Goal: Task Accomplishment & Management: Use online tool/utility

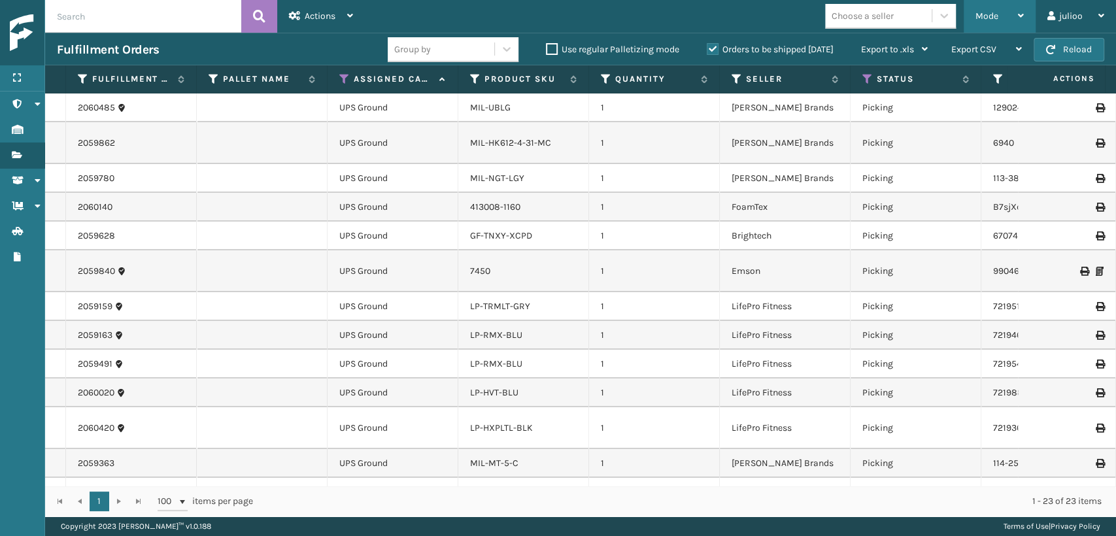
click at [991, 21] on span "Mode" at bounding box center [987, 15] width 23 height 11
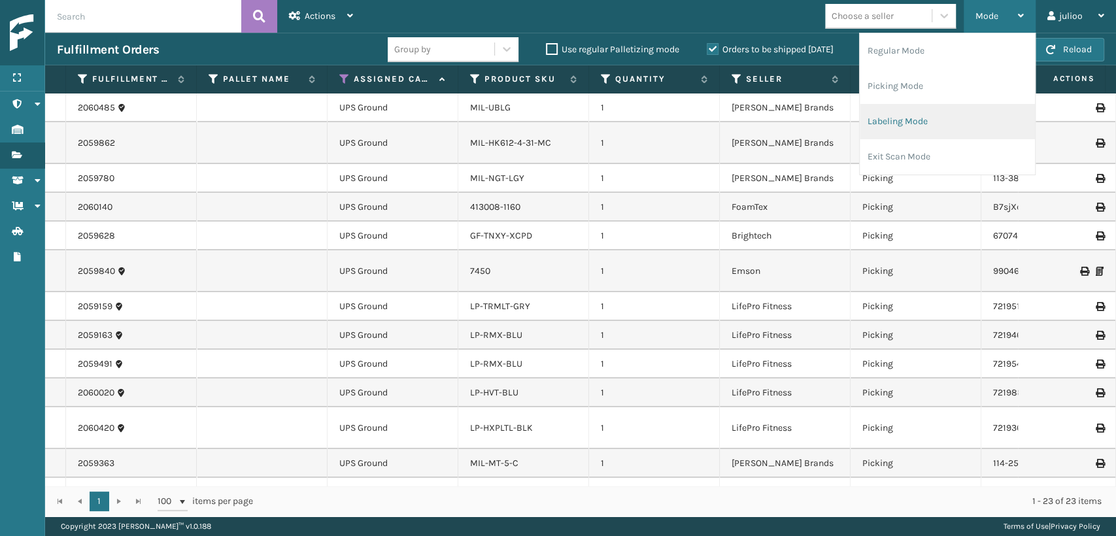
click at [874, 120] on li "Labeling Mode" at bounding box center [947, 121] width 175 height 35
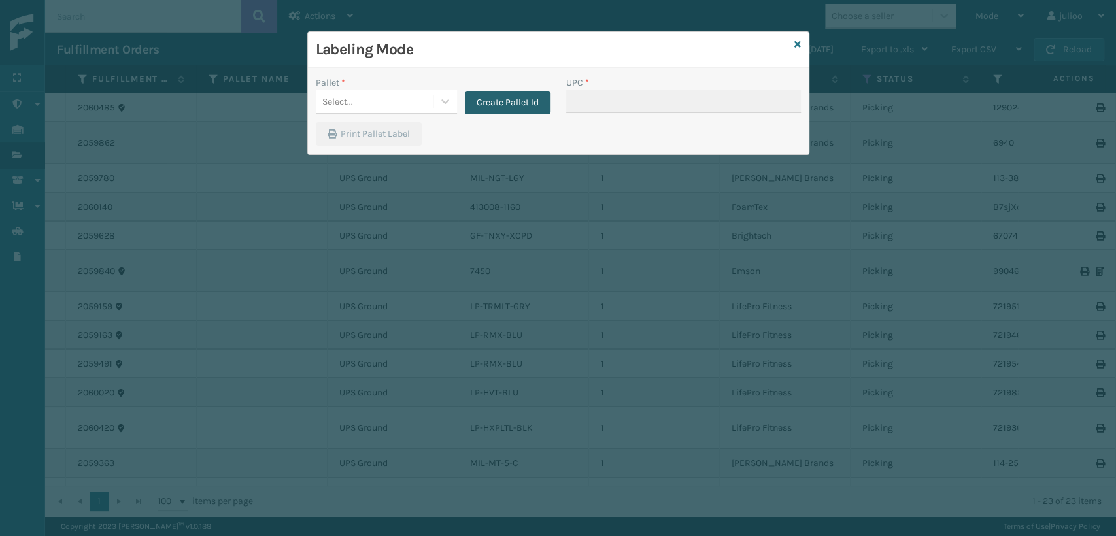
click at [508, 103] on button "Create Pallet Id" at bounding box center [508, 103] width 86 height 24
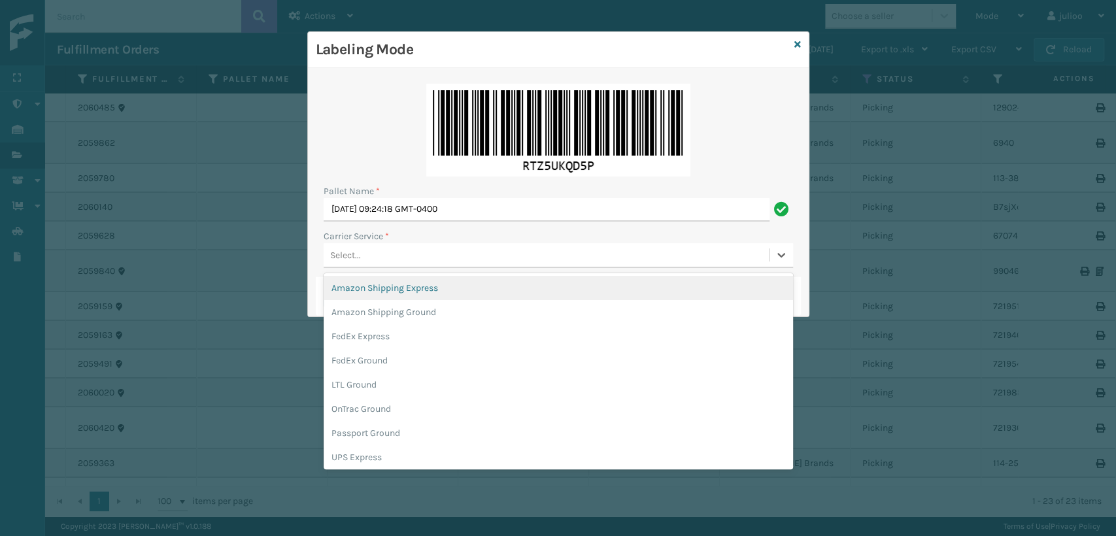
click at [356, 258] on div "Select..." at bounding box center [345, 255] width 31 height 14
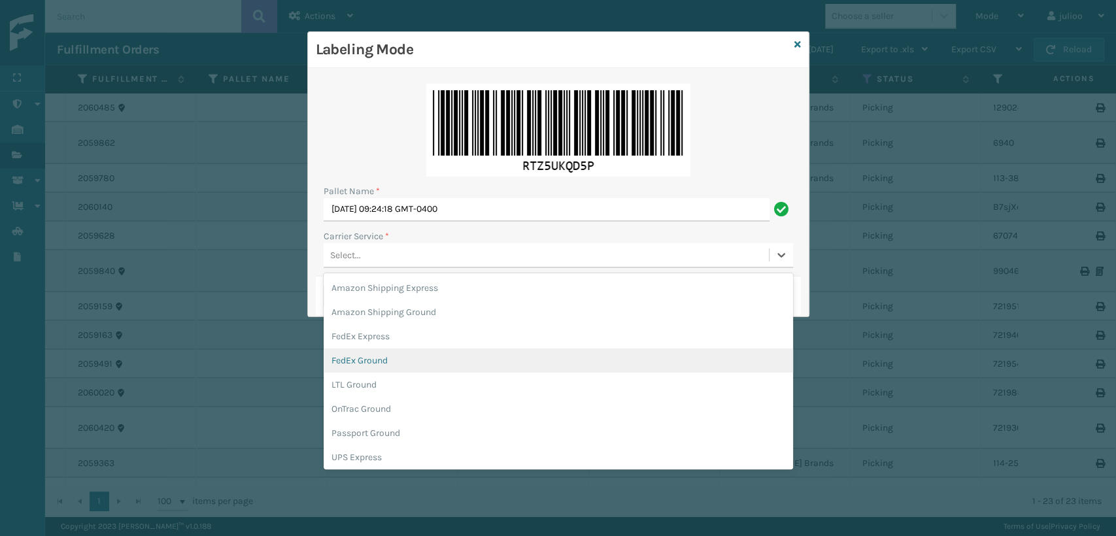
click at [356, 362] on div "FedEx Ground" at bounding box center [559, 361] width 470 height 24
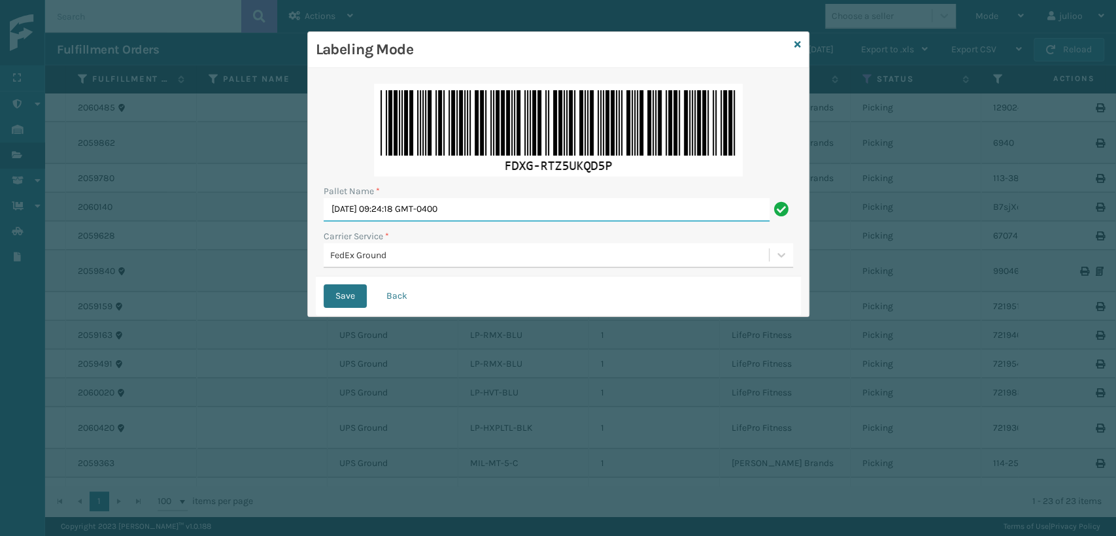
drag, startPoint x: 502, startPoint y: 208, endPoint x: 119, endPoint y: 242, distance: 384.0
click at [118, 241] on div "Labeling Mode Pallet Name * [DATE] 09:24:18 GMT-0400 Carrier Service * FedEx Gr…" at bounding box center [558, 268] width 1116 height 536
type input "TFEDZ555206"
click at [324, 284] on button "Save" at bounding box center [345, 296] width 43 height 24
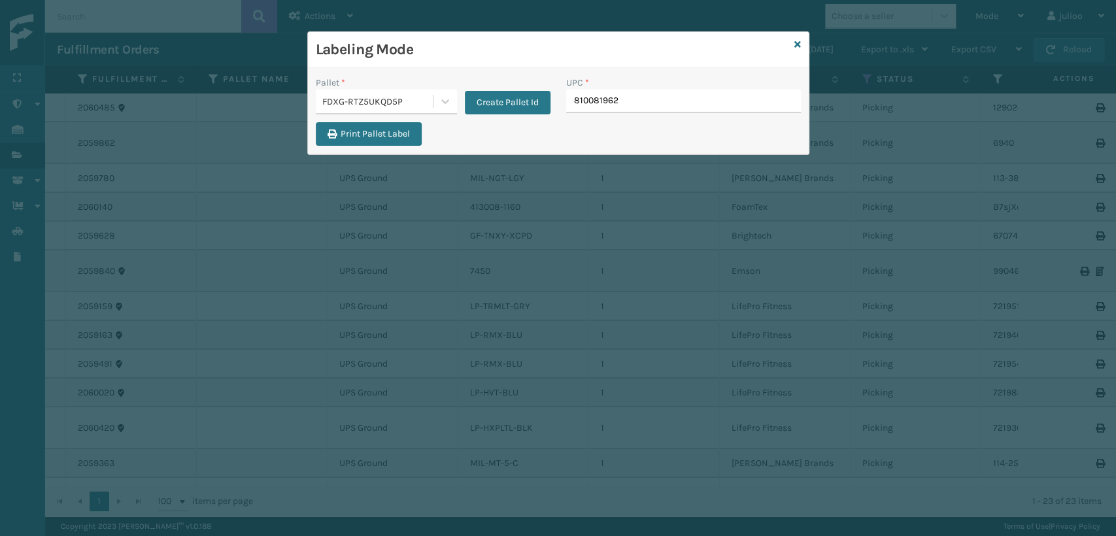
type input "8100819626"
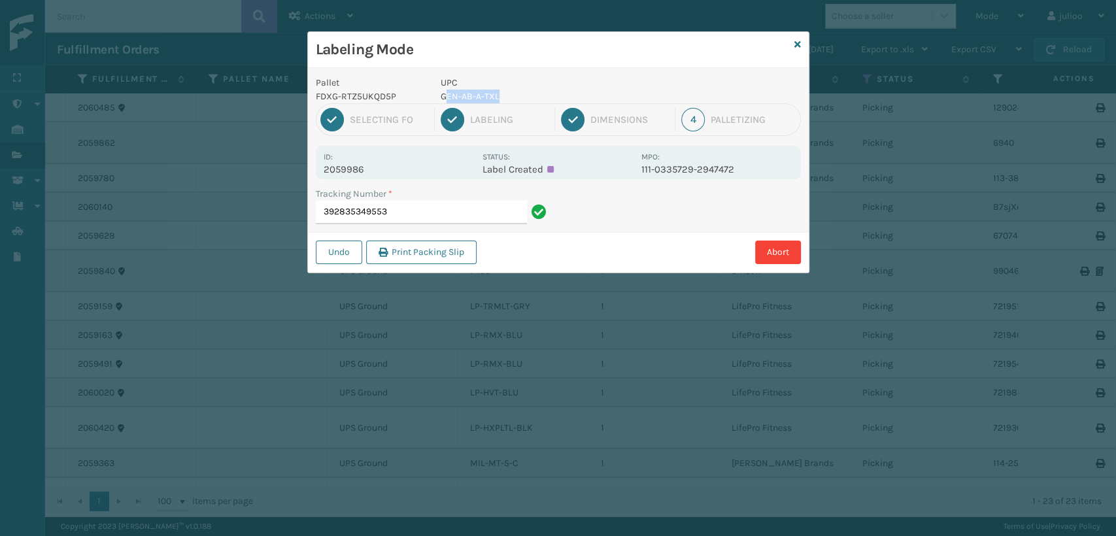
drag, startPoint x: 504, startPoint y: 95, endPoint x: 446, endPoint y: 101, distance: 58.4
click at [446, 101] on p "GEN-AB-A-TXL" at bounding box center [537, 97] width 193 height 14
drag, startPoint x: 526, startPoint y: 97, endPoint x: 438, endPoint y: 95, distance: 87.6
click at [438, 95] on div "UPC GEN-AB-A-TXL" at bounding box center [537, 89] width 209 height 27
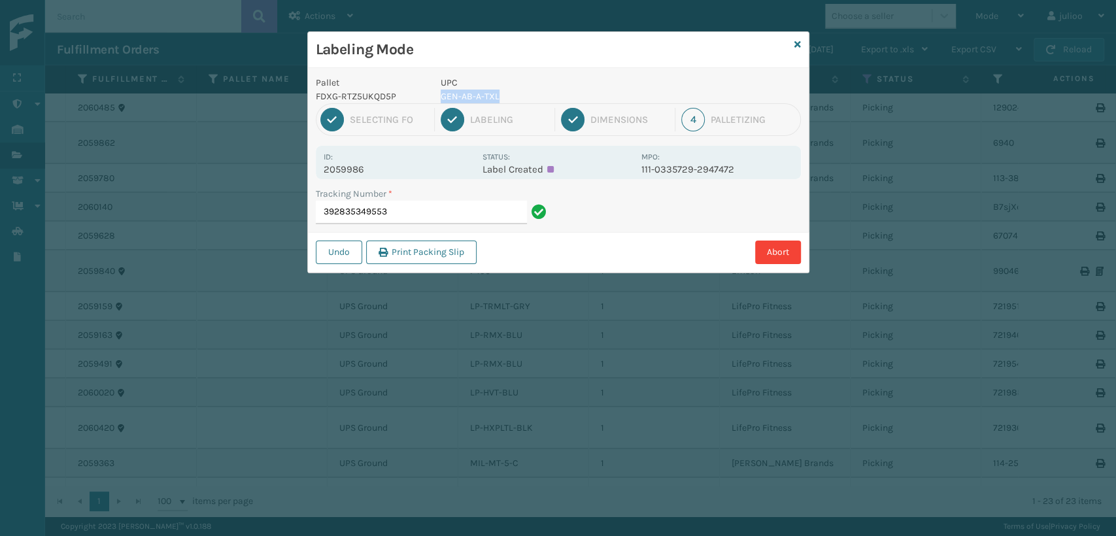
copy p "GEN-AB-A-TXL"
click at [423, 215] on input "392835349553" at bounding box center [421, 213] width 211 height 24
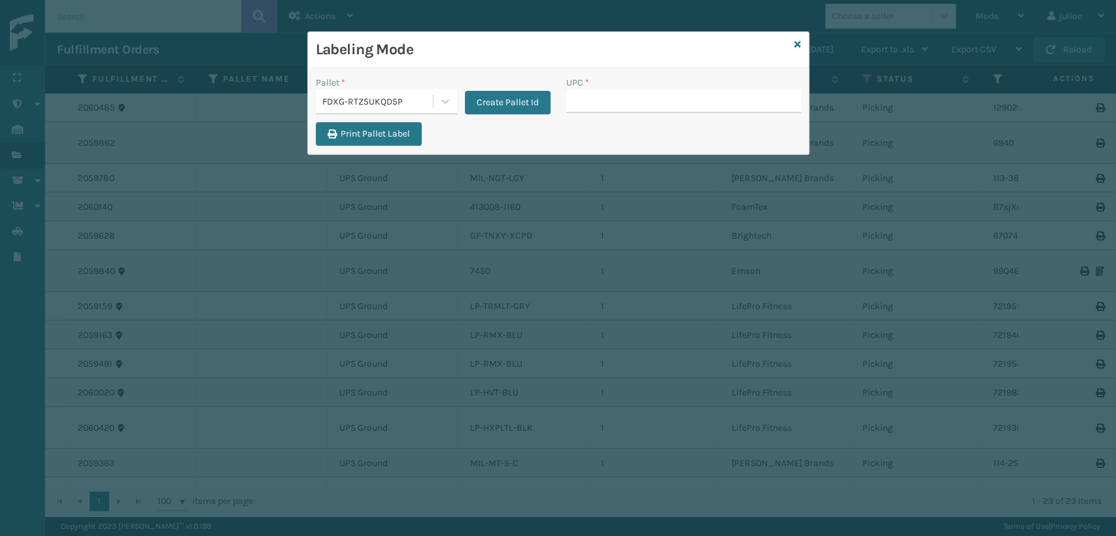
click at [582, 101] on input "UPC *" at bounding box center [683, 102] width 235 height 24
type input "K"
type input "MIL-ARCH-CBNT-BX 2"
drag, startPoint x: 692, startPoint y: 95, endPoint x: 493, endPoint y: 108, distance: 199.2
click at [493, 108] on div "Pallet * FDXG-RTZ5UKQD5P Create Pallet Id UPC * MIL-ARCH-CBNT-BX 2" at bounding box center [558, 99] width 501 height 46
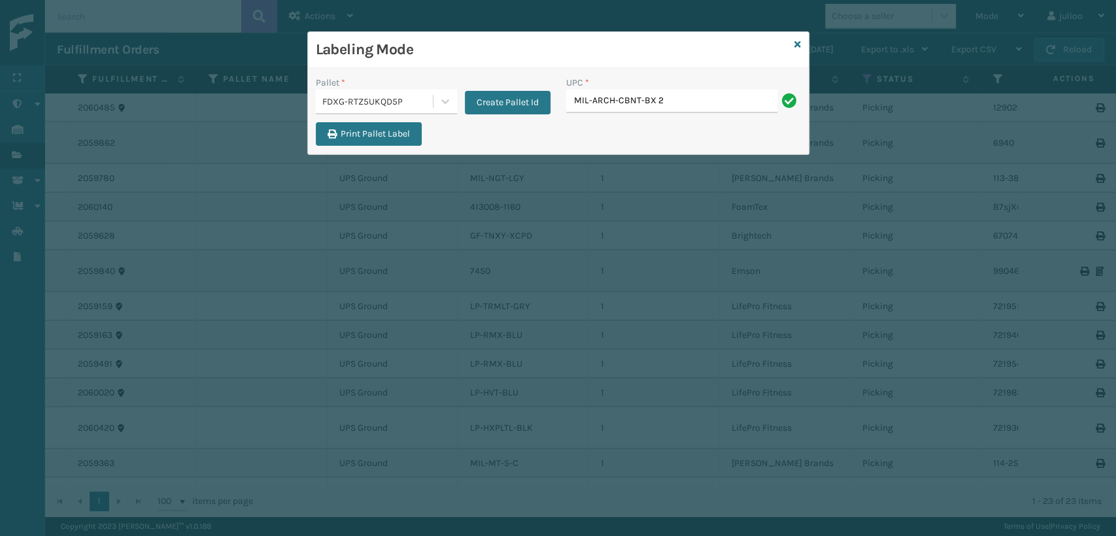
click at [686, 97] on input "MIL-ARCH-CBNT-BX 2" at bounding box center [671, 102] width 211 height 24
type input "MIL-ARCH-CBNT-BX 2"
type input "MIL-ARCH-CBNT-BX 1"
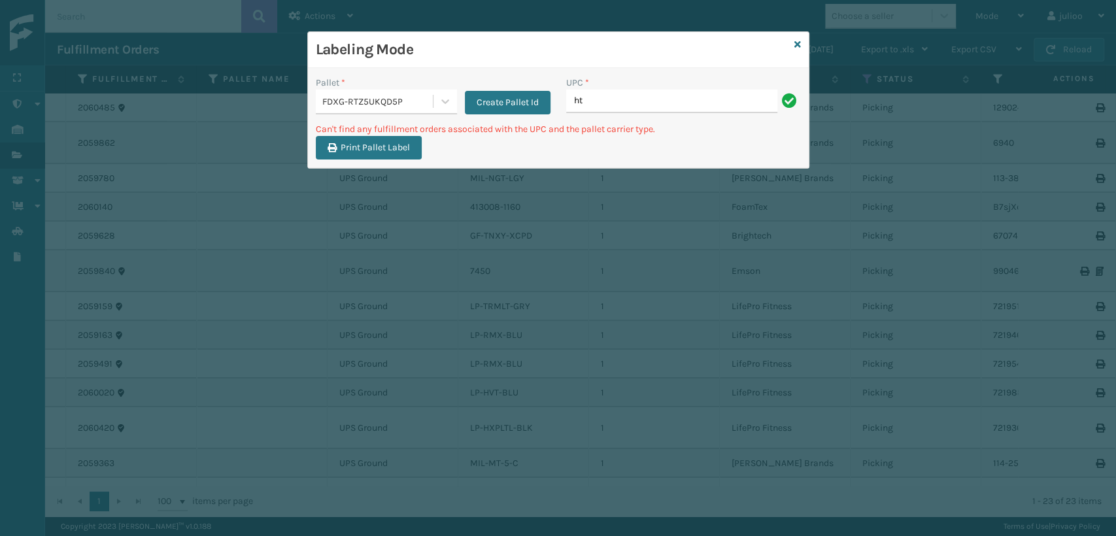
type input "h"
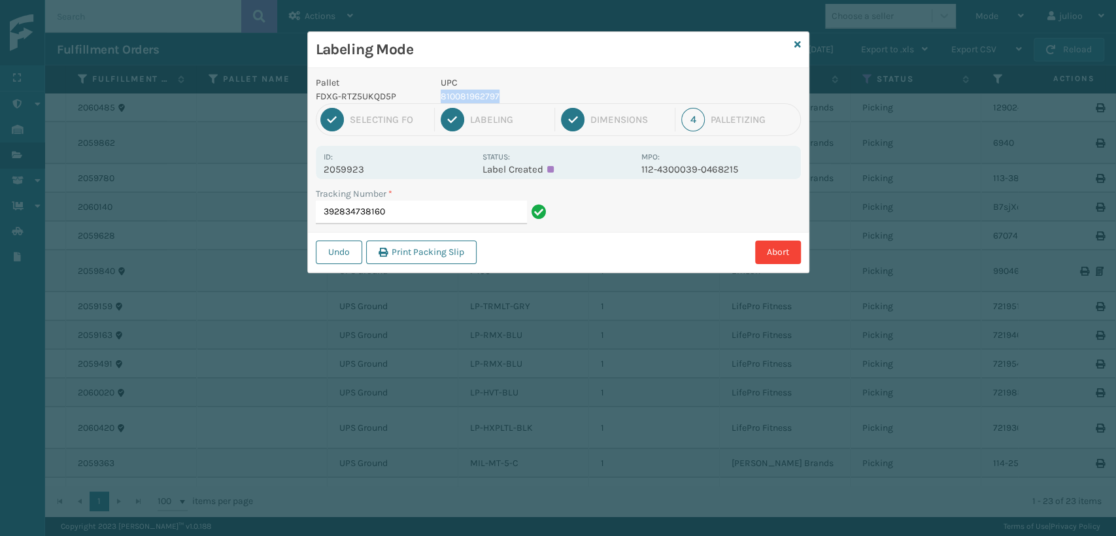
drag, startPoint x: 509, startPoint y: 97, endPoint x: 439, endPoint y: 93, distance: 70.8
click at [439, 93] on div "UPC 810081962797" at bounding box center [537, 89] width 209 height 27
copy p "810081962797"
click at [487, 215] on input "392834738160" at bounding box center [421, 213] width 211 height 24
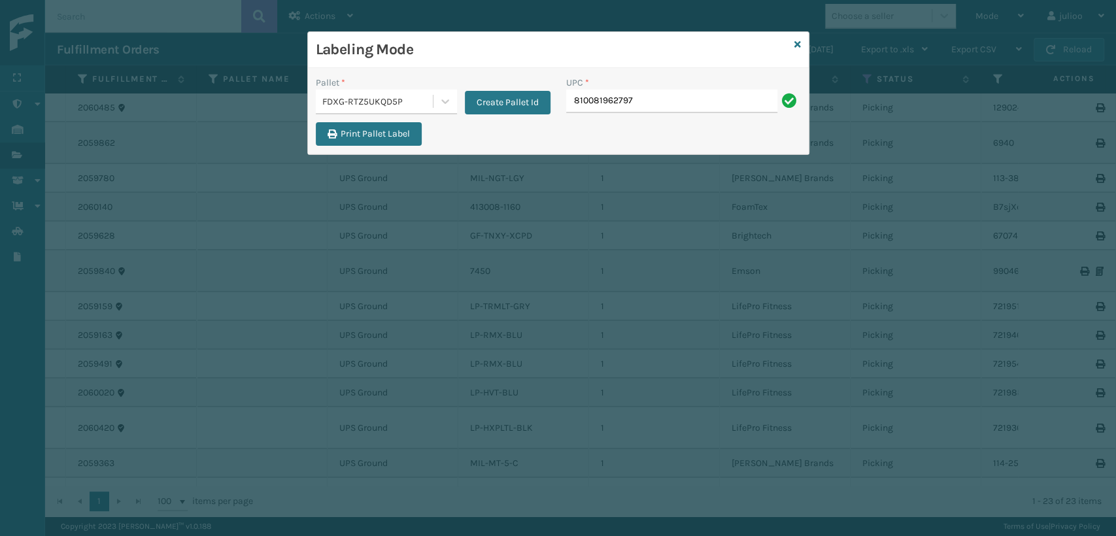
type input "810081962797"
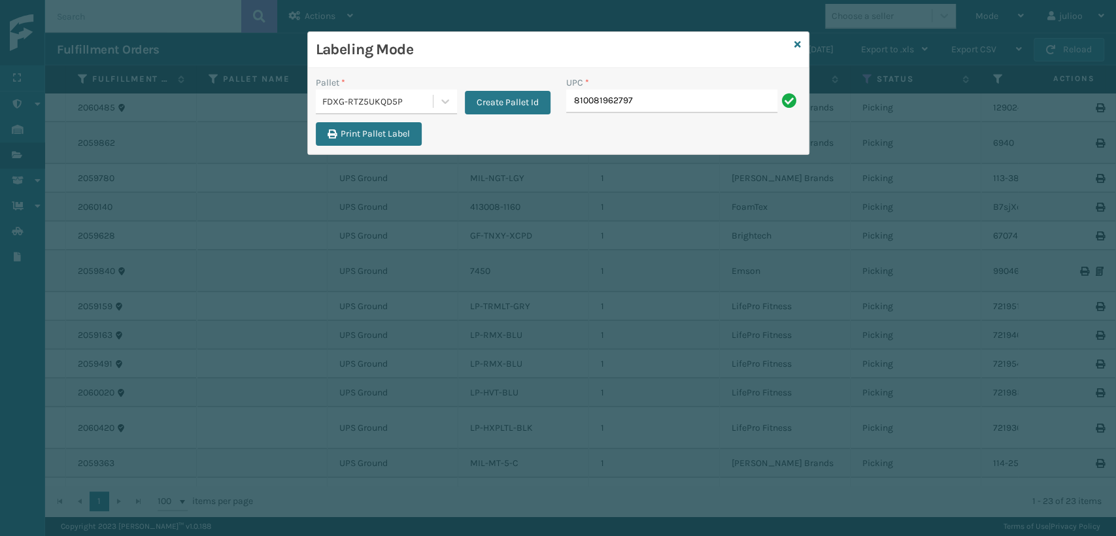
type input "810081962797"
type input "100803130"
type input "10080313015875"
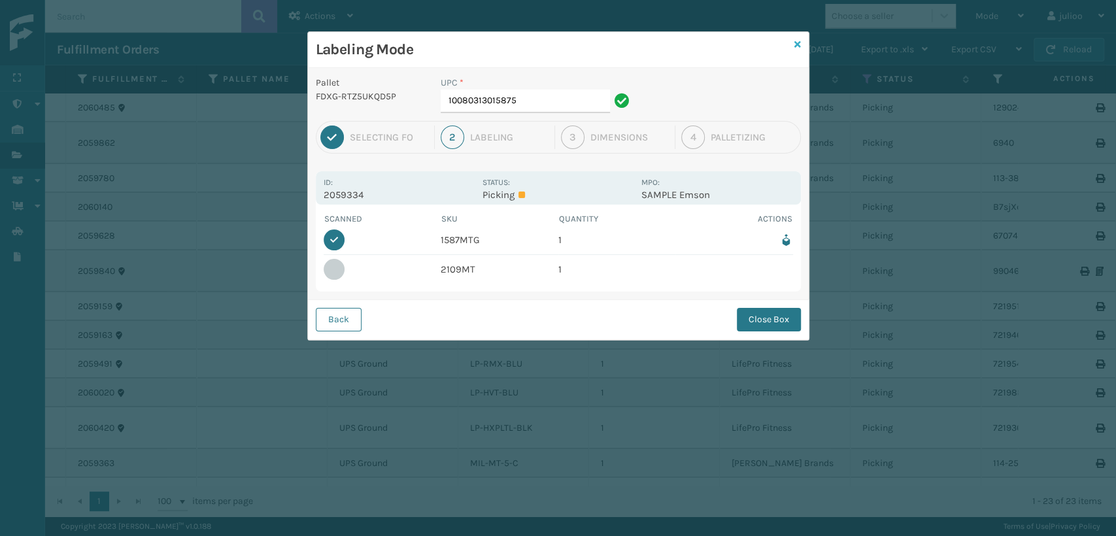
click at [796, 41] on icon at bounding box center [797, 44] width 7 height 9
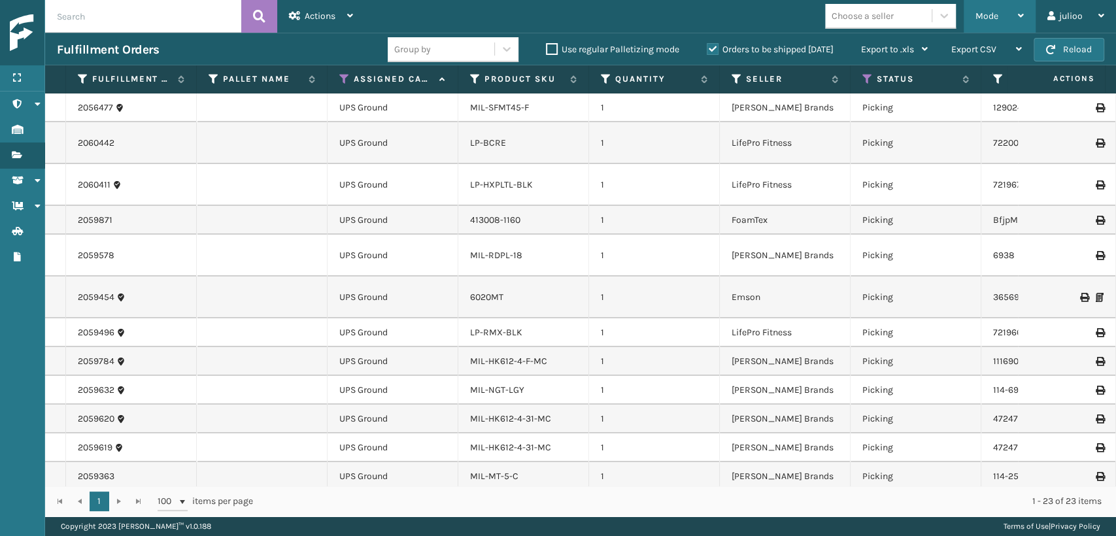
click at [976, 12] on span "Mode" at bounding box center [987, 15] width 23 height 11
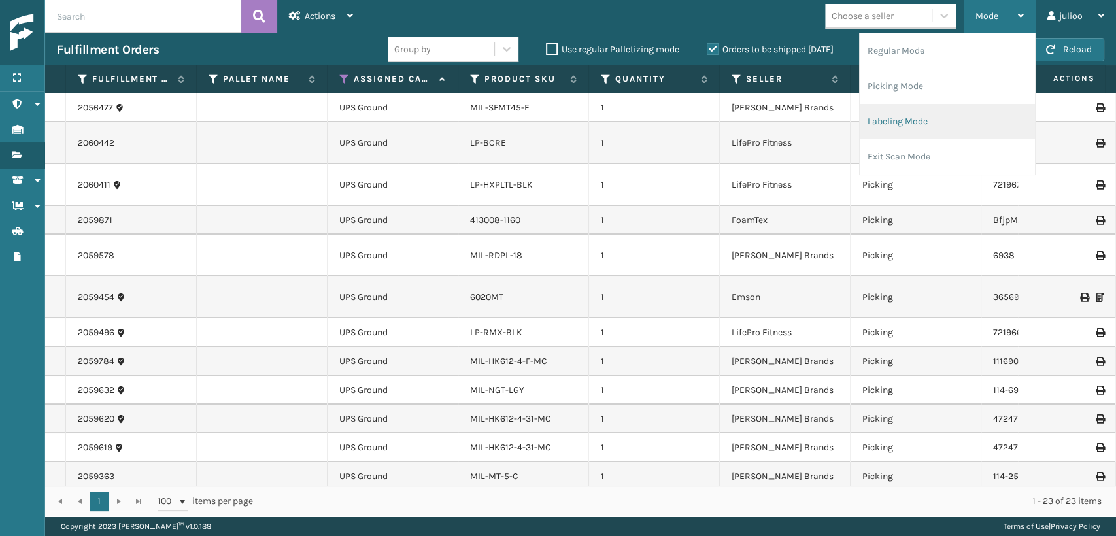
click at [873, 122] on li "Labeling Mode" at bounding box center [947, 121] width 175 height 35
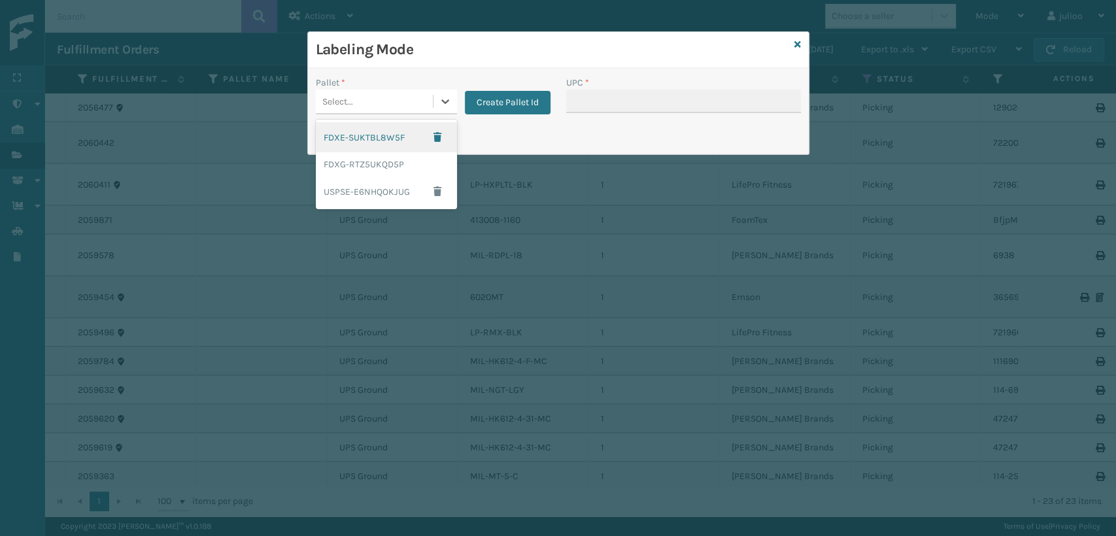
click at [330, 97] on div "Select..." at bounding box center [337, 102] width 31 height 14
click at [327, 167] on div "FDXG-RTZ5UKQD5P" at bounding box center [386, 164] width 141 height 24
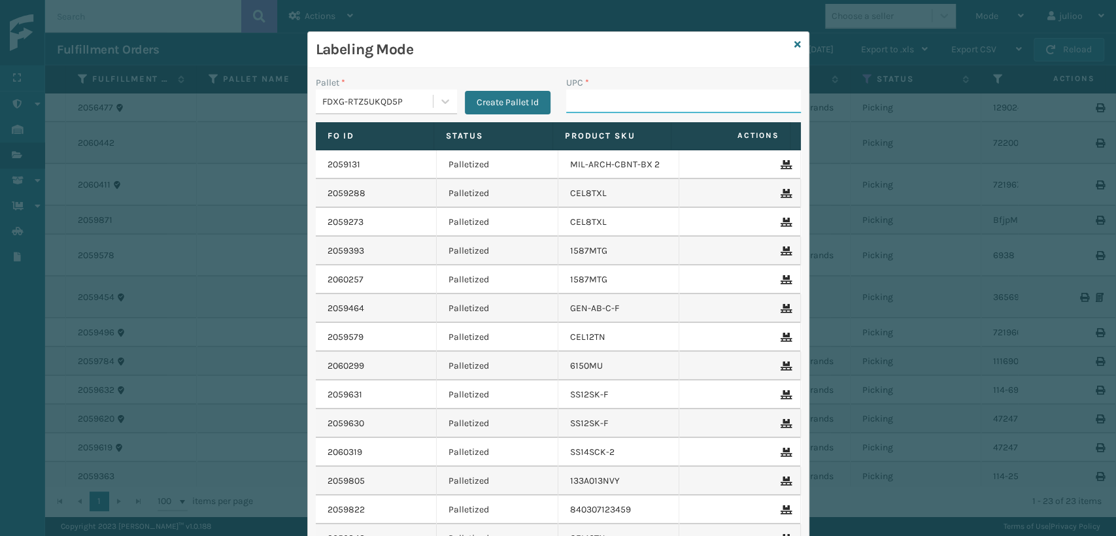
click at [581, 104] on input "UPC *" at bounding box center [683, 102] width 235 height 24
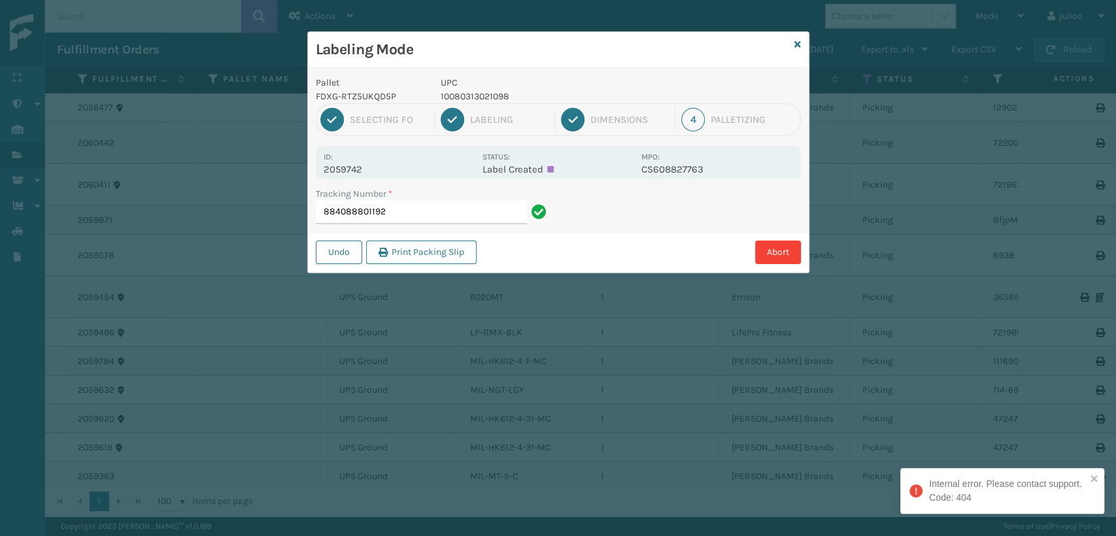
type input "884088801192"
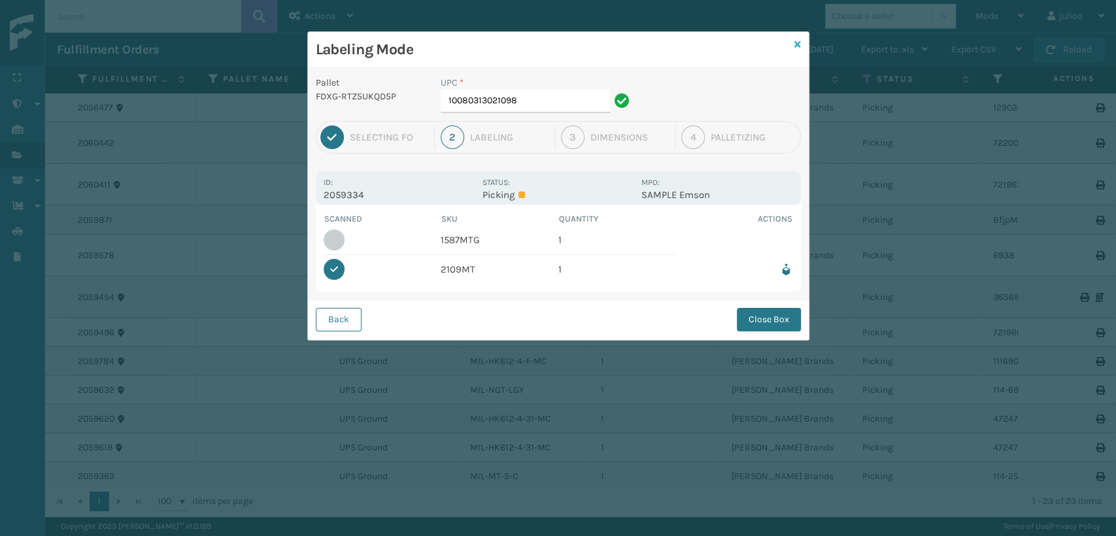
click at [800, 41] on icon at bounding box center [797, 44] width 7 height 9
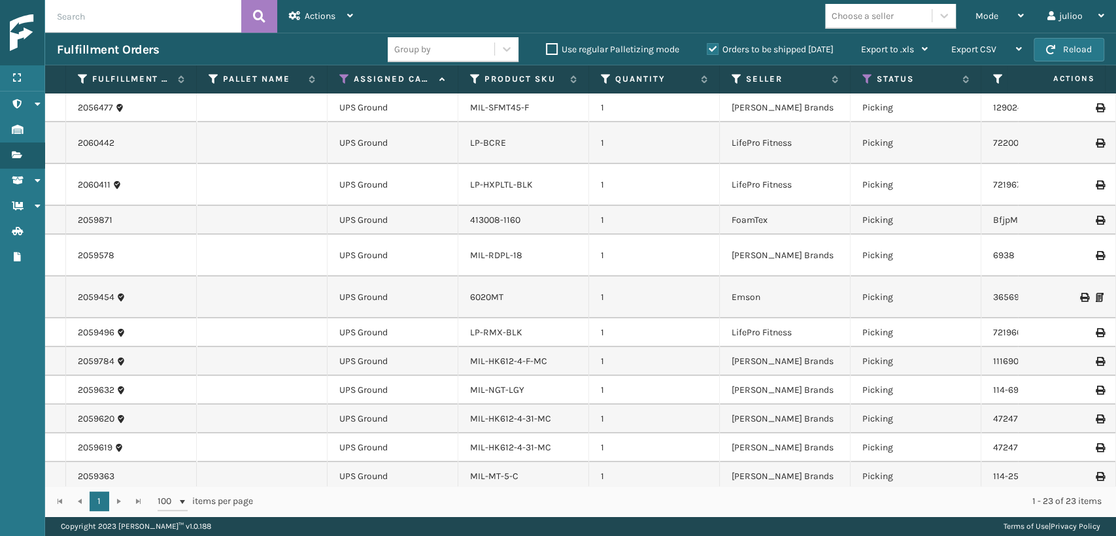
drag, startPoint x: 972, startPoint y: 20, endPoint x: 938, endPoint y: 32, distance: 36.8
click at [960, 24] on div "Mode Regular Mode Picking Mode Labeling Mode Exit Scan Mode Choose a seller jul…" at bounding box center [740, 16] width 751 height 33
click at [977, 18] on span "Mode" at bounding box center [987, 15] width 23 height 11
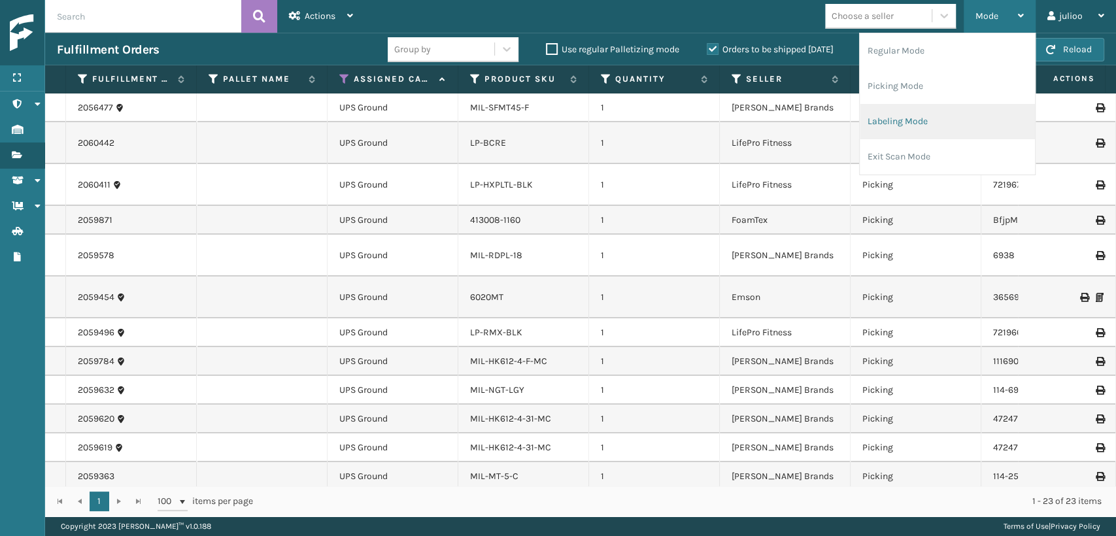
click at [914, 130] on li "Labeling Mode" at bounding box center [947, 121] width 175 height 35
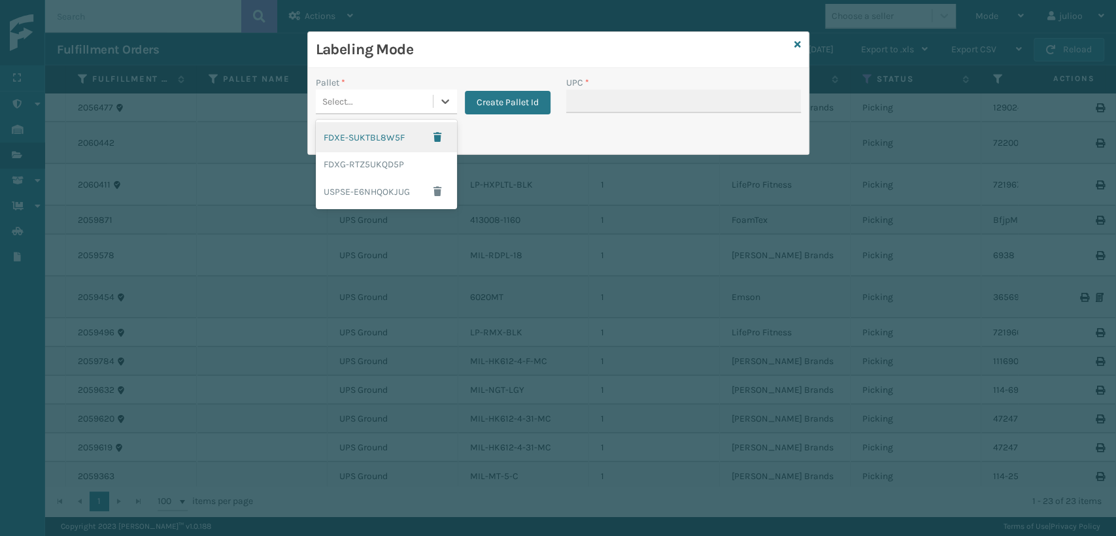
click at [362, 103] on div "Select..." at bounding box center [374, 102] width 117 height 22
click at [381, 170] on div "FDXG-RTZ5UKQD5P" at bounding box center [386, 164] width 141 height 24
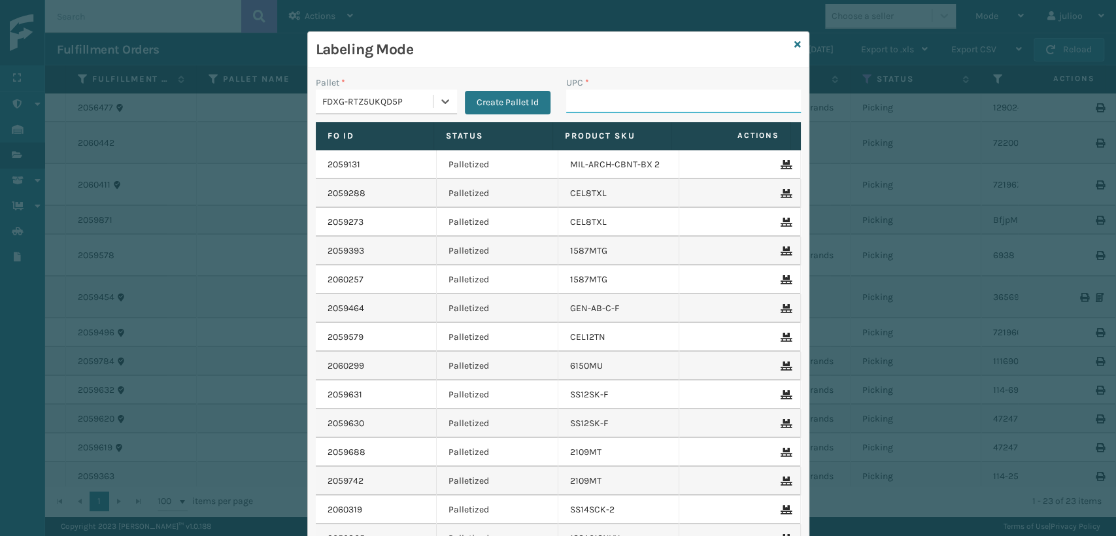
click at [588, 107] on input "UPC *" at bounding box center [683, 102] width 235 height 24
click at [584, 101] on input "UPC *" at bounding box center [683, 102] width 235 height 24
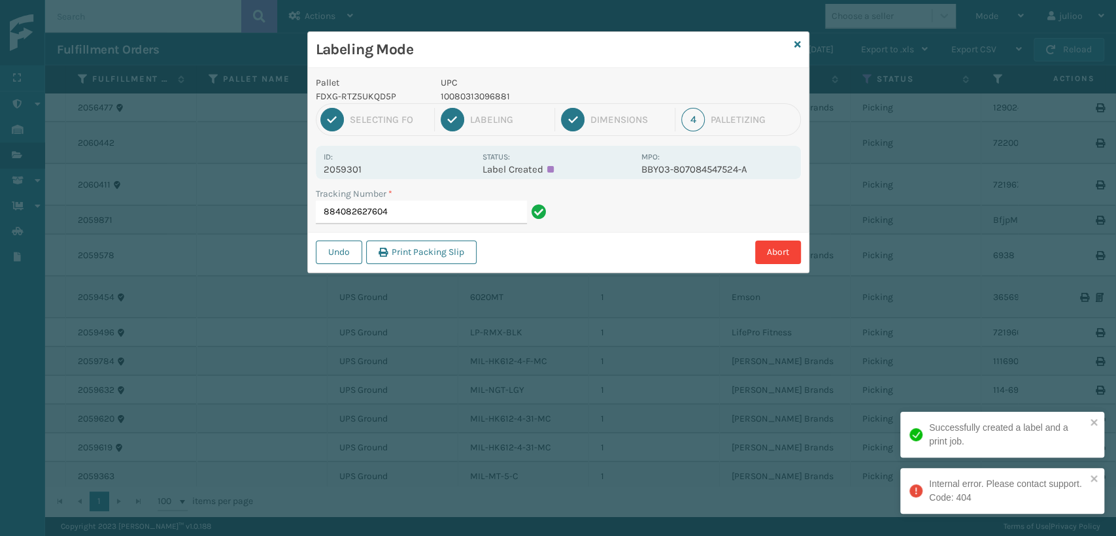
type input "884082627604"
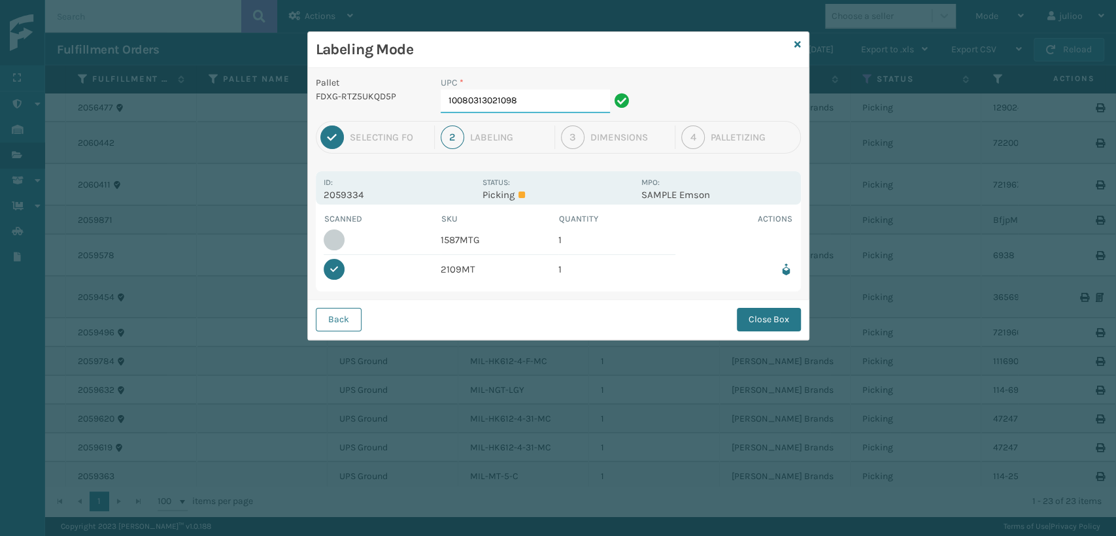
click at [557, 109] on input "10080313021098" at bounding box center [525, 102] width 169 height 24
type input "1"
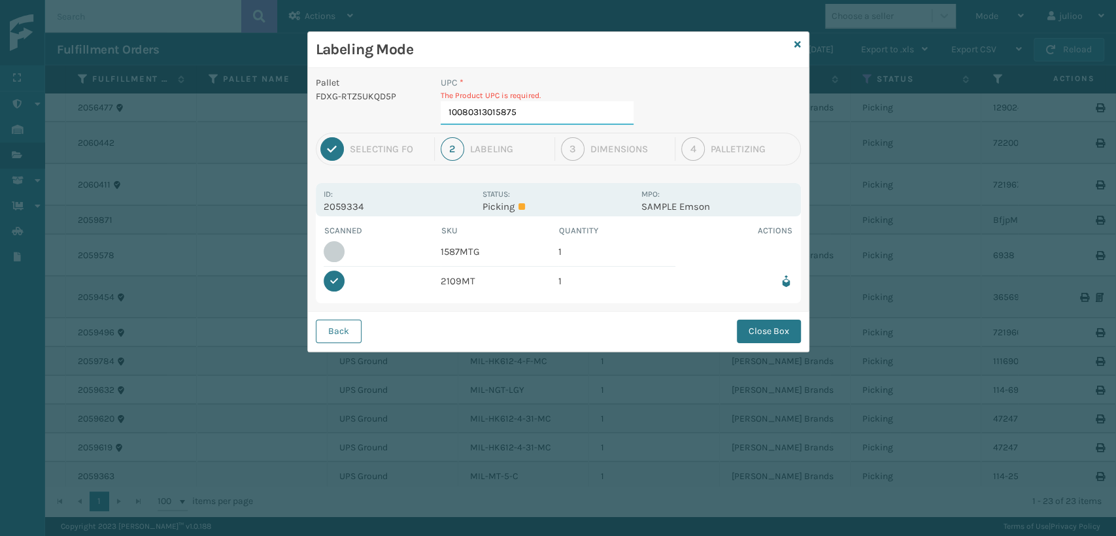
type input "10080313015875"
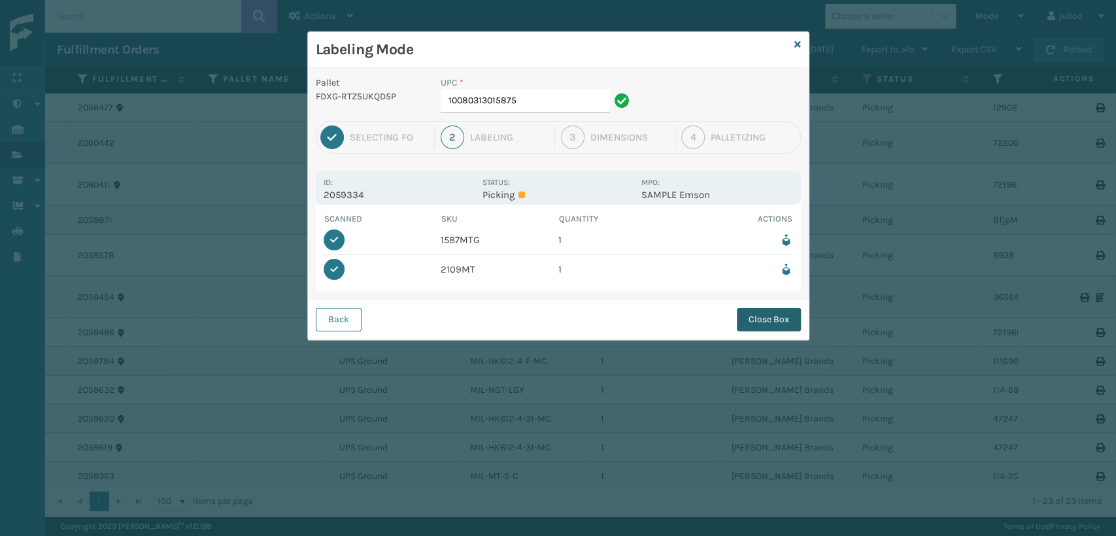
click at [768, 324] on button "Close Box" at bounding box center [769, 320] width 64 height 24
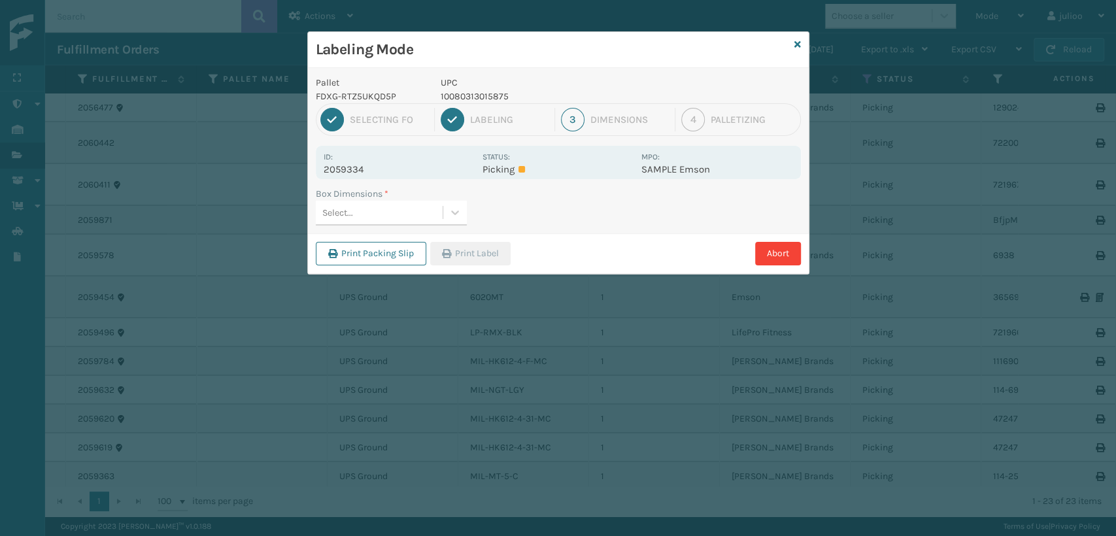
click at [324, 215] on div "Select..." at bounding box center [337, 213] width 31 height 14
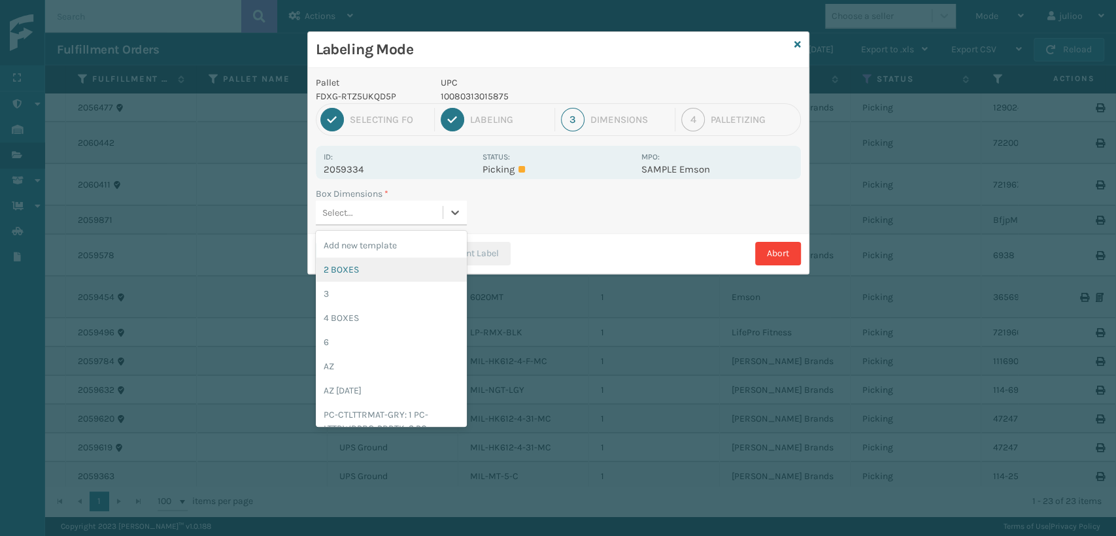
click at [327, 274] on div "2 BOXES" at bounding box center [391, 270] width 151 height 24
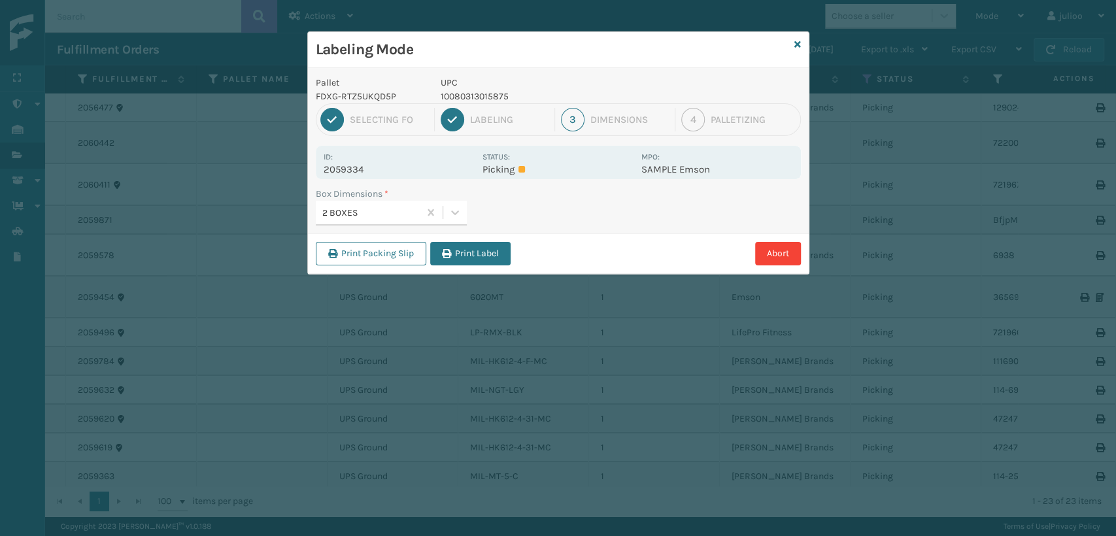
drag, startPoint x: 468, startPoint y: 252, endPoint x: 479, endPoint y: 252, distance: 11.1
click at [475, 252] on button "Print Label" at bounding box center [470, 254] width 80 height 24
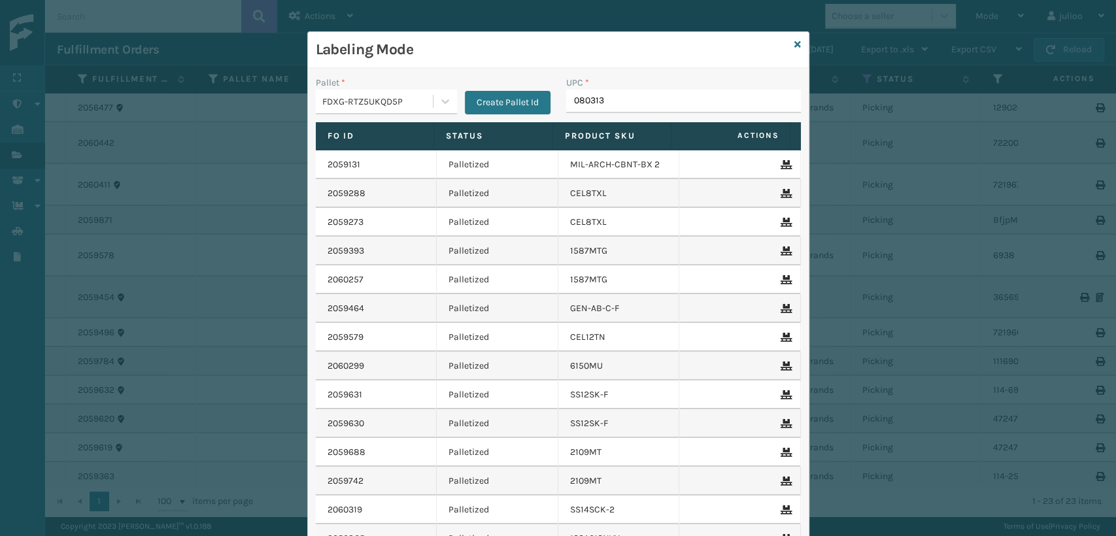
type input "0803130"
type input "413008-1170"
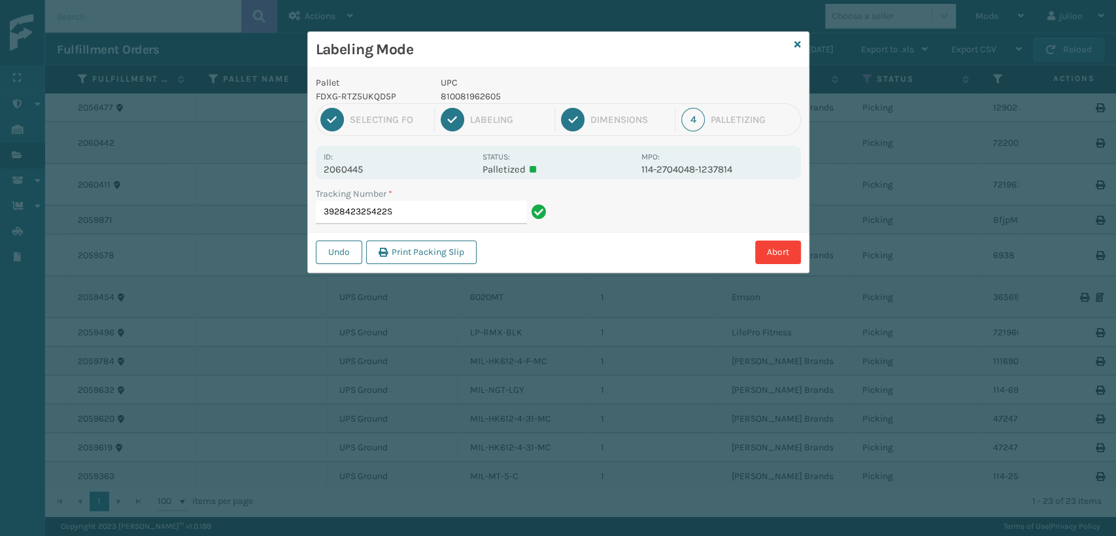
type input "392842325422ST"
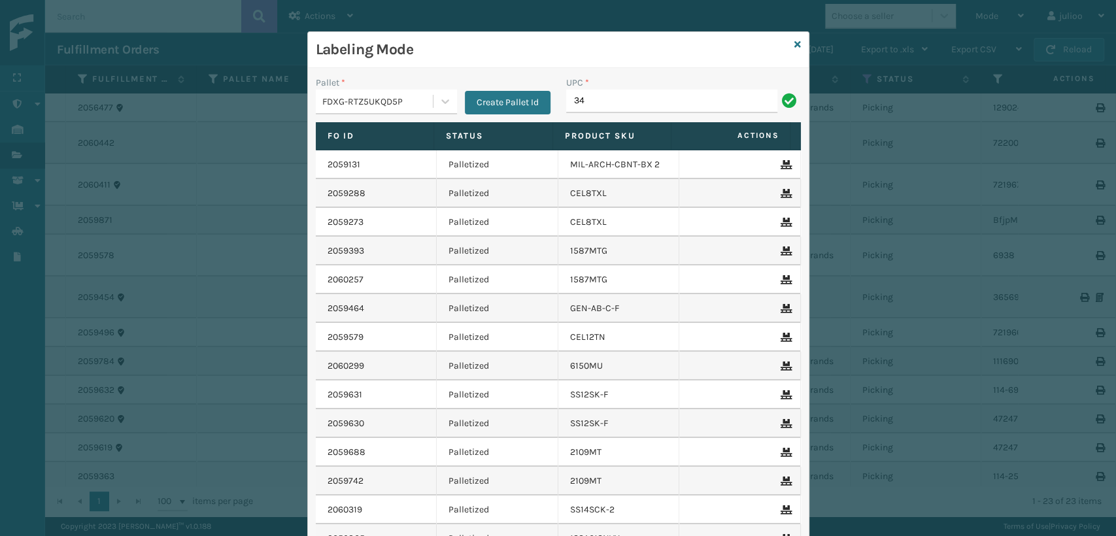
type input "3"
type input "ST3402"
type input "410831-1120"
drag, startPoint x: 695, startPoint y: 109, endPoint x: 359, endPoint y: 136, distance: 337.2
click at [359, 136] on div "Pallet * FDXG-RTZ5UKQD5P Create Pallet Id UPC * 840307182395 Fo Id Status Produ…" at bounding box center [558, 345] width 501 height 554
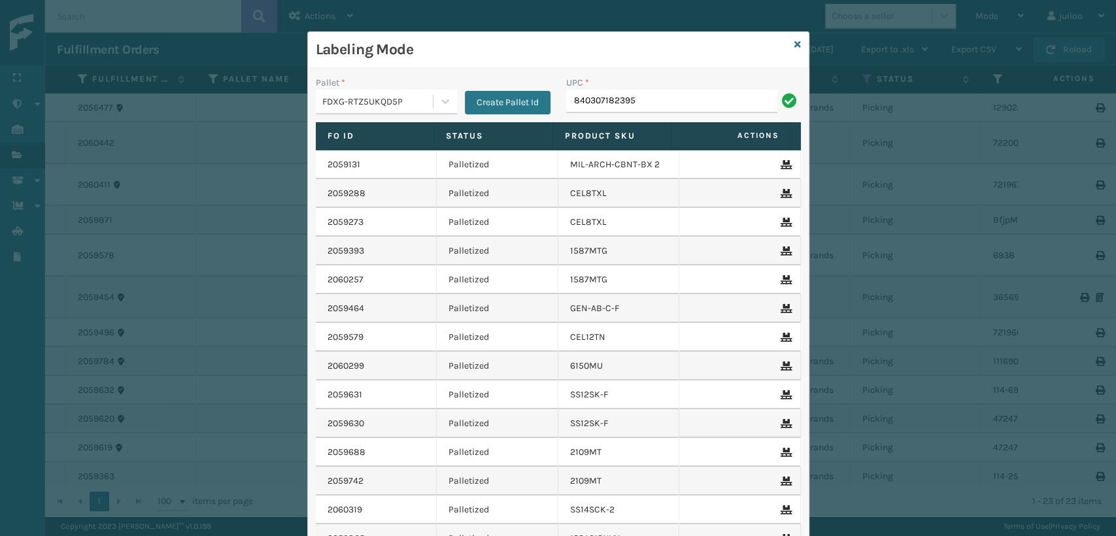
type input "840307182395"
type input "1008031"
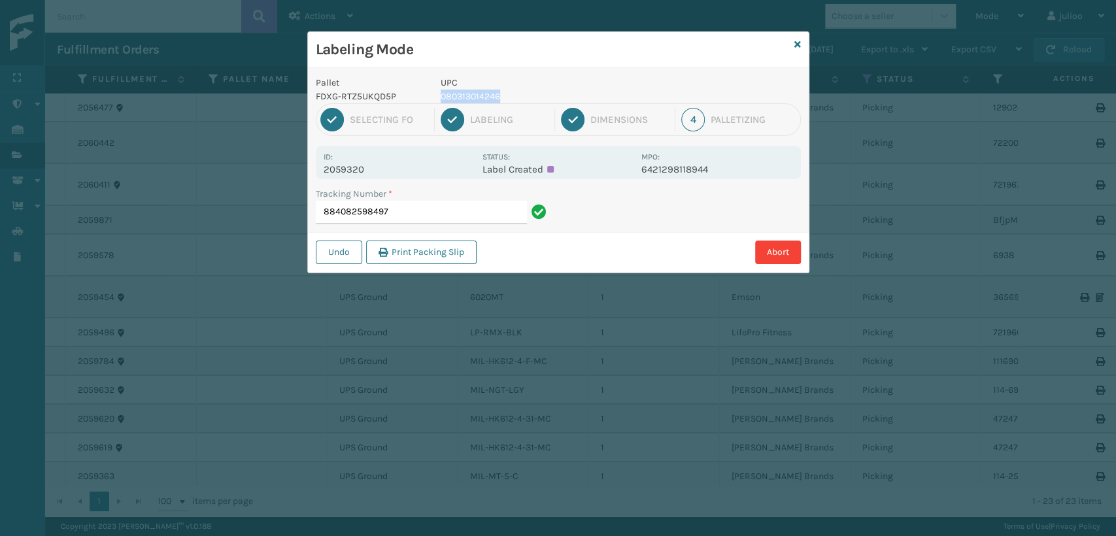
drag, startPoint x: 524, startPoint y: 95, endPoint x: 437, endPoint y: 92, distance: 87.1
click at [437, 92] on div "UPC 080313014246" at bounding box center [537, 89] width 209 height 27
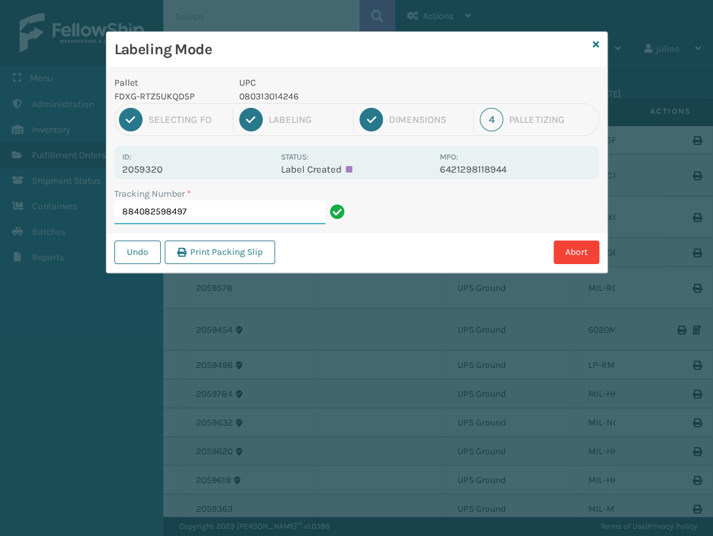
click at [270, 211] on input "884082598497" at bounding box center [219, 213] width 211 height 24
click at [382, 472] on div "Labeling Mode Pallet FDXG-RTZ5UKQD5P UPC 080313014246 1 Selecting FO 2 Labeling…" at bounding box center [356, 268] width 713 height 536
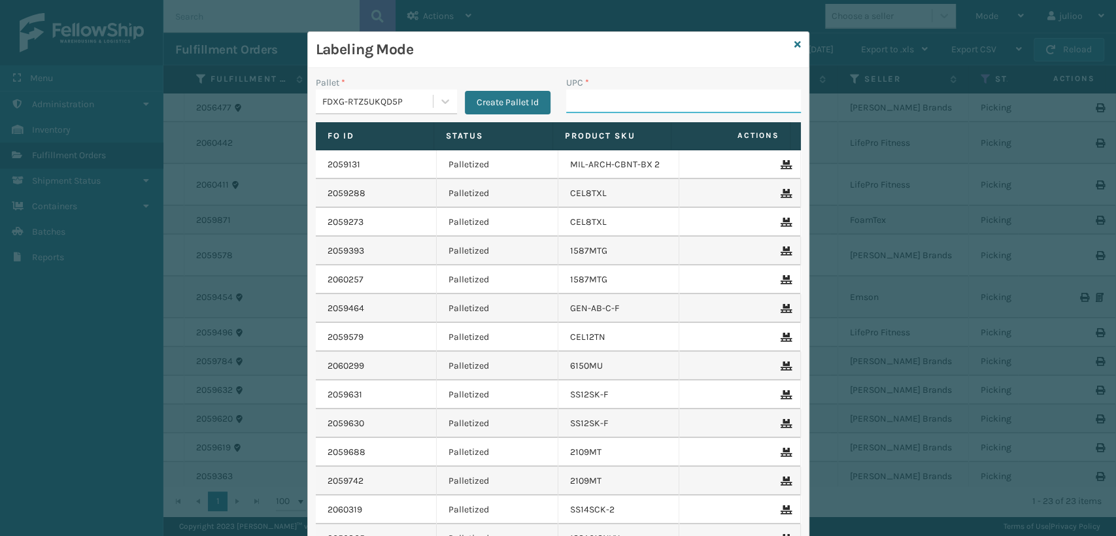
click at [680, 100] on input "UPC *" at bounding box center [683, 102] width 235 height 24
paste input "840307182395"
type input "840307182395"
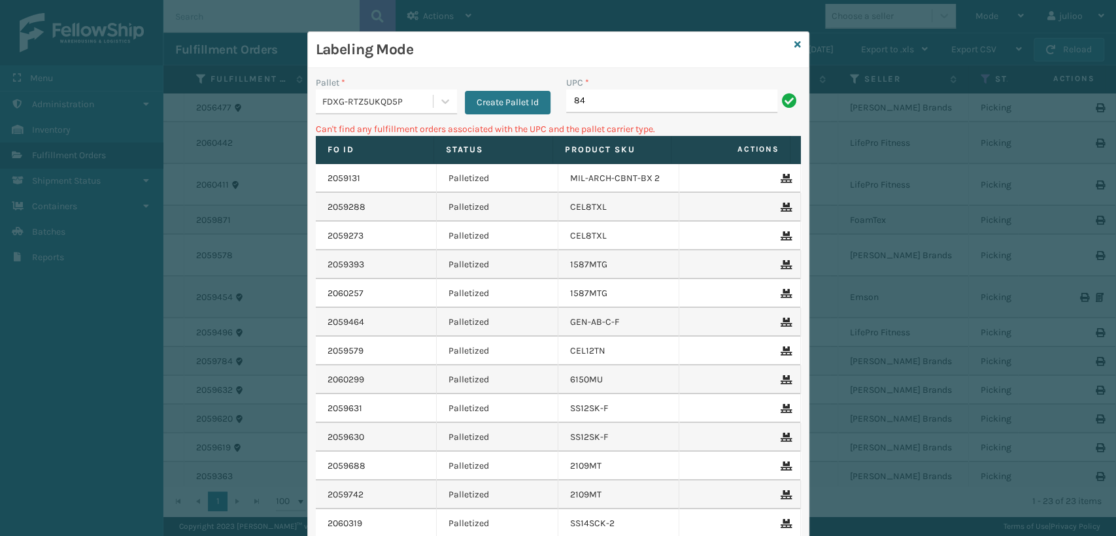
type input "8"
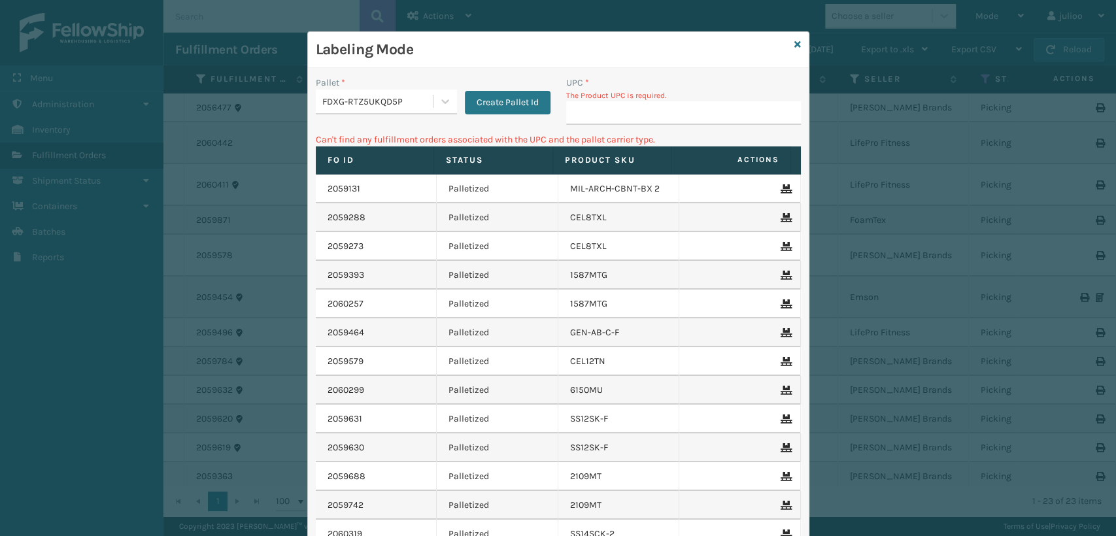
type input "840307182395"
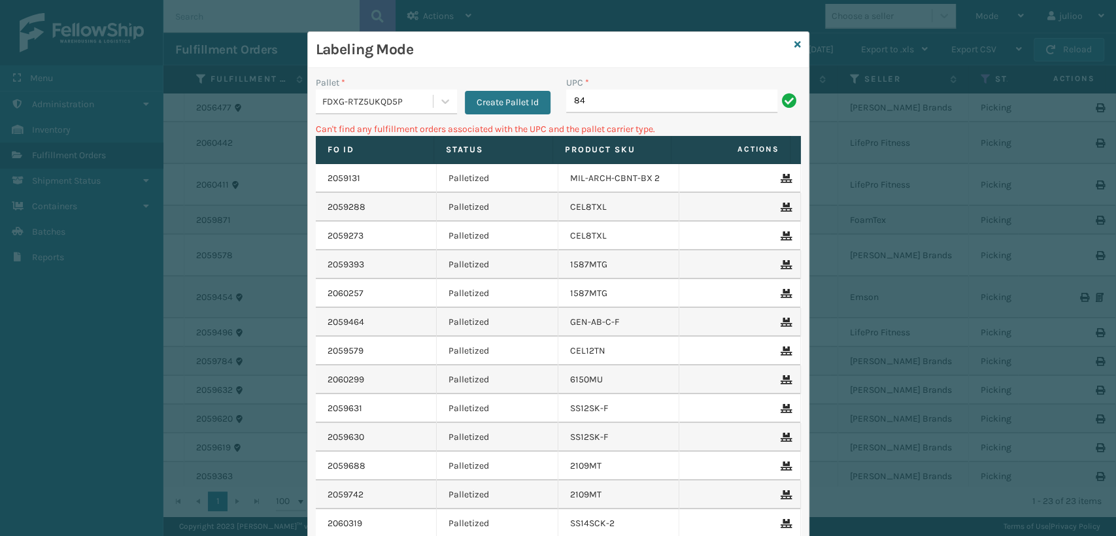
type input "8"
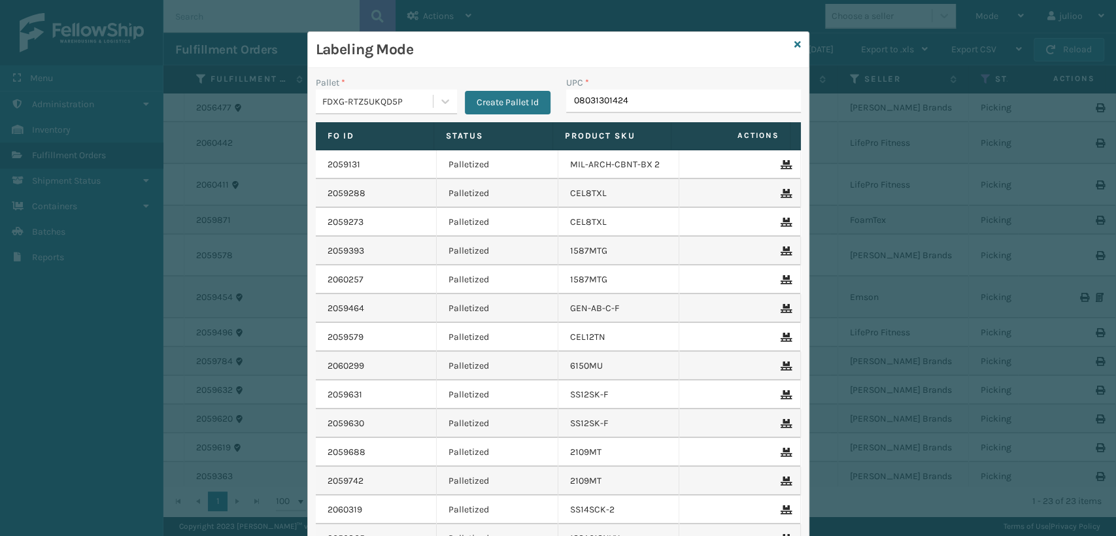
type input "080313014246"
type input "080313014"
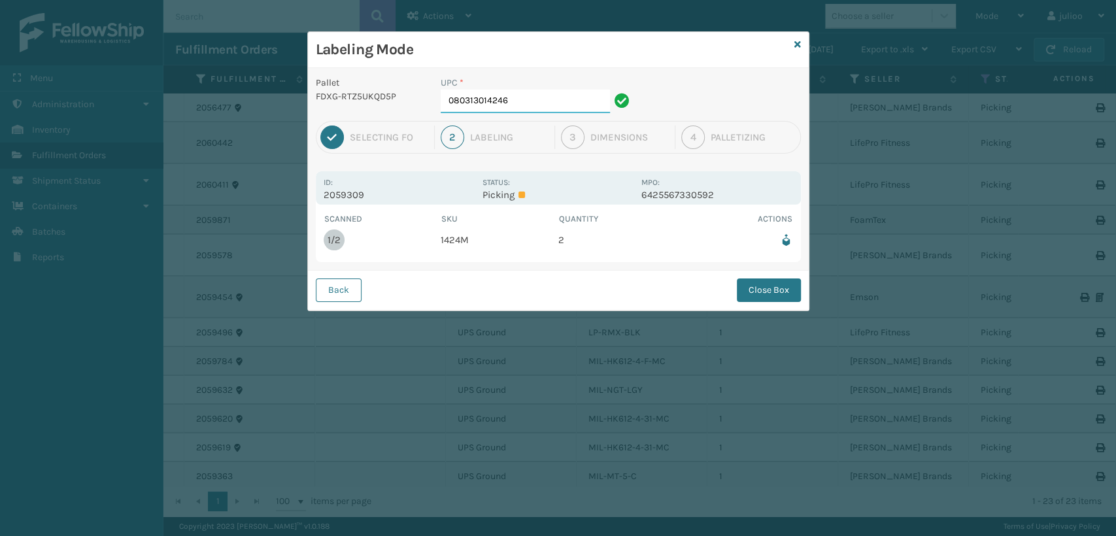
click at [541, 95] on input "080313014246" at bounding box center [525, 102] width 169 height 24
click at [753, 298] on button "Close Box" at bounding box center [769, 291] width 64 height 24
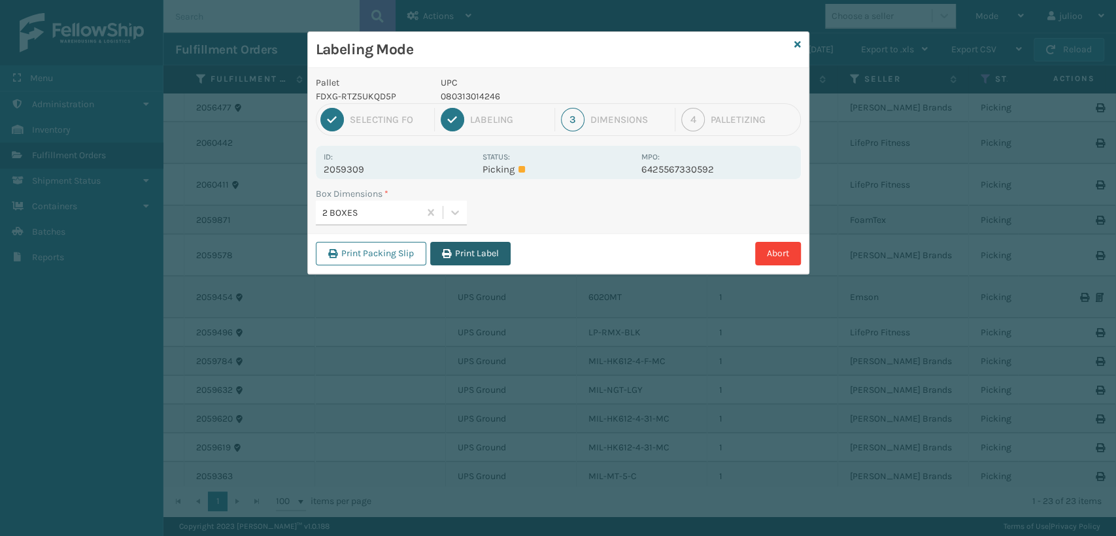
click at [460, 264] on button "Print Label" at bounding box center [470, 254] width 80 height 24
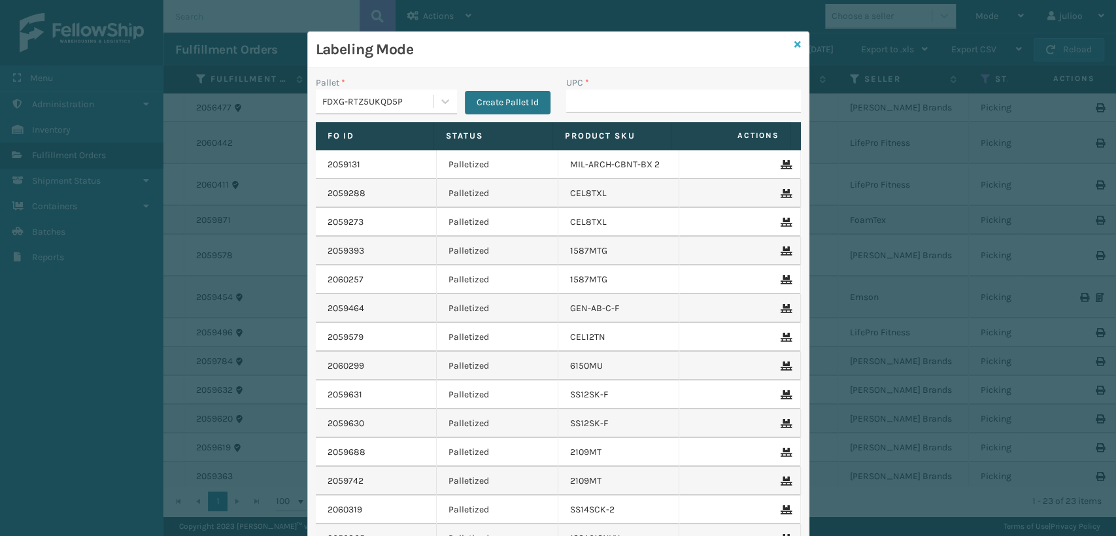
click at [794, 43] on icon at bounding box center [797, 44] width 7 height 9
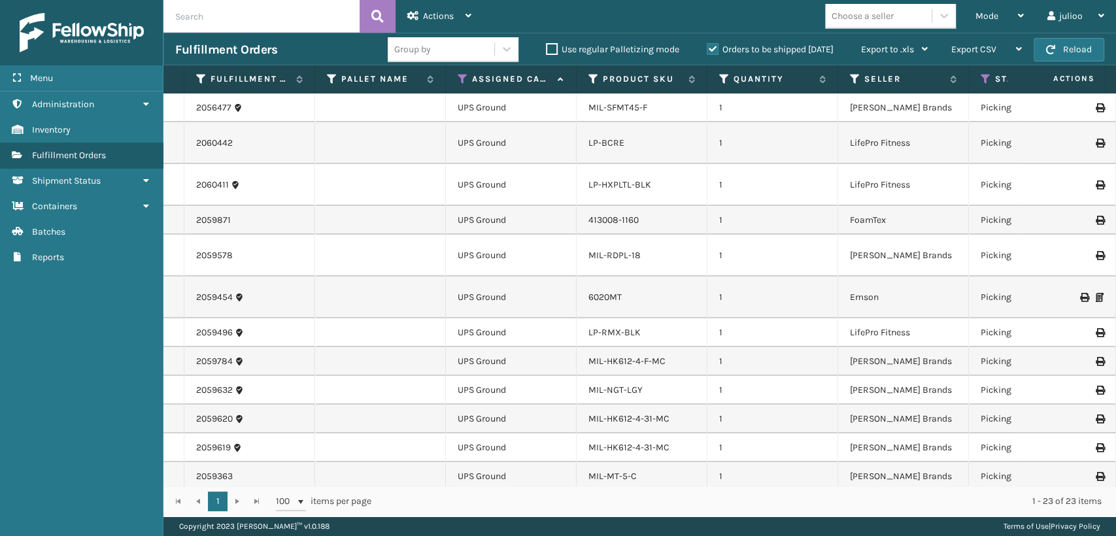
click at [290, 16] on input "text" at bounding box center [261, 16] width 196 height 33
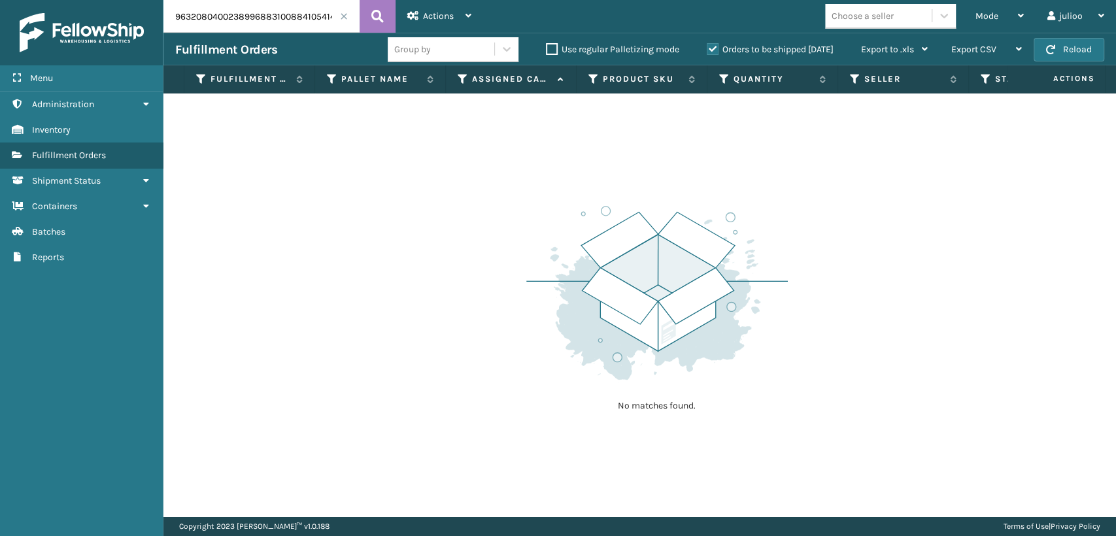
drag, startPoint x: 271, startPoint y: 14, endPoint x: 84, endPoint y: -9, distance: 188.4
click at [84, 0] on html "Menu Administration Inventory Fulfillment Orders Shipment Status Containers Bat…" at bounding box center [558, 268] width 1116 height 536
type input "884105414290"
click at [369, 10] on button at bounding box center [378, 16] width 36 height 33
click at [979, 82] on th "Status" at bounding box center [1034, 79] width 131 height 28
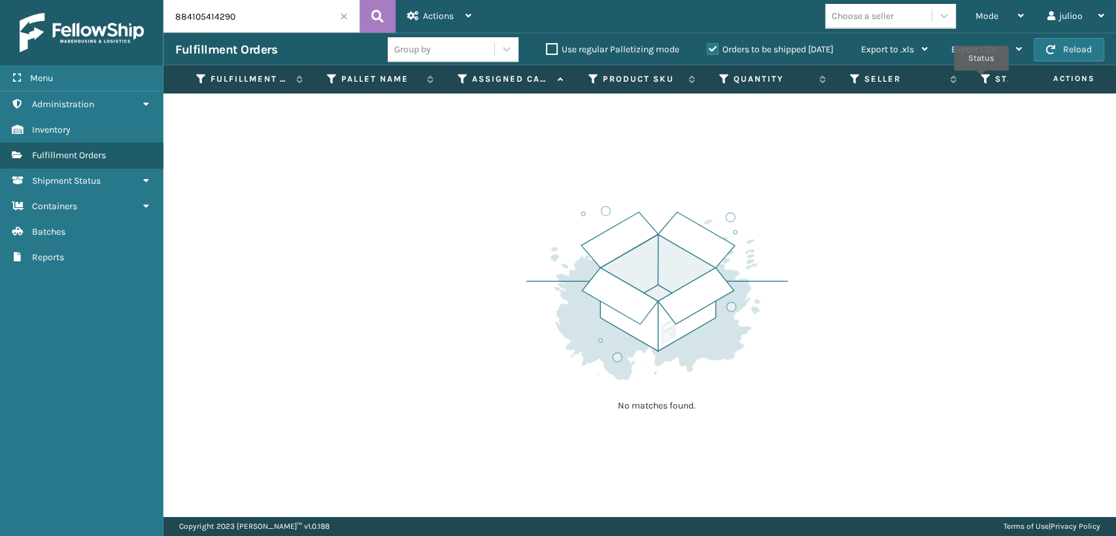
click at [982, 80] on icon at bounding box center [986, 79] width 10 height 12
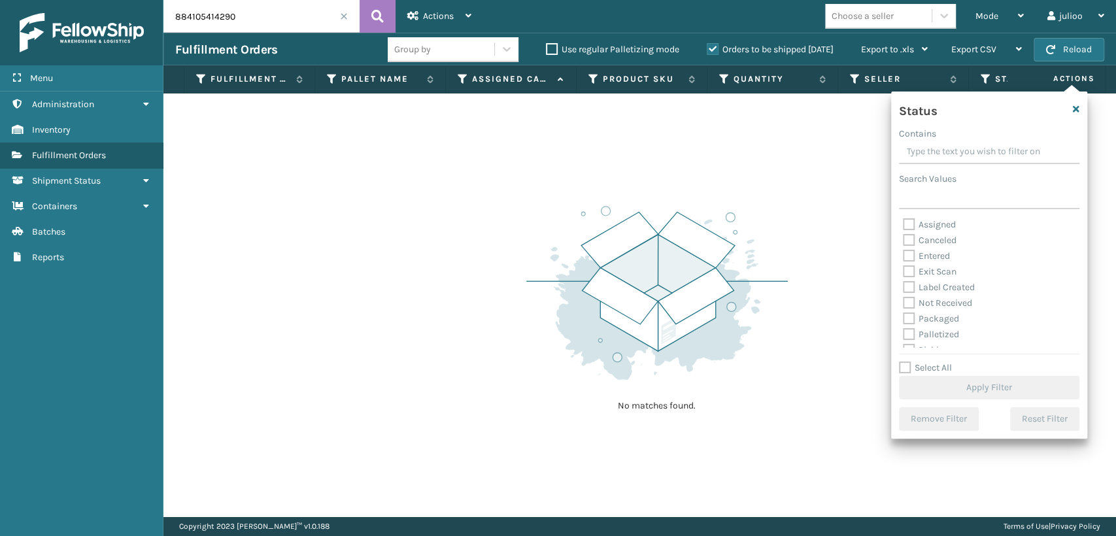
click at [908, 335] on label "Palletized" at bounding box center [931, 334] width 56 height 11
click at [904, 335] on input "Palletized" at bounding box center [903, 331] width 1 height 9
checkbox input "true"
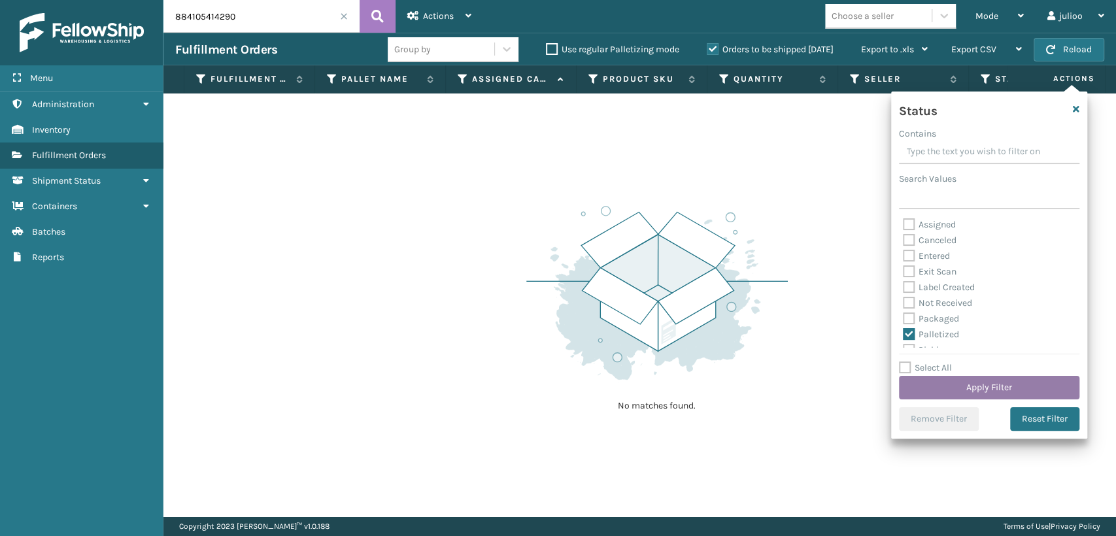
click at [956, 381] on button "Apply Filter" at bounding box center [989, 388] width 180 height 24
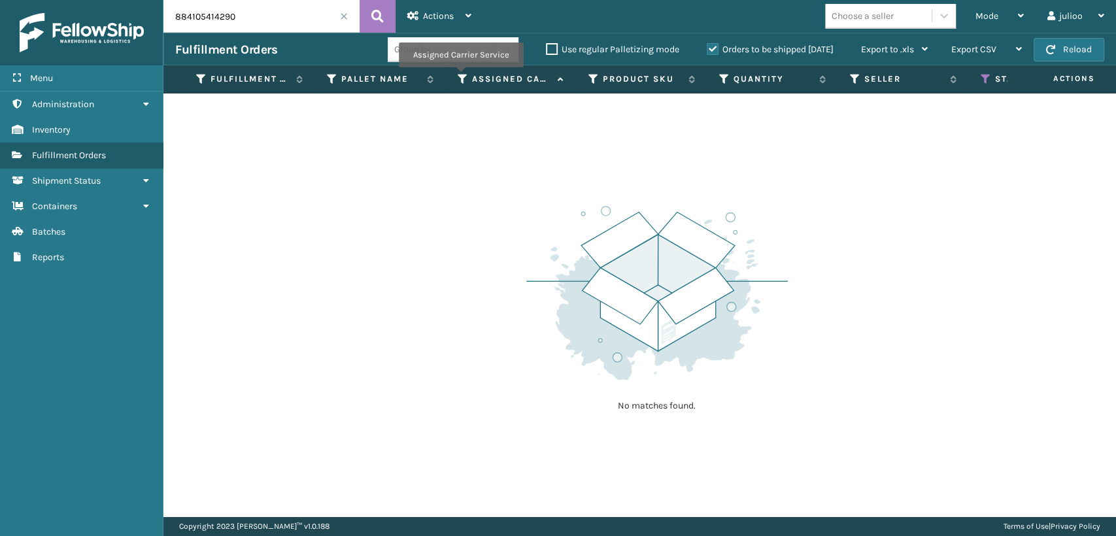
click at [460, 77] on icon at bounding box center [463, 79] width 10 height 12
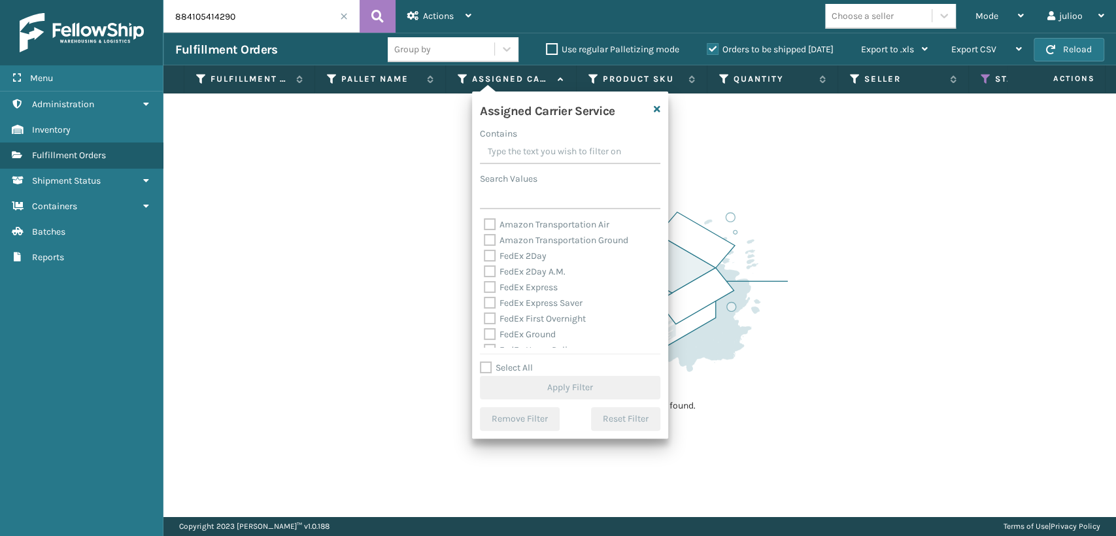
click at [492, 277] on label "FedEx 2Day A.M." at bounding box center [525, 271] width 82 height 11
click at [485, 273] on input "FedEx 2Day A.M." at bounding box center [484, 268] width 1 height 9
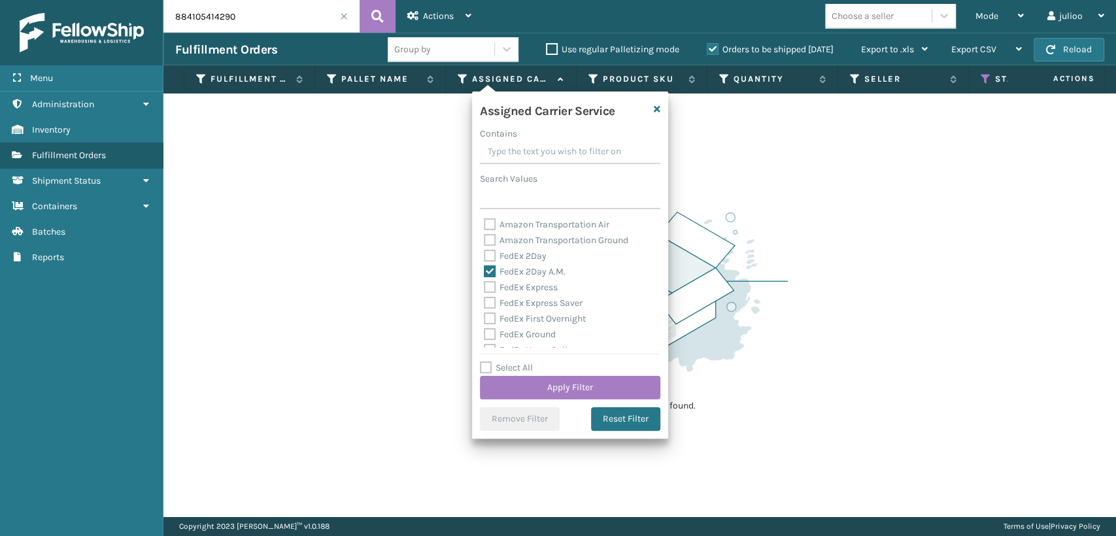
click at [492, 268] on label "FedEx 2Day A.M." at bounding box center [525, 271] width 82 height 11
click at [485, 268] on input "FedEx 2Day A.M." at bounding box center [484, 268] width 1 height 9
checkbox input "false"
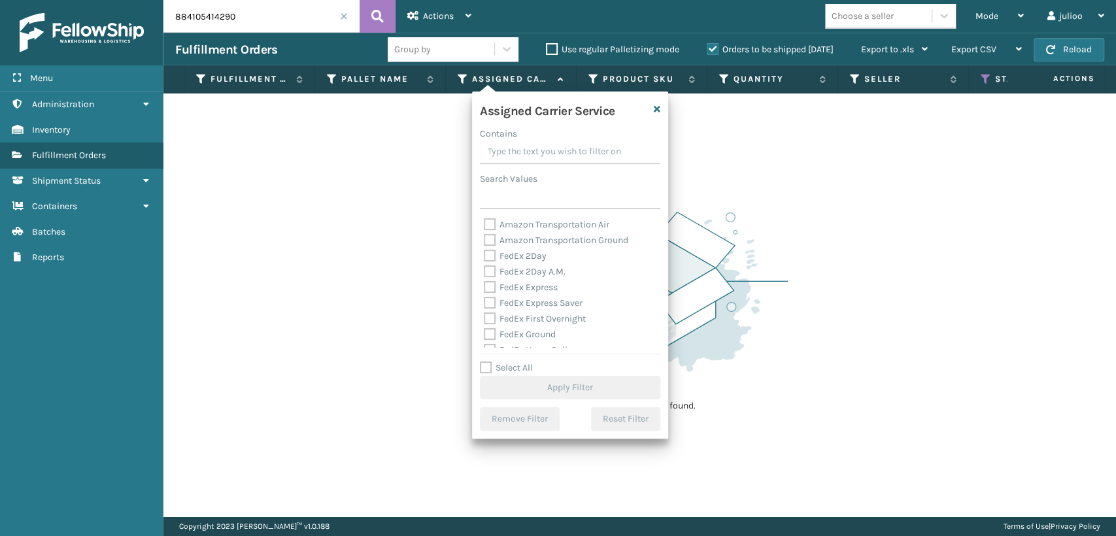
click at [490, 258] on label "FedEx 2Day" at bounding box center [515, 255] width 63 height 11
click at [485, 257] on input "FedEx 2Day" at bounding box center [484, 252] width 1 height 9
checkbox input "true"
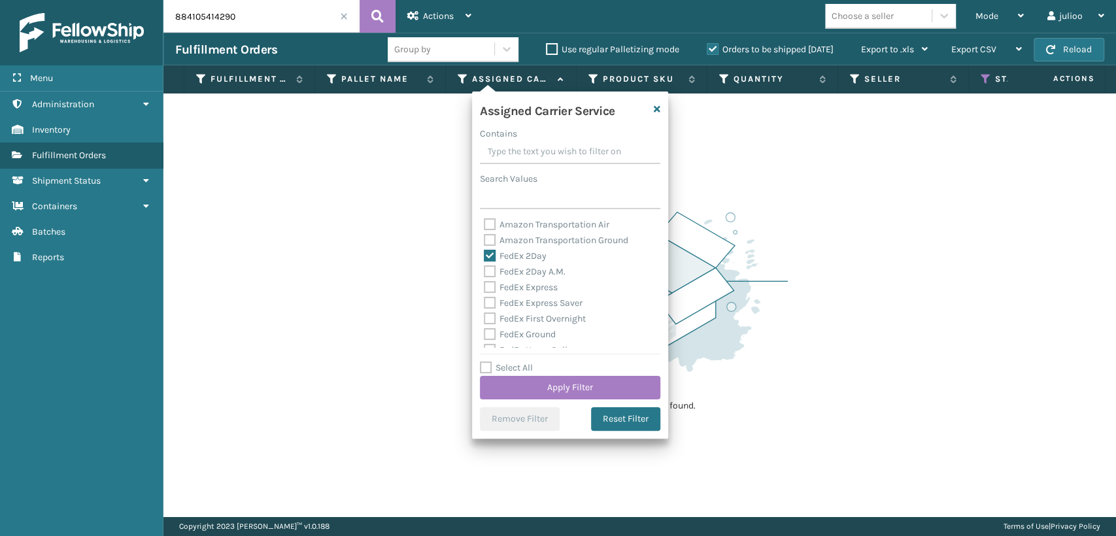
click at [490, 271] on label "FedEx 2Day A.M." at bounding box center [525, 271] width 82 height 11
click at [485, 271] on input "FedEx 2Day A.M." at bounding box center [484, 268] width 1 height 9
checkbox input "true"
click at [489, 288] on label "FedEx Express" at bounding box center [521, 287] width 74 height 11
click at [485, 288] on input "FedEx Express" at bounding box center [484, 284] width 1 height 9
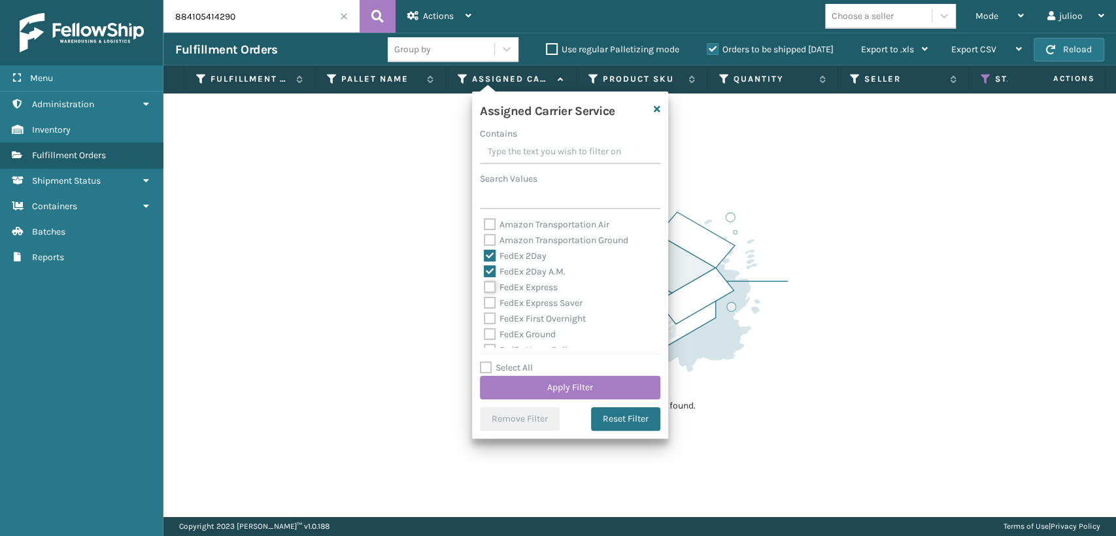
checkbox input "true"
click at [487, 301] on label "FedEx Express Saver" at bounding box center [533, 303] width 99 height 11
click at [485, 301] on input "FedEx Express Saver" at bounding box center [484, 300] width 1 height 9
checkbox input "true"
click at [485, 328] on div "FedEx Ground" at bounding box center [570, 335] width 173 height 16
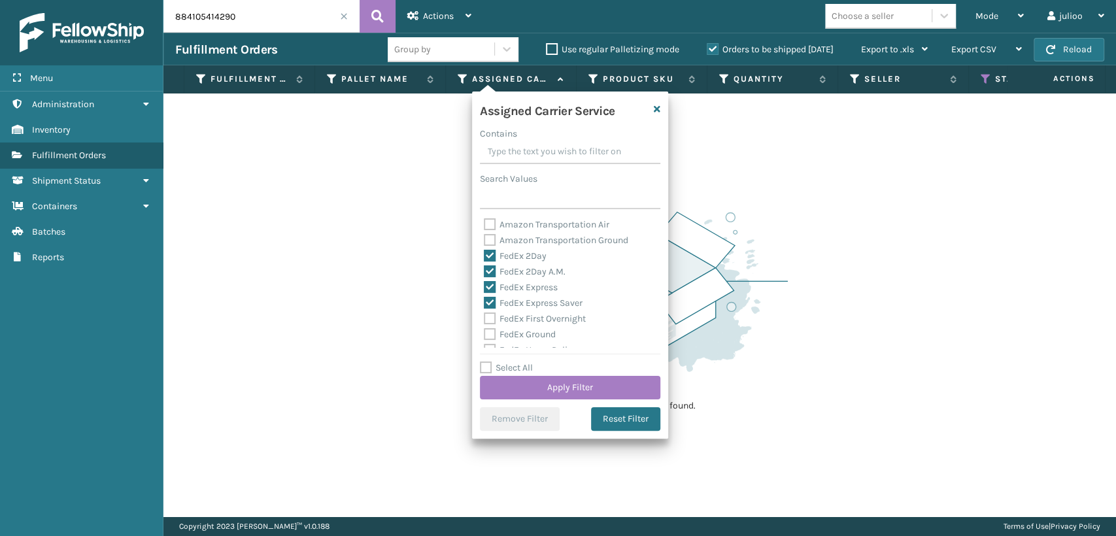
click at [487, 318] on label "FedEx First Overnight" at bounding box center [535, 318] width 102 height 11
click at [485, 318] on input "FedEx First Overnight" at bounding box center [484, 315] width 1 height 9
checkbox input "true"
click at [487, 335] on label "FedEx Ground" at bounding box center [520, 334] width 72 height 11
click at [485, 335] on input "FedEx Ground" at bounding box center [484, 331] width 1 height 9
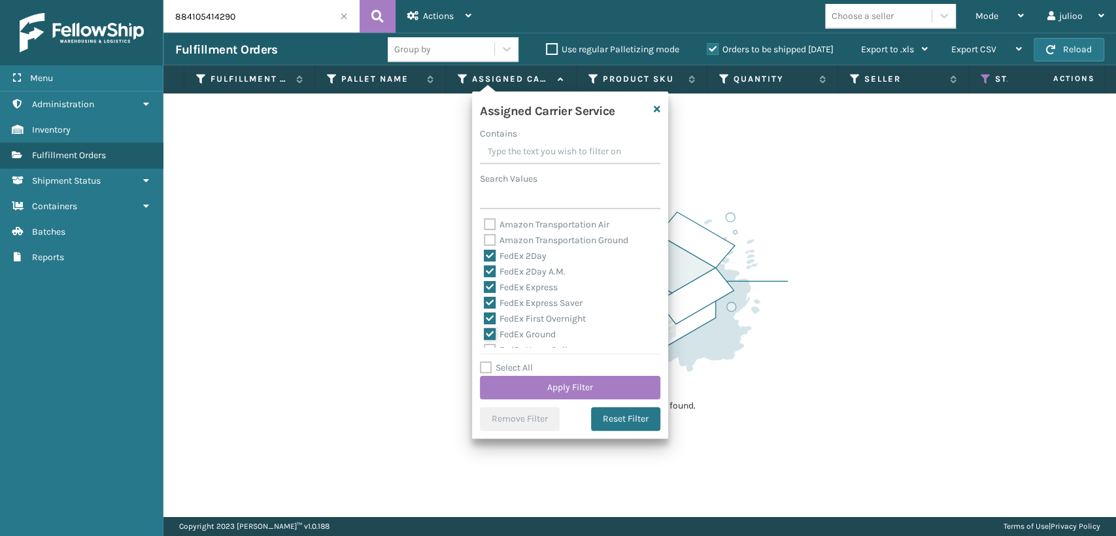
checkbox input "true"
click at [488, 326] on label "FedEx Standard Overnight" at bounding box center [545, 324] width 122 height 11
click at [485, 326] on input "FedEx Standard Overnight" at bounding box center [484, 321] width 1 height 9
checkbox input "true"
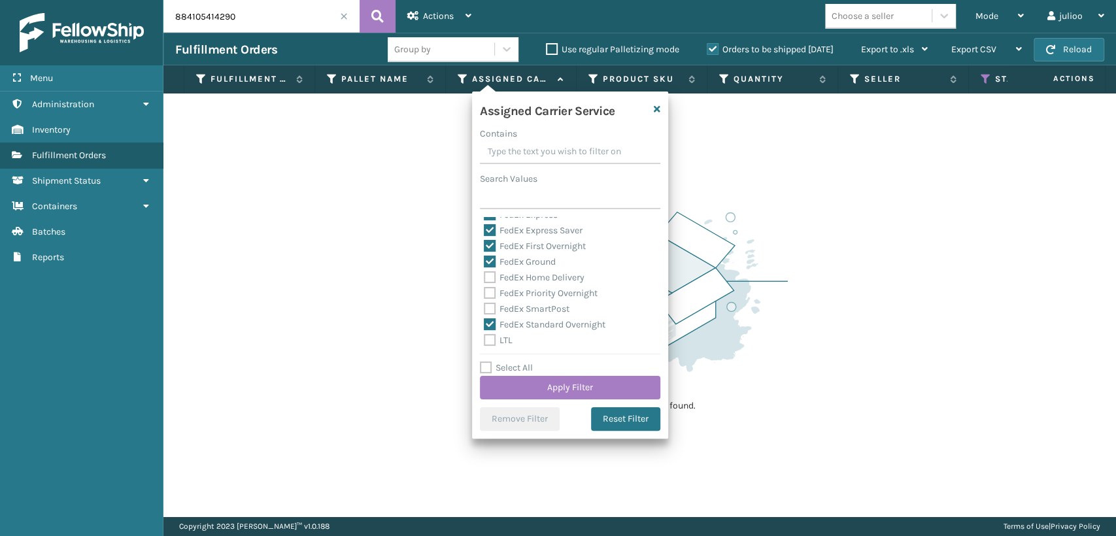
click at [488, 306] on label "FedEx SmartPost" at bounding box center [527, 308] width 86 height 11
click at [485, 306] on input "FedEx SmartPost" at bounding box center [484, 305] width 1 height 9
checkbox input "true"
click at [488, 298] on label "FedEx Priority Overnight" at bounding box center [541, 293] width 114 height 11
click at [485, 294] on input "FedEx Priority Overnight" at bounding box center [484, 290] width 1 height 9
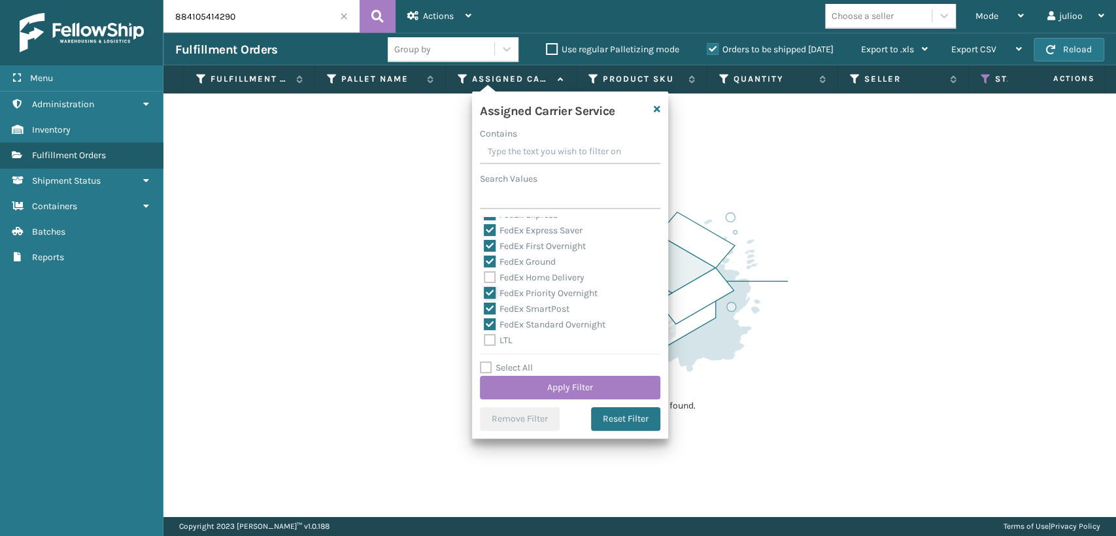
checkbox input "true"
click at [488, 281] on label "FedEx Home Delivery" at bounding box center [534, 277] width 101 height 11
click at [485, 279] on input "FedEx Home Delivery" at bounding box center [484, 274] width 1 height 9
checkbox input "true"
click at [541, 395] on button "Apply Filter" at bounding box center [570, 388] width 180 height 24
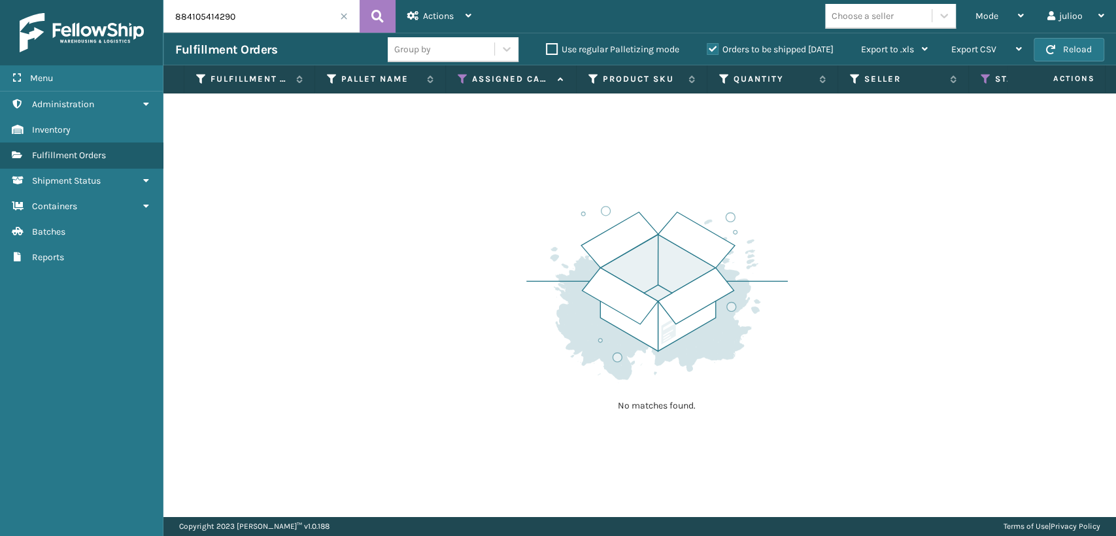
click at [713, 46] on label "Orders to be shipped [DATE]" at bounding box center [770, 49] width 127 height 11
click at [708, 46] on input "Orders to be shipped [DATE]" at bounding box center [707, 46] width 1 height 9
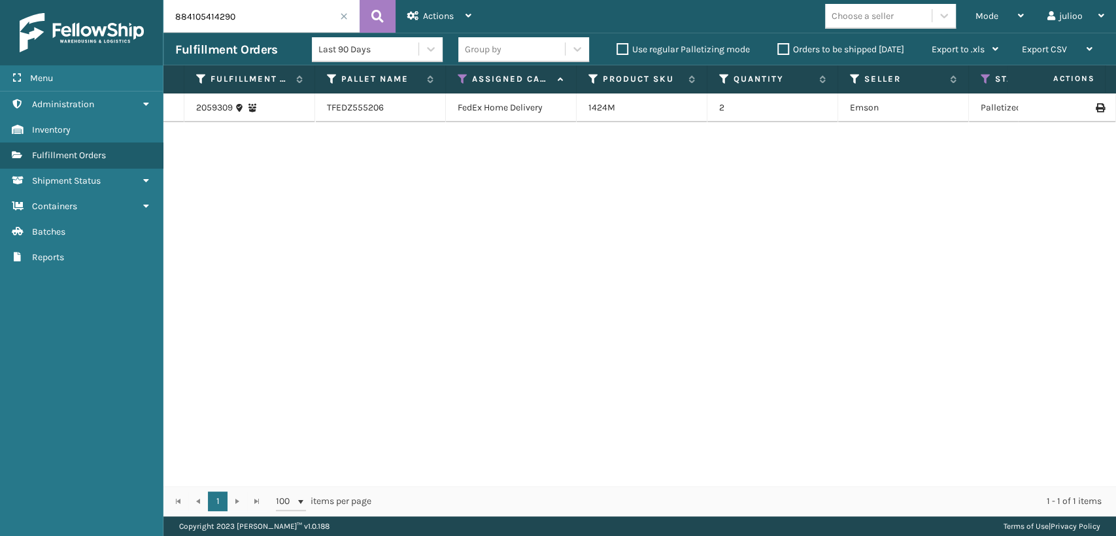
click at [602, 100] on td "1424M" at bounding box center [642, 108] width 131 height 29
click at [527, 111] on td "FedEx Home Delivery" at bounding box center [511, 108] width 131 height 29
click at [779, 51] on label "Orders to be shipped [DATE]" at bounding box center [840, 49] width 127 height 11
click at [778, 50] on input "Orders to be shipped [DATE]" at bounding box center [777, 46] width 1 height 9
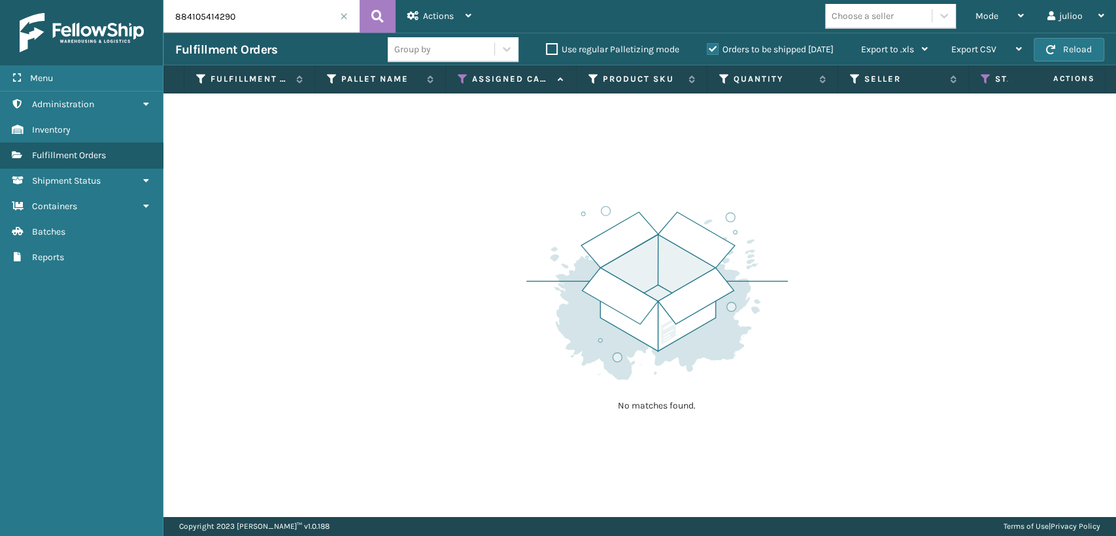
click at [345, 14] on span at bounding box center [344, 16] width 8 height 8
click at [967, 11] on div "Mode Regular Mode Picking Mode Labeling Mode Exit Scan Mode" at bounding box center [1000, 16] width 72 height 33
click at [462, 75] on icon at bounding box center [463, 79] width 10 height 12
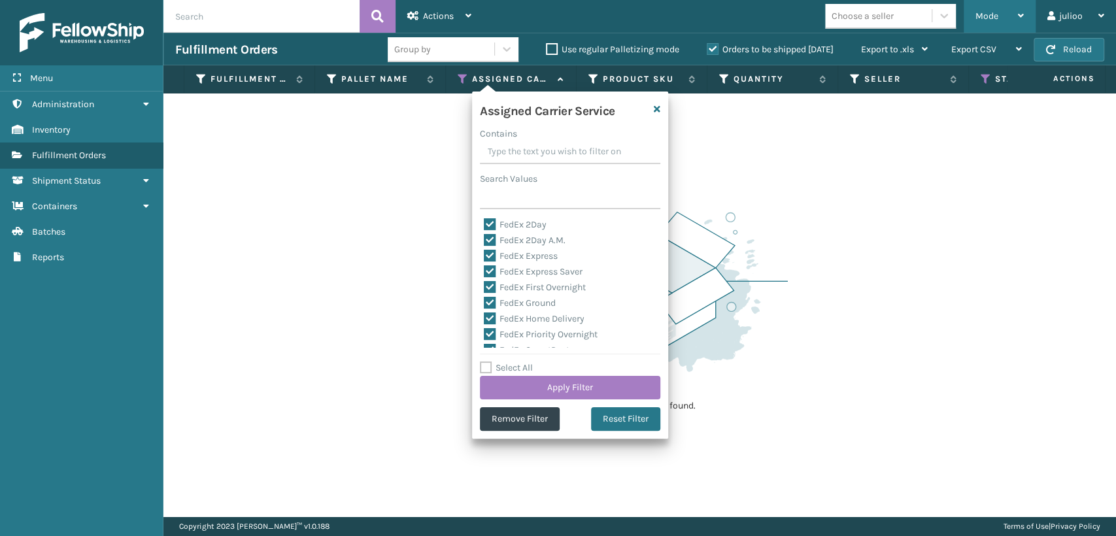
click at [973, 20] on div "Mode Regular Mode Picking Mode Labeling Mode Exit Scan Mode" at bounding box center [1000, 16] width 72 height 33
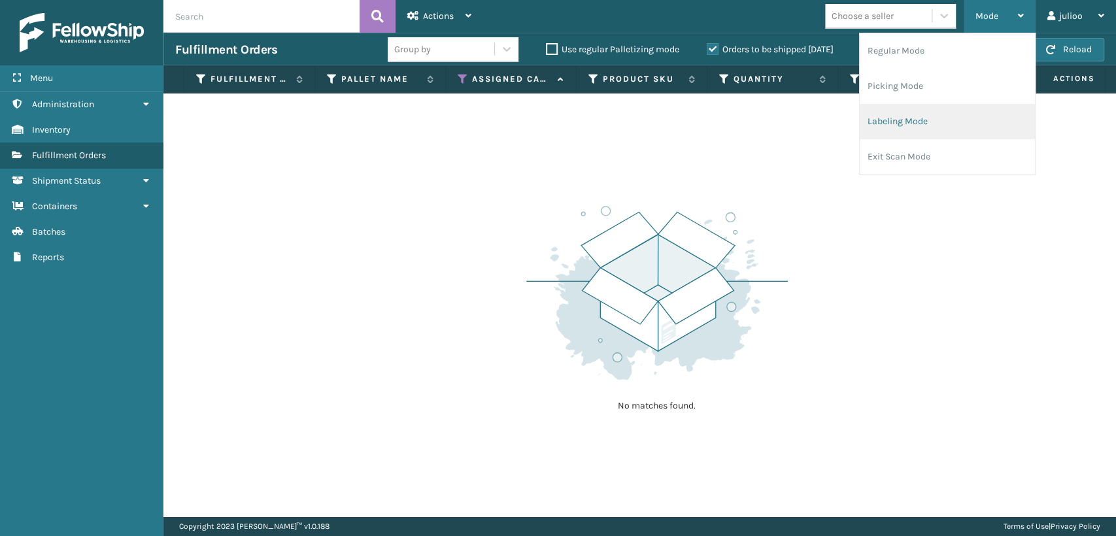
click at [889, 120] on li "Labeling Mode" at bounding box center [947, 121] width 175 height 35
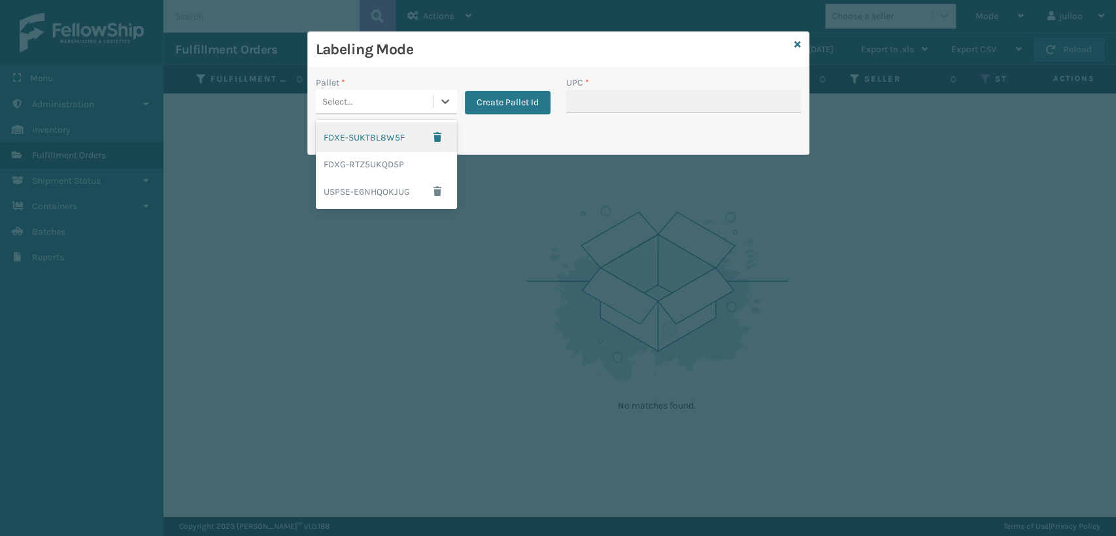
click at [402, 104] on div "Select..." at bounding box center [374, 102] width 117 height 22
drag, startPoint x: 413, startPoint y: 91, endPoint x: 338, endPoint y: 145, distance: 92.4
click at [408, 95] on div "Select..." at bounding box center [374, 102] width 117 height 22
click at [346, 166] on div "FDXG-RTZ5UKQD5P" at bounding box center [386, 164] width 141 height 24
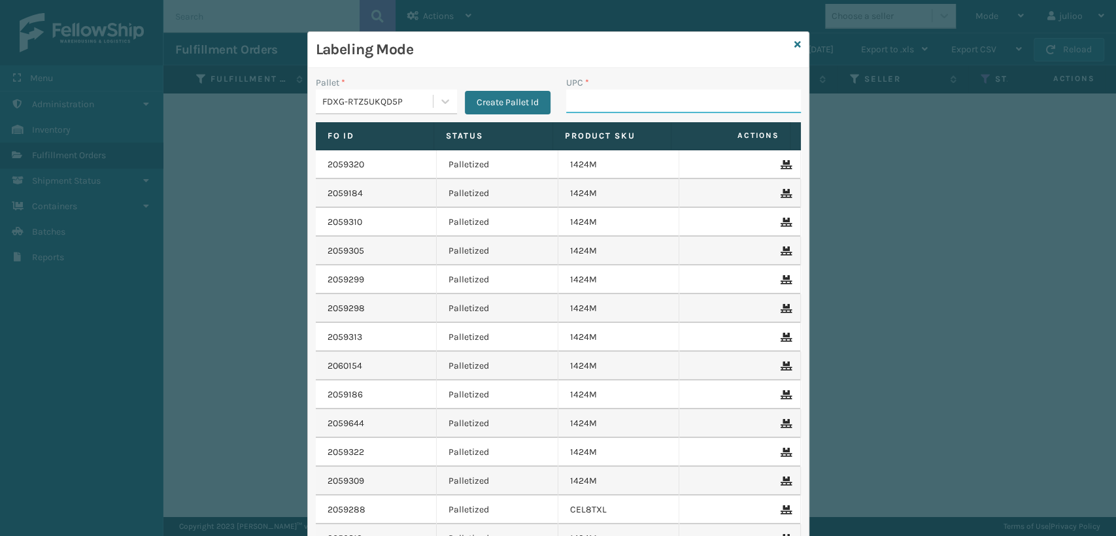
click at [586, 109] on input "UPC *" at bounding box center [683, 102] width 235 height 24
click at [794, 41] on icon at bounding box center [797, 44] width 7 height 9
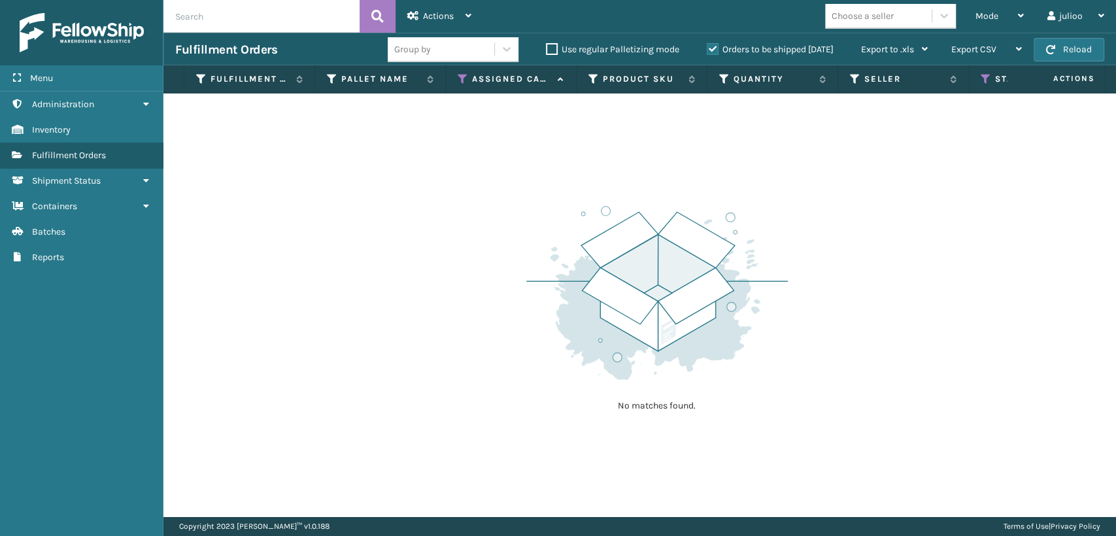
click at [277, 14] on input "text" at bounding box center [261, 16] width 196 height 33
type input "2835254457"
click at [382, 18] on icon at bounding box center [377, 17] width 12 height 20
click at [709, 46] on label "Orders to be shipped [DATE]" at bounding box center [770, 49] width 127 height 11
click at [708, 46] on input "Orders to be shipped [DATE]" at bounding box center [707, 46] width 1 height 9
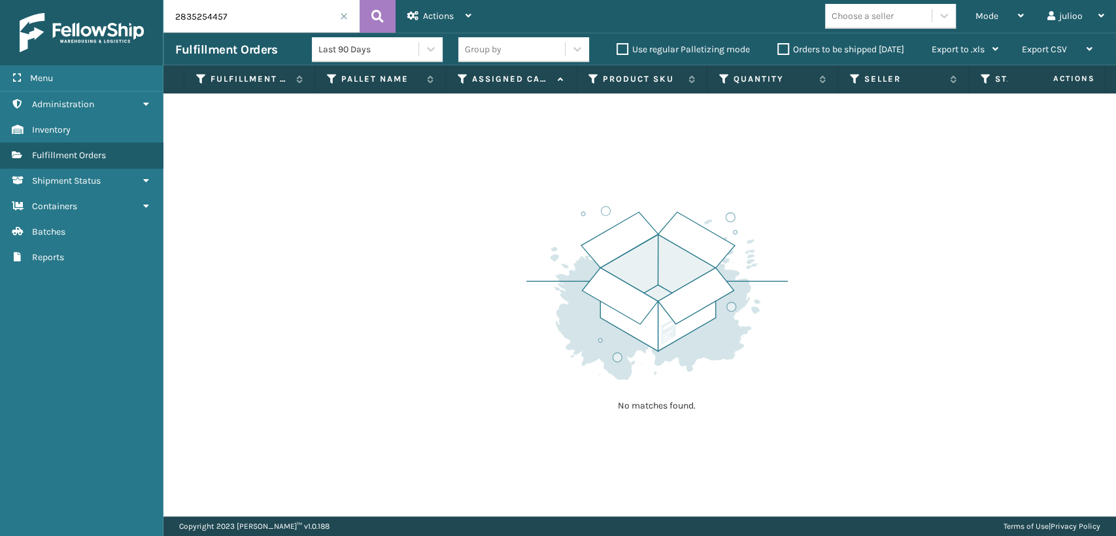
drag, startPoint x: 294, startPoint y: 14, endPoint x: 161, endPoint y: 12, distance: 132.8
click at [161, 0] on div "Menu Administration Inventory Fulfillment Orders Shipment Status Containers Bat…" at bounding box center [558, 0] width 1116 height 0
type input "392835254457"
click at [379, 10] on icon at bounding box center [377, 17] width 12 height 20
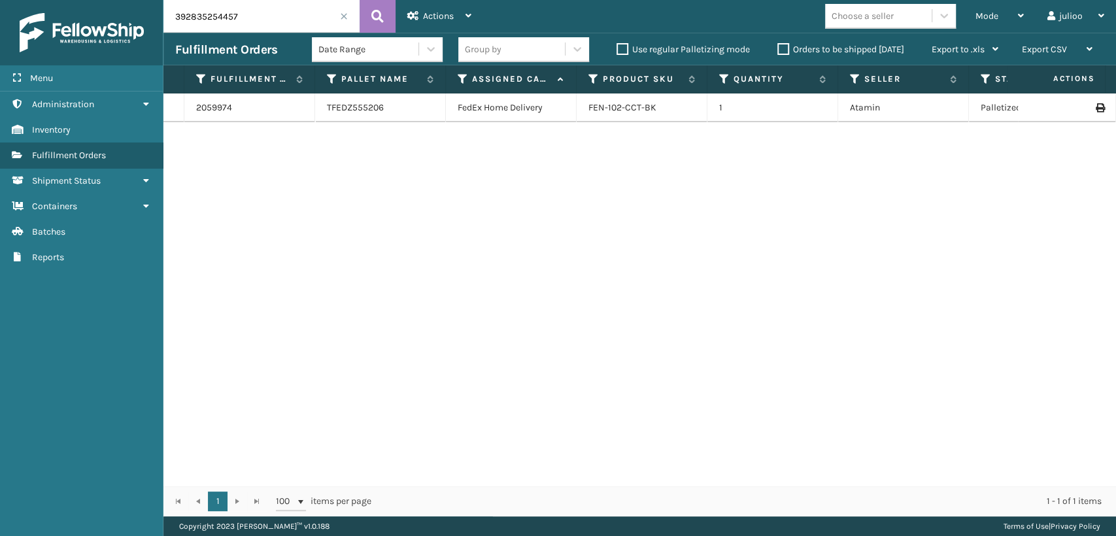
click at [1096, 107] on icon at bounding box center [1100, 107] width 8 height 9
click at [1096, 105] on icon at bounding box center [1100, 107] width 8 height 9
drag, startPoint x: 265, startPoint y: 23, endPoint x: 175, endPoint y: 24, distance: 90.2
click at [175, 24] on input "392835254457" at bounding box center [261, 16] width 196 height 33
type input "392836647603"
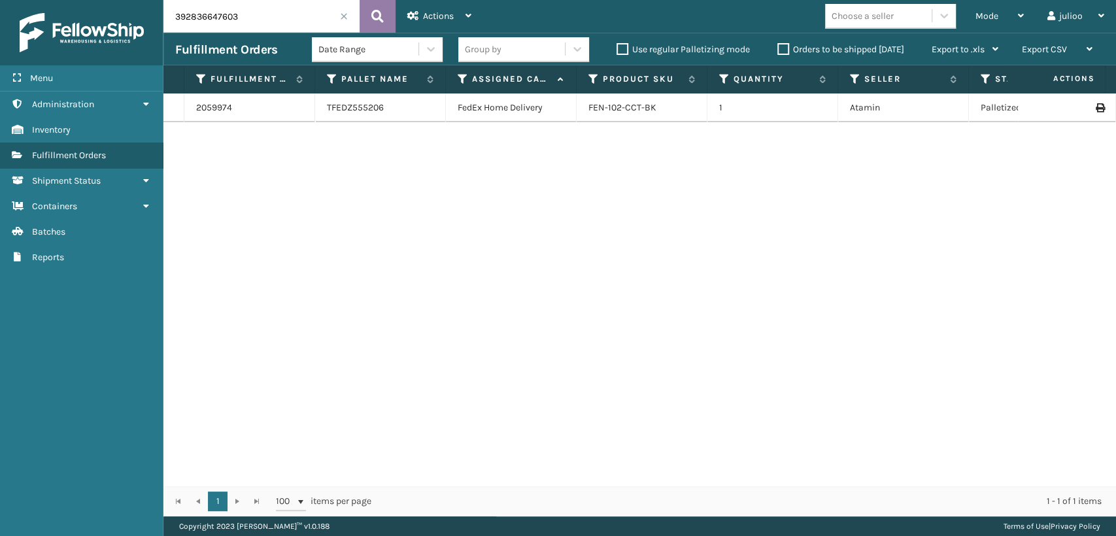
click at [368, 9] on button at bounding box center [378, 16] width 36 height 33
click at [1096, 116] on icon at bounding box center [1100, 114] width 8 height 9
click at [345, 22] on input "392836647603" at bounding box center [261, 16] width 196 height 33
click at [343, 17] on span at bounding box center [344, 16] width 8 height 8
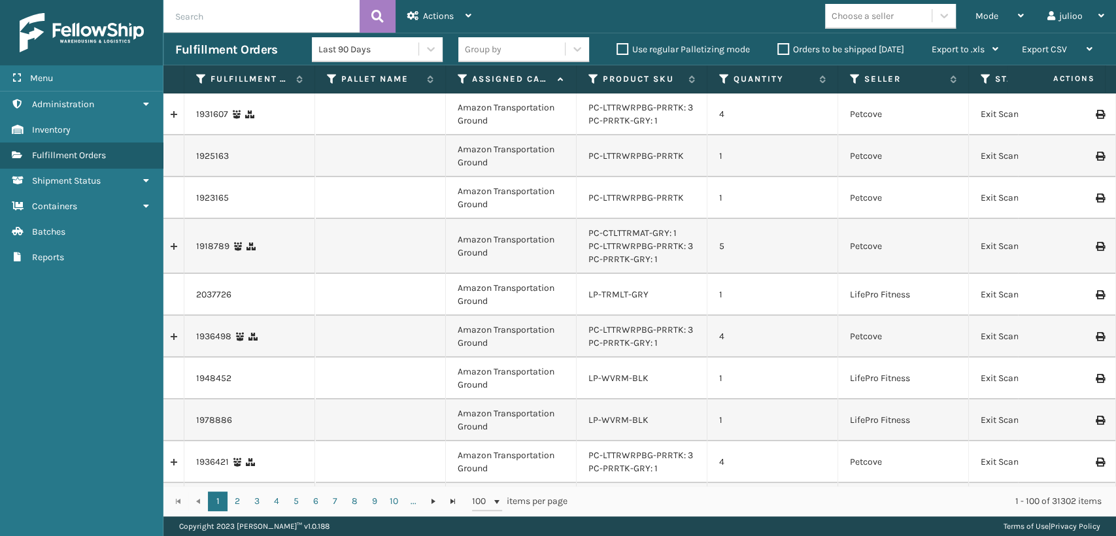
click at [343, 17] on input "text" at bounding box center [261, 16] width 196 height 33
type input "392836524128"
click at [378, 10] on icon at bounding box center [377, 17] width 12 height 20
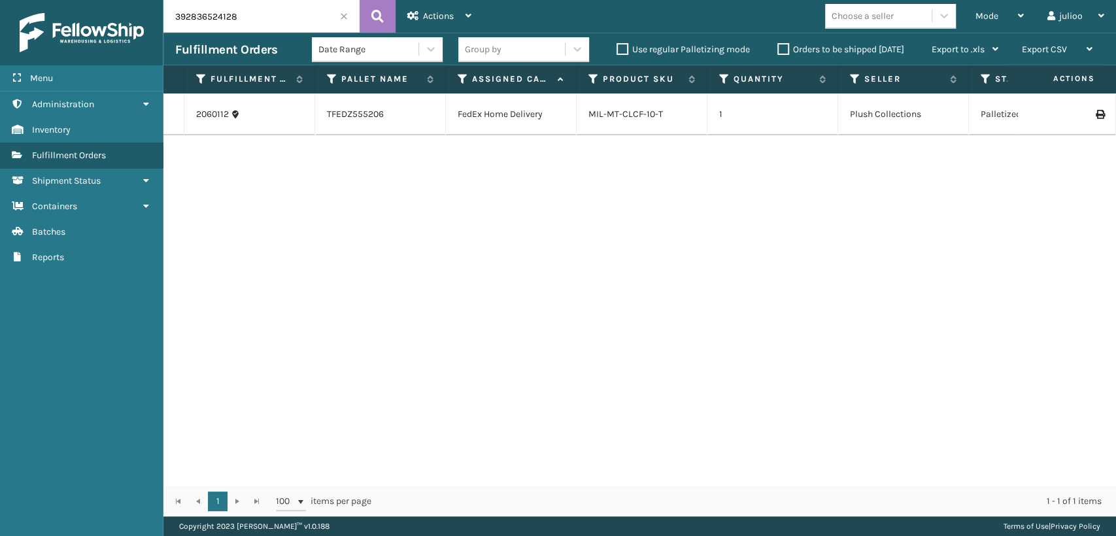
click at [1096, 114] on icon at bounding box center [1100, 114] width 8 height 9
click at [343, 14] on span at bounding box center [344, 16] width 8 height 8
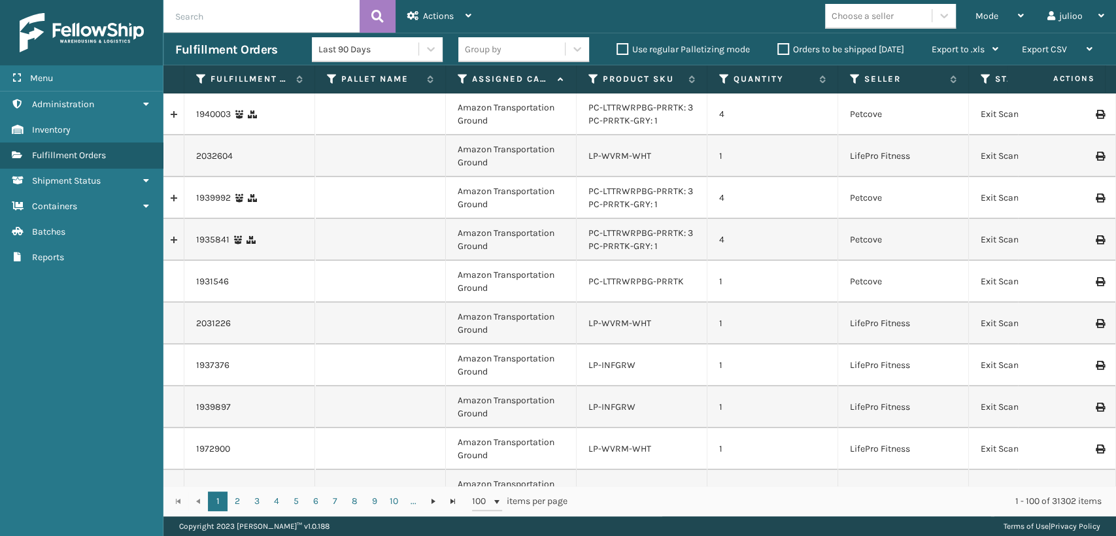
click at [202, 17] on input "text" at bounding box center [261, 16] width 196 height 33
type input "392836211255"
click at [377, 12] on icon at bounding box center [377, 17] width 12 height 20
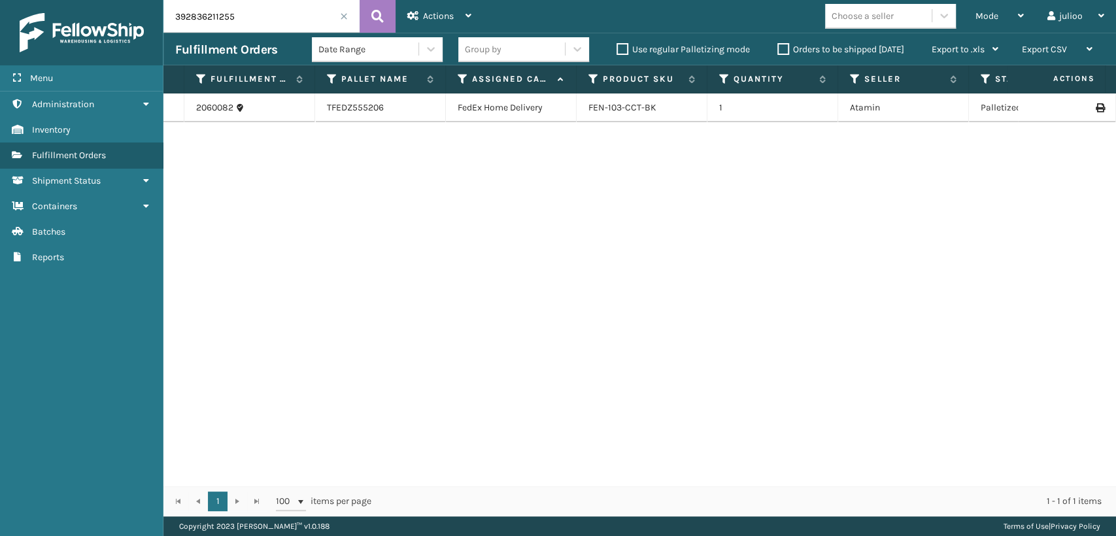
click at [1096, 106] on icon at bounding box center [1100, 107] width 8 height 9
click at [345, 17] on span at bounding box center [344, 16] width 8 height 8
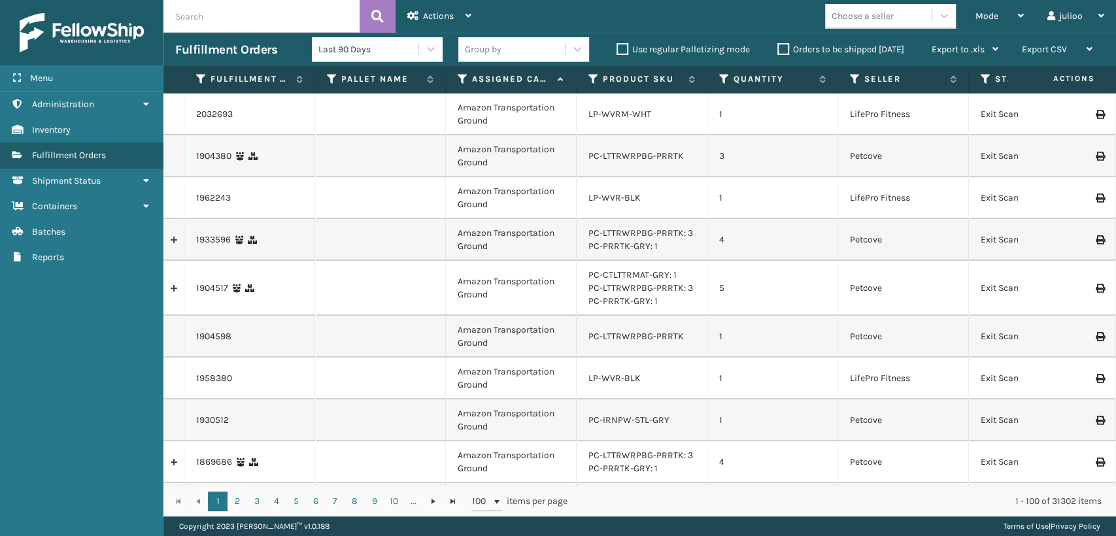
click at [275, 19] on input "text" at bounding box center [261, 16] width 196 height 33
type input "392834738160"
click at [367, 10] on button at bounding box center [378, 16] width 36 height 33
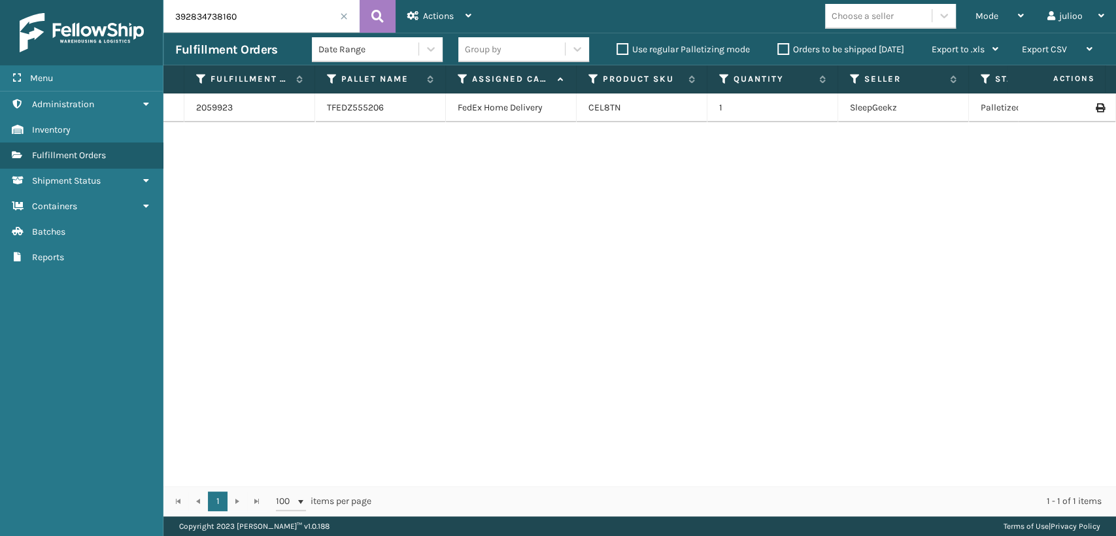
click at [1096, 103] on icon at bounding box center [1100, 107] width 8 height 9
click at [339, 19] on input "392834738160" at bounding box center [261, 16] width 196 height 33
click at [341, 16] on span at bounding box center [344, 16] width 8 height 8
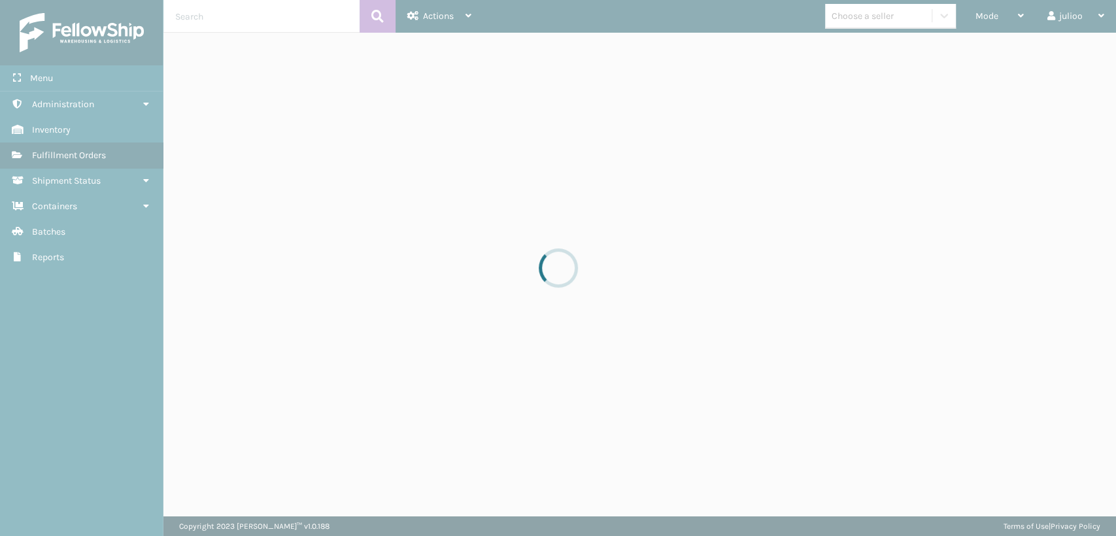
click at [313, 16] on div at bounding box center [558, 268] width 1116 height 536
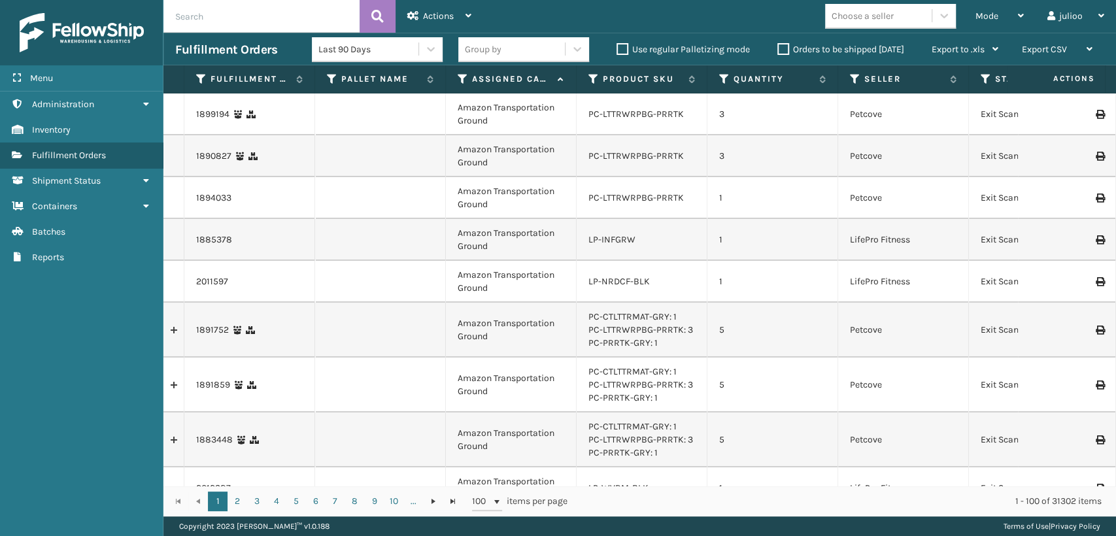
click at [313, 16] on input "text" at bounding box center [261, 16] width 196 height 33
type input "392828907231"
click at [376, 11] on icon at bounding box center [377, 17] width 12 height 20
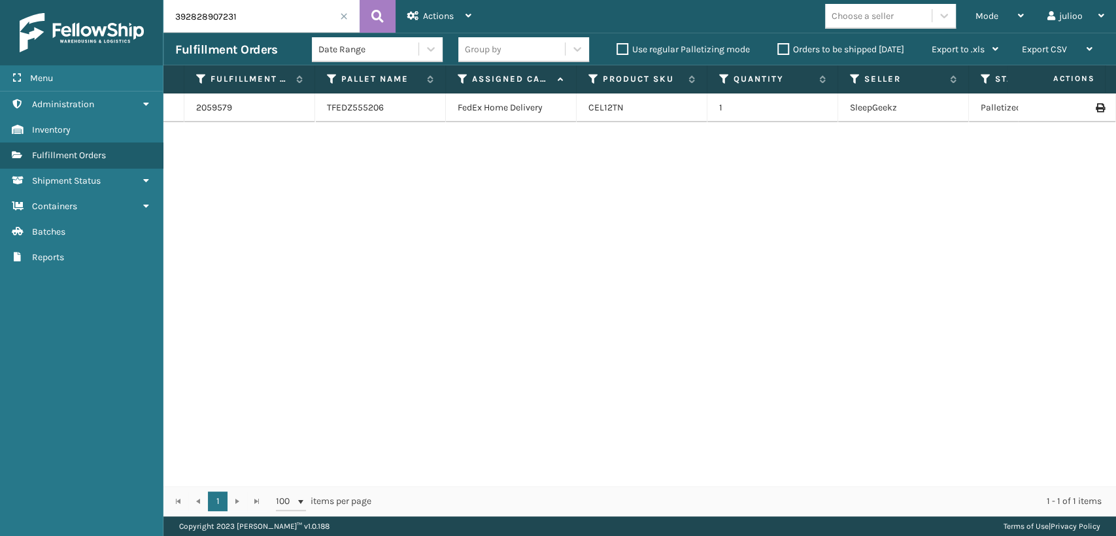
click at [1096, 109] on icon at bounding box center [1100, 107] width 8 height 9
click at [243, 12] on input "392828907231" at bounding box center [261, 16] width 196 height 33
type input "392835347274"
click at [381, 19] on icon at bounding box center [377, 17] width 12 height 20
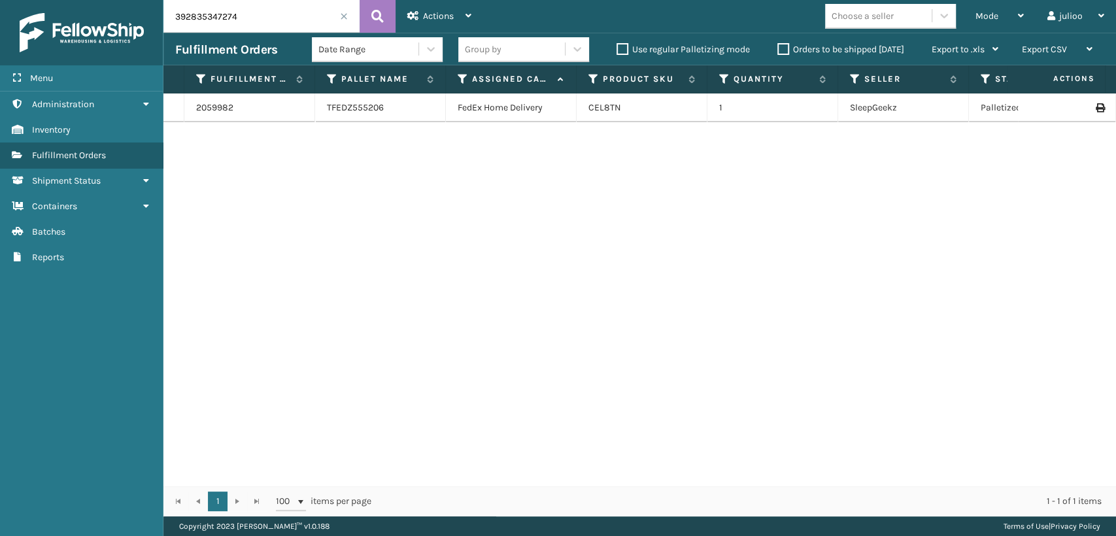
click at [1096, 104] on icon at bounding box center [1100, 107] width 8 height 9
drag, startPoint x: 256, startPoint y: 22, endPoint x: 155, endPoint y: 28, distance: 100.9
click at [155, 0] on div "Menu Administration Inventory Fulfillment Orders Shipment Status Containers Bat…" at bounding box center [558, 0] width 1116 height 0
type input "392819098774"
click at [379, 14] on icon at bounding box center [377, 17] width 12 height 20
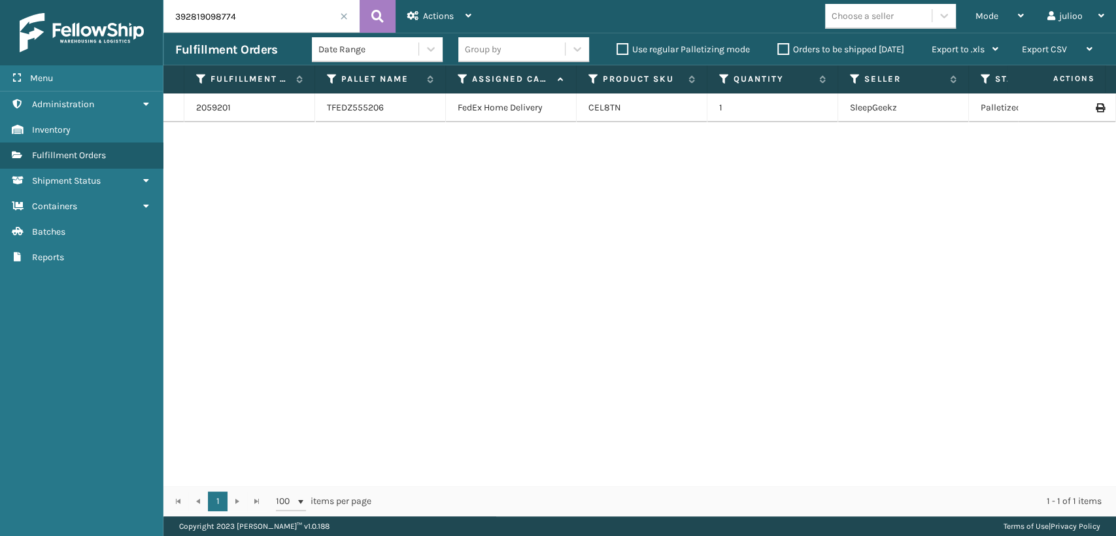
click at [1096, 109] on icon at bounding box center [1100, 107] width 8 height 9
drag, startPoint x: 297, startPoint y: 19, endPoint x: 101, endPoint y: 44, distance: 197.1
click at [101, 0] on div "Menu Administration Inventory Fulfillment Orders Shipment Status Containers Bat…" at bounding box center [558, 0] width 1116 height 0
click at [382, 16] on icon at bounding box center [377, 17] width 12 height 20
click at [1096, 109] on icon at bounding box center [1100, 107] width 8 height 9
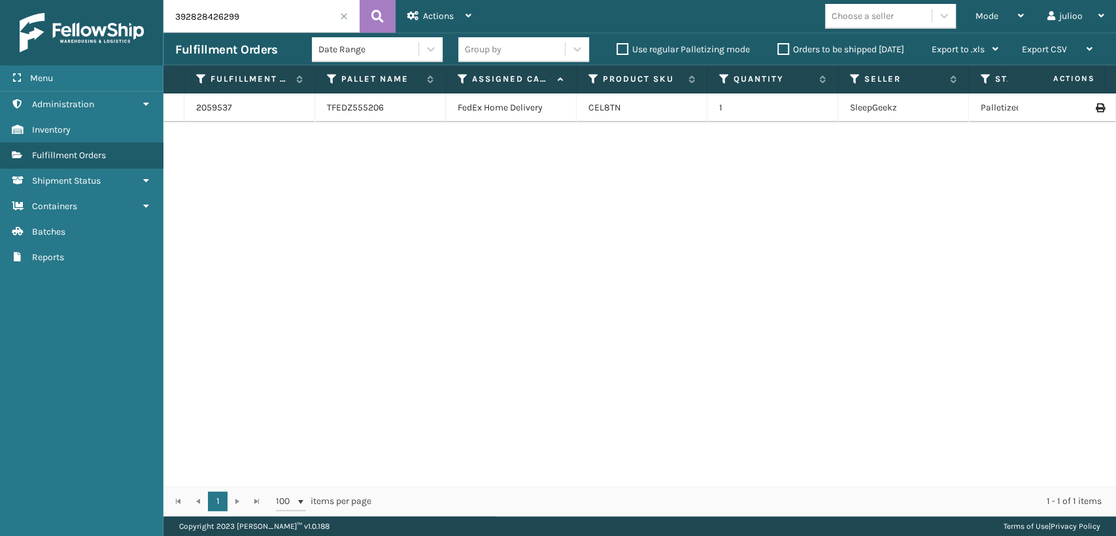
drag, startPoint x: 251, startPoint y: 17, endPoint x: 199, endPoint y: 13, distance: 52.5
click at [199, 13] on input "392828426299" at bounding box center [261, 16] width 196 height 33
click at [375, 12] on icon at bounding box center [377, 17] width 12 height 20
click at [1096, 103] on icon at bounding box center [1100, 107] width 8 height 9
drag, startPoint x: 256, startPoint y: 22, endPoint x: 207, endPoint y: 18, distance: 49.2
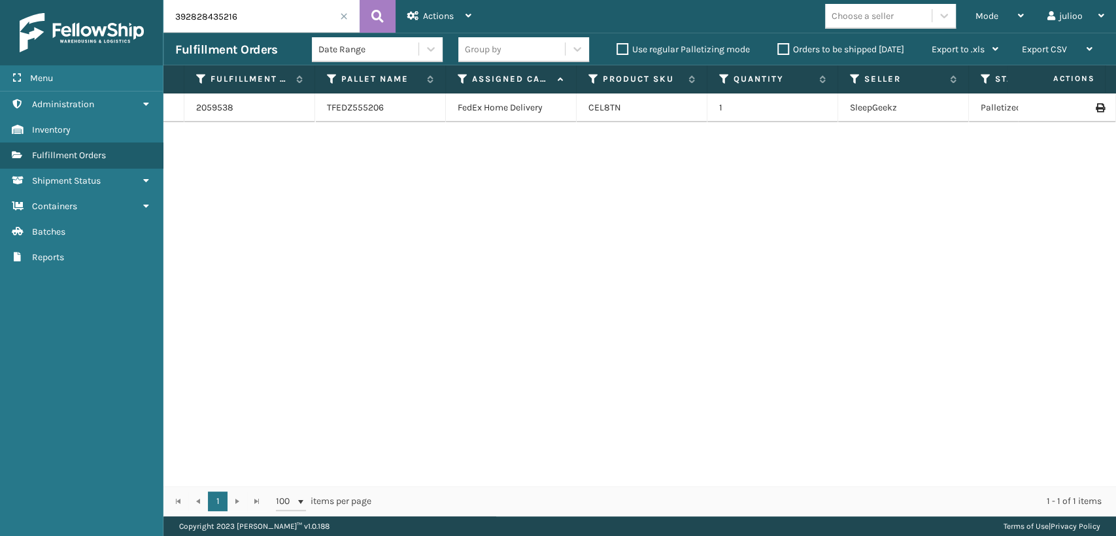
click at [207, 18] on input "392828435216" at bounding box center [261, 16] width 196 height 33
click at [374, 13] on icon at bounding box center [377, 17] width 12 height 20
click at [1096, 108] on icon at bounding box center [1100, 107] width 8 height 9
drag, startPoint x: 293, startPoint y: 17, endPoint x: 194, endPoint y: 33, distance: 100.7
click at [194, 33] on div "392833595533 Actions Settings Remove All Filters Export Labels Bulk Print Close…" at bounding box center [639, 258] width 953 height 517
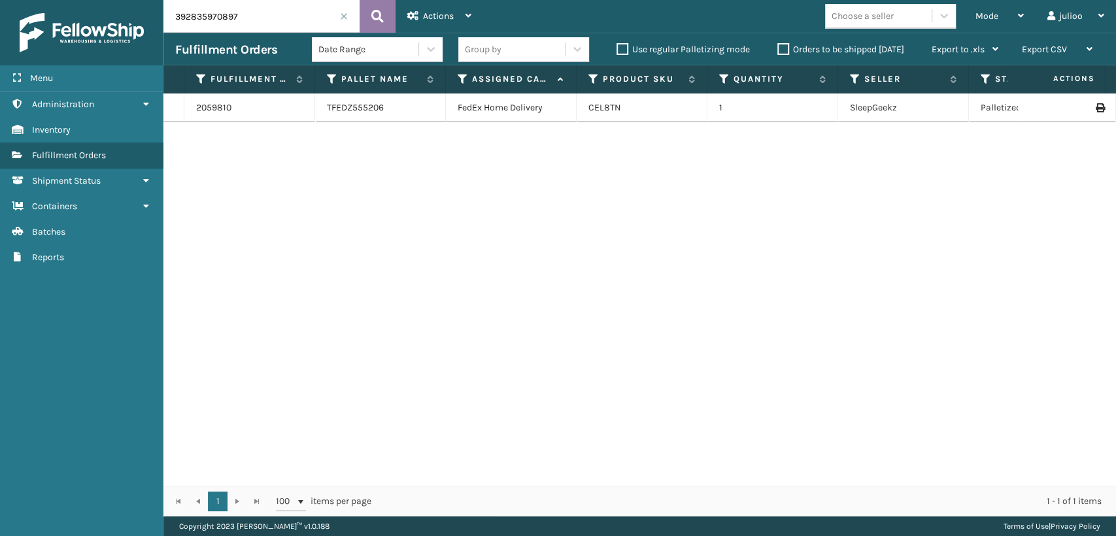
click at [379, 17] on icon at bounding box center [377, 17] width 12 height 20
click at [1096, 107] on icon at bounding box center [1100, 107] width 8 height 9
click at [277, 7] on input "392835970897" at bounding box center [261, 16] width 196 height 33
drag, startPoint x: 260, startPoint y: 22, endPoint x: 214, endPoint y: 19, distance: 46.5
click at [213, 20] on input "392835970897" at bounding box center [261, 16] width 196 height 33
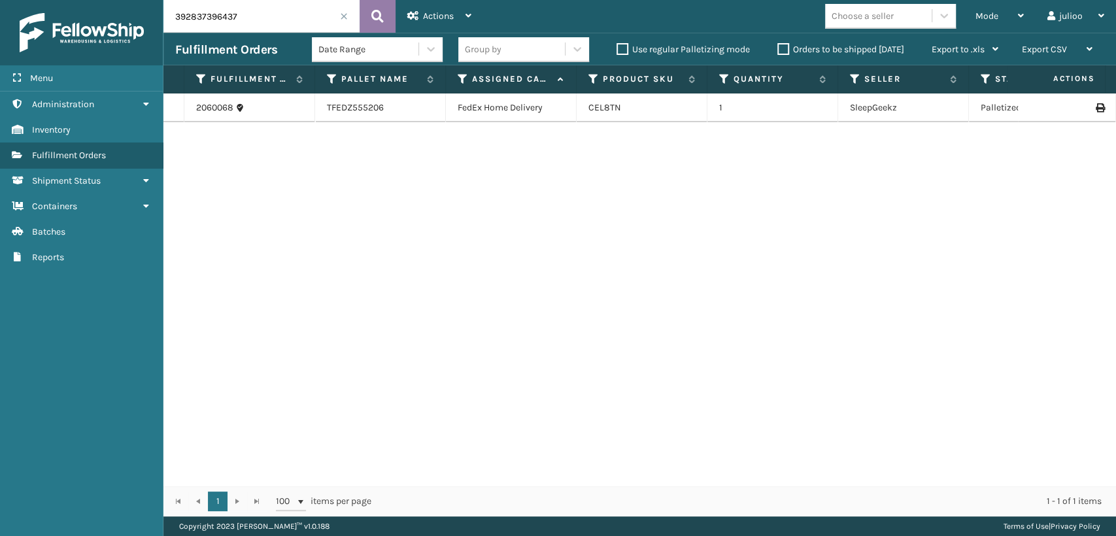
click at [377, 7] on icon at bounding box center [377, 17] width 12 height 20
click at [1096, 108] on icon at bounding box center [1100, 107] width 8 height 9
drag, startPoint x: 332, startPoint y: 20, endPoint x: 199, endPoint y: 22, distance: 132.8
click at [199, 22] on input "392837396437" at bounding box center [261, 16] width 196 height 33
type input "3"
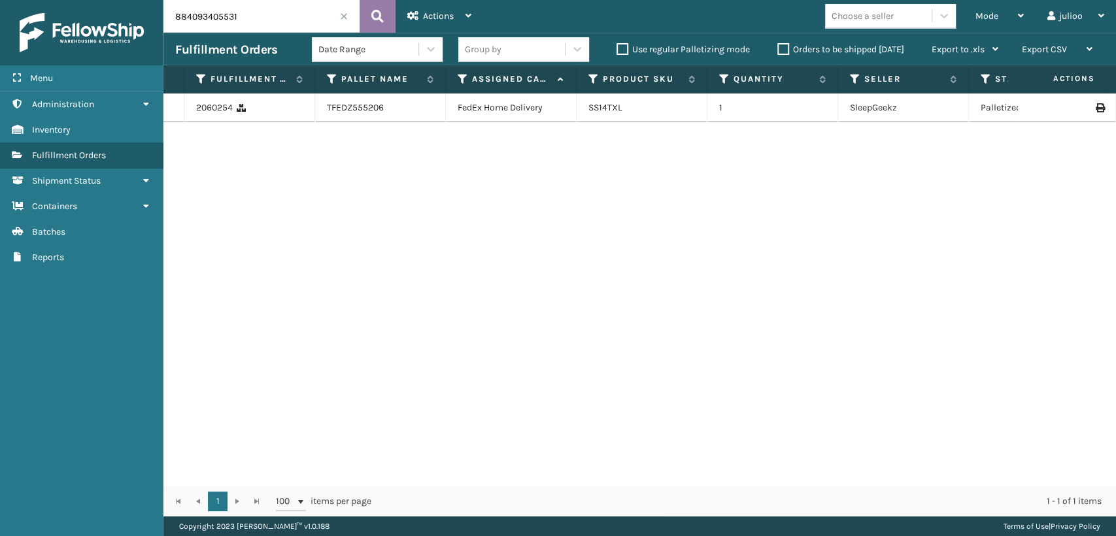
type input "884093405531"
click at [367, 14] on button at bounding box center [378, 16] width 36 height 33
click at [1096, 106] on icon at bounding box center [1100, 107] width 8 height 9
drag, startPoint x: 314, startPoint y: 11, endPoint x: 148, endPoint y: 18, distance: 166.2
click at [148, 0] on div "Menu Administration Inventory Fulfillment Orders Shipment Status Containers Bat…" at bounding box center [558, 0] width 1116 height 0
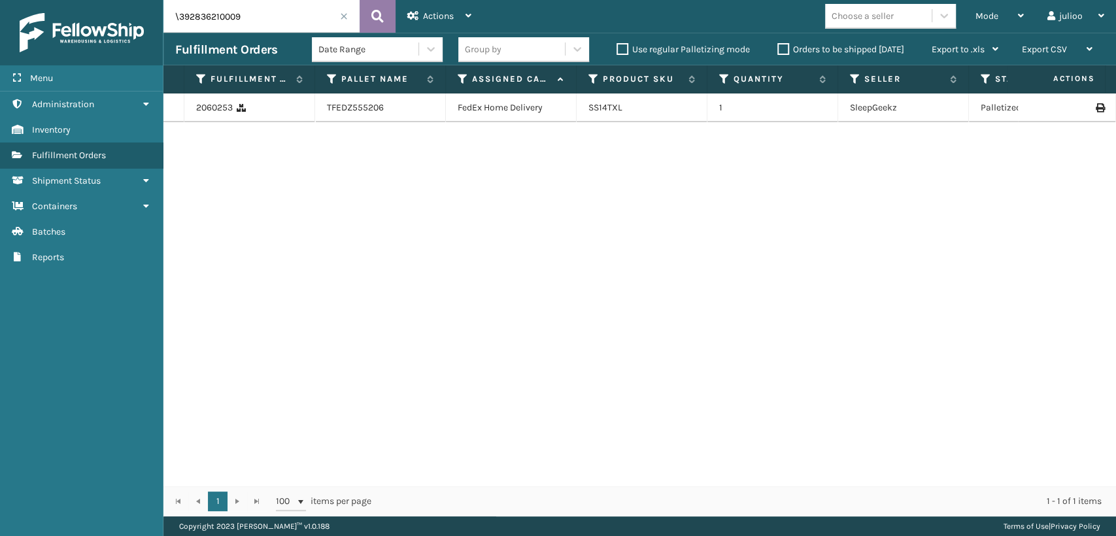
click at [379, 12] on icon at bounding box center [377, 17] width 12 height 20
click at [1084, 107] on div at bounding box center [1067, 107] width 74 height 9
click at [1096, 107] on icon at bounding box center [1100, 107] width 8 height 9
drag, startPoint x: 278, startPoint y: 14, endPoint x: 205, endPoint y: 17, distance: 73.3
click at [205, 17] on input "\392836210009" at bounding box center [261, 16] width 196 height 33
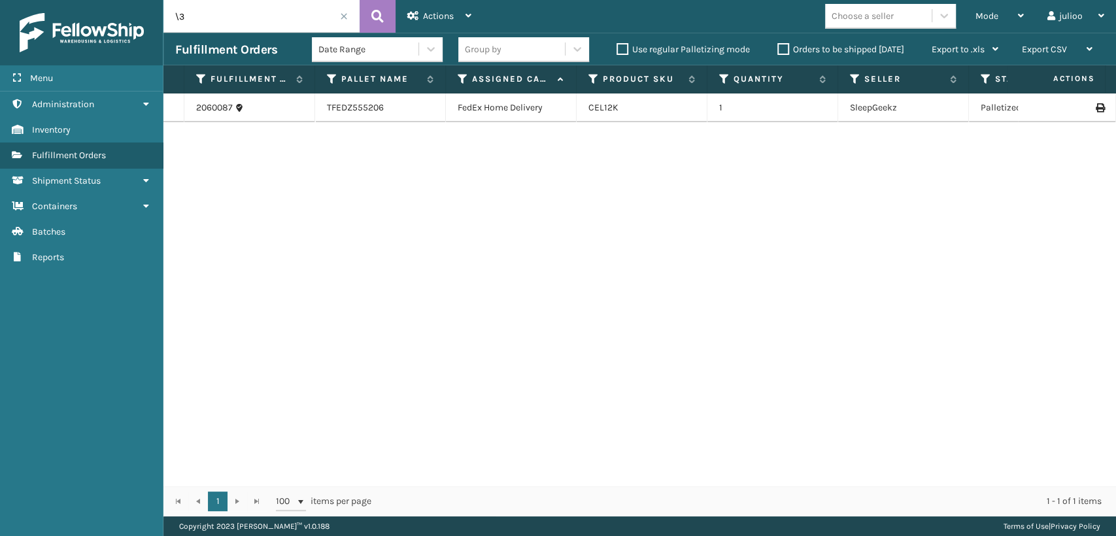
type input "\"
click at [370, 14] on button at bounding box center [378, 16] width 36 height 33
click at [1096, 111] on icon at bounding box center [1100, 107] width 8 height 9
drag, startPoint x: 303, startPoint y: 10, endPoint x: 197, endPoint y: 16, distance: 106.1
click at [197, 16] on input "392835028421" at bounding box center [261, 16] width 196 height 33
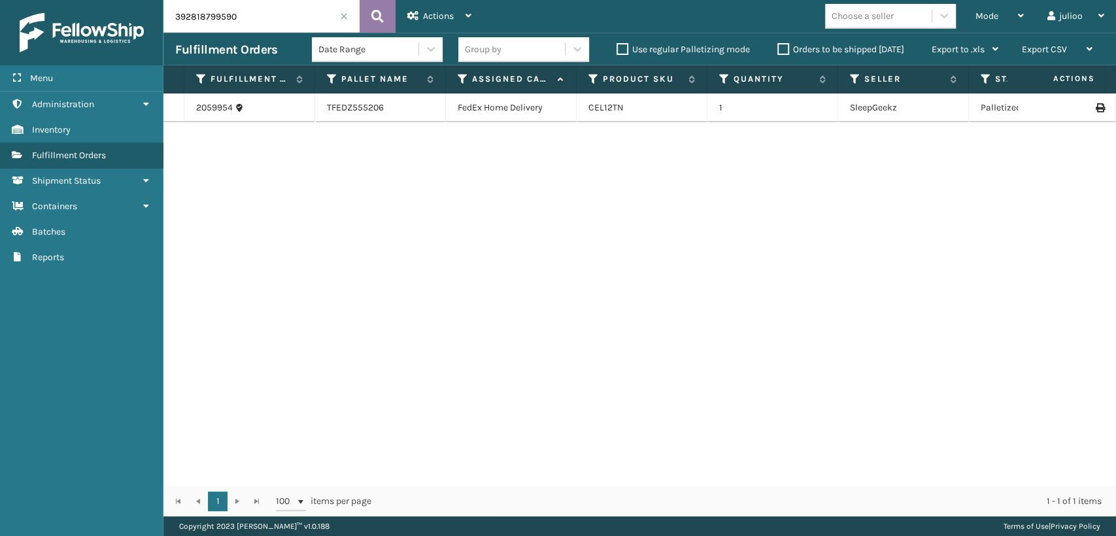
click at [370, 11] on button at bounding box center [378, 16] width 36 height 33
click at [1096, 109] on icon at bounding box center [1100, 107] width 8 height 9
drag, startPoint x: 293, startPoint y: 9, endPoint x: 196, endPoint y: 18, distance: 97.2
click at [196, 18] on input "392818799590" at bounding box center [261, 16] width 196 height 33
type input "392835028502"
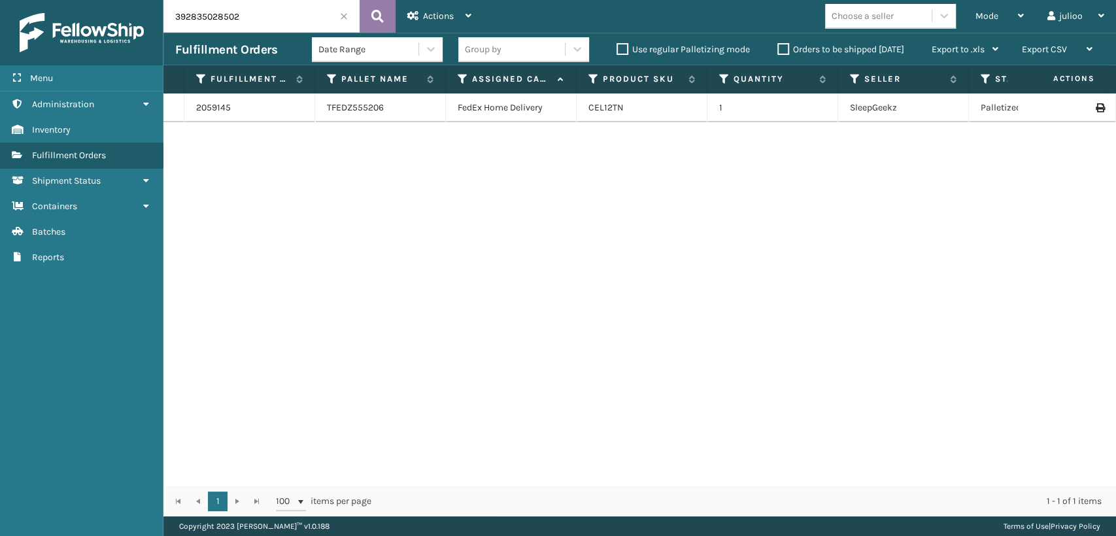
click at [381, 17] on icon at bounding box center [377, 17] width 12 height 20
click at [1083, 106] on div at bounding box center [1067, 107] width 74 height 9
click at [1096, 109] on icon at bounding box center [1100, 107] width 8 height 9
click at [779, 44] on label "Orders to be shipped [DATE]" at bounding box center [840, 49] width 127 height 11
click at [778, 43] on input "Orders to be shipped [DATE]" at bounding box center [777, 46] width 1 height 9
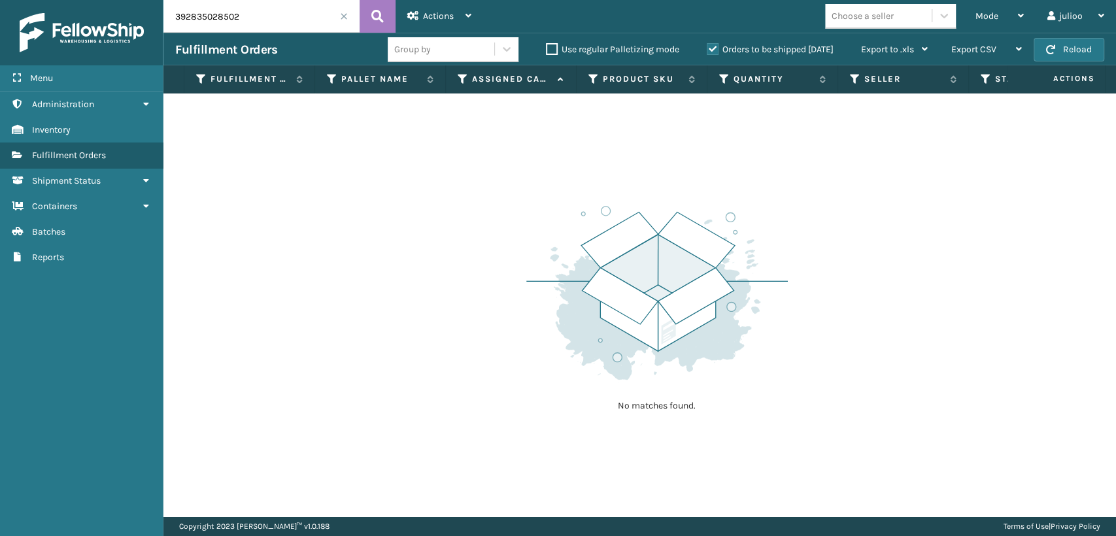
click at [343, 10] on input "392835028502" at bounding box center [261, 16] width 196 height 33
click at [343, 17] on span at bounding box center [344, 16] width 8 height 8
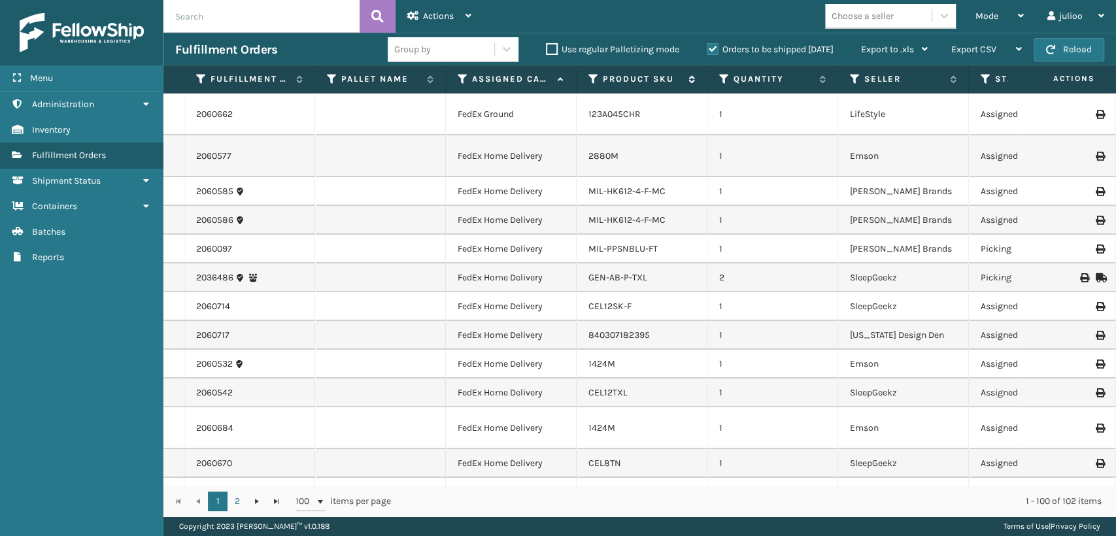
click at [592, 80] on icon at bounding box center [594, 79] width 10 height 12
click at [463, 78] on icon at bounding box center [463, 79] width 10 height 12
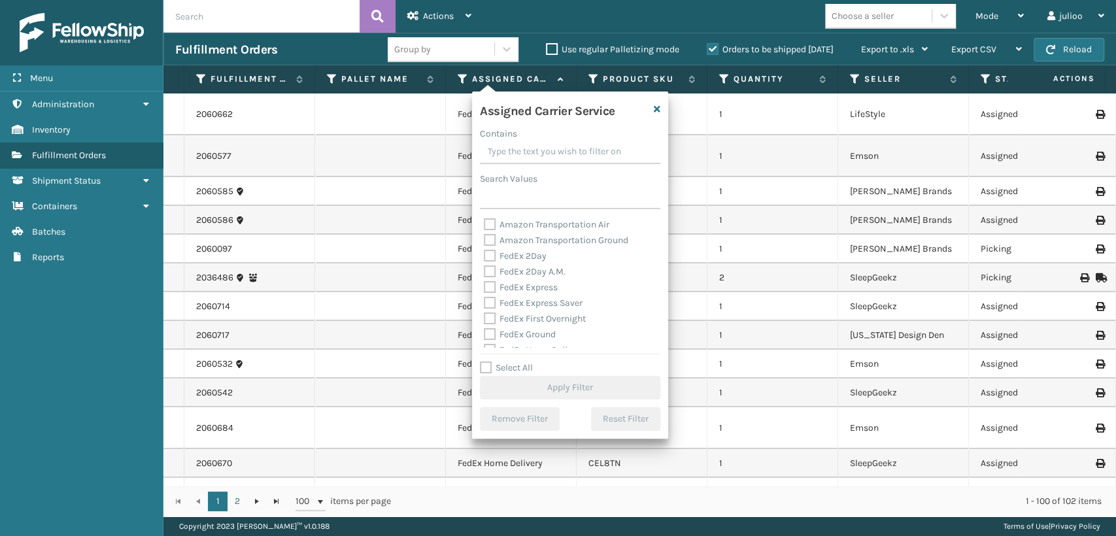
click at [488, 277] on label "FedEx 2Day A.M." at bounding box center [525, 271] width 82 height 11
click at [485, 273] on input "FedEx 2Day A.M." at bounding box center [484, 268] width 1 height 9
checkbox input "true"
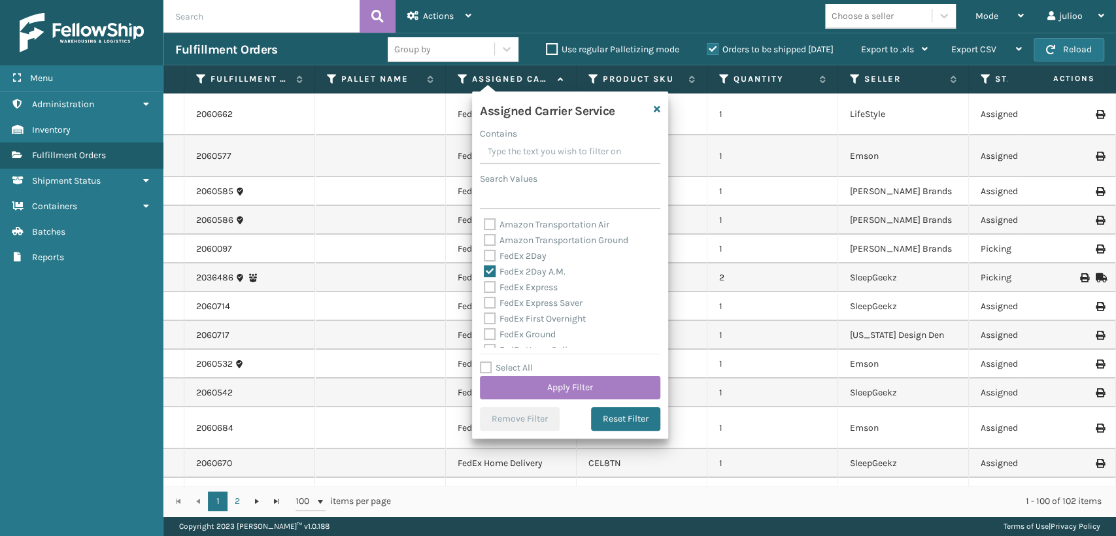
click at [488, 253] on label "FedEx 2Day" at bounding box center [515, 255] width 63 height 11
click at [485, 253] on input "FedEx 2Day" at bounding box center [484, 252] width 1 height 9
checkbox input "true"
drag, startPoint x: 488, startPoint y: 282, endPoint x: 490, endPoint y: 290, distance: 8.3
click at [489, 287] on label "FedEx Express" at bounding box center [521, 287] width 74 height 11
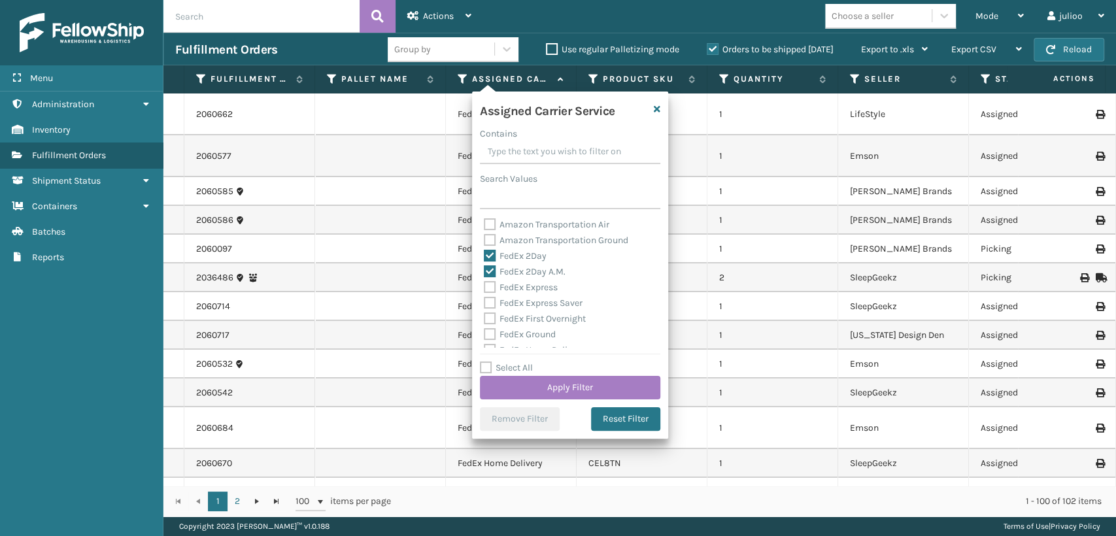
click at [490, 301] on label "FedEx Express Saver" at bounding box center [533, 303] width 99 height 11
click at [485, 301] on input "FedEx Express Saver" at bounding box center [484, 300] width 1 height 9
checkbox input "true"
click at [487, 287] on label "10-BLUE GOWNS" at bounding box center [525, 287] width 83 height 11
click at [485, 287] on input "10-BLUE GOWNS" at bounding box center [484, 284] width 1 height 9
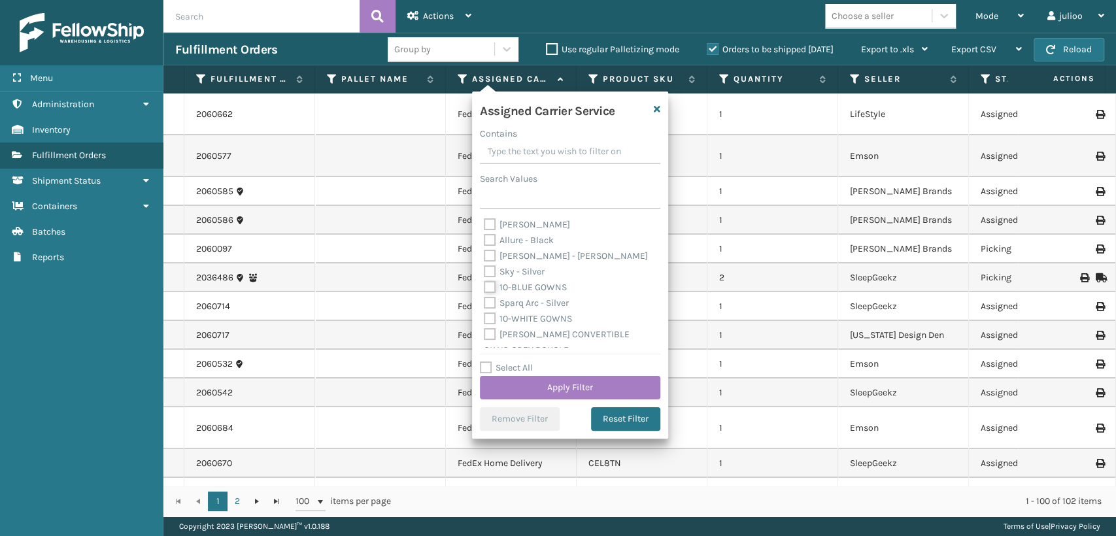
checkbox input "true"
click at [492, 333] on label "[PERSON_NAME] CONVERTIBLE CHAIR GREY BOUCLE" at bounding box center [557, 342] width 146 height 27
click at [485, 333] on input "[PERSON_NAME] CONVERTIBLE CHAIR GREY BOUCLE" at bounding box center [484, 331] width 1 height 9
checkbox input "true"
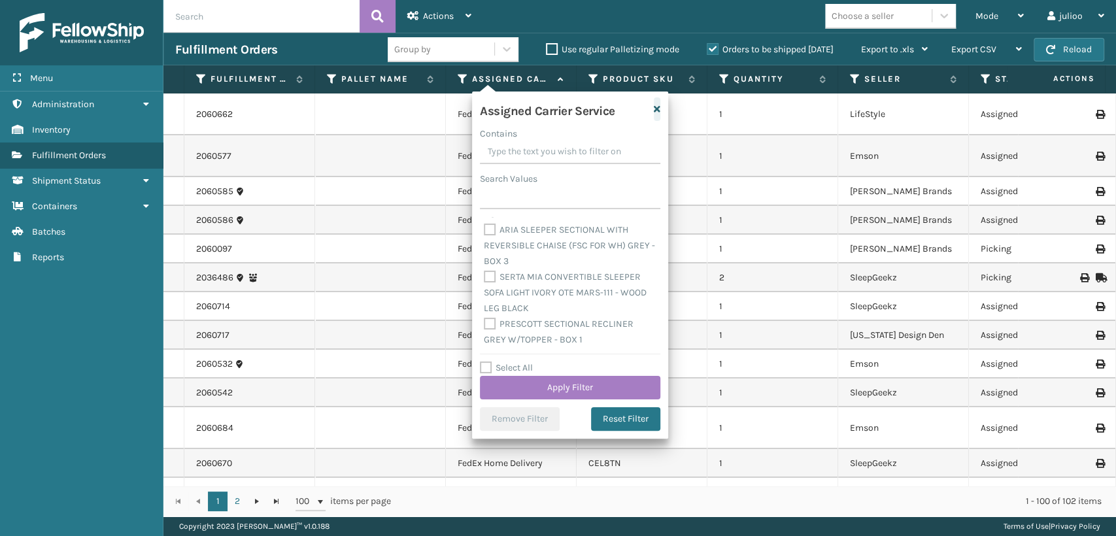
click at [657, 109] on icon "button" at bounding box center [657, 109] width 7 height 9
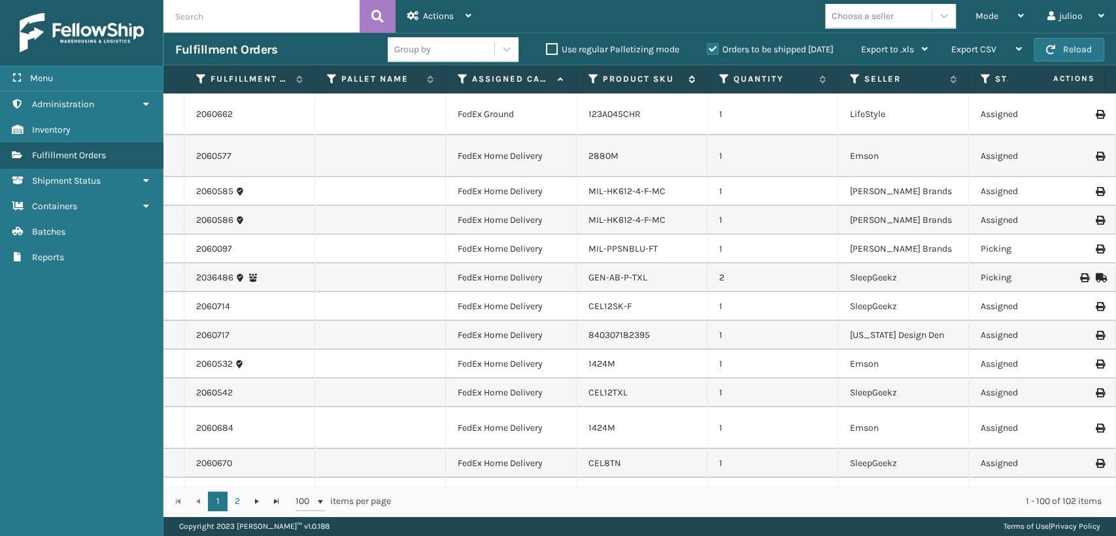
click at [592, 73] on icon at bounding box center [594, 79] width 10 height 12
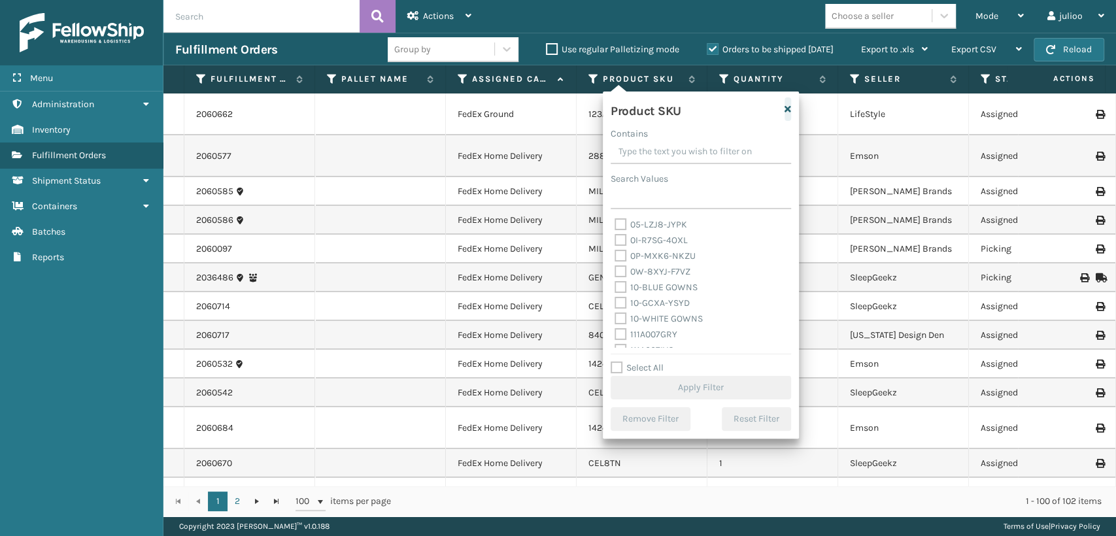
click at [788, 109] on icon "button" at bounding box center [788, 109] width 7 height 9
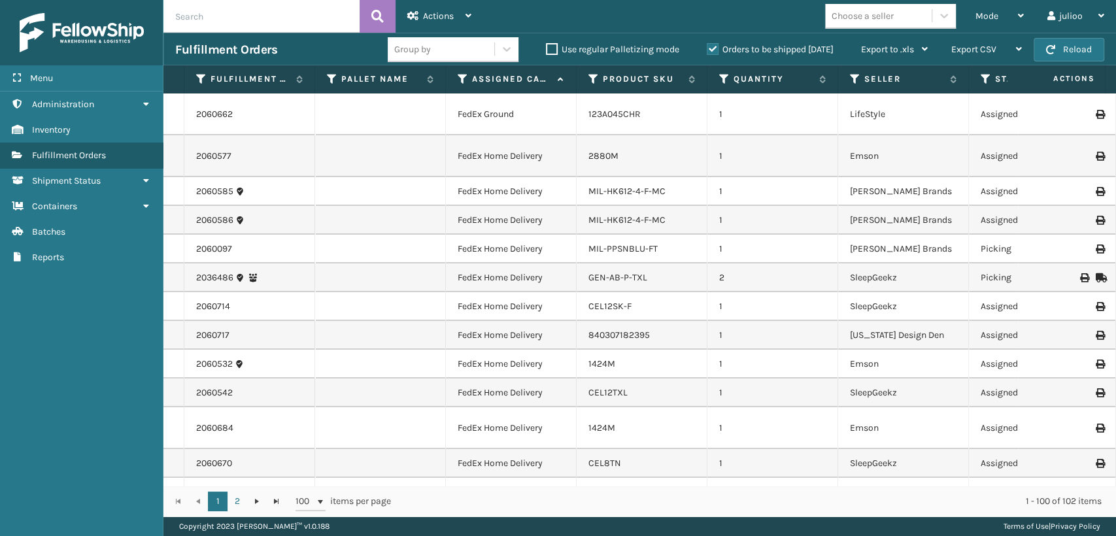
click at [461, 78] on icon at bounding box center [463, 79] width 10 height 12
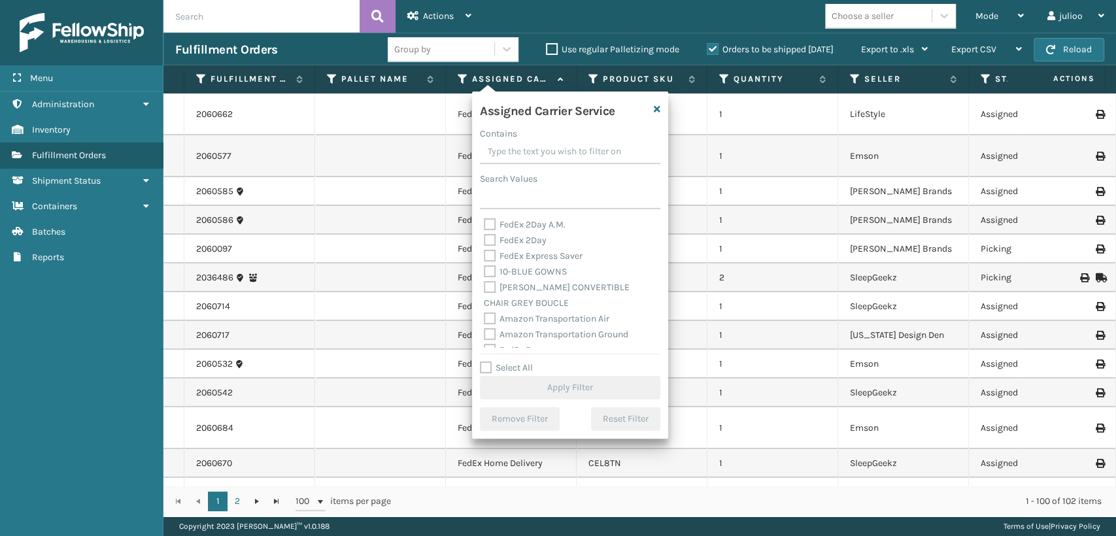
click at [490, 264] on div "10-BLUE GOWNS" at bounding box center [570, 272] width 173 height 16
click at [488, 296] on div "[PERSON_NAME] CONVERTIBLE CHAIR GREY BOUCLE" at bounding box center [570, 295] width 173 height 31
click at [488, 283] on label "[PERSON_NAME] CONVERTIBLE CHAIR GREY BOUCLE" at bounding box center [557, 295] width 146 height 27
click at [485, 283] on input "[PERSON_NAME] CONVERTIBLE CHAIR GREY BOUCLE" at bounding box center [484, 284] width 1 height 9
checkbox input "true"
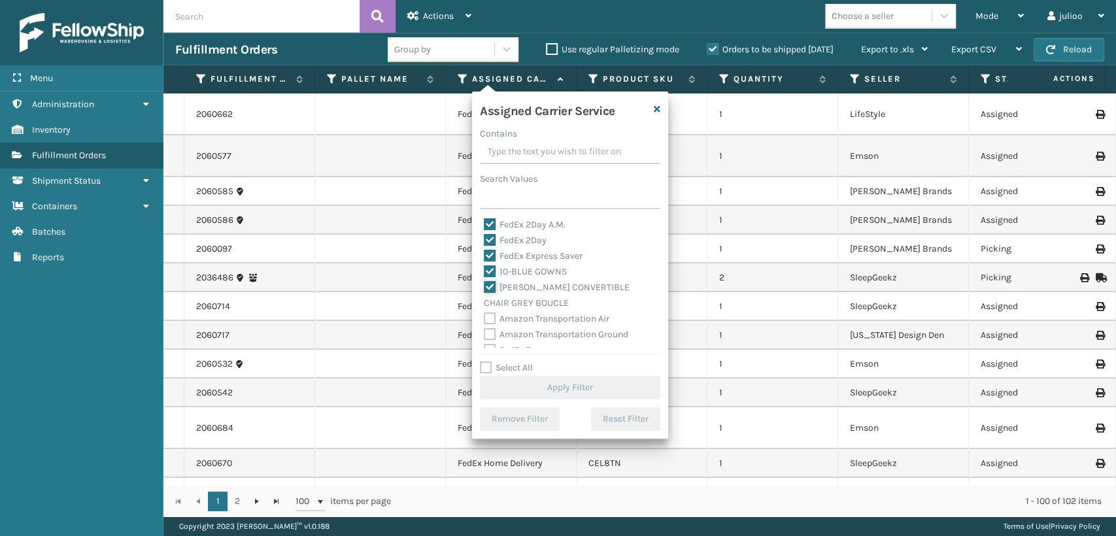
checkbox input "true"
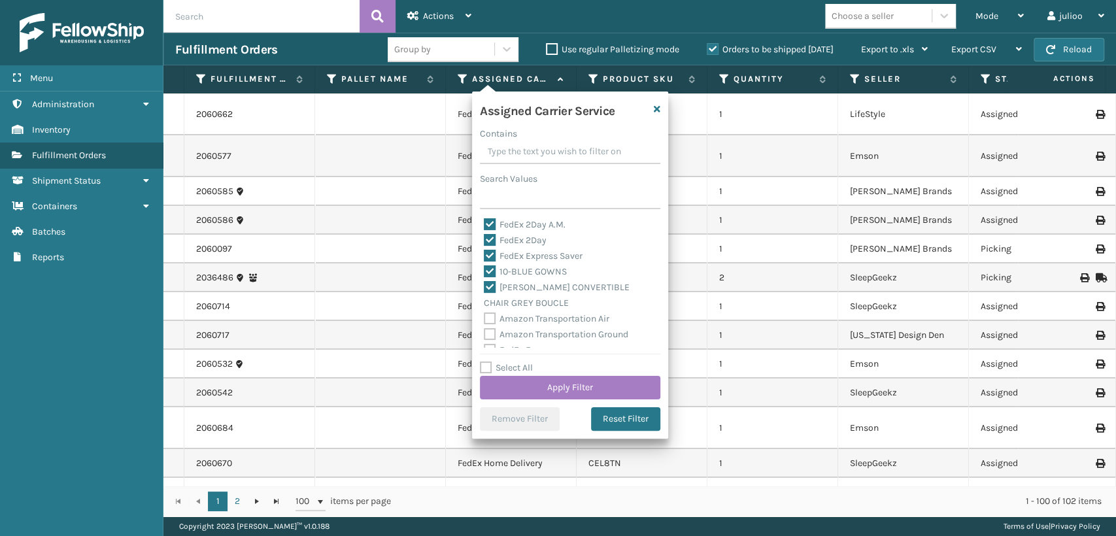
click at [488, 266] on label "10-BLUE GOWNS" at bounding box center [525, 271] width 83 height 11
click at [485, 266] on input "10-BLUE GOWNS" at bounding box center [484, 268] width 1 height 9
checkbox input "false"
click at [602, 416] on button "Reset Filter" at bounding box center [625, 419] width 69 height 24
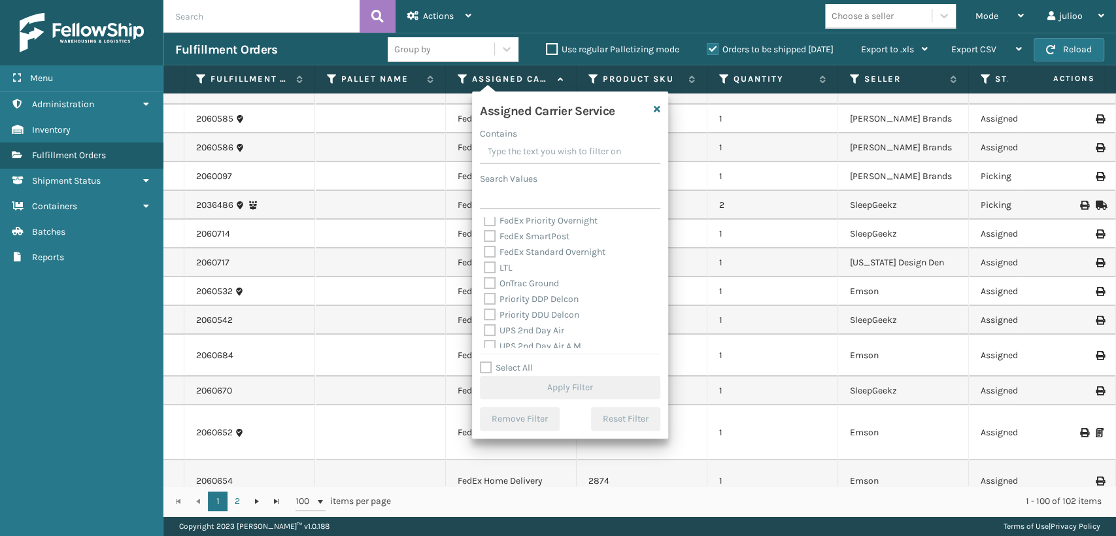
scroll to position [218, 0]
click at [485, 273] on label "UPS 2nd Day Air A.M." at bounding box center [533, 273] width 99 height 11
click at [485, 273] on input "UPS 2nd Day Air A.M." at bounding box center [484, 270] width 1 height 9
checkbox input "true"
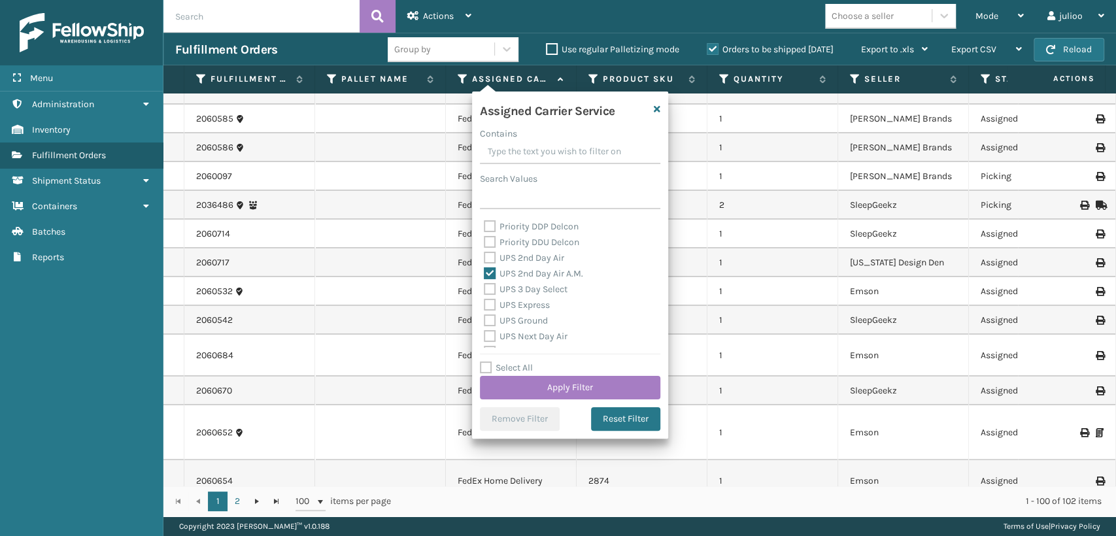
click at [490, 262] on label "UPS 2nd Day Air" at bounding box center [524, 257] width 80 height 11
click at [485, 259] on input "UPS 2nd Day Air" at bounding box center [484, 254] width 1 height 9
checkbox input "true"
click at [487, 237] on label "Priority DDU Delcon" at bounding box center [531, 242] width 95 height 11
click at [485, 237] on input "Priority DDU Delcon" at bounding box center [484, 239] width 1 height 9
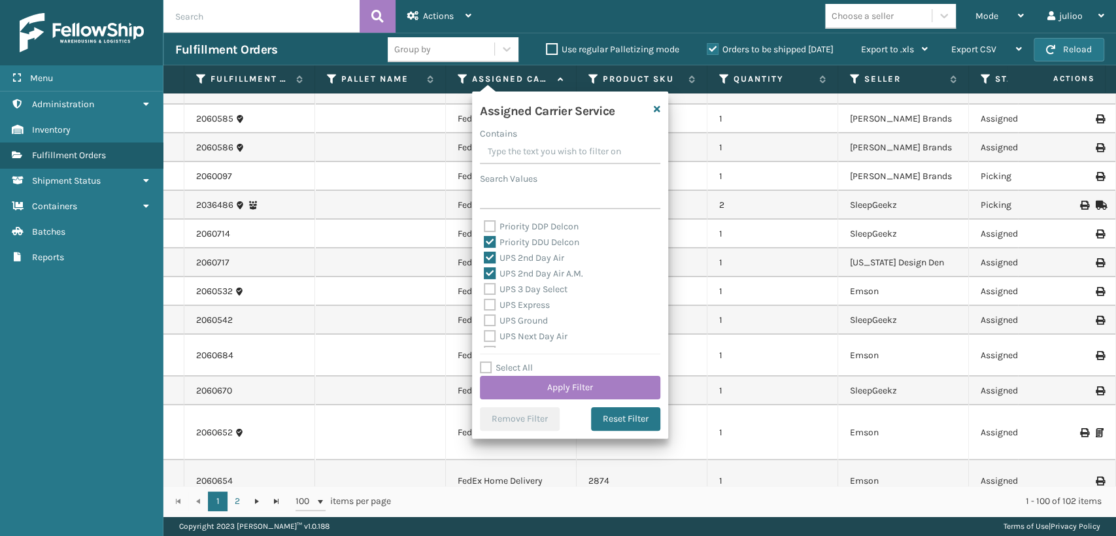
click at [487, 237] on label "Priority DDU Delcon" at bounding box center [531, 242] width 95 height 11
click at [485, 237] on input "Priority DDU Delcon" at bounding box center [484, 239] width 1 height 9
checkbox input "false"
click at [486, 282] on div "UPS 3 Day Select" at bounding box center [570, 290] width 173 height 16
click at [490, 292] on label "UPS 3 Day Select" at bounding box center [526, 289] width 84 height 11
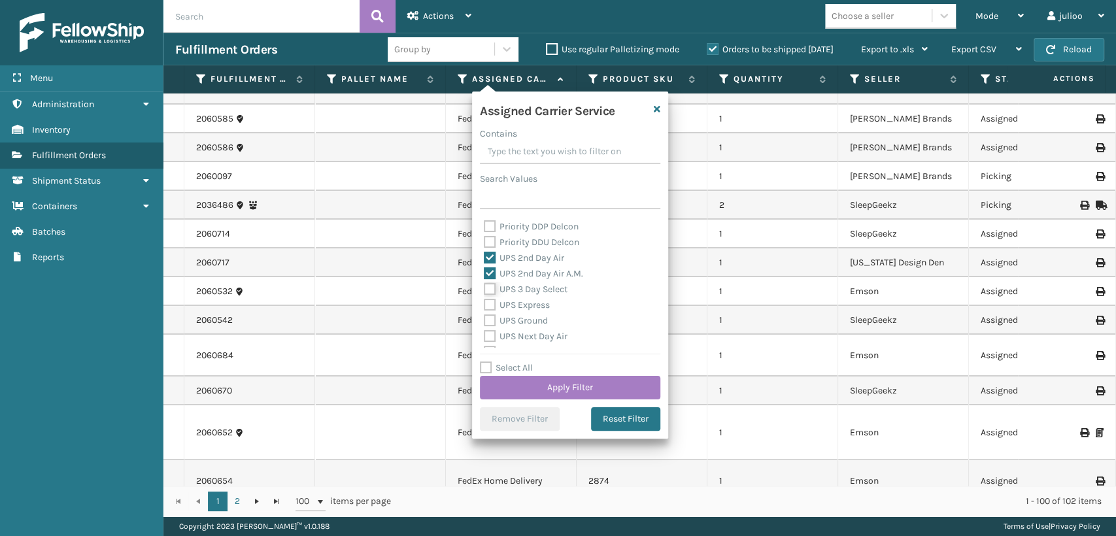
click at [485, 290] on input "UPS 3 Day Select" at bounding box center [484, 286] width 1 height 9
checkbox input "true"
click at [490, 302] on label "UPS Express" at bounding box center [517, 304] width 66 height 11
click at [485, 302] on input "UPS Express" at bounding box center [484, 302] width 1 height 9
checkbox input "true"
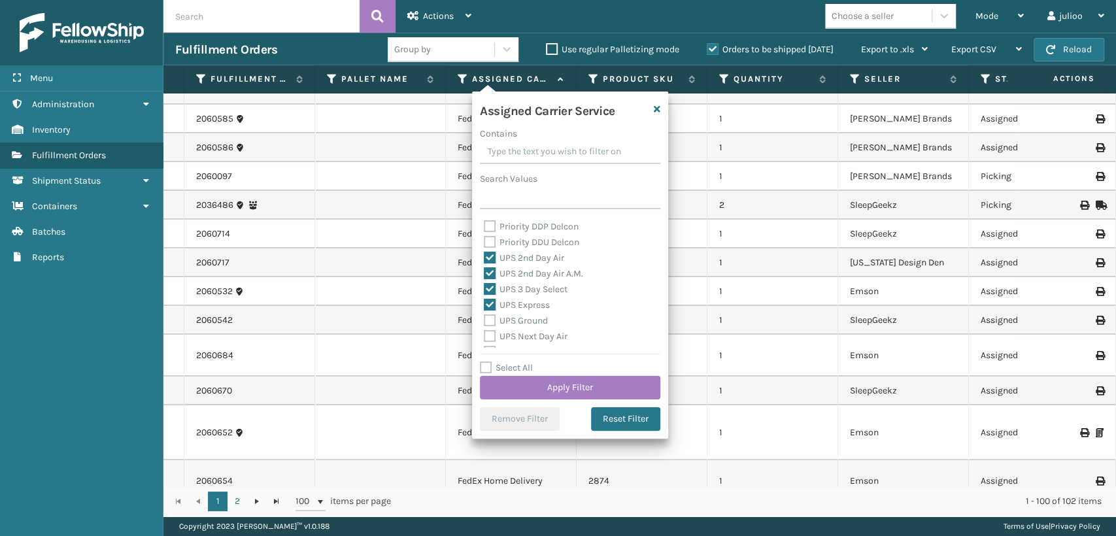
click at [492, 331] on label "UPS Next Day Air" at bounding box center [526, 336] width 84 height 11
click at [485, 331] on input "UPS Next Day Air" at bounding box center [484, 333] width 1 height 9
checkbox input "true"
click at [492, 322] on label "UPS Ground" at bounding box center [516, 320] width 64 height 11
click at [485, 322] on input "UPS Ground" at bounding box center [484, 317] width 1 height 9
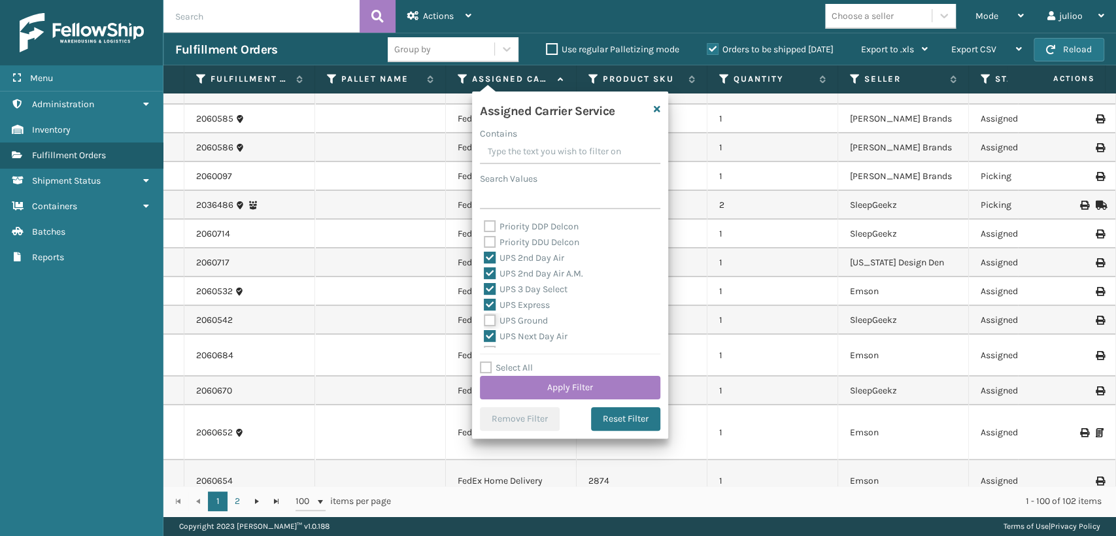
checkbox input "true"
click at [490, 299] on label "UPS Next Day Air Saver" at bounding box center [538, 295] width 109 height 11
click at [485, 296] on input "UPS Next Day Air Saver" at bounding box center [484, 292] width 1 height 9
checkbox input "true"
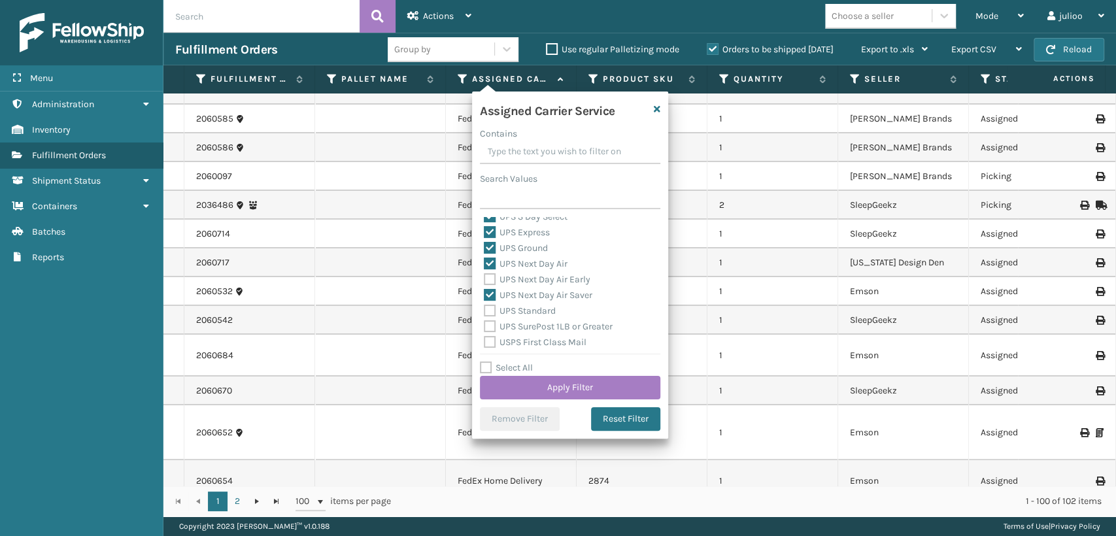
click at [483, 284] on div "Amazon Transportation Air Amazon Transportation Ground FedEx 2Day FedEx 2Day A.…" at bounding box center [570, 282] width 180 height 131
drag, startPoint x: 487, startPoint y: 282, endPoint x: 488, endPoint y: 290, distance: 8.1
click at [487, 282] on label "UPS Next Day Air Early" at bounding box center [537, 279] width 107 height 11
click at [485, 281] on input "UPS Next Day Air Early" at bounding box center [484, 276] width 1 height 9
checkbox input "true"
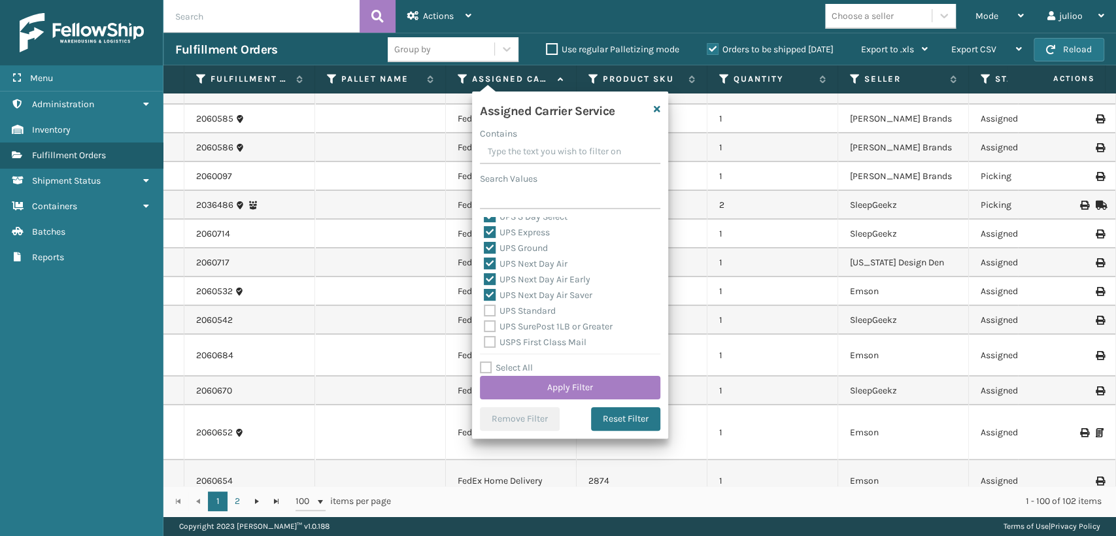
click at [487, 316] on label "UPS Standard" at bounding box center [520, 310] width 72 height 11
click at [485, 312] on input "UPS Standard" at bounding box center [484, 307] width 1 height 9
checkbox input "true"
click at [490, 325] on label "UPS SurePost 1LB or Greater" at bounding box center [548, 326] width 129 height 11
click at [485, 325] on input "UPS SurePost 1LB or Greater" at bounding box center [484, 323] width 1 height 9
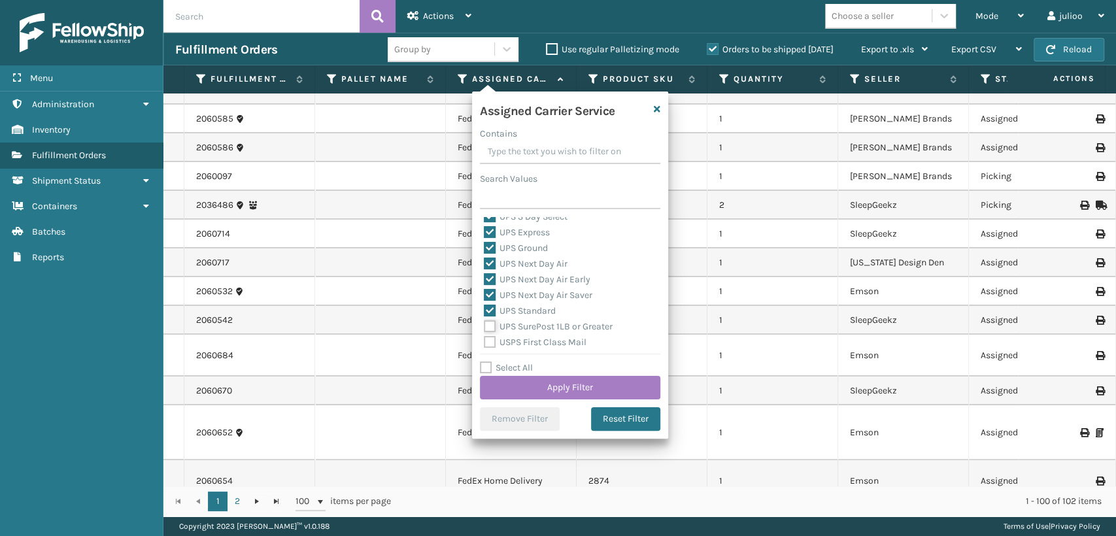
checkbox input "true"
click at [524, 376] on button "Apply Filter" at bounding box center [570, 388] width 180 height 24
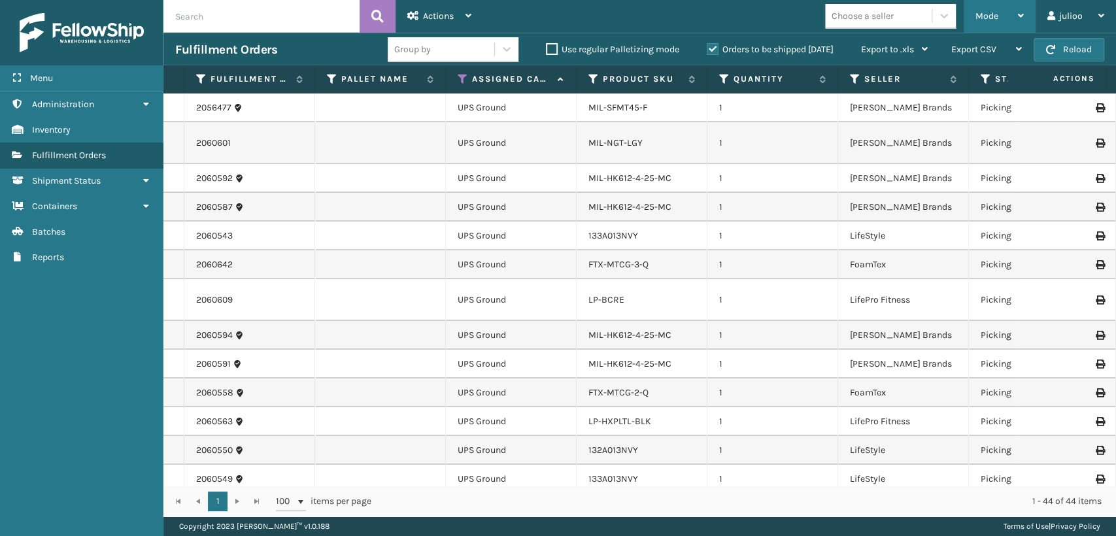
click at [992, 11] on span "Mode" at bounding box center [987, 15] width 23 height 11
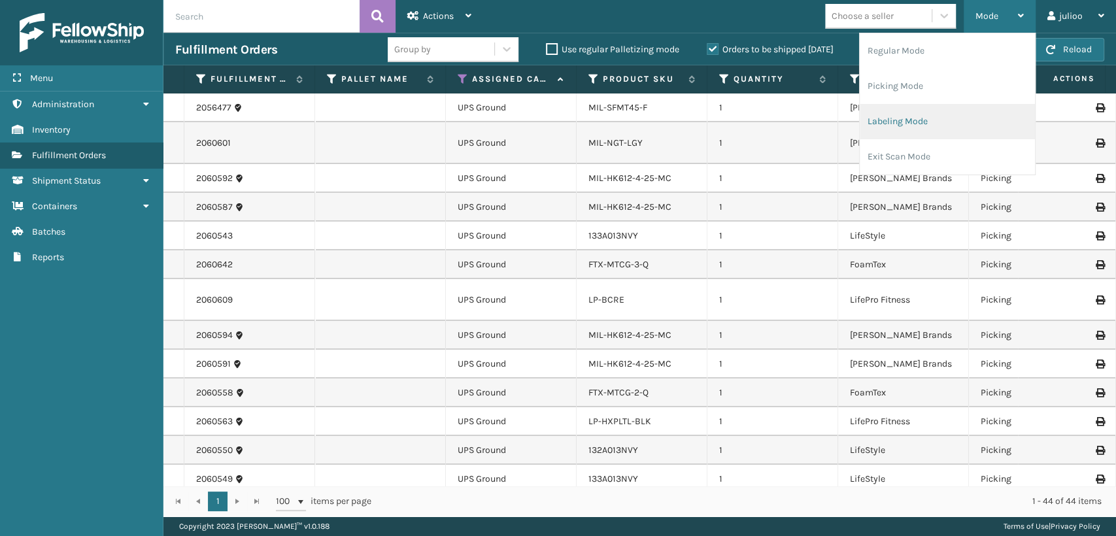
click at [891, 124] on li "Labeling Mode" at bounding box center [947, 121] width 175 height 35
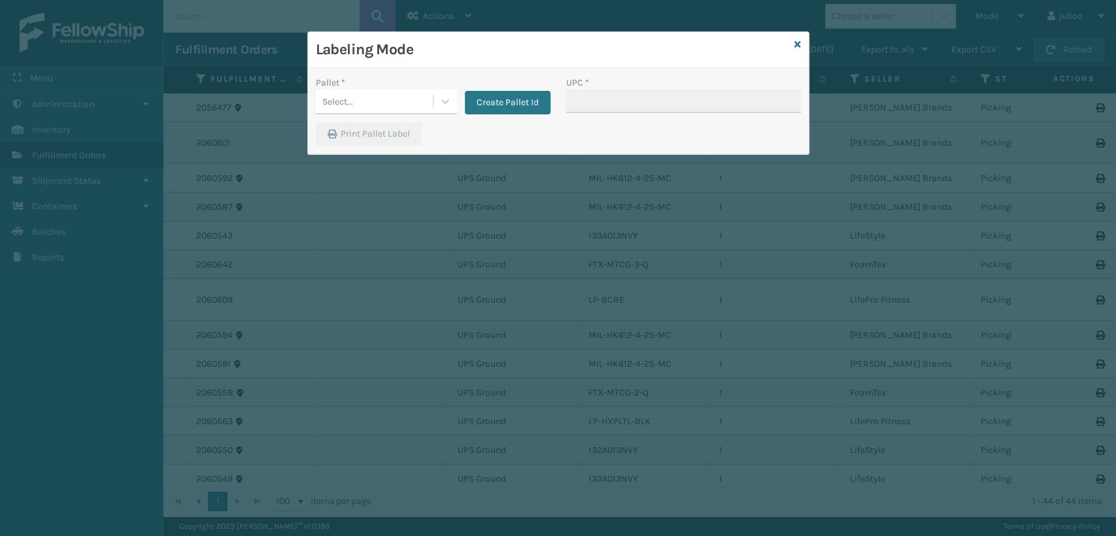
click at [802, 44] on div "Labeling Mode" at bounding box center [558, 50] width 501 height 36
click at [800, 44] on icon at bounding box center [797, 44] width 7 height 9
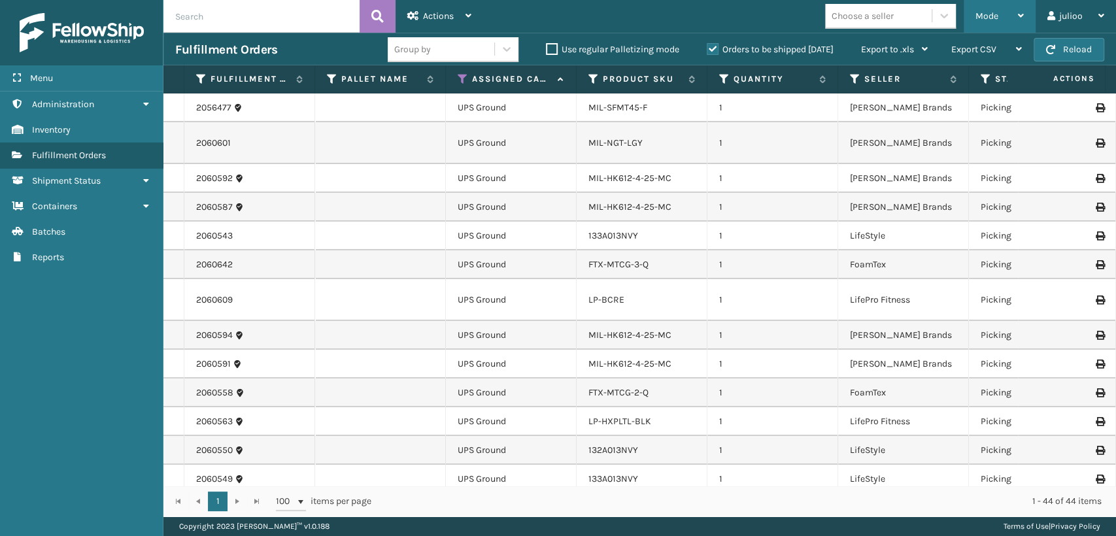
click at [985, 12] on span "Mode" at bounding box center [987, 15] width 23 height 11
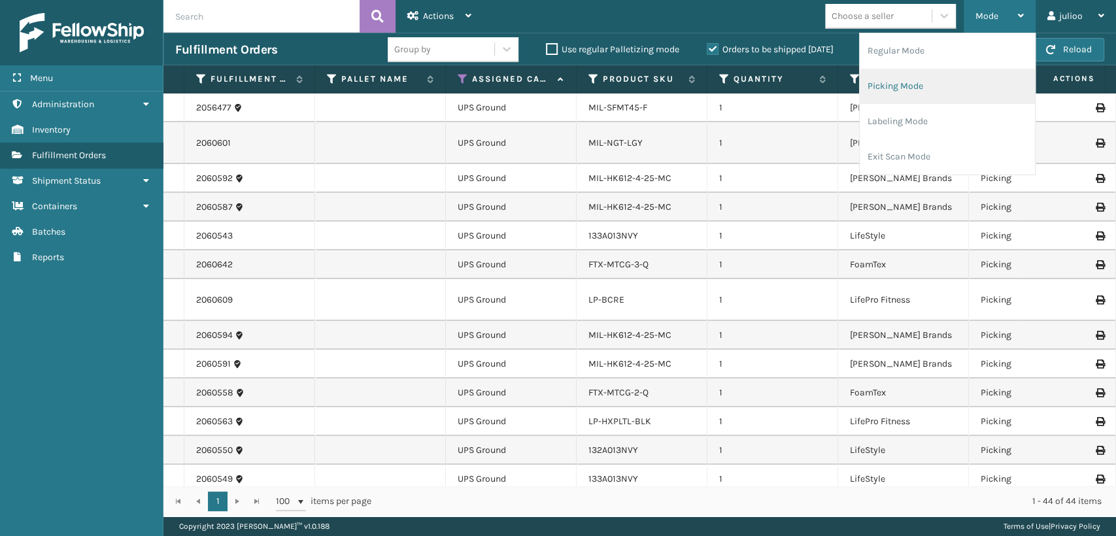
click at [908, 93] on li "Picking Mode" at bounding box center [947, 86] width 175 height 35
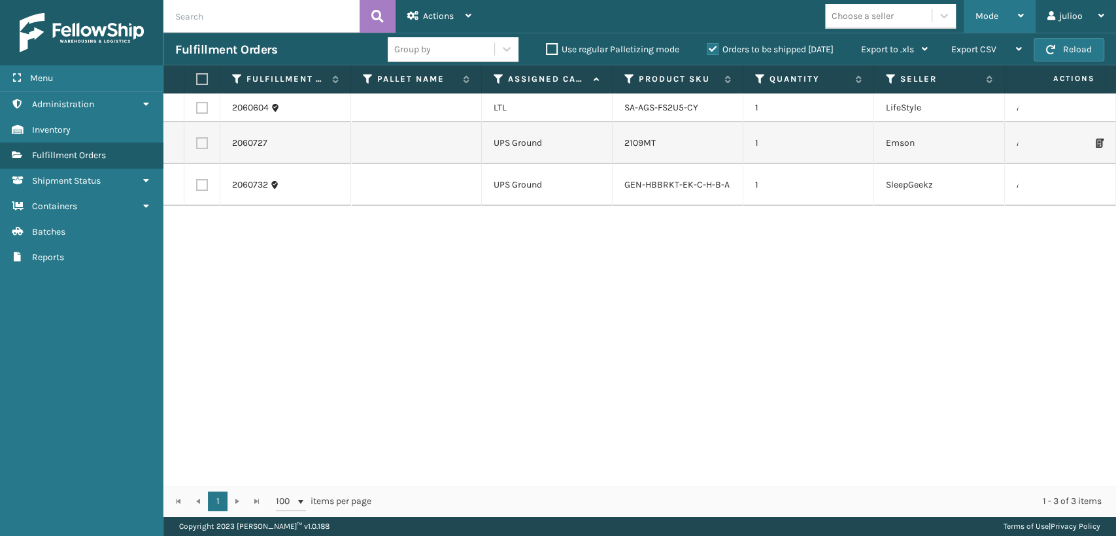
click at [976, 18] on span "Mode" at bounding box center [987, 15] width 23 height 11
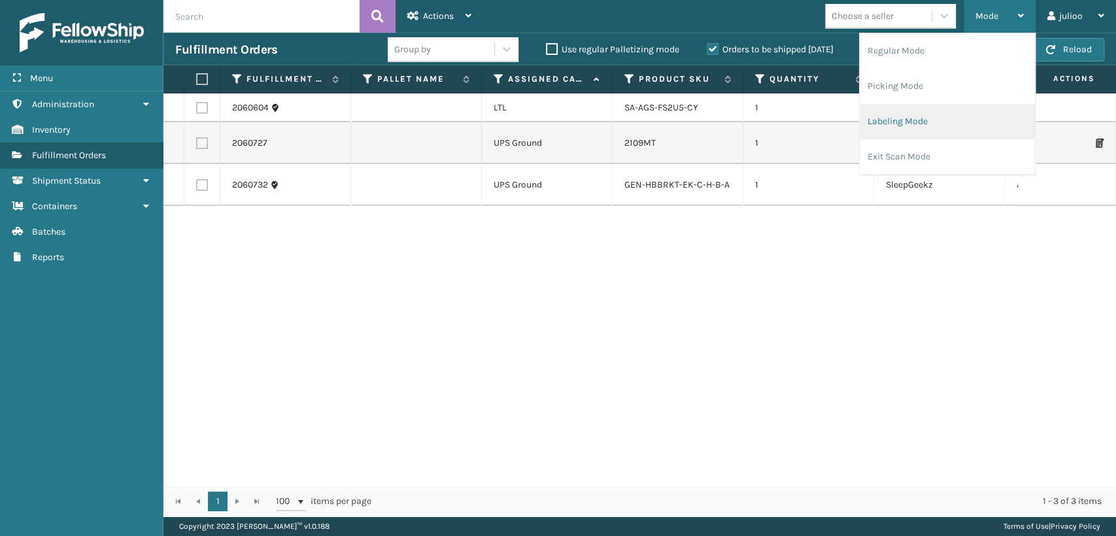
click at [914, 124] on li "Labeling Mode" at bounding box center [947, 121] width 175 height 35
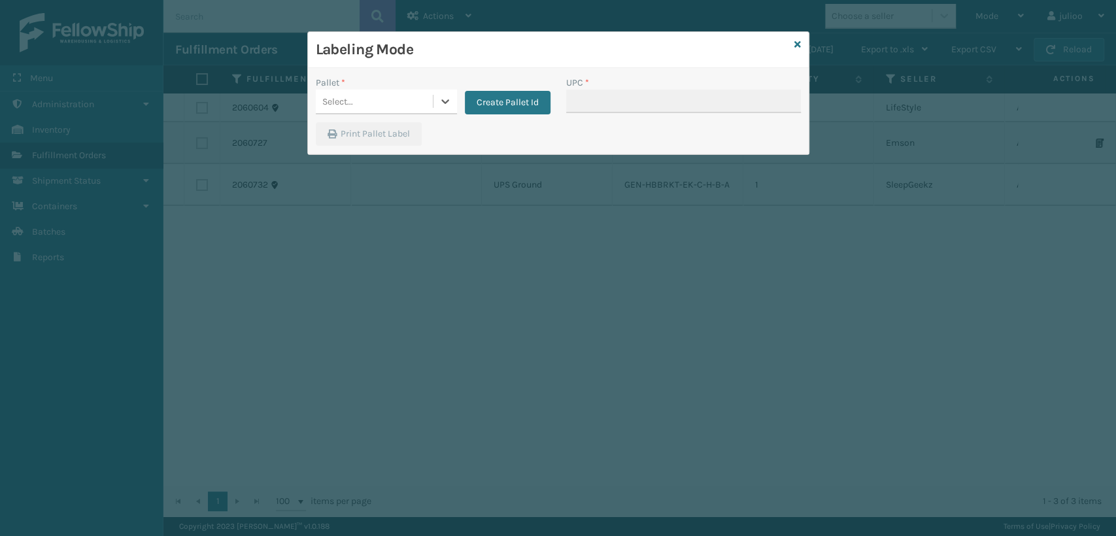
click at [995, 18] on div "Labeling Mode Pallet * 0 results available. Select is focused ,type to refine l…" at bounding box center [558, 268] width 1116 height 536
click at [798, 41] on icon at bounding box center [797, 44] width 7 height 9
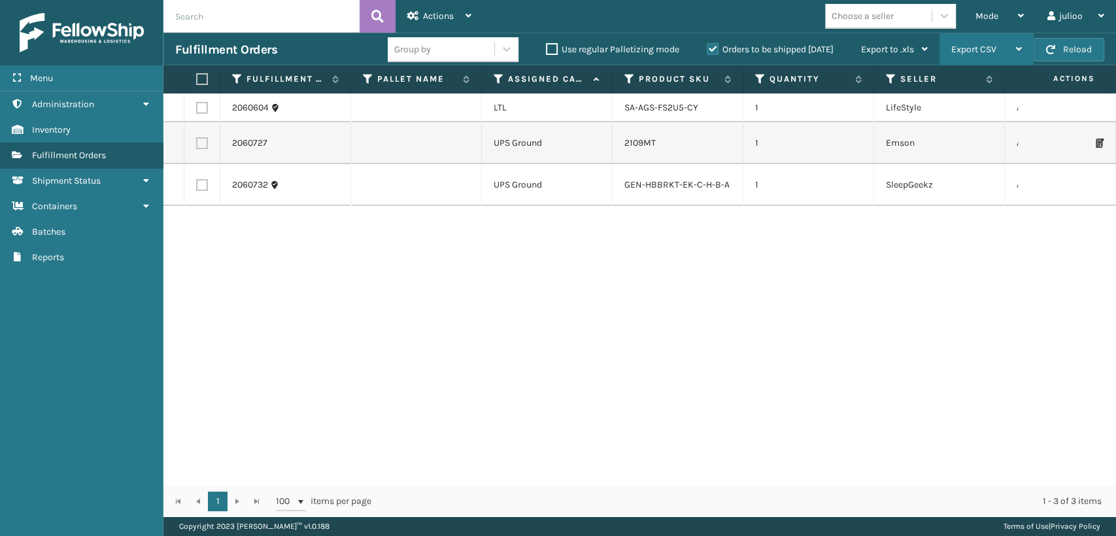
drag, startPoint x: 998, startPoint y: 16, endPoint x: 1000, endPoint y: 40, distance: 23.7
click at [999, 21] on div "Mode" at bounding box center [1000, 16] width 48 height 33
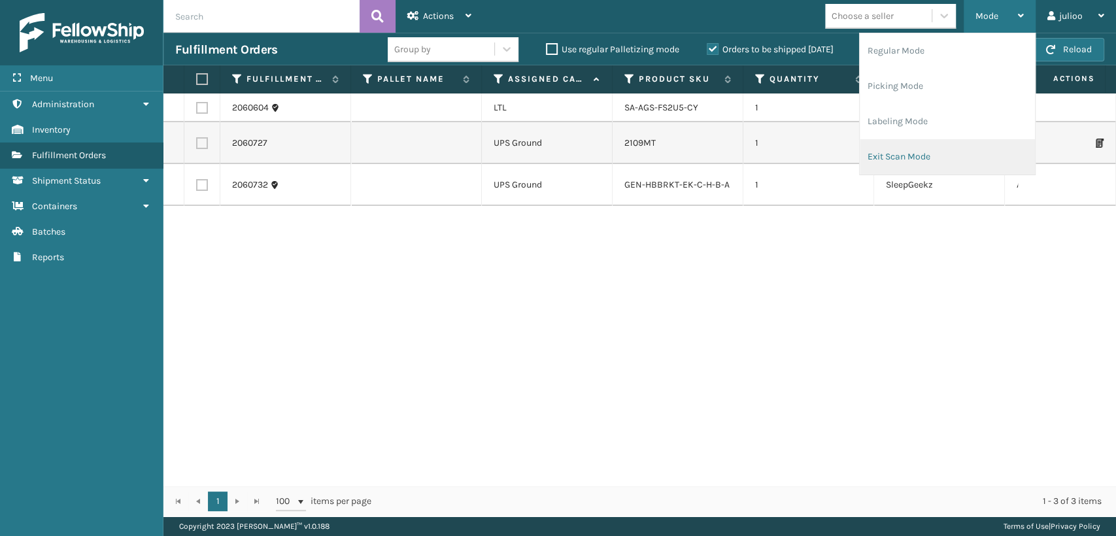
click at [906, 149] on li "Exit Scan Mode" at bounding box center [947, 156] width 175 height 35
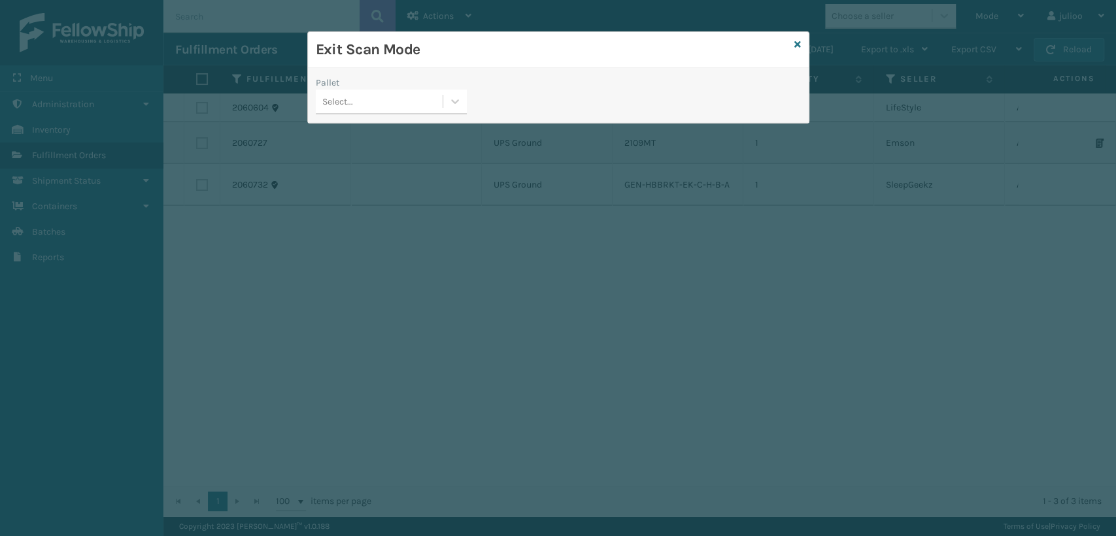
click at [379, 116] on div "Pallet Select..." at bounding box center [391, 99] width 167 height 46
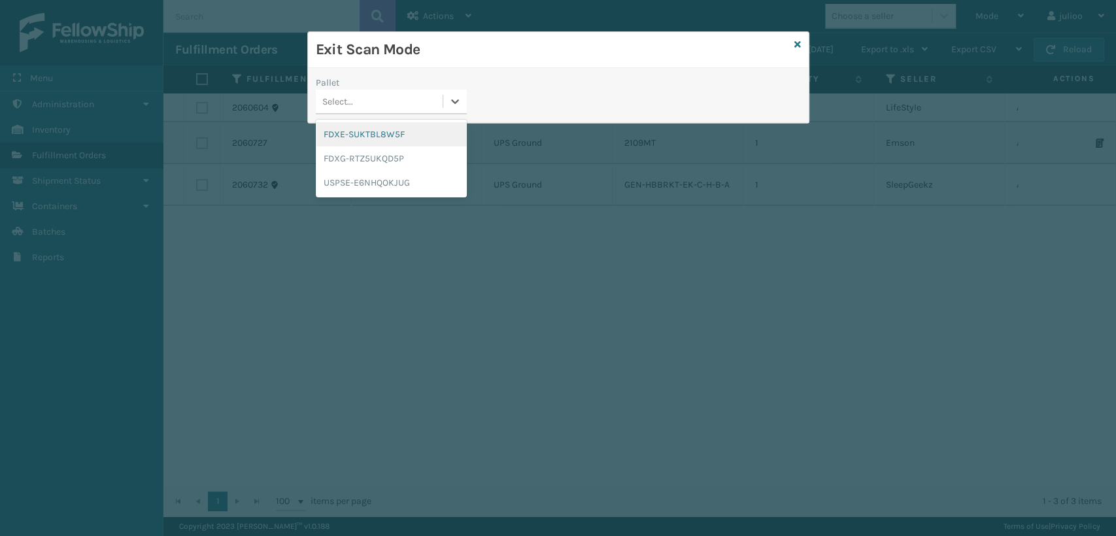
click at [387, 101] on div "Select..." at bounding box center [379, 102] width 127 height 22
click at [389, 158] on div "FDXG-RTZ5UKQD5P" at bounding box center [391, 158] width 151 height 24
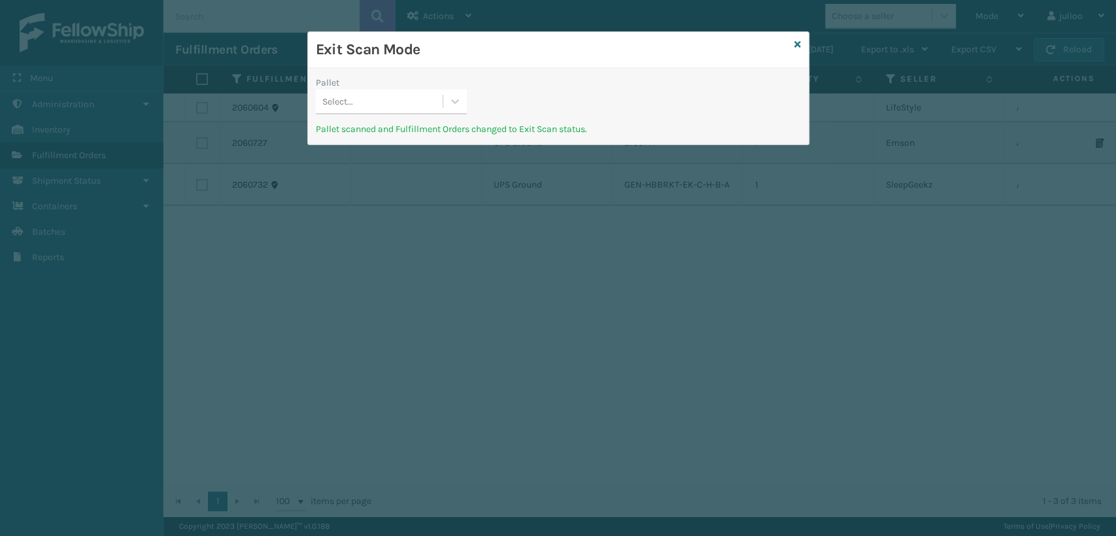
click at [994, 18] on div "Exit Scan Mode Pallet Select... Pallet scanned and Fulfillment Orders changed t…" at bounding box center [558, 268] width 1116 height 536
click at [798, 40] on icon at bounding box center [797, 44] width 7 height 9
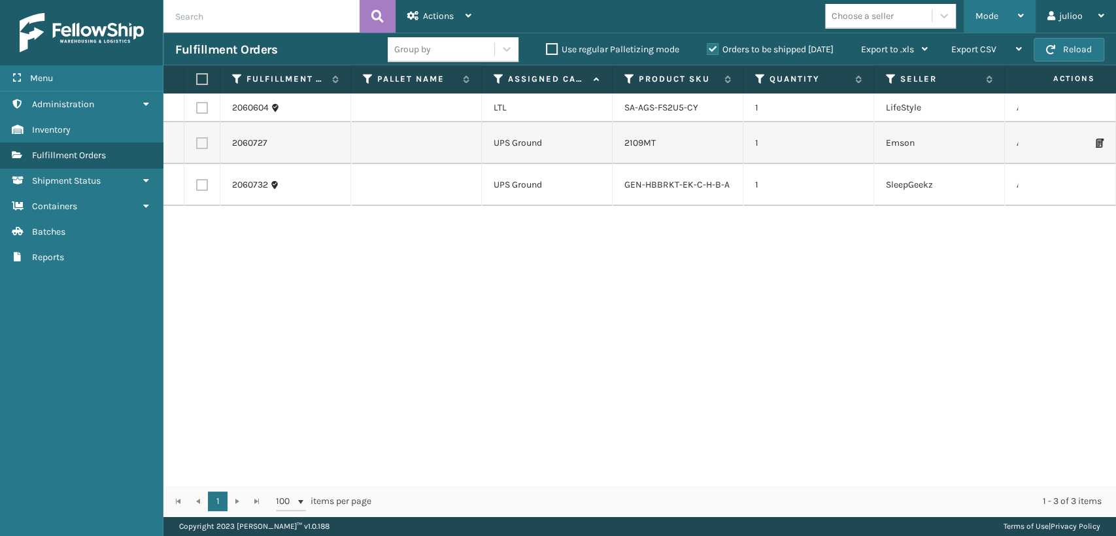
click at [992, 21] on span "Mode" at bounding box center [987, 15] width 23 height 11
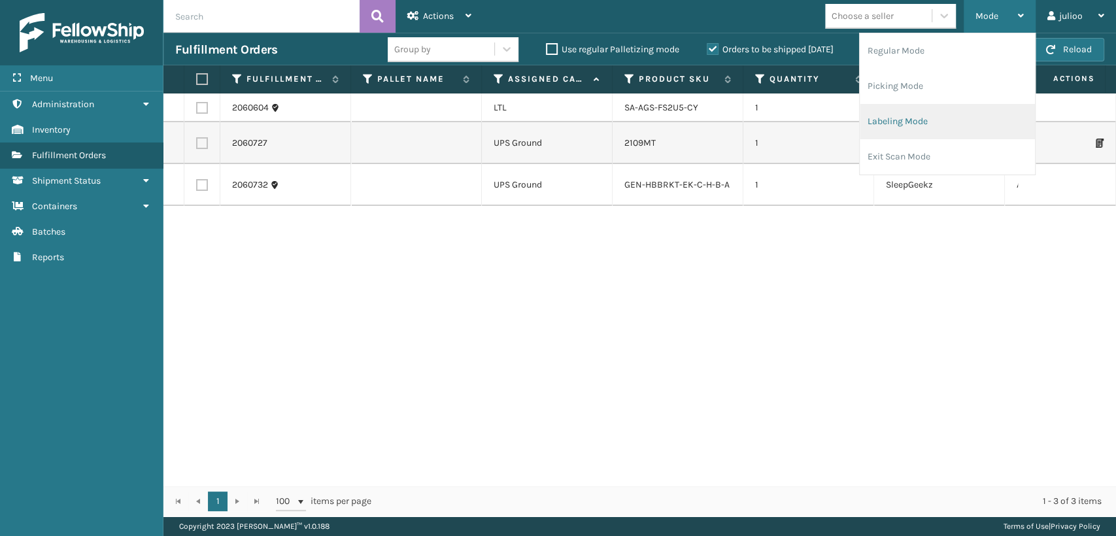
click at [880, 123] on li "Labeling Mode" at bounding box center [947, 121] width 175 height 35
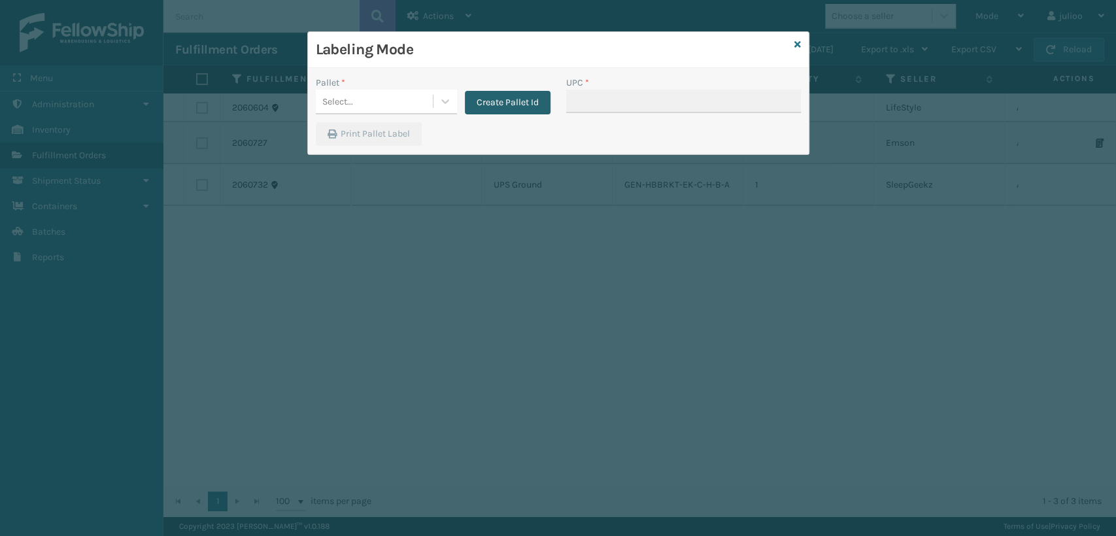
click at [505, 106] on button "Create Pallet Id" at bounding box center [508, 103] width 86 height 24
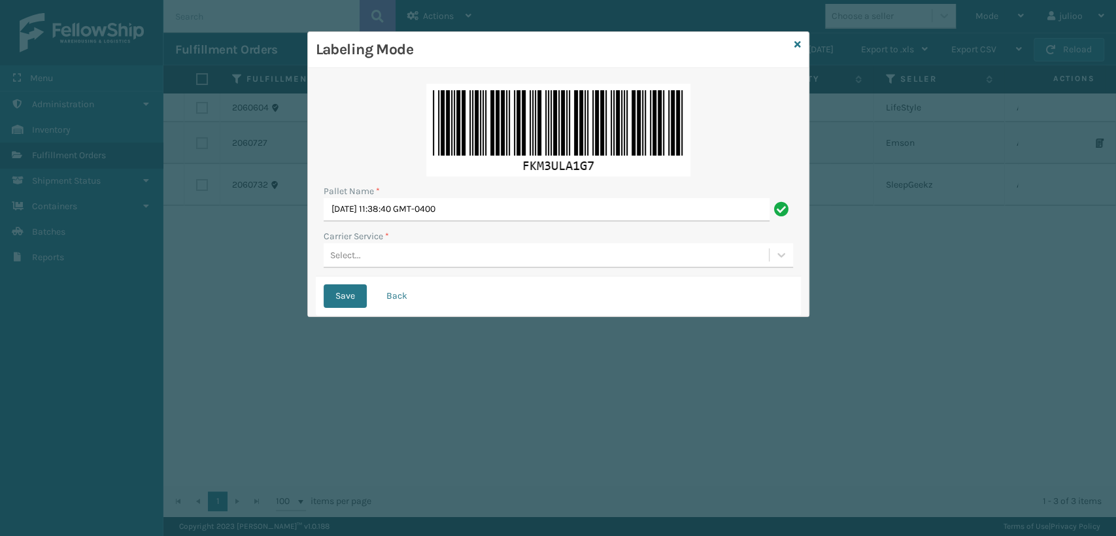
click at [367, 265] on div "Select..." at bounding box center [559, 255] width 470 height 25
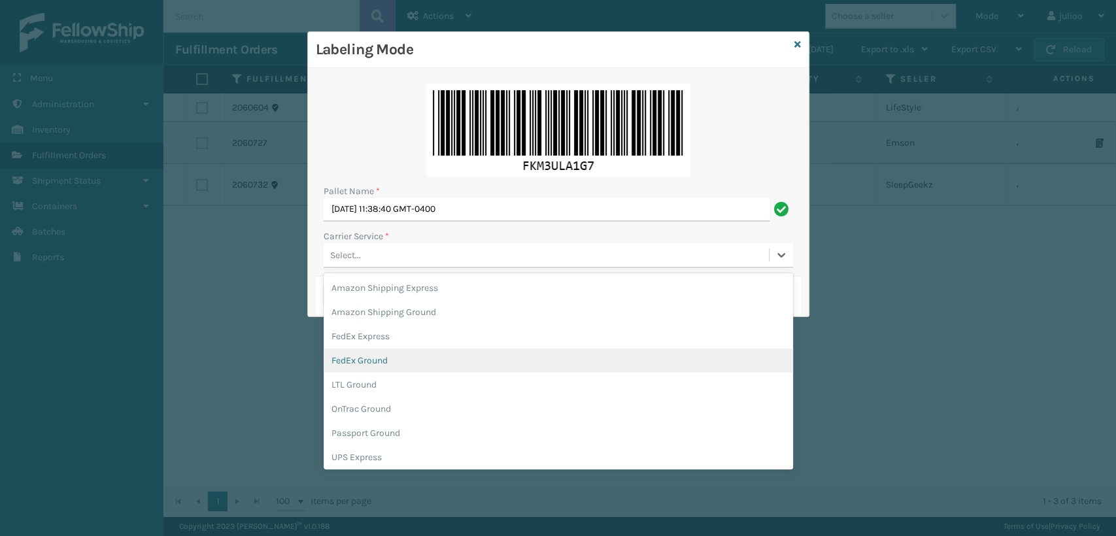
click at [398, 362] on div "FedEx Ground" at bounding box center [559, 361] width 470 height 24
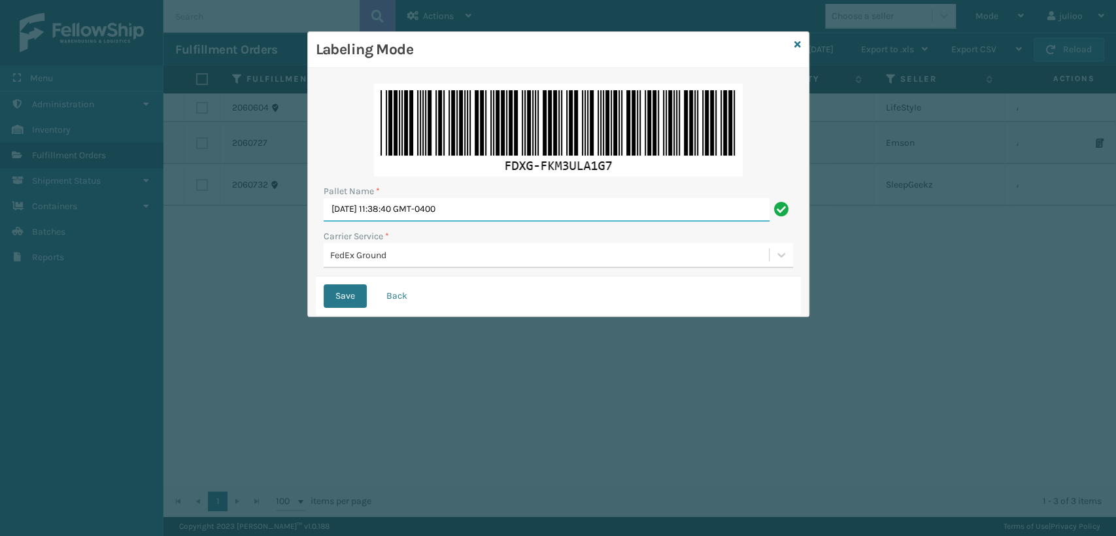
drag, startPoint x: 528, startPoint y: 203, endPoint x: 264, endPoint y: 205, distance: 264.2
click at [264, 205] on div "Labeling Mode Pallet Name * [DATE] 11:38:40 GMT-0400 Carrier Service * FedEx Gr…" at bounding box center [558, 268] width 1116 height 536
type input "MTRZ616084"
click at [324, 284] on button "Save" at bounding box center [345, 296] width 43 height 24
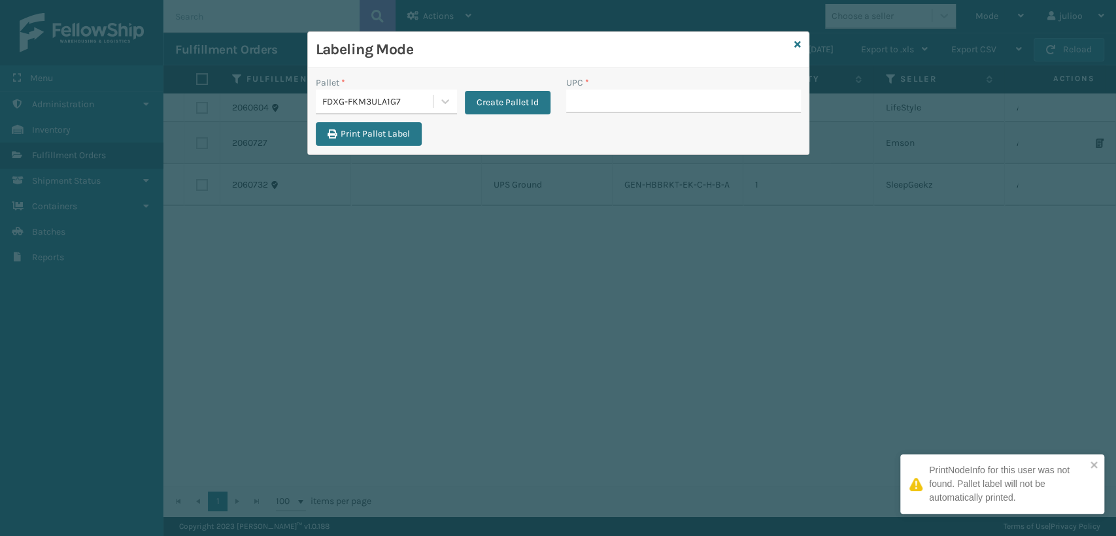
click at [602, 101] on input "UPC *" at bounding box center [683, 102] width 235 height 24
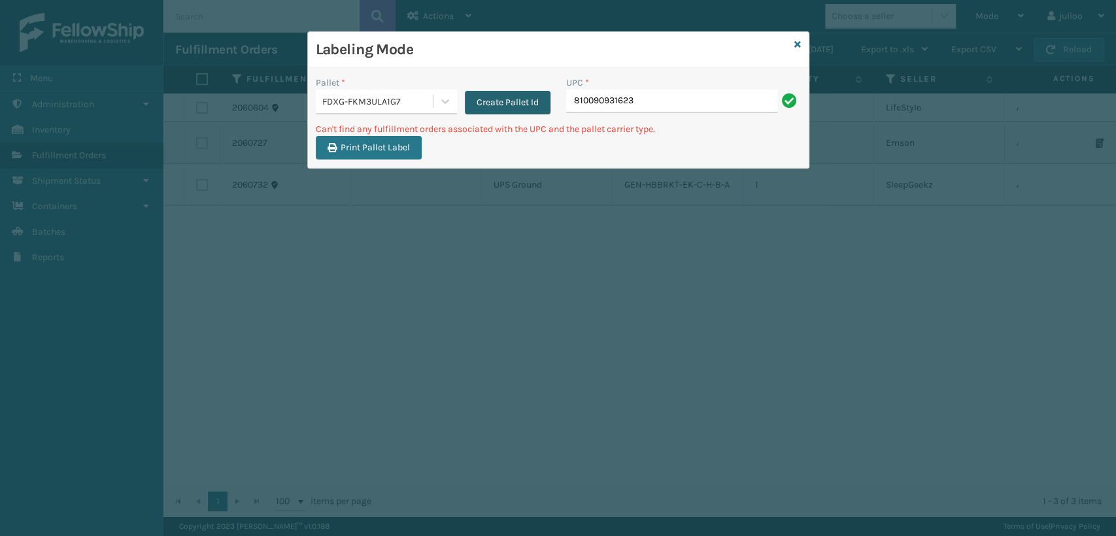
click at [491, 106] on button "Create Pallet Id" at bounding box center [508, 103] width 86 height 24
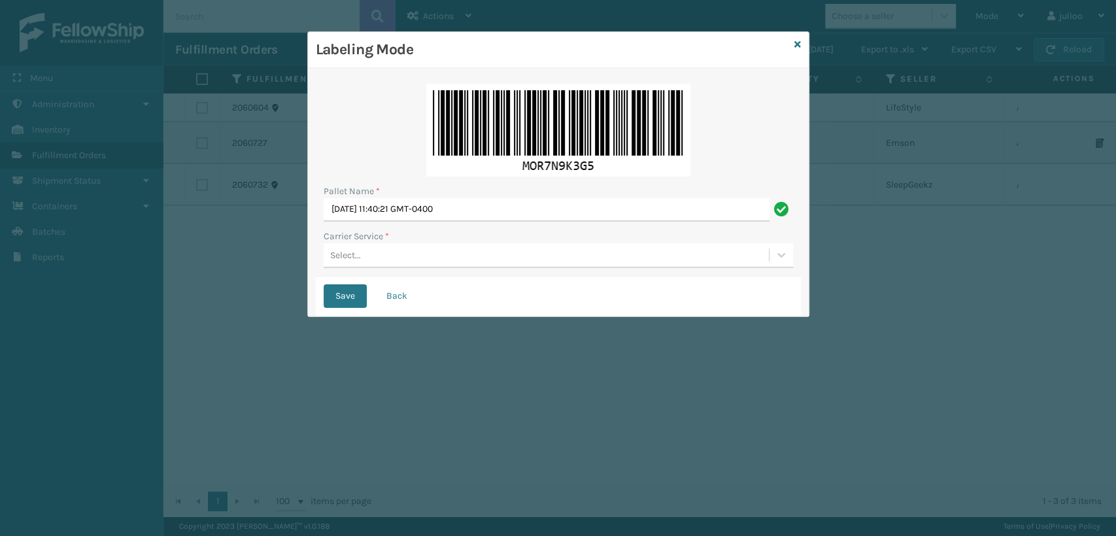
click at [362, 248] on div "Select..." at bounding box center [546, 256] width 445 height 22
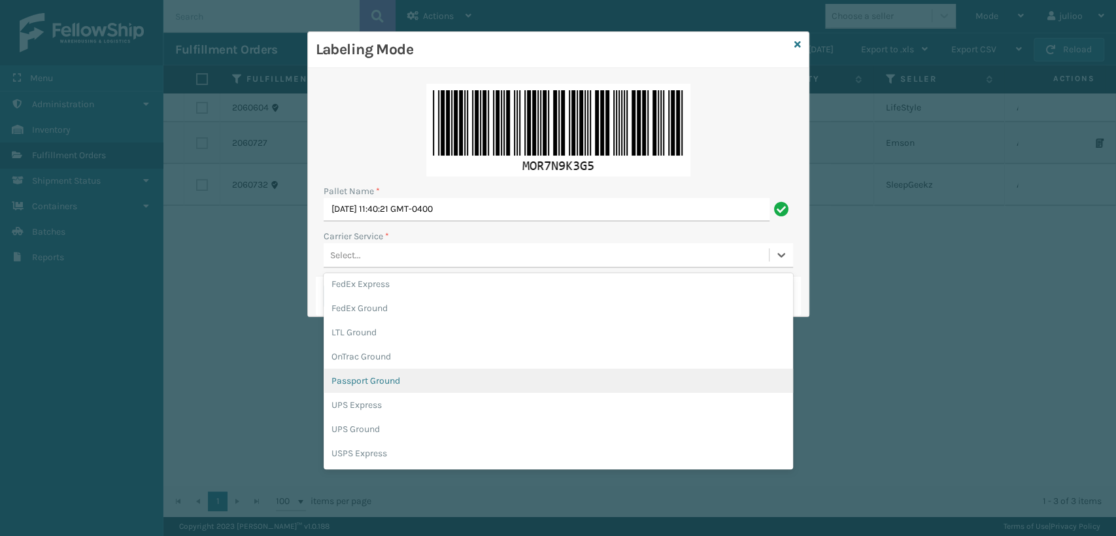
scroll to position [73, 0]
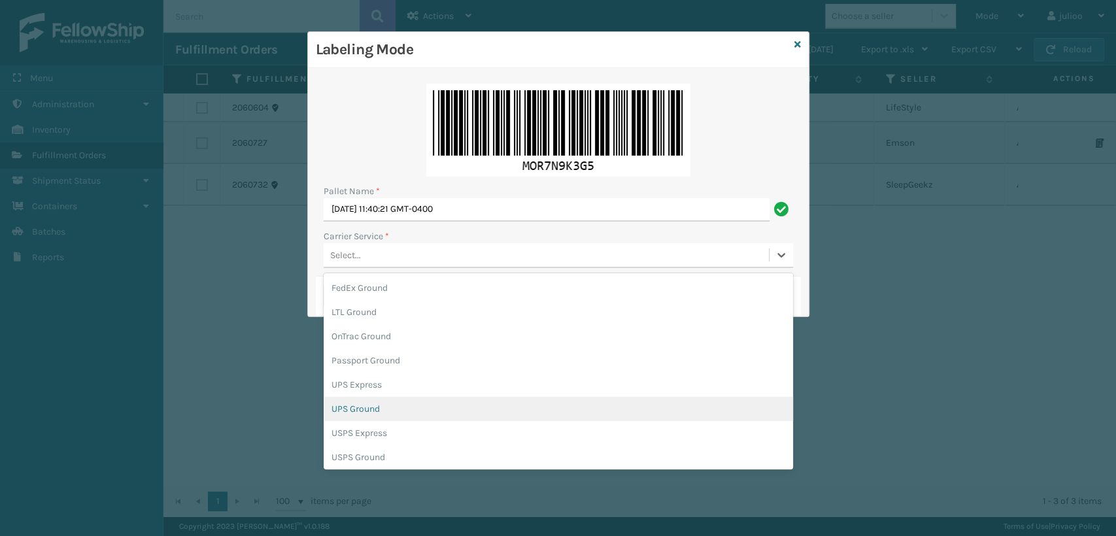
click at [371, 417] on div "UPS Ground" at bounding box center [559, 409] width 470 height 24
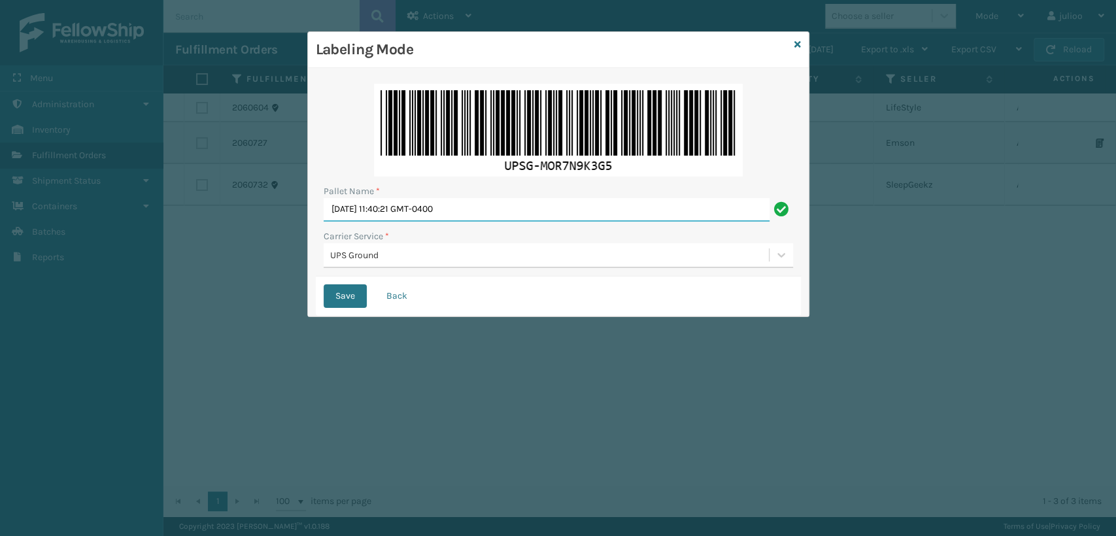
drag, startPoint x: 526, startPoint y: 207, endPoint x: 258, endPoint y: 200, distance: 268.2
click at [255, 200] on div "Labeling Mode Pallet Name * [DATE] 11:40:21 GMT-0400 Carrier Service * UPS Grou…" at bounding box center [558, 268] width 1116 height 536
type input "MTRZ616084"
click at [396, 205] on input "MTRZ616084" at bounding box center [547, 210] width 446 height 24
click at [324, 284] on button "Save" at bounding box center [345, 296] width 43 height 24
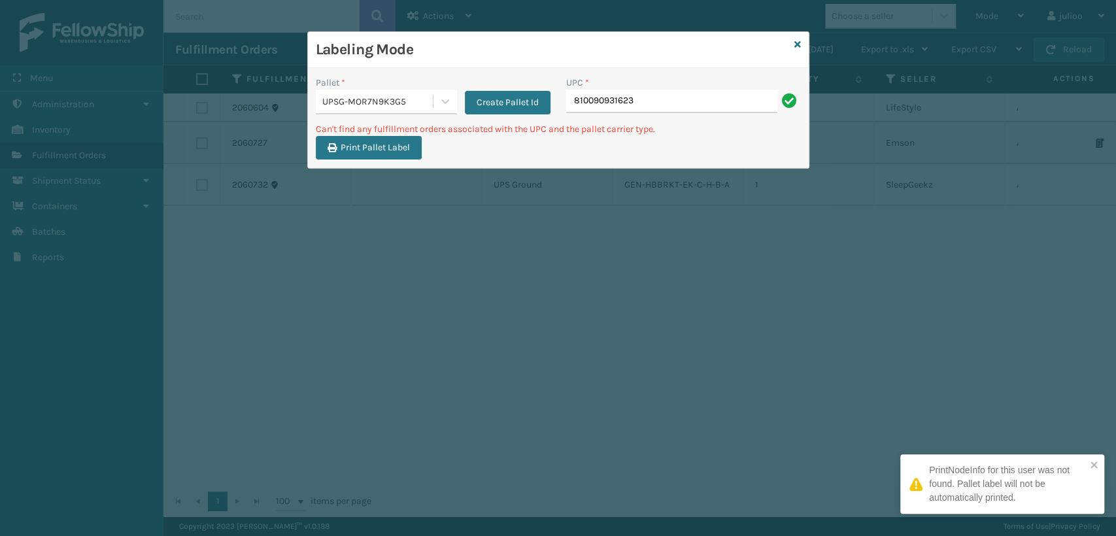
click at [657, 101] on input "810090931623" at bounding box center [671, 102] width 211 height 24
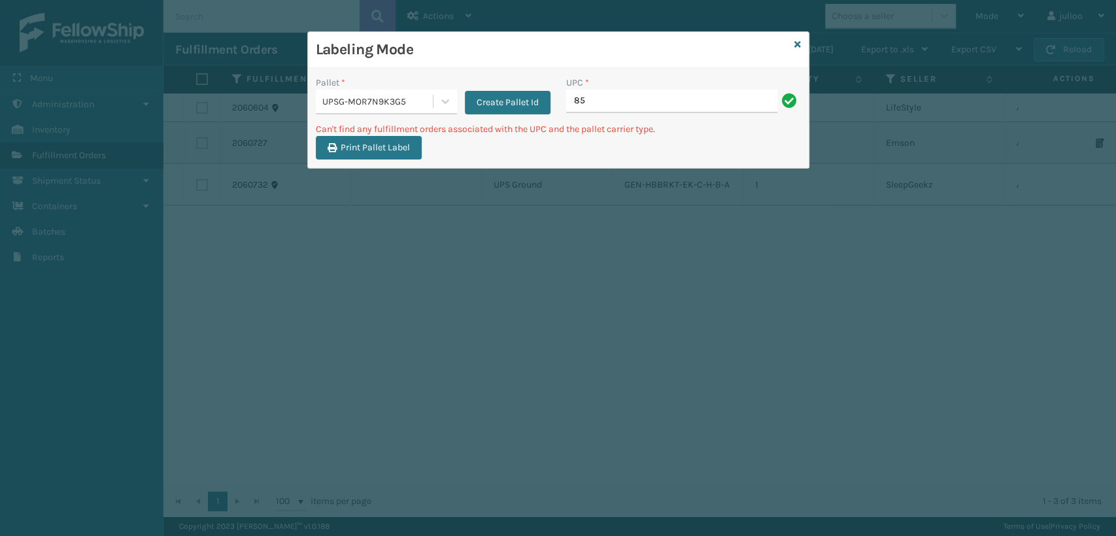
type input "8"
type input "0"
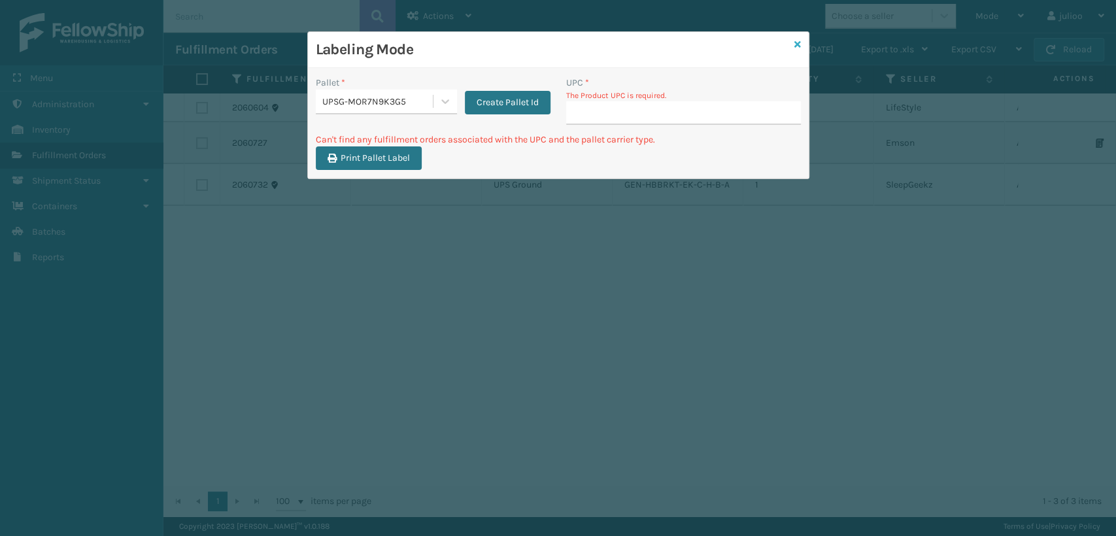
click at [800, 43] on icon at bounding box center [797, 44] width 7 height 9
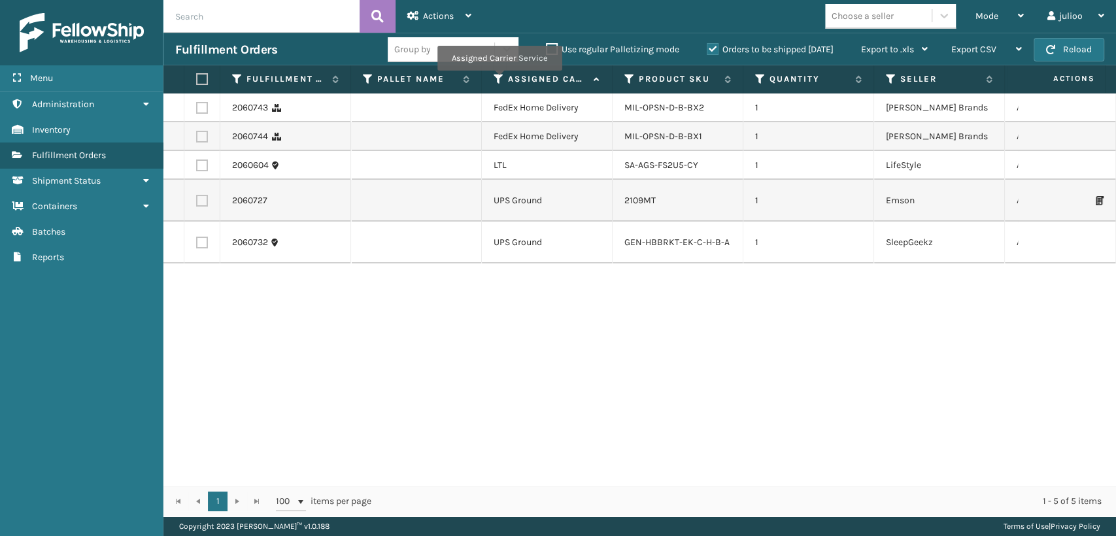
click at [499, 79] on icon at bounding box center [499, 79] width 10 height 12
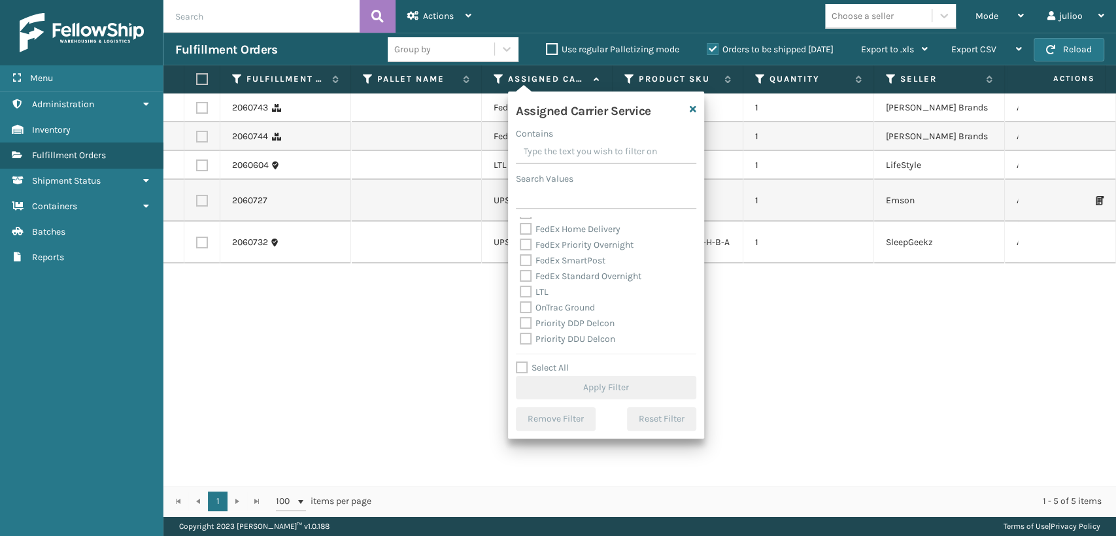
scroll to position [290, 0]
click at [524, 309] on label "UPS Standard" at bounding box center [556, 310] width 72 height 11
click at [521, 309] on input "UPS Standard" at bounding box center [520, 307] width 1 height 9
checkbox input "true"
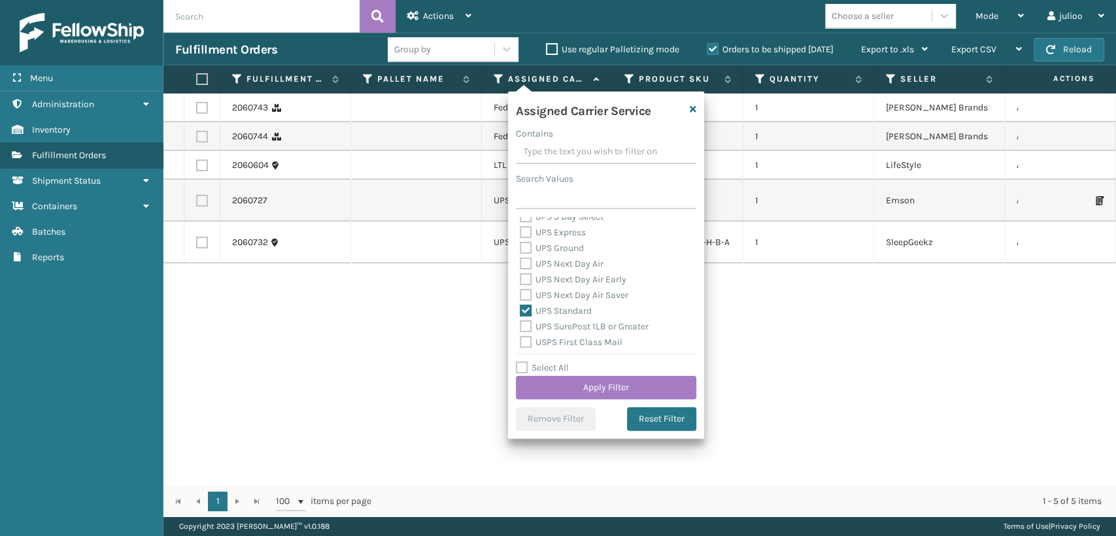
click at [522, 298] on label "UPS Next Day Air Saver" at bounding box center [574, 295] width 109 height 11
click at [521, 296] on input "UPS Next Day Air Saver" at bounding box center [520, 292] width 1 height 9
checkbox input "true"
click at [523, 279] on label "UPS Next Day Air Early" at bounding box center [573, 279] width 107 height 11
click at [521, 279] on input "UPS Next Day Air Early" at bounding box center [520, 276] width 1 height 9
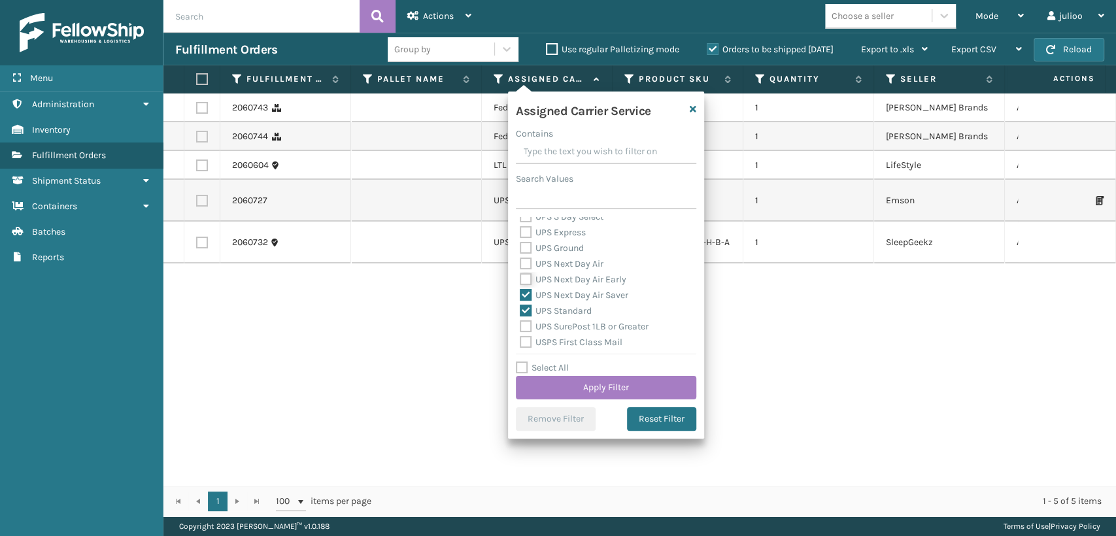
checkbox input "true"
click at [523, 260] on label "UPS Next Day Air" at bounding box center [562, 263] width 84 height 11
click at [521, 260] on input "UPS Next Day Air" at bounding box center [520, 260] width 1 height 9
checkbox input "true"
click at [523, 243] on label "UPS Ground" at bounding box center [552, 248] width 64 height 11
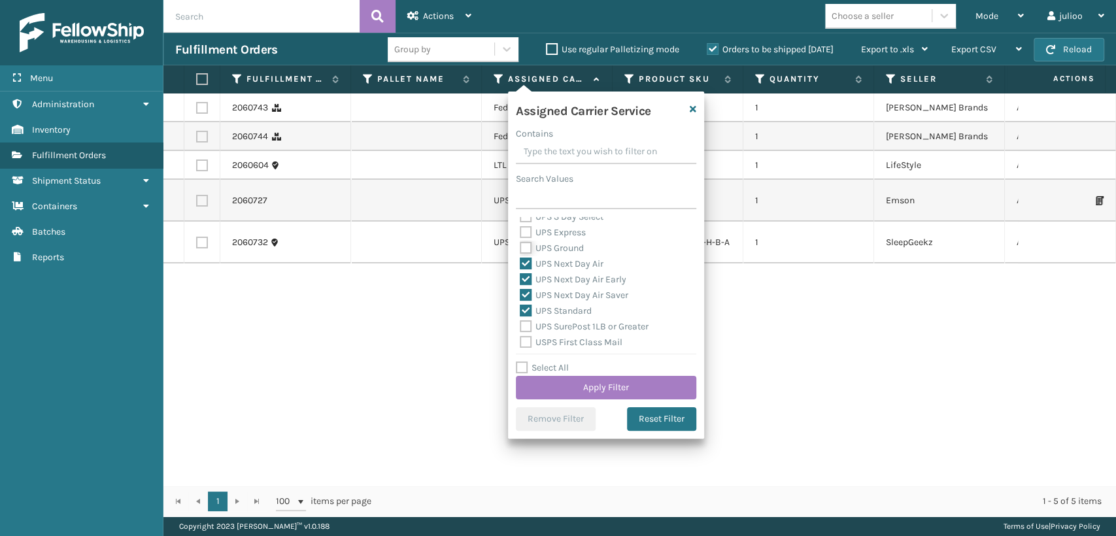
click at [521, 243] on input "UPS Ground" at bounding box center [520, 245] width 1 height 9
checkbox input "true"
click at [523, 231] on label "UPS Express" at bounding box center [553, 232] width 66 height 11
click at [521, 231] on input "UPS Express" at bounding box center [520, 229] width 1 height 9
checkbox input "true"
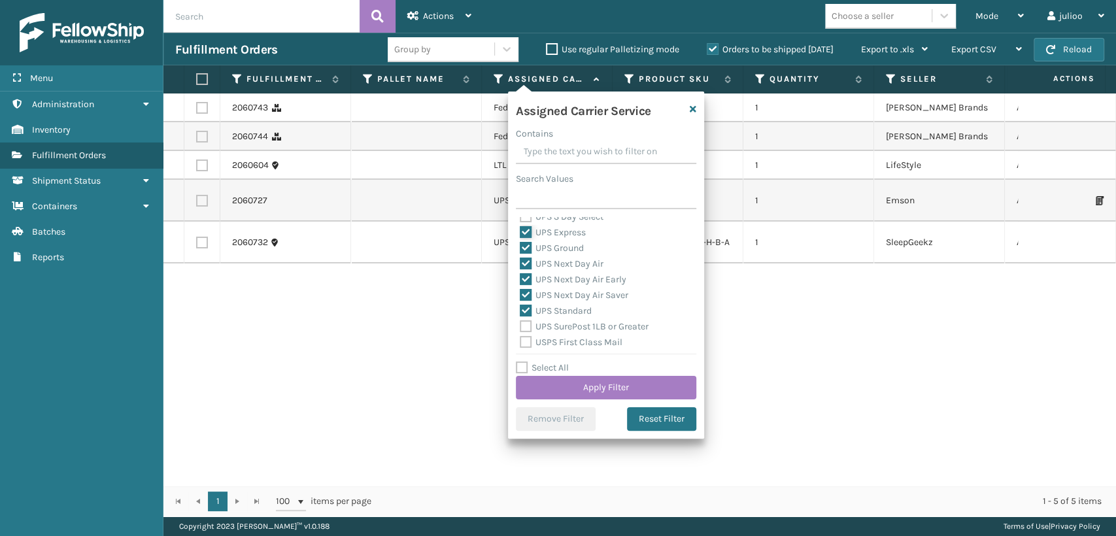
scroll to position [218, 0]
click at [528, 276] on label "UPS 2nd Day Air A.M." at bounding box center [569, 273] width 99 height 11
click at [521, 275] on input "UPS 2nd Day Air A.M." at bounding box center [520, 270] width 1 height 9
checkbox input "true"
click at [521, 258] on label "UPS 2nd Day Air" at bounding box center [560, 257] width 80 height 11
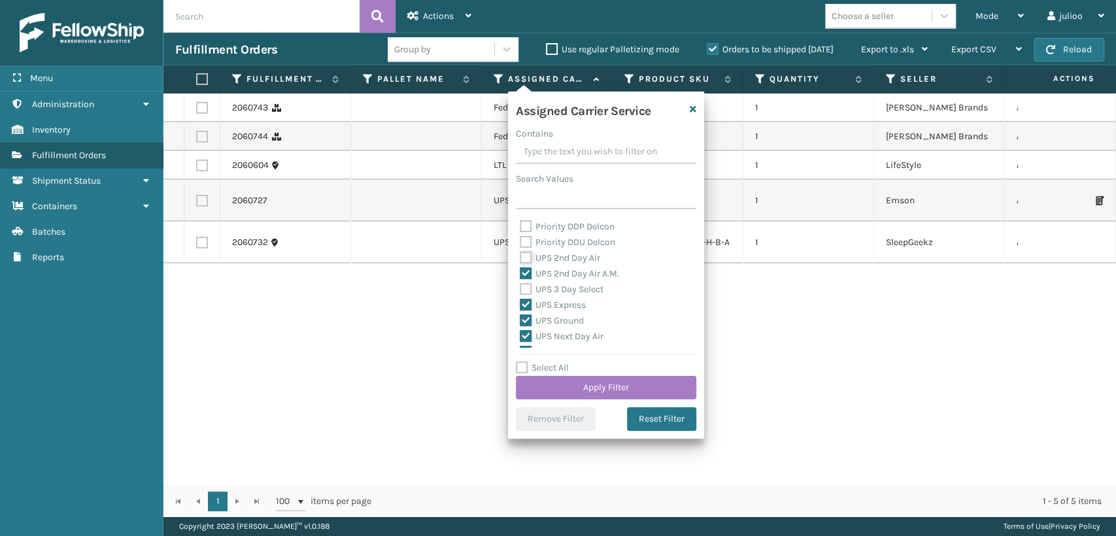
click at [521, 258] on input "UPS 2nd Day Air" at bounding box center [520, 254] width 1 height 9
checkbox input "true"
click at [523, 288] on label "UPS 3 Day Select" at bounding box center [562, 289] width 84 height 11
click at [521, 288] on input "UPS 3 Day Select" at bounding box center [520, 286] width 1 height 9
checkbox input "true"
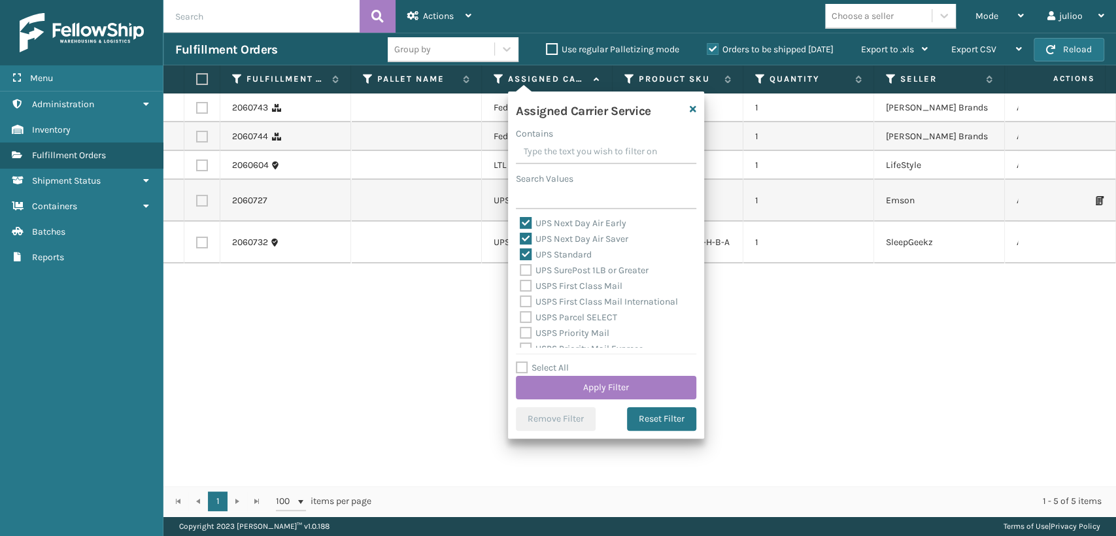
scroll to position [363, 0]
click at [518, 253] on div "Amazon Transportation Air Amazon Transportation Ground FedEx 2Day FedEx 2Day A.…" at bounding box center [606, 282] width 180 height 131
click at [529, 254] on label "UPS SurePost 1LB or Greater" at bounding box center [584, 253] width 129 height 11
click at [521, 254] on input "UPS SurePost 1LB or Greater" at bounding box center [520, 251] width 1 height 9
checkbox input "true"
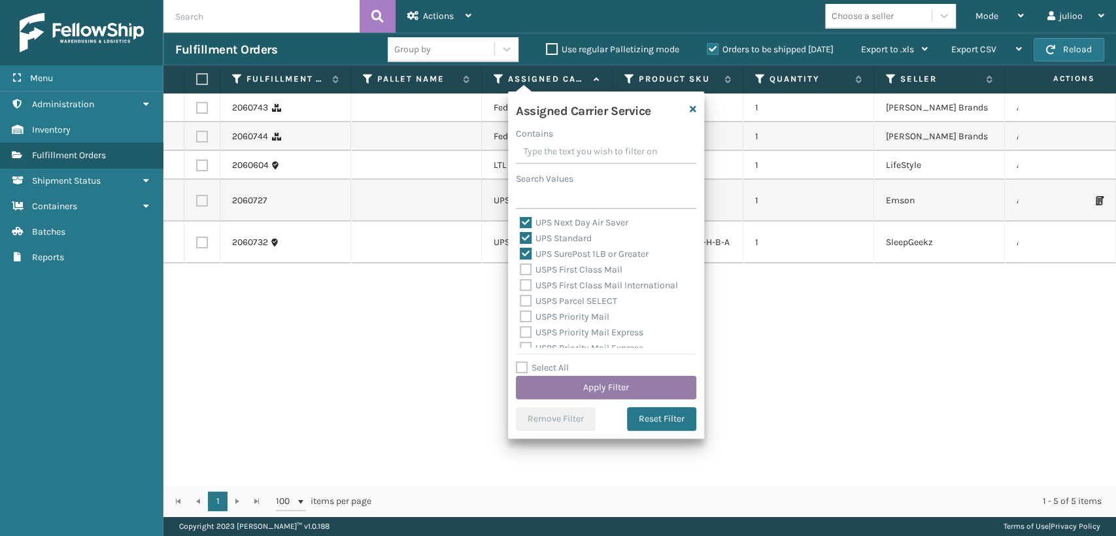
click at [589, 393] on button "Apply Filter" at bounding box center [606, 388] width 180 height 24
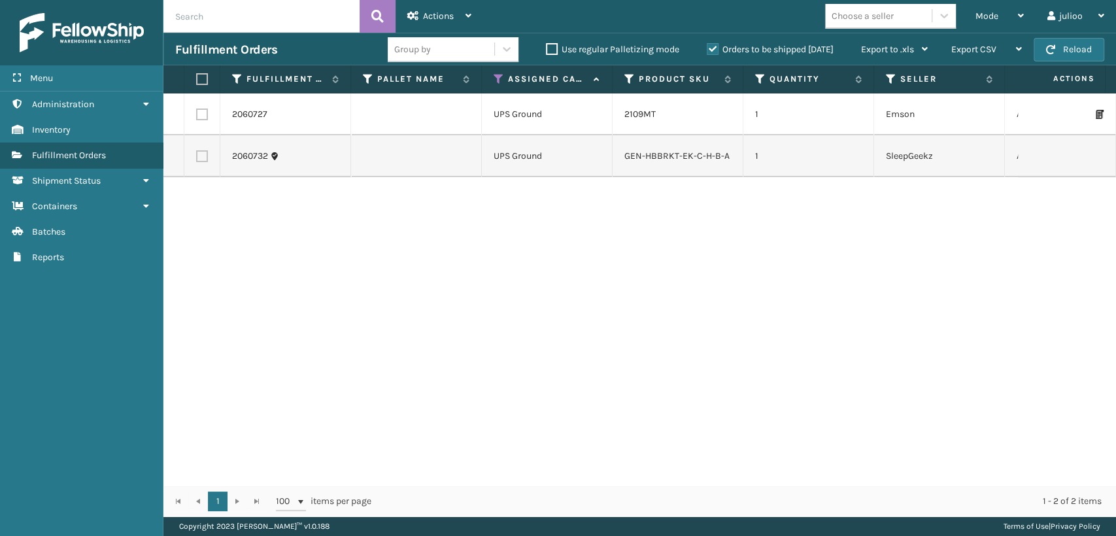
click at [715, 44] on label "Orders to be shipped [DATE]" at bounding box center [770, 49] width 127 height 11
click at [708, 44] on input "Orders to be shipped [DATE]" at bounding box center [707, 46] width 1 height 9
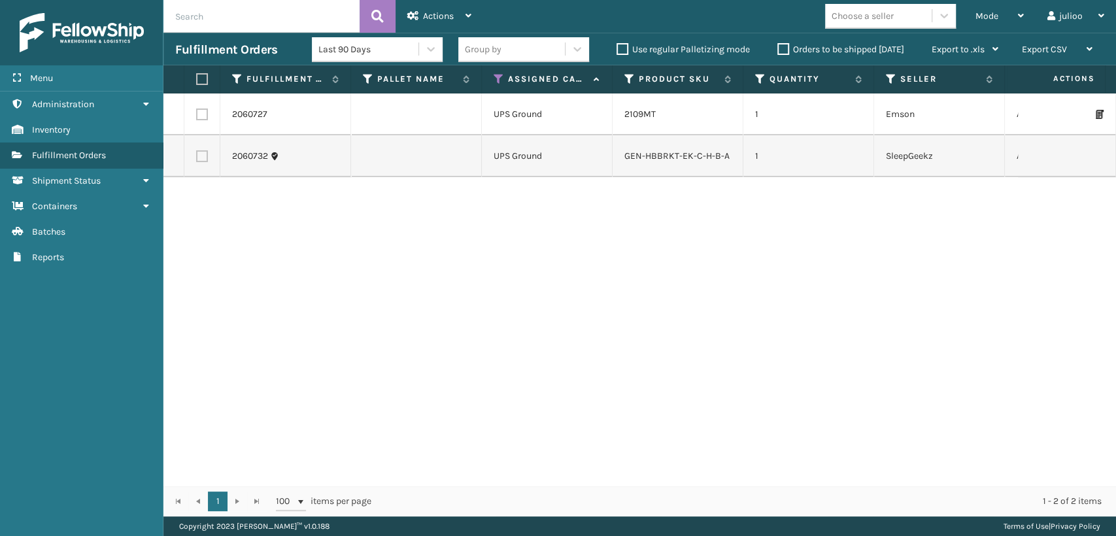
click at [787, 46] on label "Orders to be shipped [DATE]" at bounding box center [840, 49] width 127 height 11
click at [778, 46] on input "Orders to be shipped [DATE]" at bounding box center [777, 46] width 1 height 9
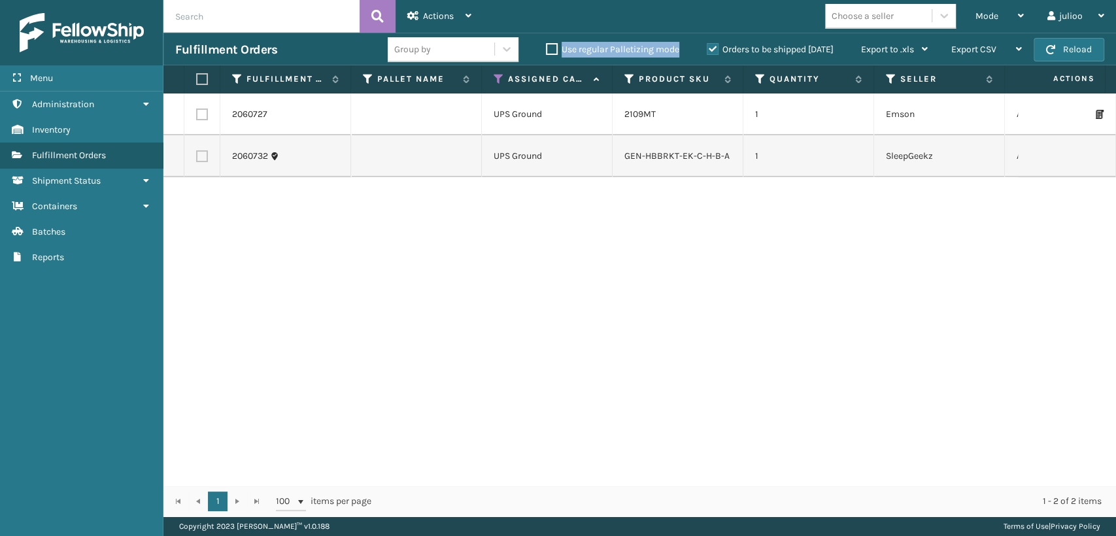
click at [551, 44] on label "Use regular Palletizing mode" at bounding box center [612, 49] width 133 height 11
click at [547, 48] on label "Use regular Palletizing mode" at bounding box center [612, 49] width 133 height 11
click at [547, 48] on input "Use regular Palletizing mode" at bounding box center [546, 46] width 1 height 9
click at [547, 51] on label "Use regular Palletizing mode" at bounding box center [612, 49] width 133 height 11
click at [547, 50] on input "Use regular Palletizing mode" at bounding box center [546, 46] width 1 height 9
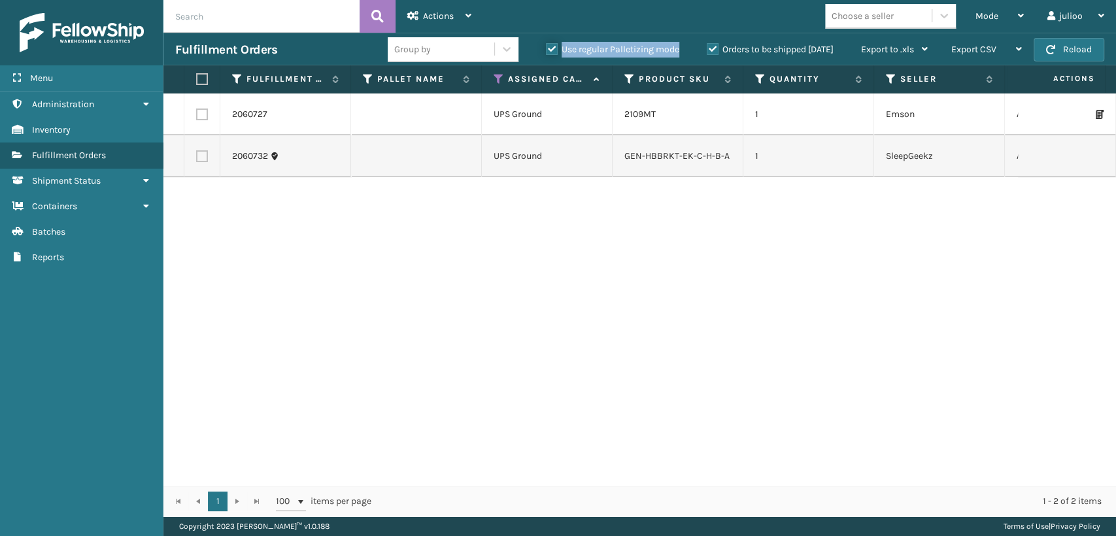
checkbox input "false"
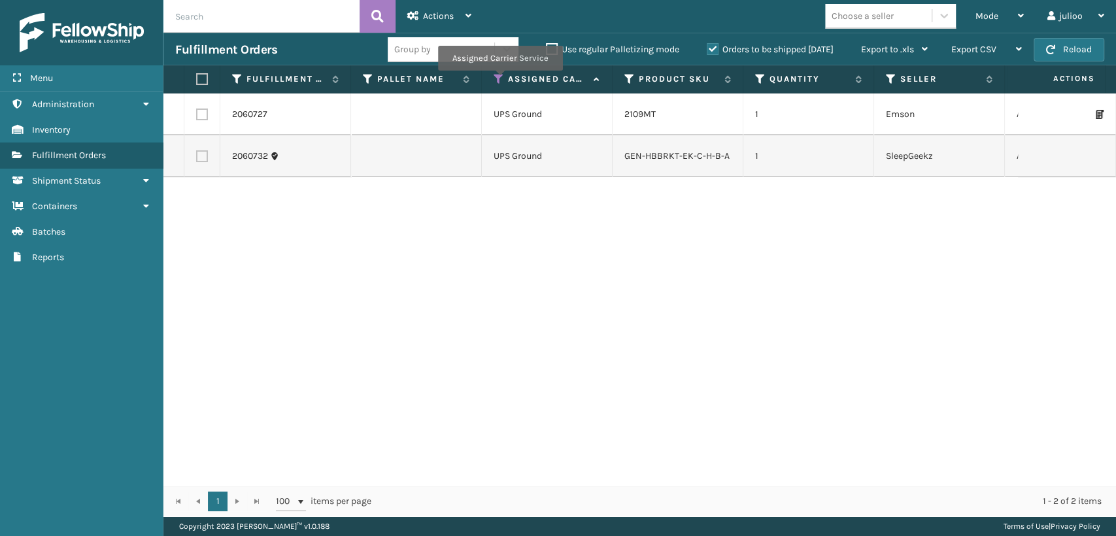
click at [500, 80] on icon at bounding box center [499, 79] width 10 height 12
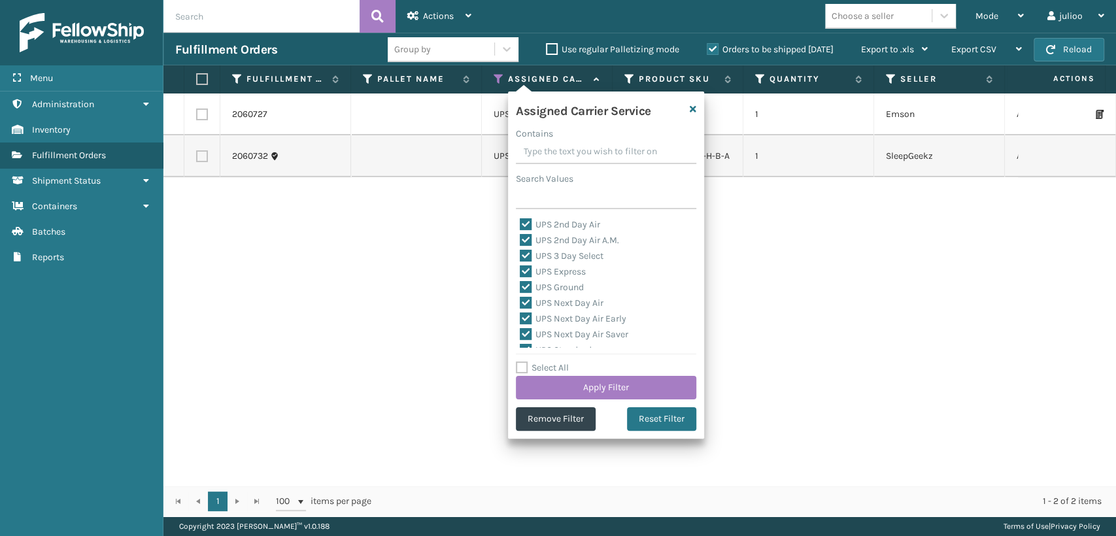
click at [925, 325] on div "2060727 UPS Ground 2109MT 1 Emson Assigned 3657204175x20 Fellowship - East 1ZV5…" at bounding box center [639, 290] width 953 height 392
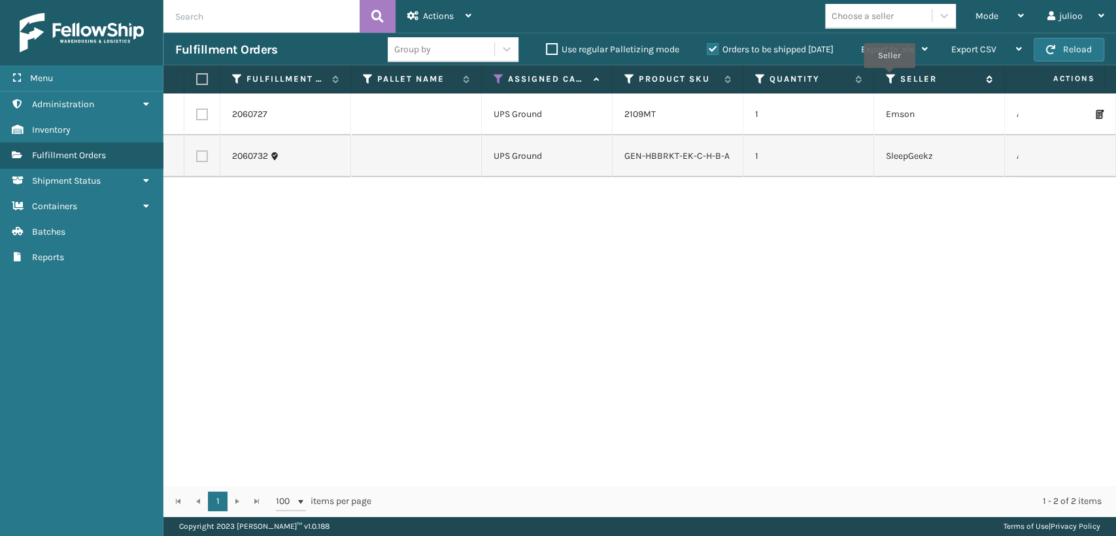
click at [889, 77] on icon at bounding box center [891, 79] width 10 height 12
click at [696, 214] on div "2060727 UPS Ground 2109MT 1 Emson Assigned 3657204175x20 Fellowship - East 1ZV5…" at bounding box center [639, 290] width 953 height 392
drag, startPoint x: 667, startPoint y: 473, endPoint x: 685, endPoint y: 479, distance: 19.0
click at [685, 479] on div "2060727 UPS Ground 2109MT 1 Emson Assigned 3657204175x20 Fellowship - East 1ZV5…" at bounding box center [639, 290] width 953 height 392
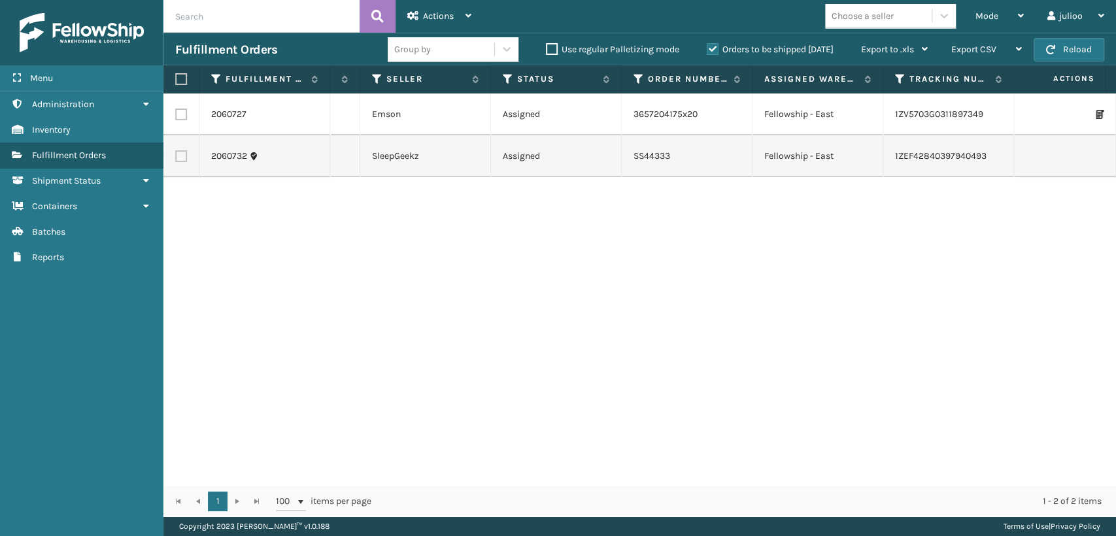
scroll to position [0, 513]
click at [373, 75] on icon at bounding box center [378, 79] width 10 height 12
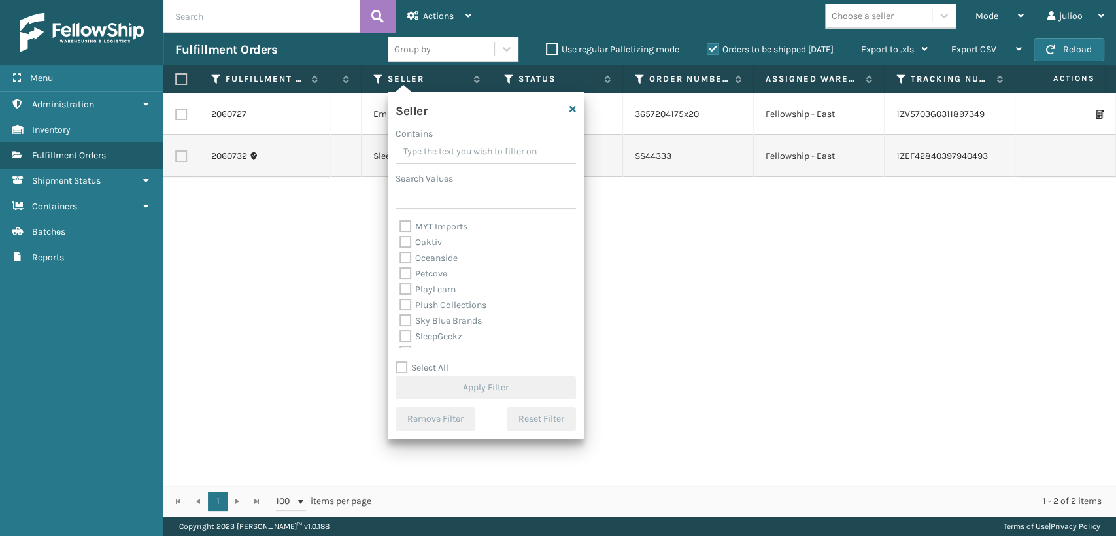
scroll to position [403, 0]
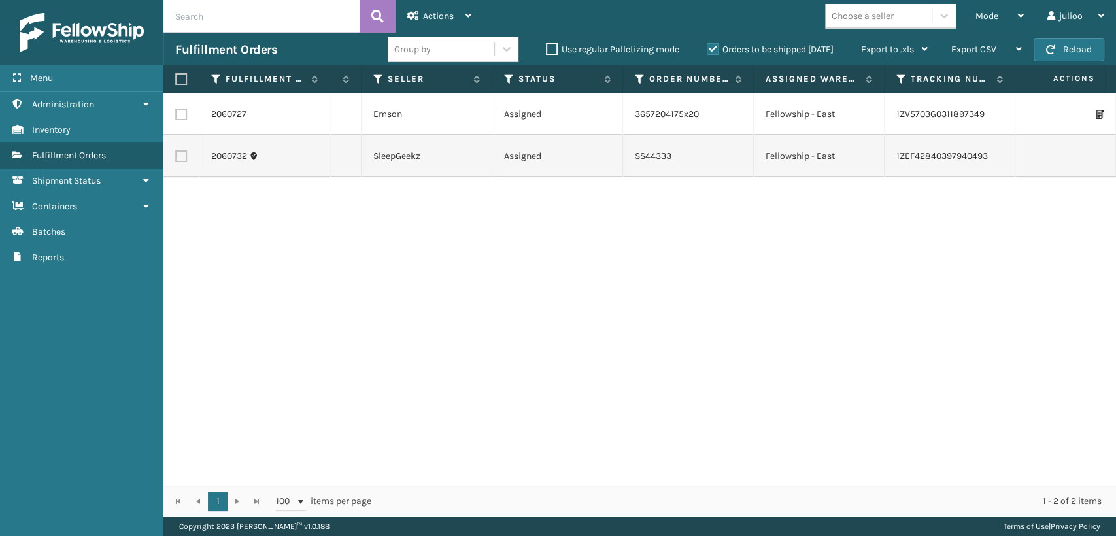
click at [830, 284] on div "2060727 UPS Ground 2109MT 1 Emson Assigned 3657204175x20 Fellowship - East 1ZV5…" at bounding box center [639, 290] width 953 height 392
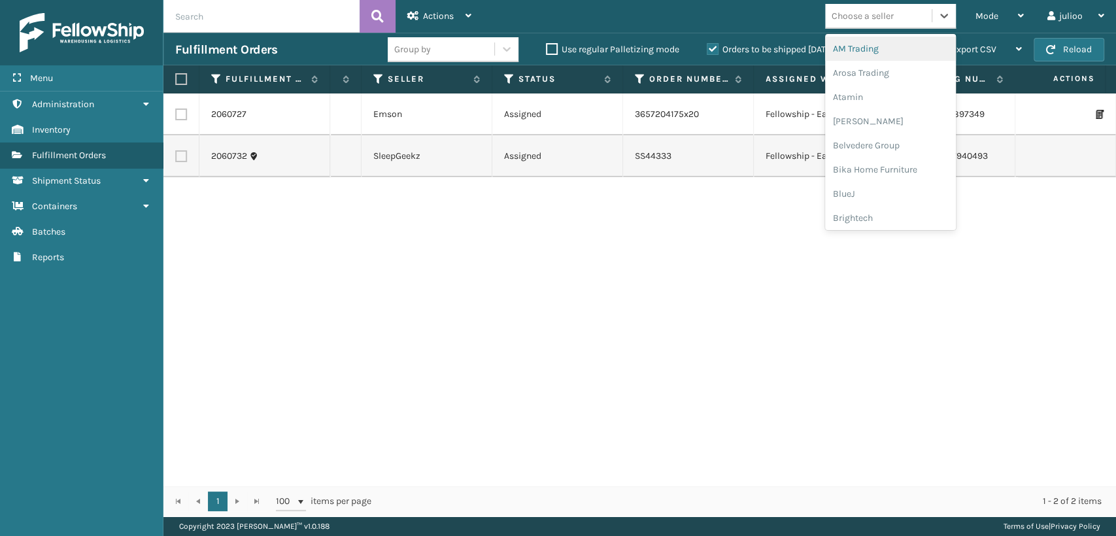
click at [927, 17] on div "Choose a seller" at bounding box center [878, 16] width 107 height 22
click at [640, 265] on div "2060727 UPS Ground 2109MT 1 Emson Assigned 3657204175x20 Fellowship - East 1ZV5…" at bounding box center [639, 290] width 953 height 392
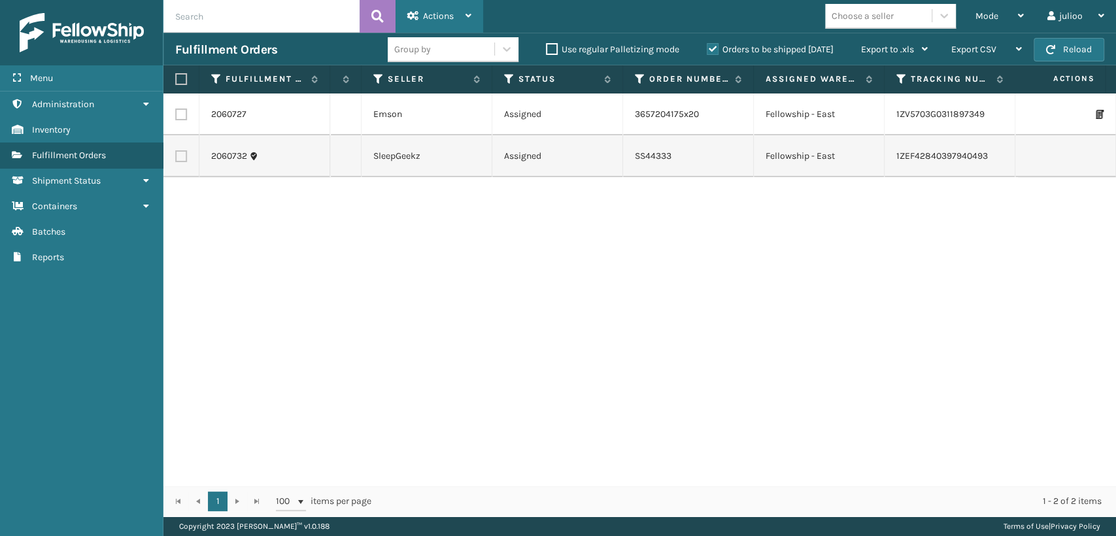
click at [471, 18] on div "Actions Settings Remove All Filters Export Labels Create Picking Batch" at bounding box center [440, 16] width 88 height 33
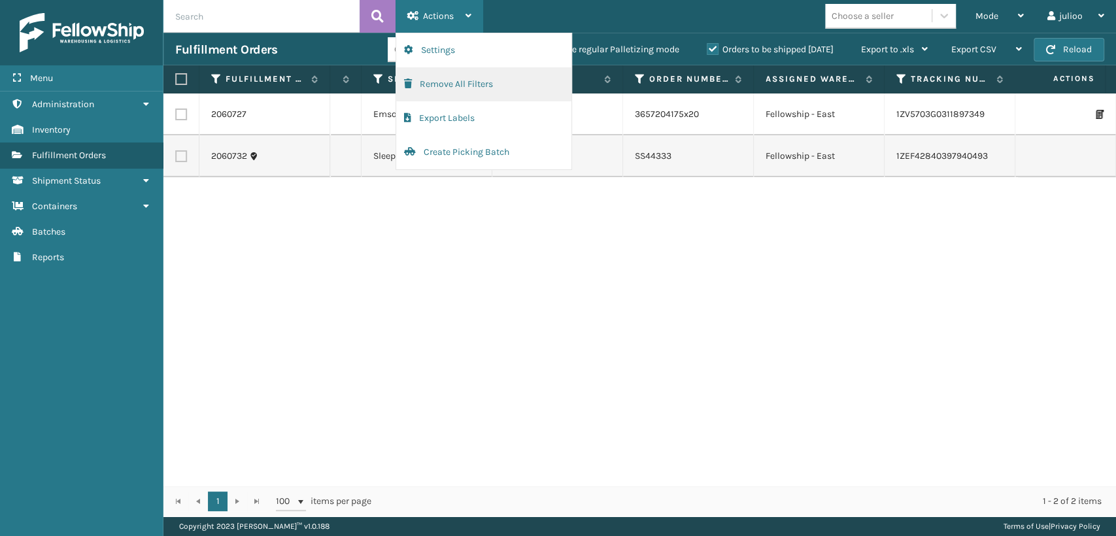
click at [438, 82] on button "Remove All Filters" at bounding box center [483, 84] width 175 height 34
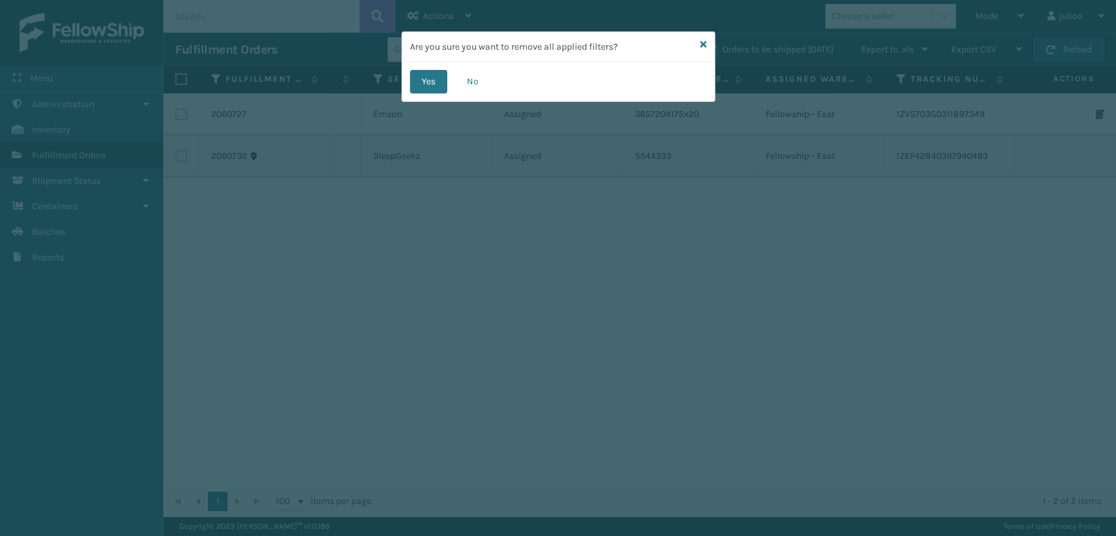
drag, startPoint x: 438, startPoint y: 82, endPoint x: 450, endPoint y: 80, distance: 11.8
click at [450, 80] on div "Yes No" at bounding box center [558, 81] width 313 height 39
click at [439, 80] on button "Yes" at bounding box center [428, 82] width 37 height 24
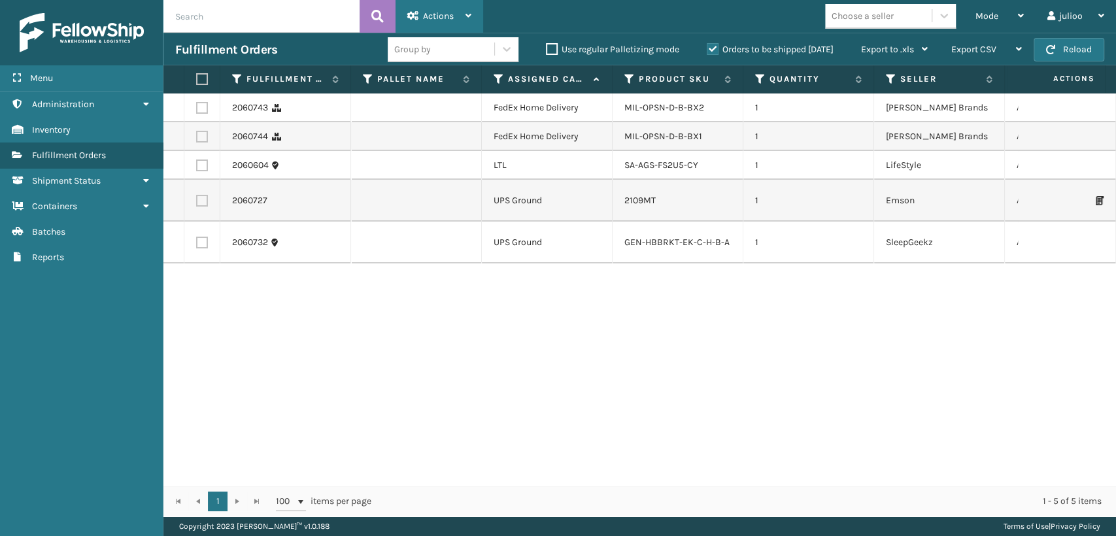
click at [409, 12] on icon at bounding box center [413, 15] width 12 height 9
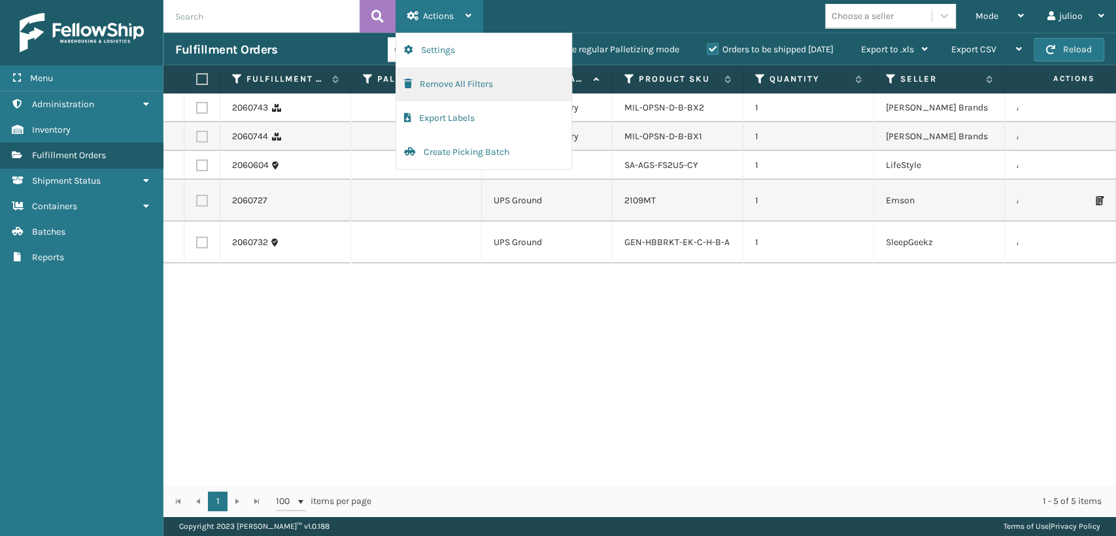
click at [437, 84] on button "Remove All Filters" at bounding box center [483, 84] width 175 height 34
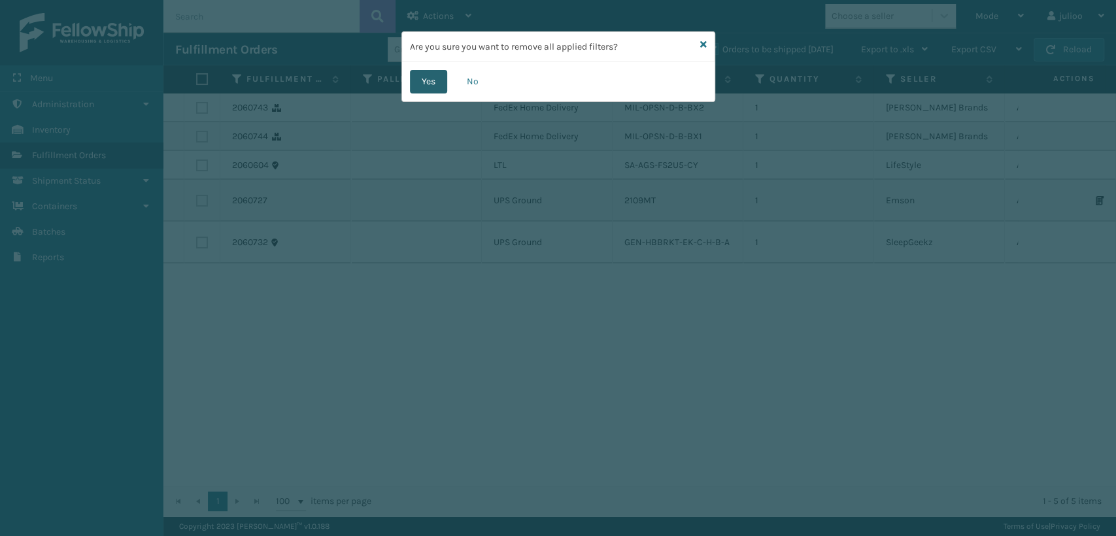
click at [433, 85] on button "Yes" at bounding box center [428, 82] width 37 height 24
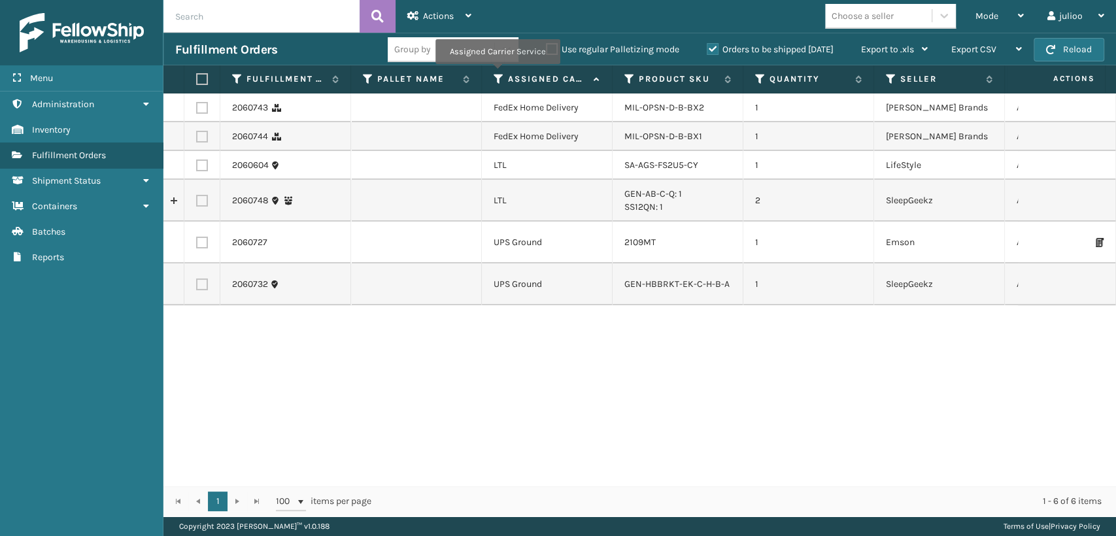
click at [497, 73] on icon at bounding box center [499, 79] width 10 height 12
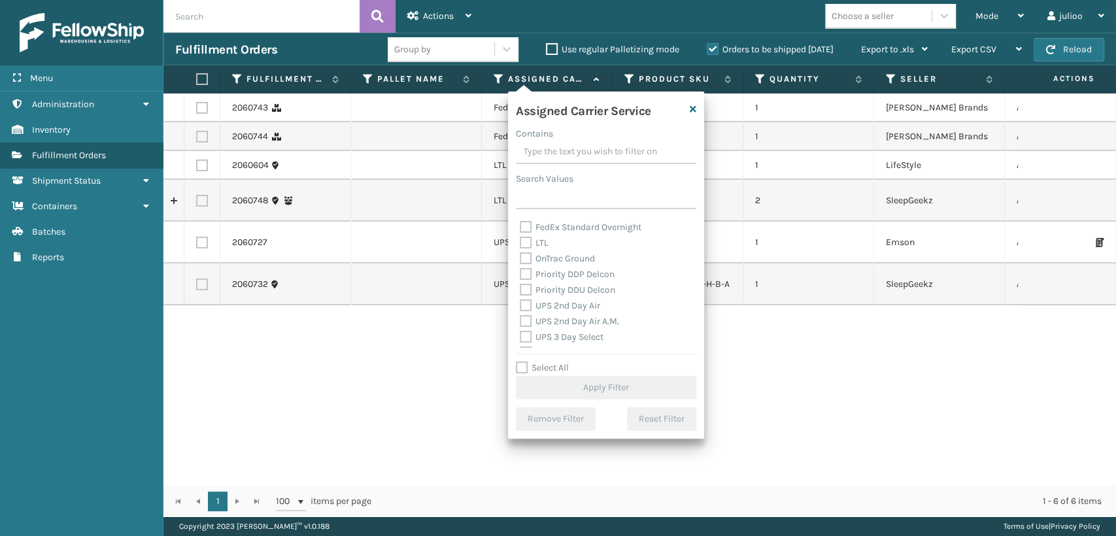
scroll to position [145, 0]
click at [528, 329] on label "UPS 2nd Day Air" at bounding box center [560, 330] width 80 height 11
click at [521, 329] on input "UPS 2nd Day Air" at bounding box center [520, 327] width 1 height 9
checkbox input "true"
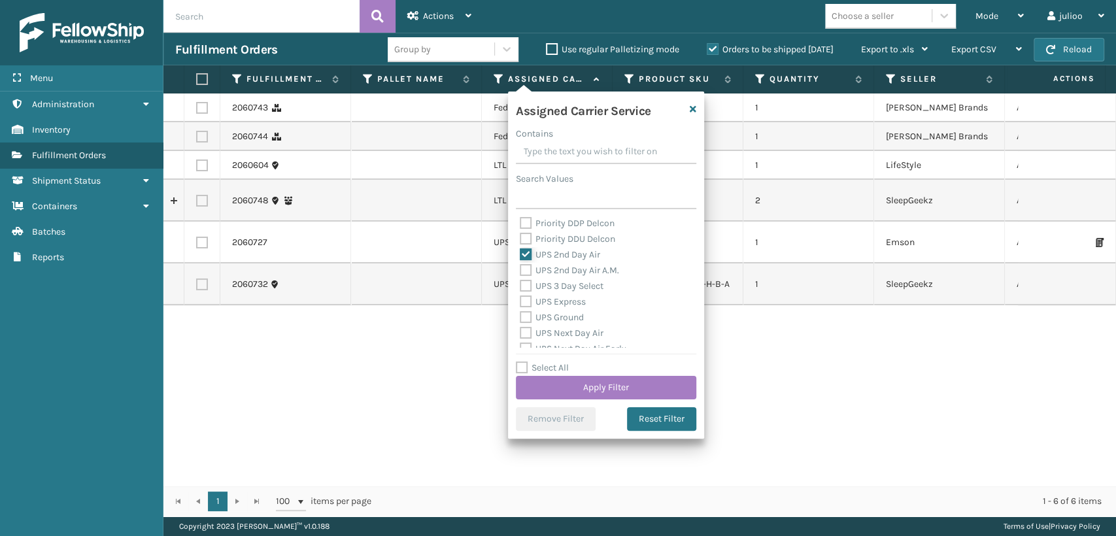
scroll to position [218, 0]
click at [527, 303] on label "UPS Express" at bounding box center [553, 304] width 66 height 11
click at [521, 303] on input "UPS Express" at bounding box center [520, 302] width 1 height 9
checkbox input "true"
click at [527, 294] on label "UPS 3 Day Select" at bounding box center [562, 289] width 84 height 11
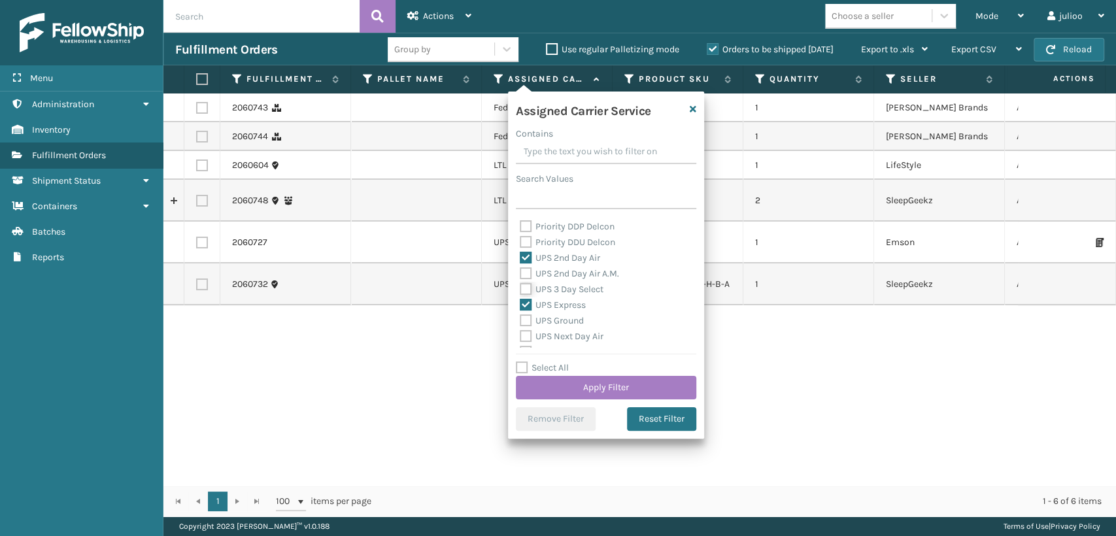
click at [521, 290] on input "UPS 3 Day Select" at bounding box center [520, 286] width 1 height 9
checkbox input "true"
click at [525, 274] on label "UPS 2nd Day Air A.M." at bounding box center [569, 273] width 99 height 11
click at [521, 274] on input "UPS 2nd Day Air A.M." at bounding box center [520, 270] width 1 height 9
checkbox input "true"
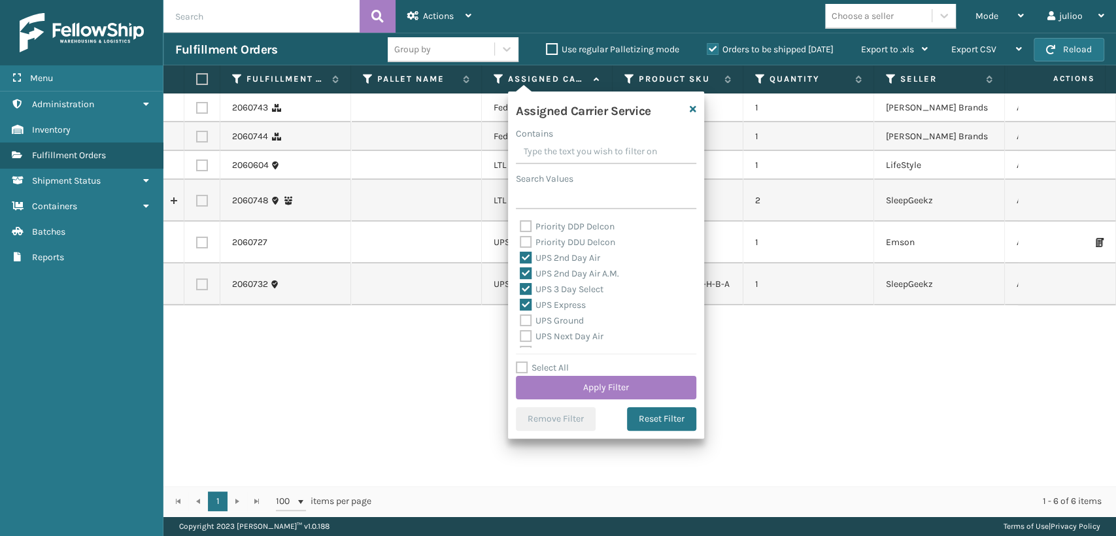
click at [526, 332] on label "UPS Next Day Air" at bounding box center [562, 336] width 84 height 11
click at [521, 332] on input "UPS Next Day Air" at bounding box center [520, 333] width 1 height 9
checkbox input "true"
click at [526, 318] on label "UPS Ground" at bounding box center [552, 320] width 64 height 11
click at [521, 318] on input "UPS Ground" at bounding box center [520, 317] width 1 height 9
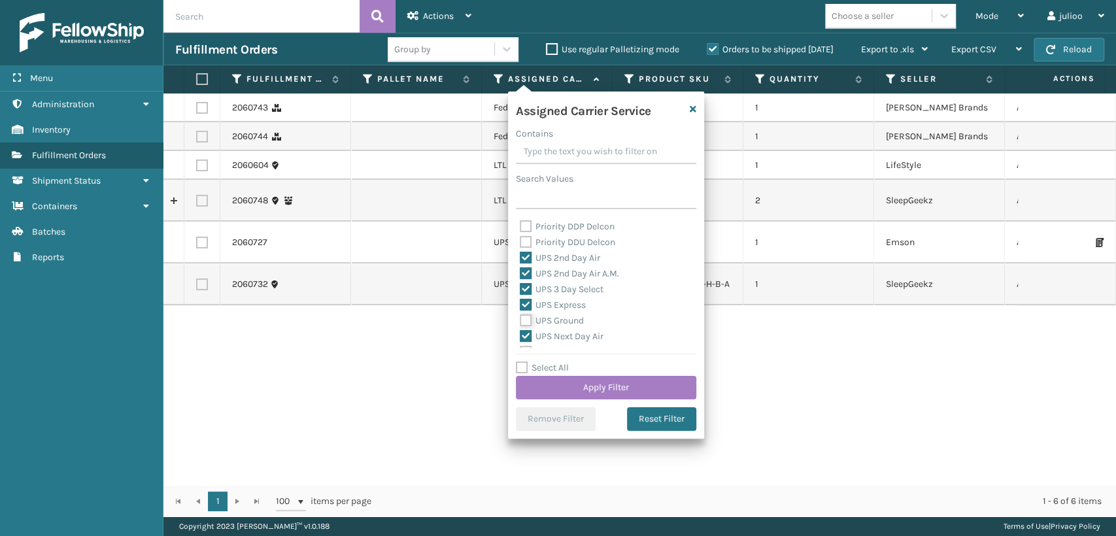
checkbox input "true"
click at [526, 310] on label "UPS Standard" at bounding box center [556, 310] width 72 height 11
click at [521, 310] on input "UPS Standard" at bounding box center [520, 307] width 1 height 9
checkbox input "true"
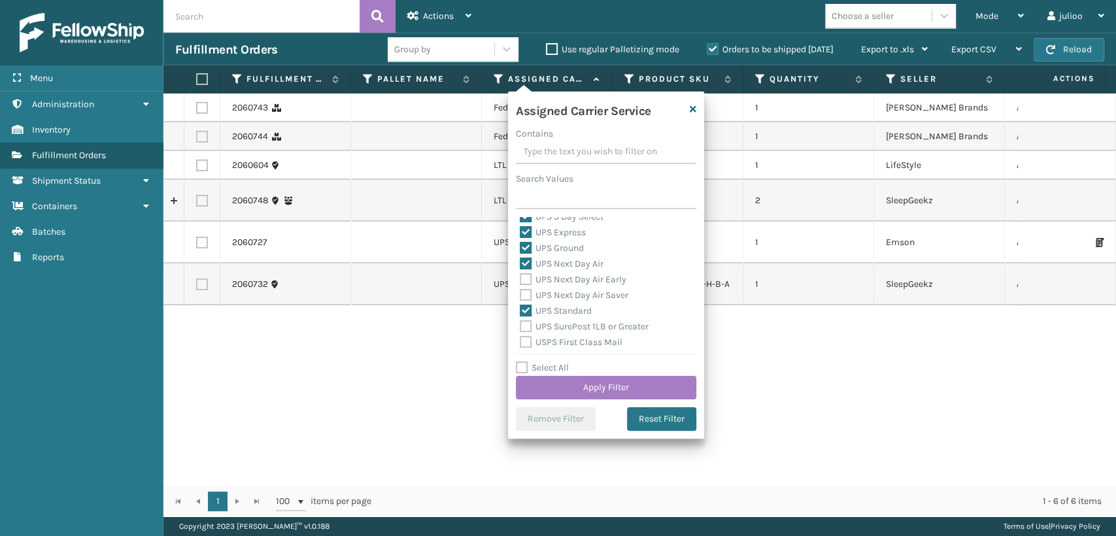
click at [526, 292] on label "UPS Next Day Air Saver" at bounding box center [574, 295] width 109 height 11
click at [521, 292] on input "UPS Next Day Air Saver" at bounding box center [520, 292] width 1 height 9
checkbox input "true"
click at [524, 274] on label "UPS Next Day Air Early" at bounding box center [573, 279] width 107 height 11
click at [521, 273] on input "UPS Next Day Air Early" at bounding box center [520, 276] width 1 height 9
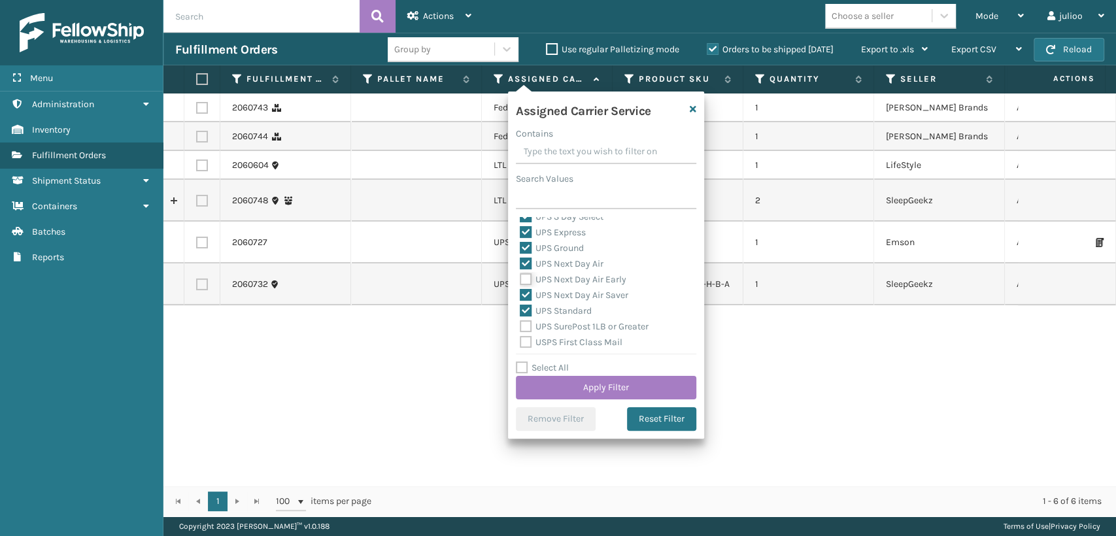
checkbox input "true"
click at [522, 326] on label "UPS SurePost 1LB or Greater" at bounding box center [584, 326] width 129 height 11
click at [521, 326] on input "UPS SurePost 1LB or Greater" at bounding box center [520, 323] width 1 height 9
checkbox input "true"
click at [539, 384] on button "Apply Filter" at bounding box center [606, 388] width 180 height 24
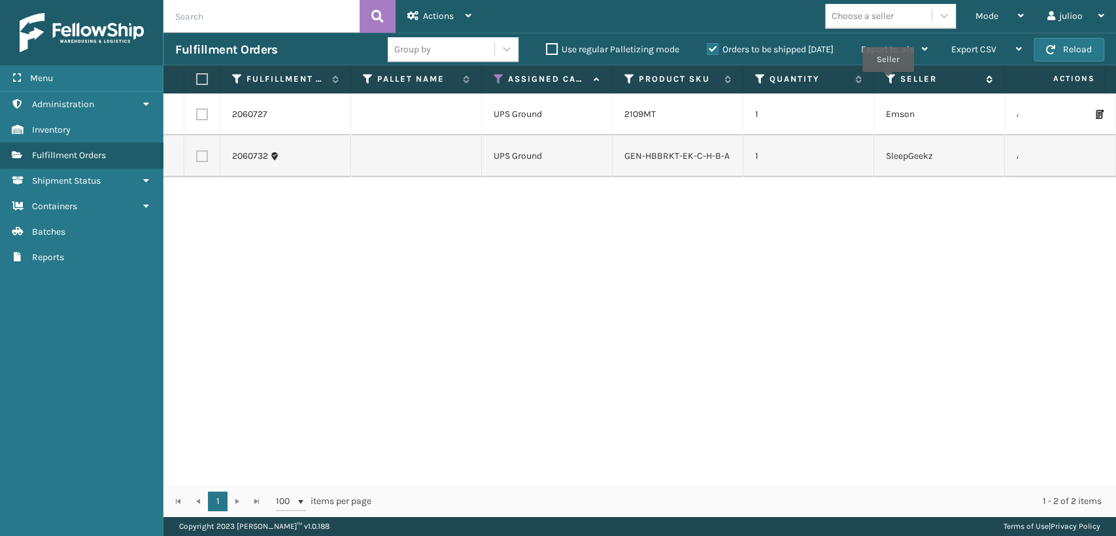
click at [887, 81] on icon at bounding box center [891, 79] width 10 height 12
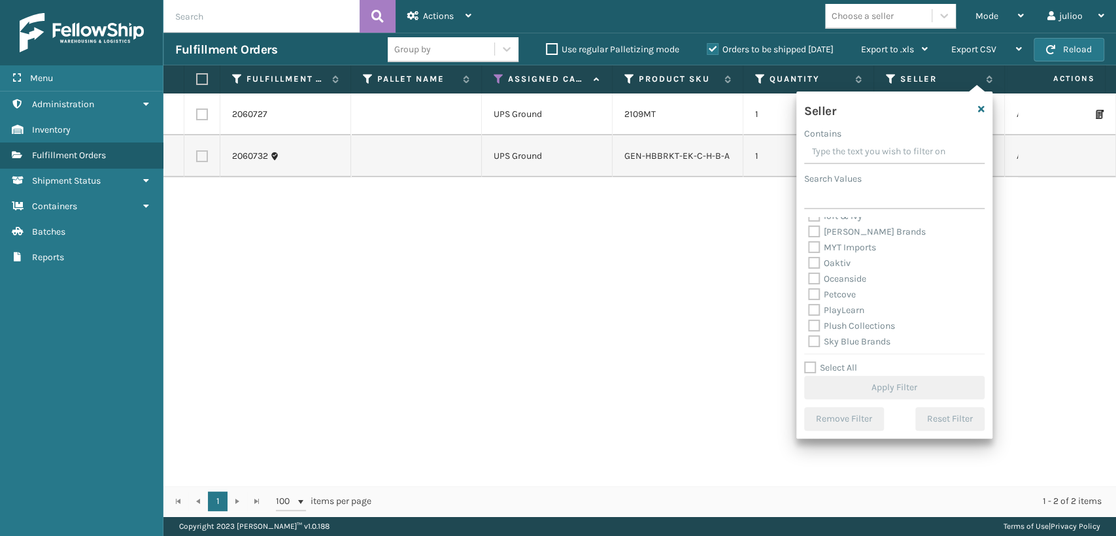
scroll to position [403, 0]
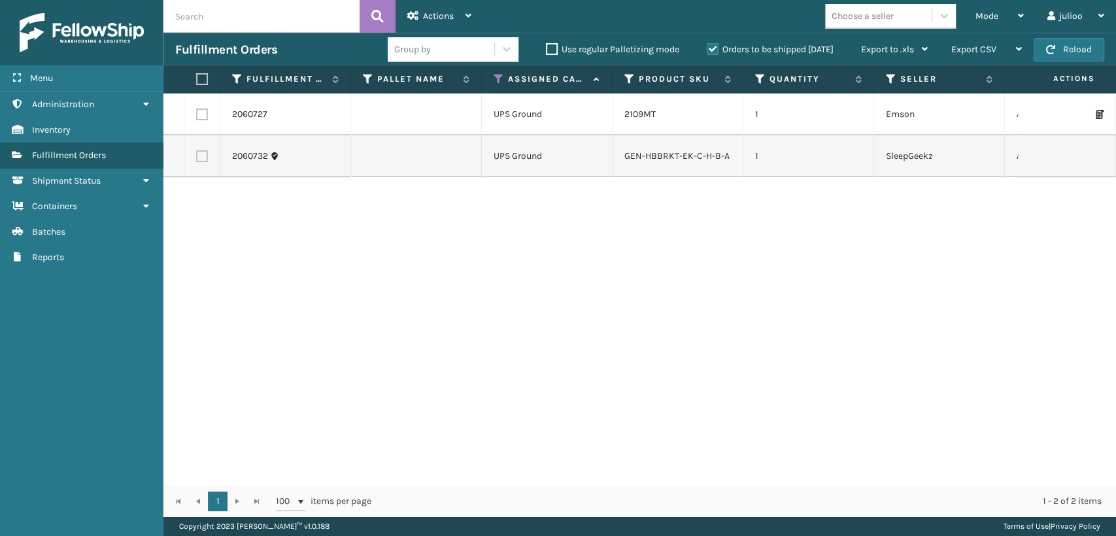
drag, startPoint x: 713, startPoint y: 272, endPoint x: 723, endPoint y: 222, distance: 50.5
click at [713, 271] on div "2060727 UPS Ground 2109MT 1 Emson Assigned 3657204175x20 Fellowship - East 1ZV5…" at bounding box center [639, 290] width 953 height 392
click at [628, 77] on icon at bounding box center [629, 79] width 10 height 12
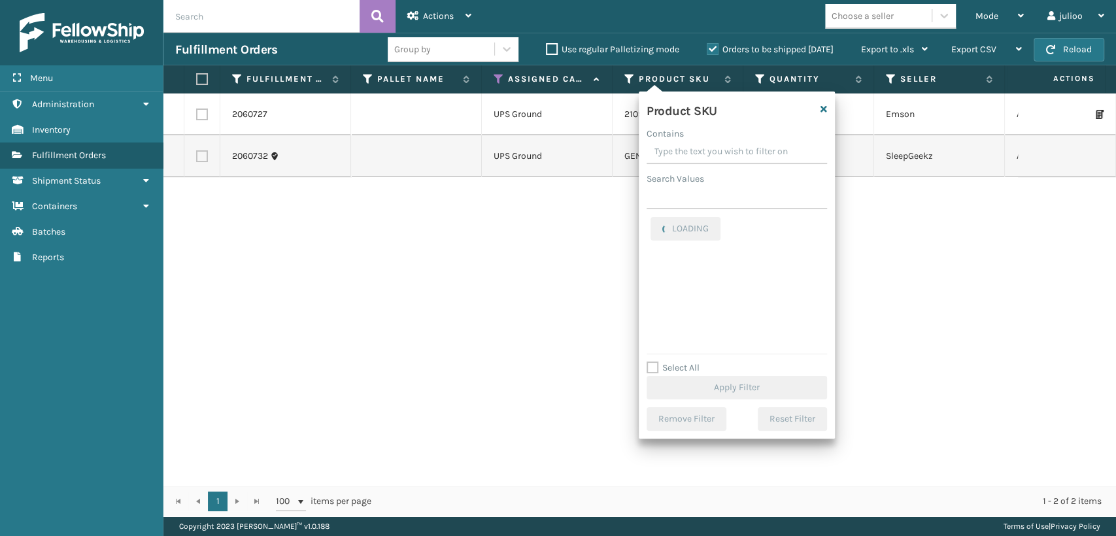
click at [1002, 265] on div "2060727 UPS Ground 2109MT 1 Emson Assigned 3657204175x20 Fellowship - East 1ZV5…" at bounding box center [639, 290] width 953 height 392
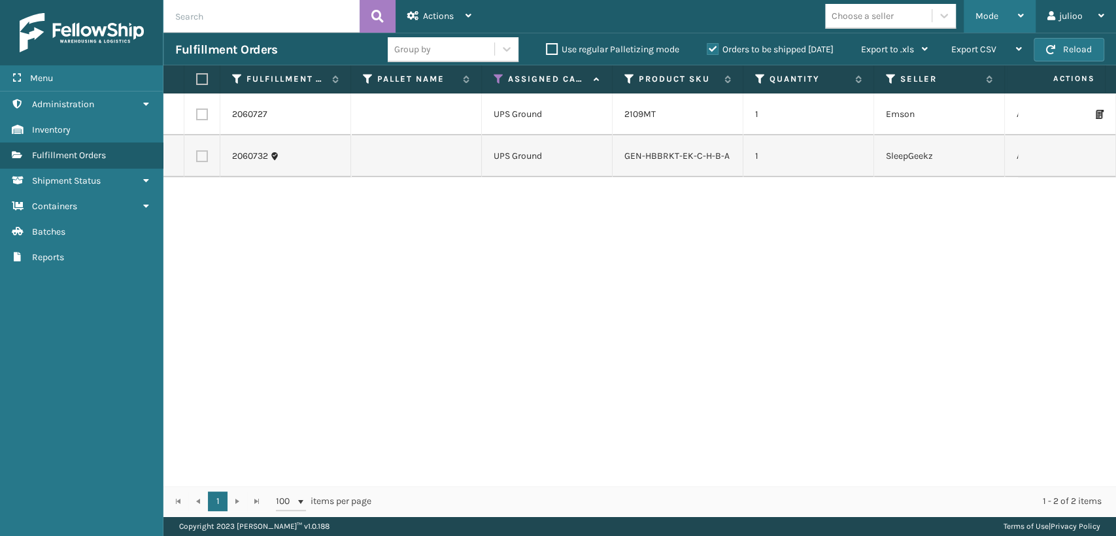
click at [976, 9] on div "Mode" at bounding box center [1000, 16] width 48 height 33
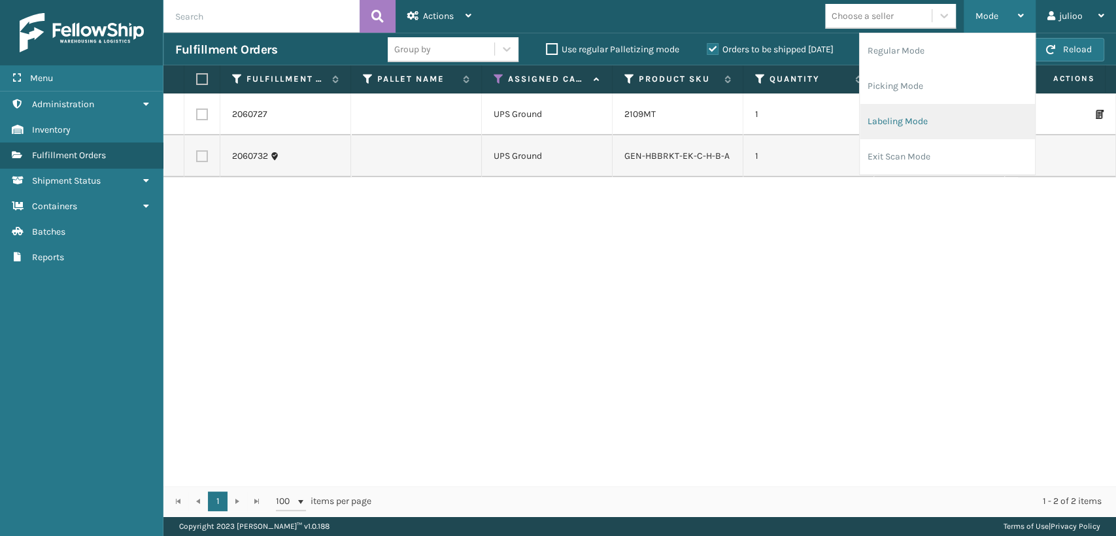
click at [886, 119] on li "Labeling Mode" at bounding box center [947, 121] width 175 height 35
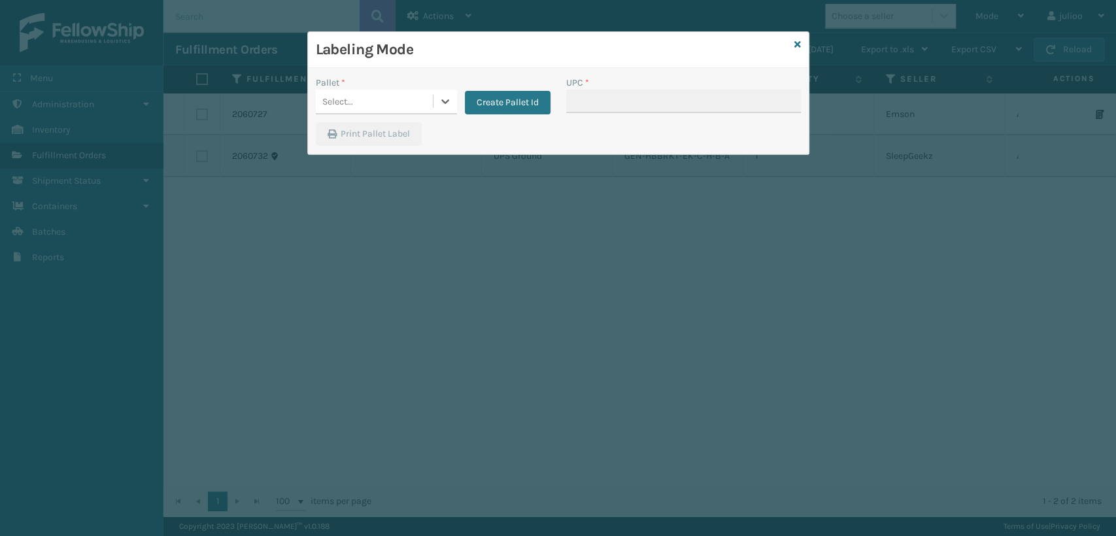
click at [373, 106] on div "Select..." at bounding box center [374, 102] width 117 height 22
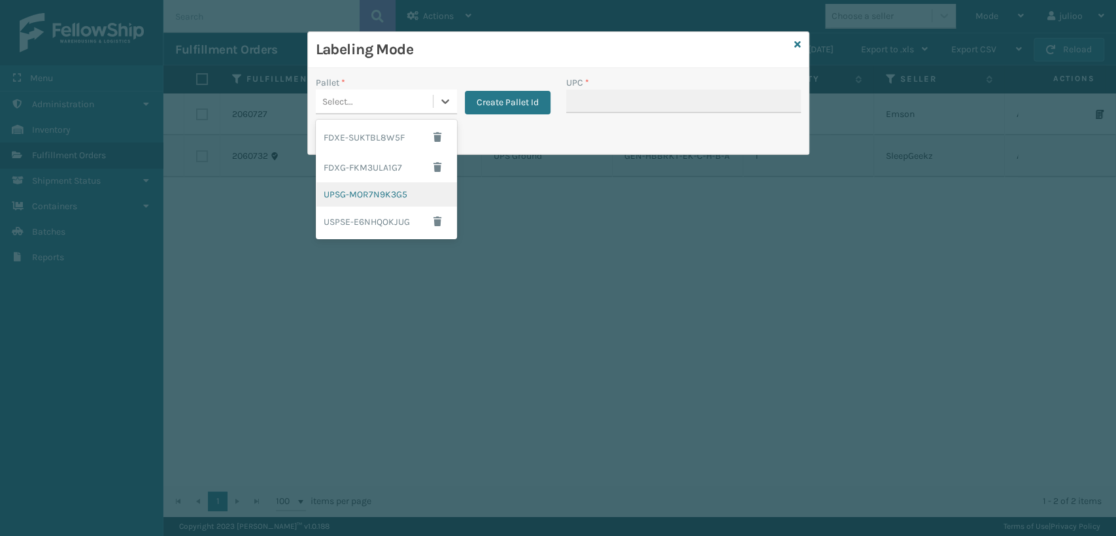
click at [366, 194] on div "UPSG-MOR7N9K3G5" at bounding box center [386, 194] width 141 height 24
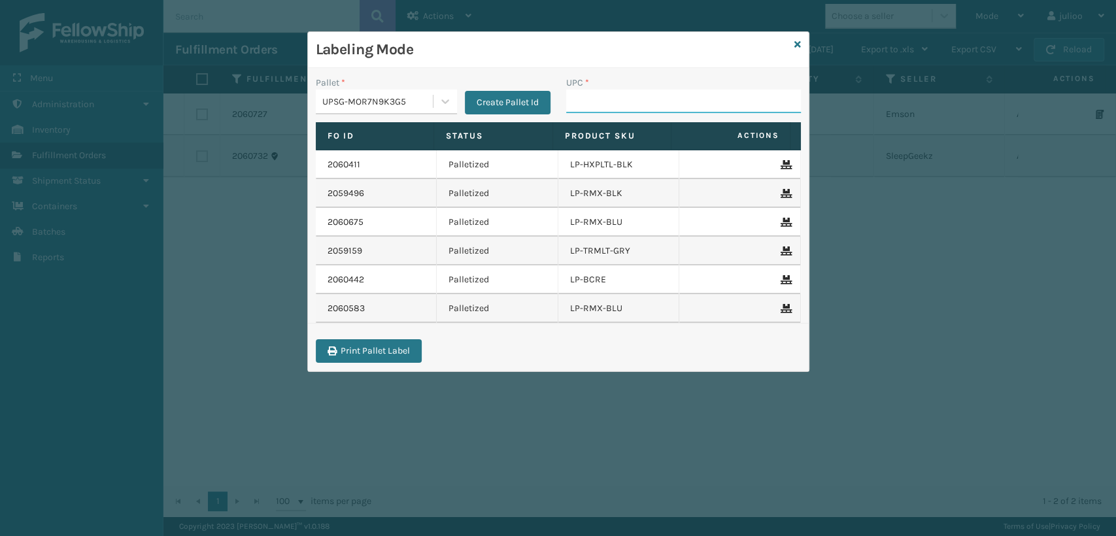
click at [594, 109] on input "UPC *" at bounding box center [683, 102] width 235 height 24
type input "810090933450"
click at [800, 45] on icon at bounding box center [797, 44] width 7 height 9
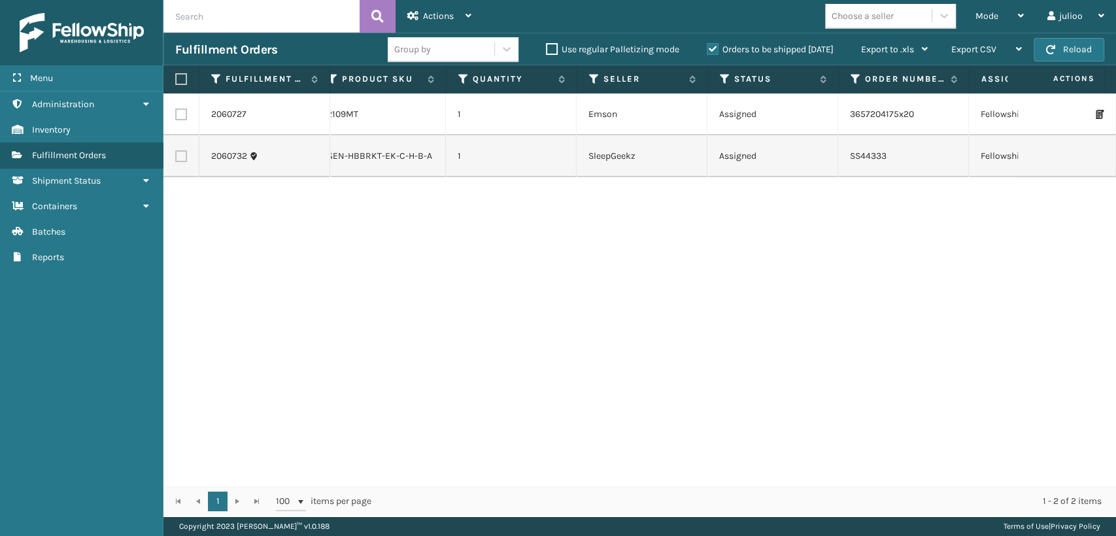
scroll to position [0, 298]
click at [592, 80] on icon at bounding box center [594, 79] width 10 height 12
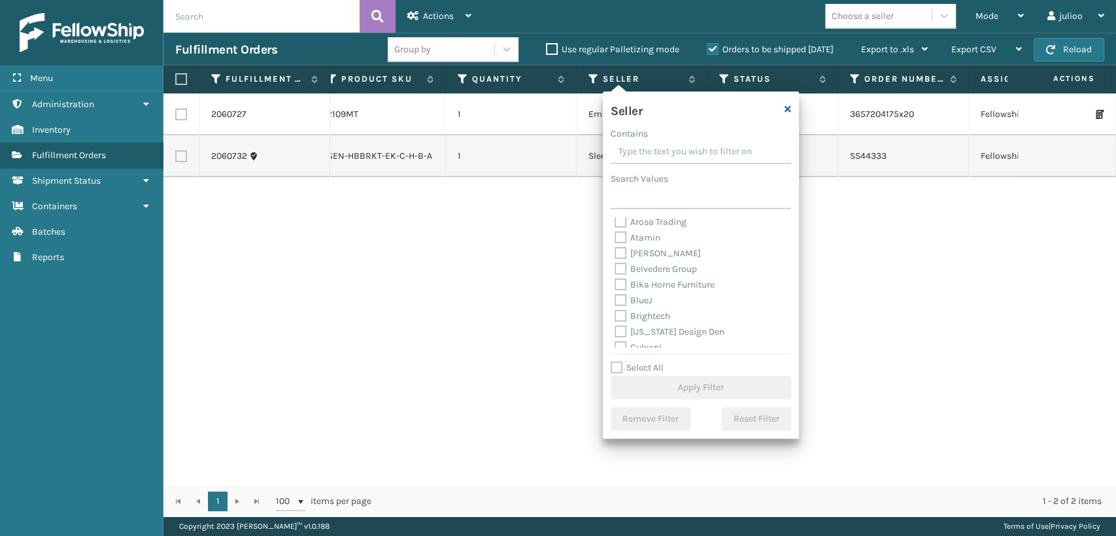
scroll to position [0, 0]
click at [721, 76] on icon at bounding box center [724, 79] width 10 height 12
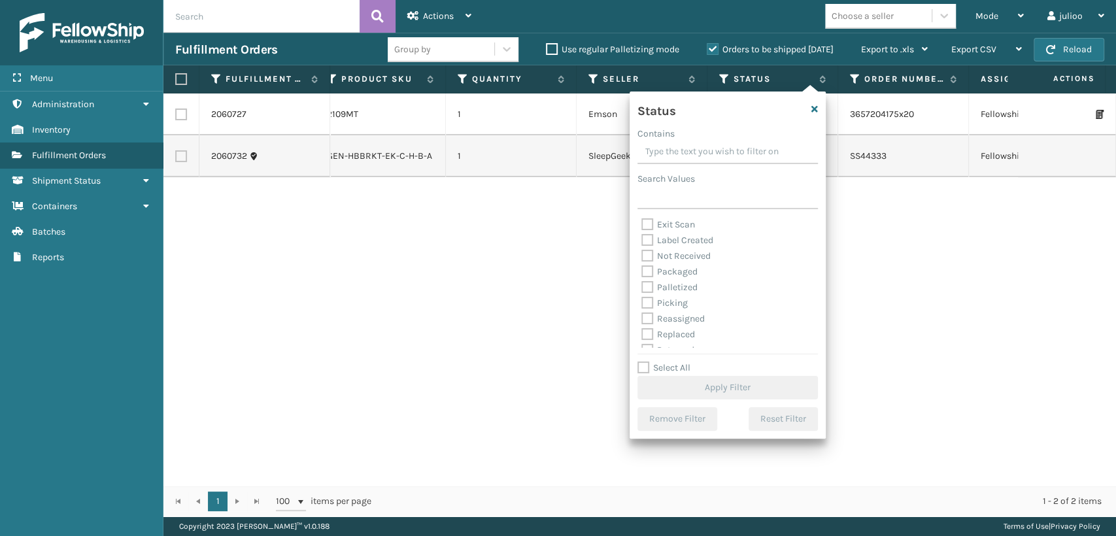
scroll to position [73, 0]
click at [650, 276] on label "Picking" at bounding box center [664, 277] width 46 height 11
click at [642, 276] on input "Picking" at bounding box center [641, 274] width 1 height 9
checkbox input "true"
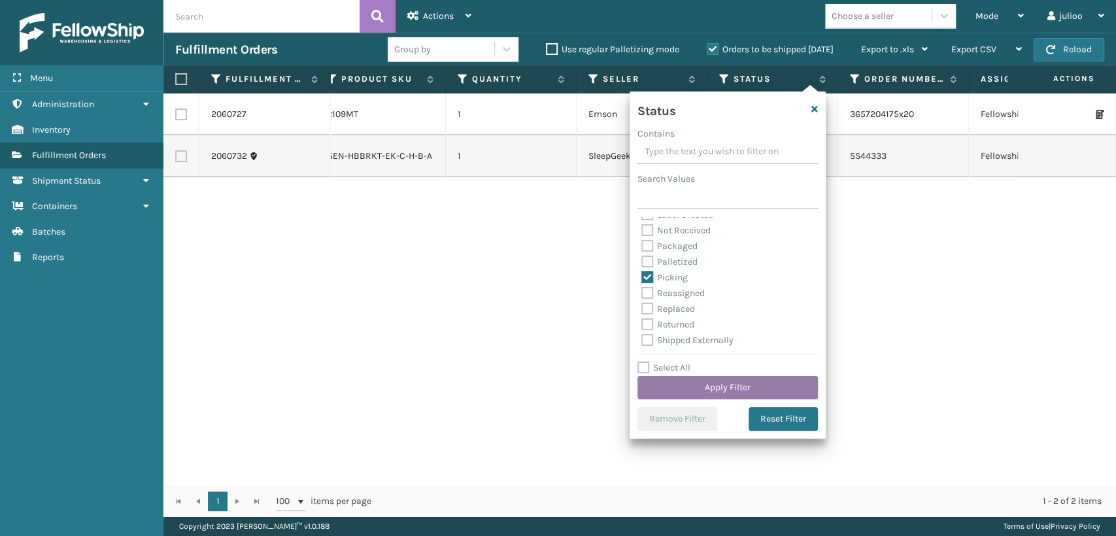
click at [676, 388] on button "Apply Filter" at bounding box center [728, 388] width 180 height 24
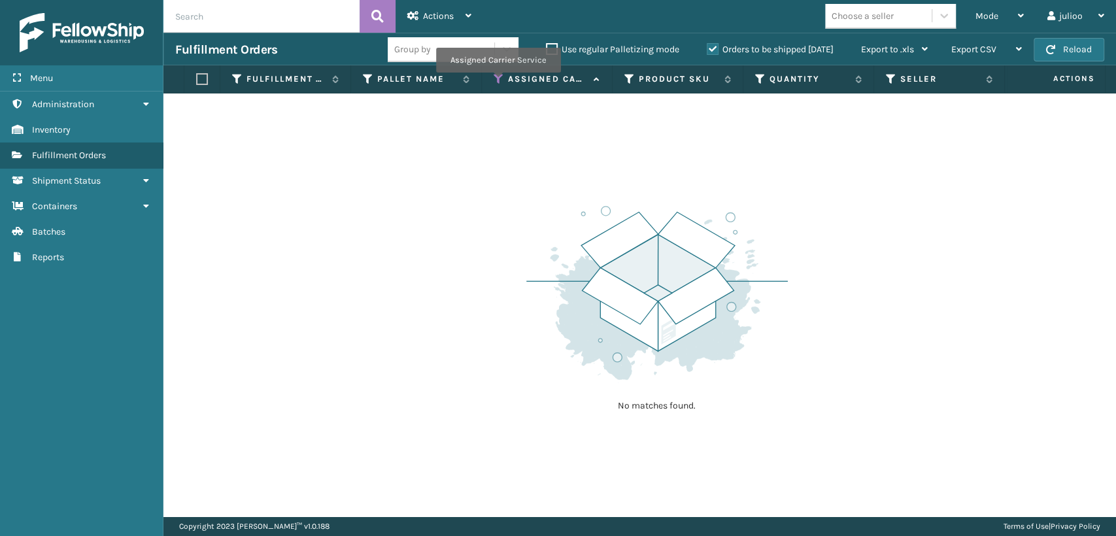
click at [498, 82] on icon at bounding box center [499, 79] width 10 height 12
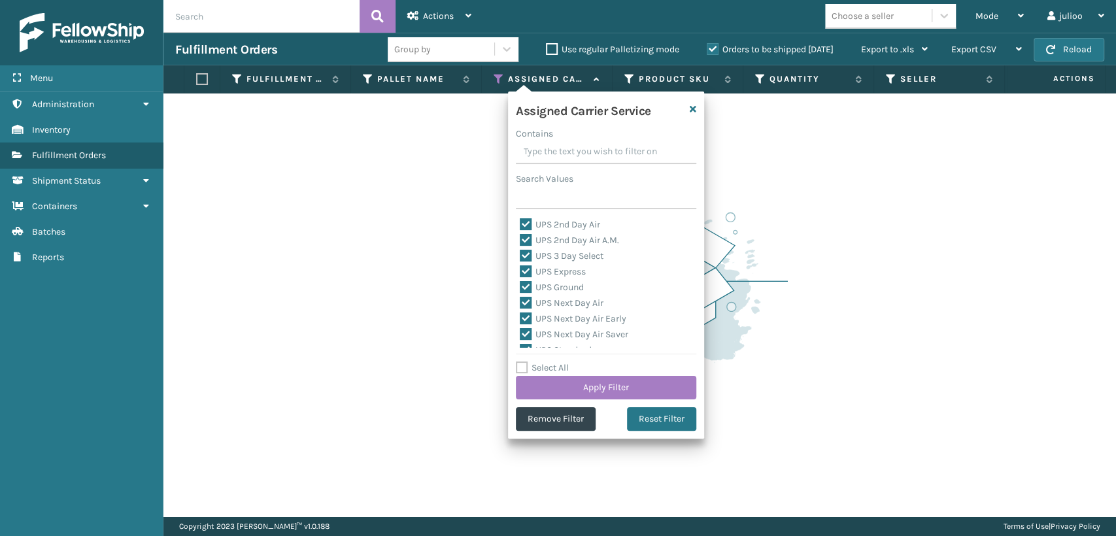
click at [460, 192] on div "No matches found." at bounding box center [639, 305] width 953 height 423
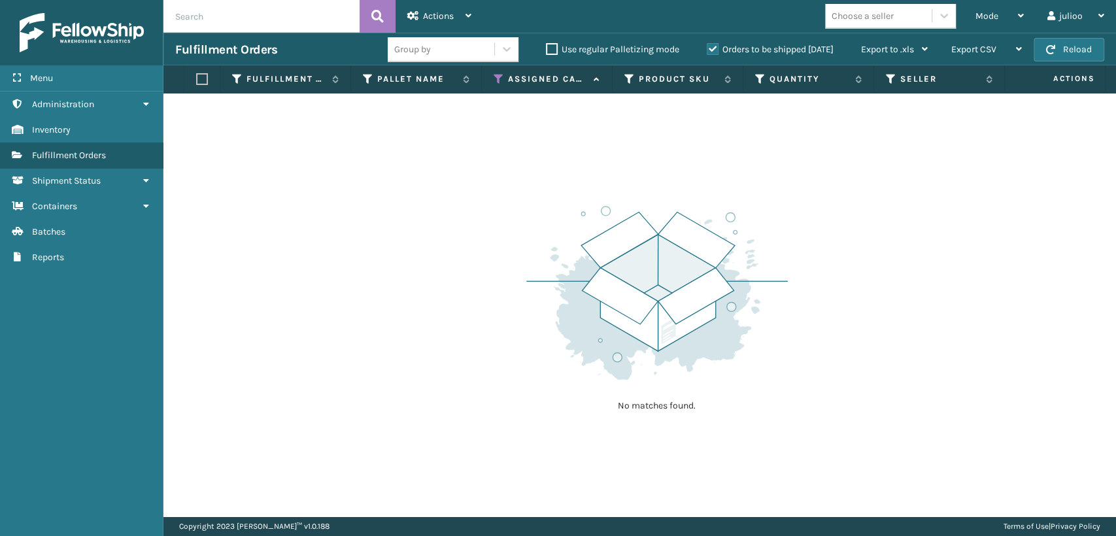
click at [715, 52] on label "Orders to be shipped [DATE]" at bounding box center [770, 49] width 127 height 11
click at [708, 50] on input "Orders to be shipped [DATE]" at bounding box center [707, 46] width 1 height 9
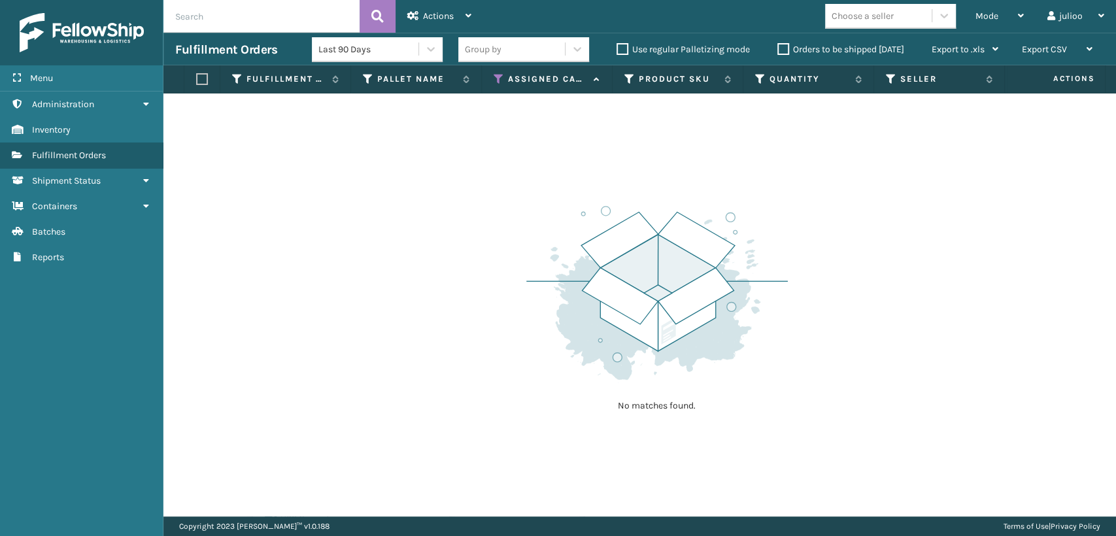
click at [784, 49] on label "Orders to be shipped [DATE]" at bounding box center [840, 49] width 127 height 11
click at [778, 49] on input "Orders to be shipped [DATE]" at bounding box center [777, 46] width 1 height 9
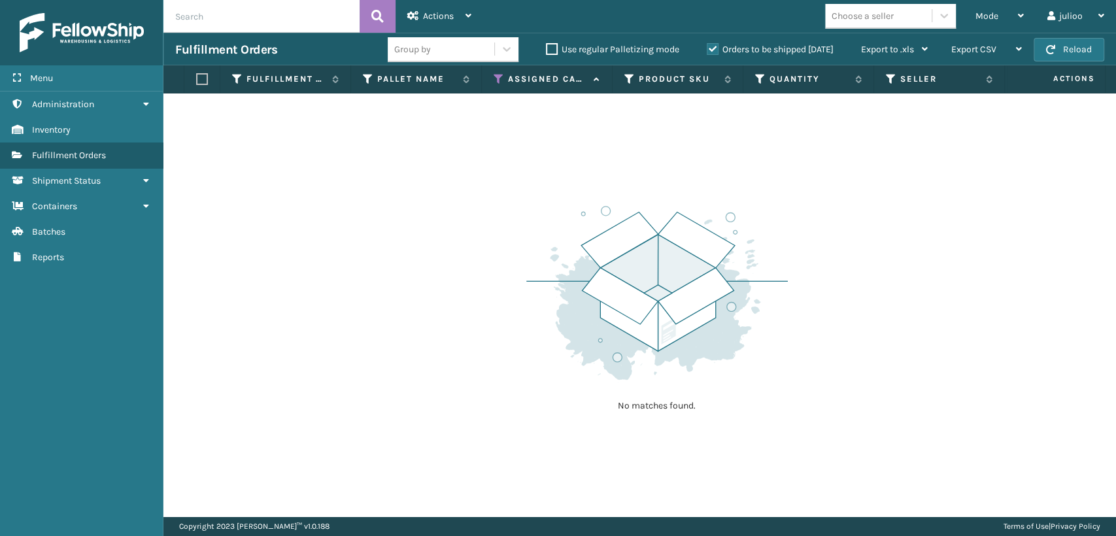
click at [551, 48] on label "Use regular Palletizing mode" at bounding box center [612, 49] width 133 height 11
click at [547, 48] on input "Use regular Palletizing mode" at bounding box center [546, 46] width 1 height 9
click at [847, 216] on div "No matches found." at bounding box center [639, 305] width 953 height 423
click at [546, 46] on label "Use regular Palletizing mode" at bounding box center [612, 49] width 133 height 11
click at [546, 46] on input "Use regular Palletizing mode" at bounding box center [546, 46] width 1 height 9
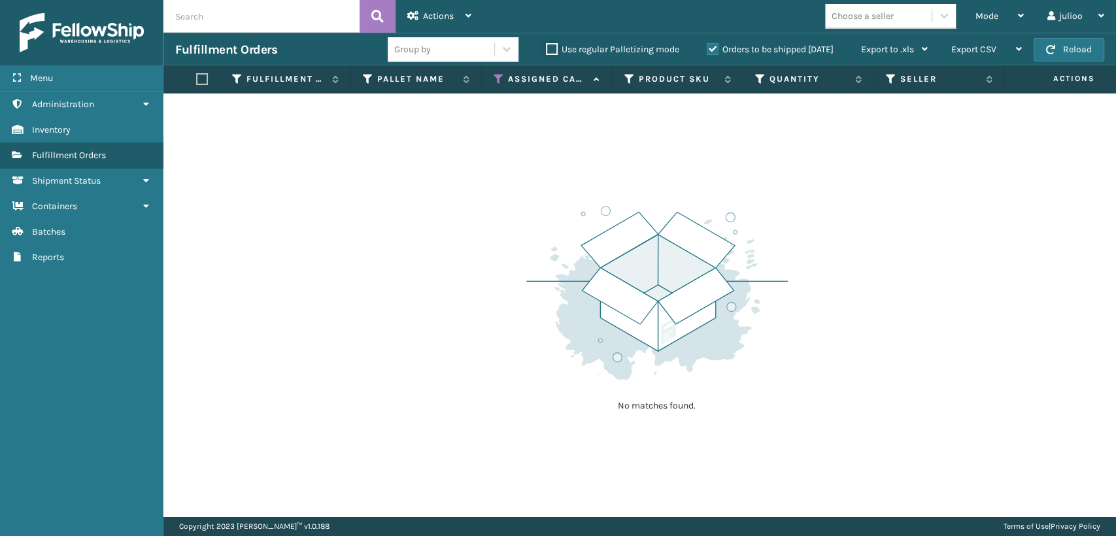
checkbox input "false"
click at [454, 9] on div "Actions" at bounding box center [439, 16] width 64 height 33
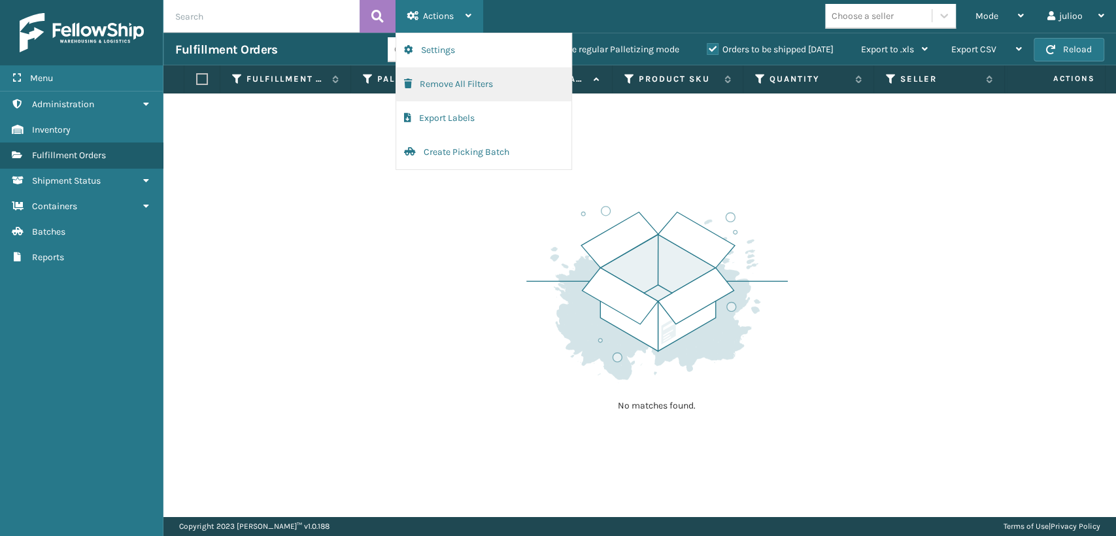
click at [421, 79] on button "Remove All Filters" at bounding box center [483, 84] width 175 height 34
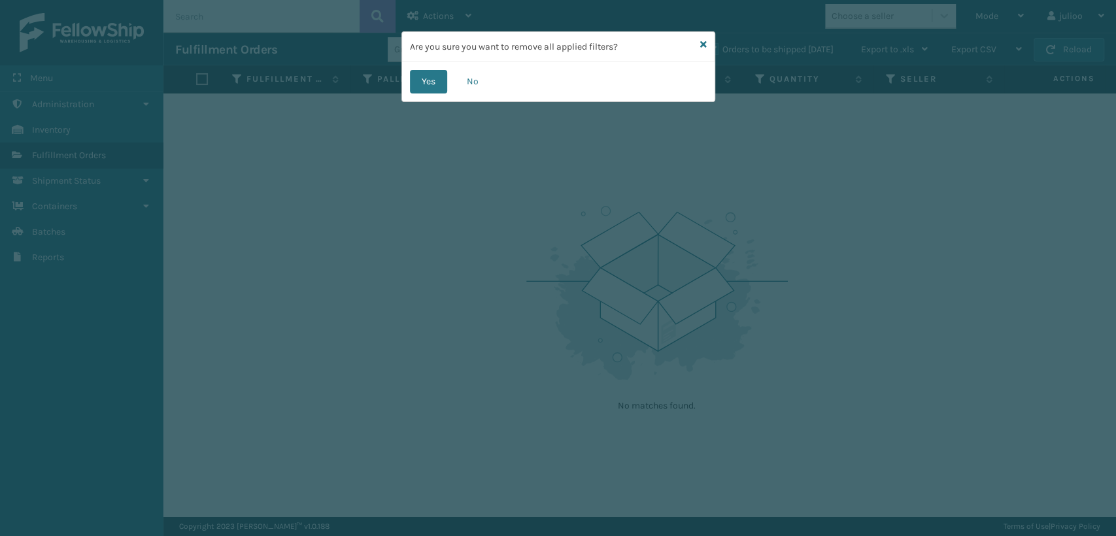
click at [430, 94] on div "Yes No" at bounding box center [558, 81] width 313 height 39
click at [437, 84] on button "Yes" at bounding box center [428, 82] width 37 height 24
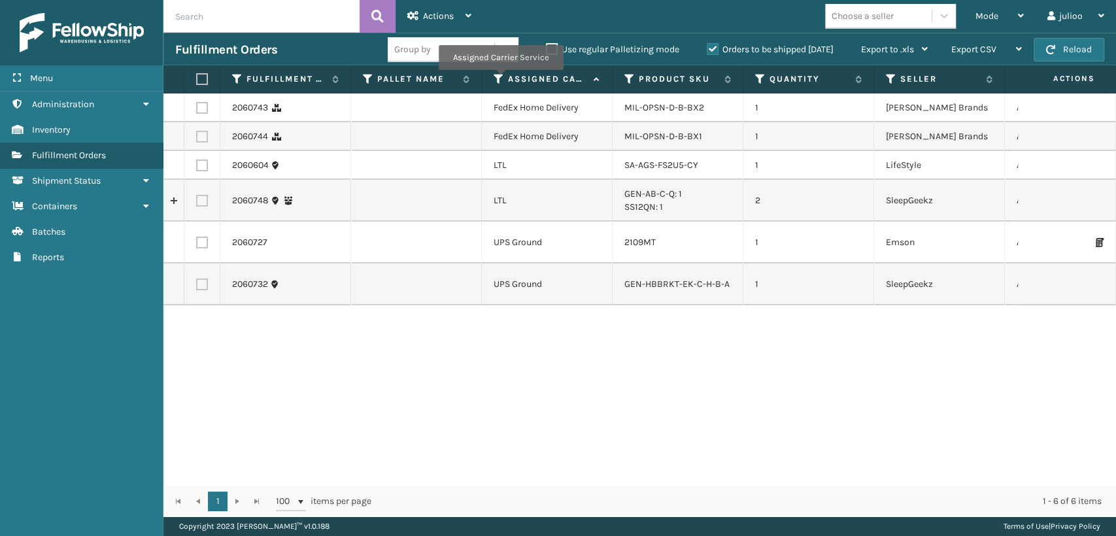
click at [500, 79] on icon at bounding box center [499, 79] width 10 height 12
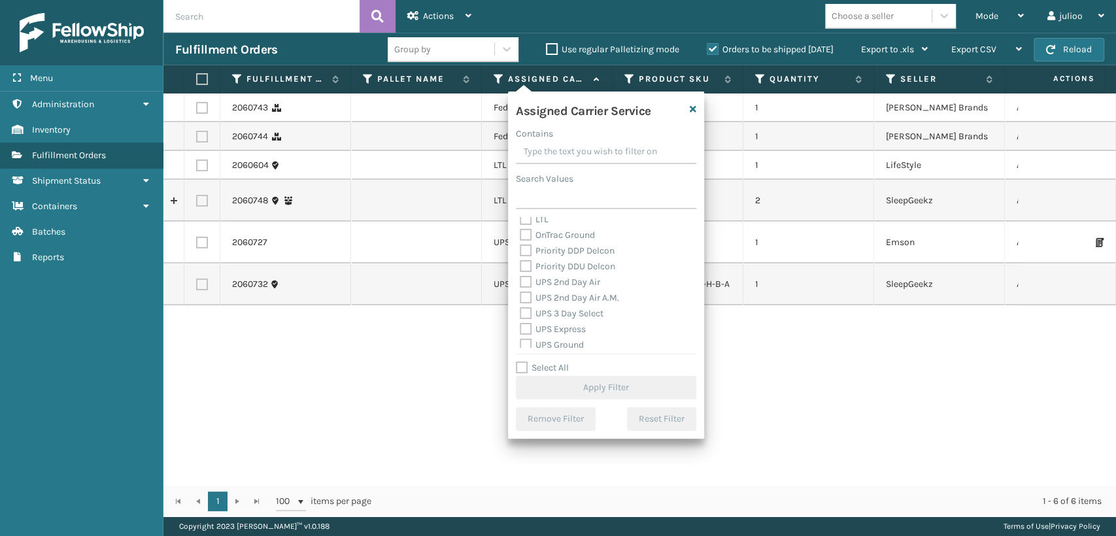
scroll to position [290, 0]
click at [526, 273] on div "UPS Next Day Air Early" at bounding box center [606, 280] width 173 height 16
click at [522, 258] on label "UPS 2nd Day Air" at bounding box center [560, 257] width 80 height 11
click at [521, 258] on input "UPS 2nd Day Air" at bounding box center [520, 254] width 1 height 9
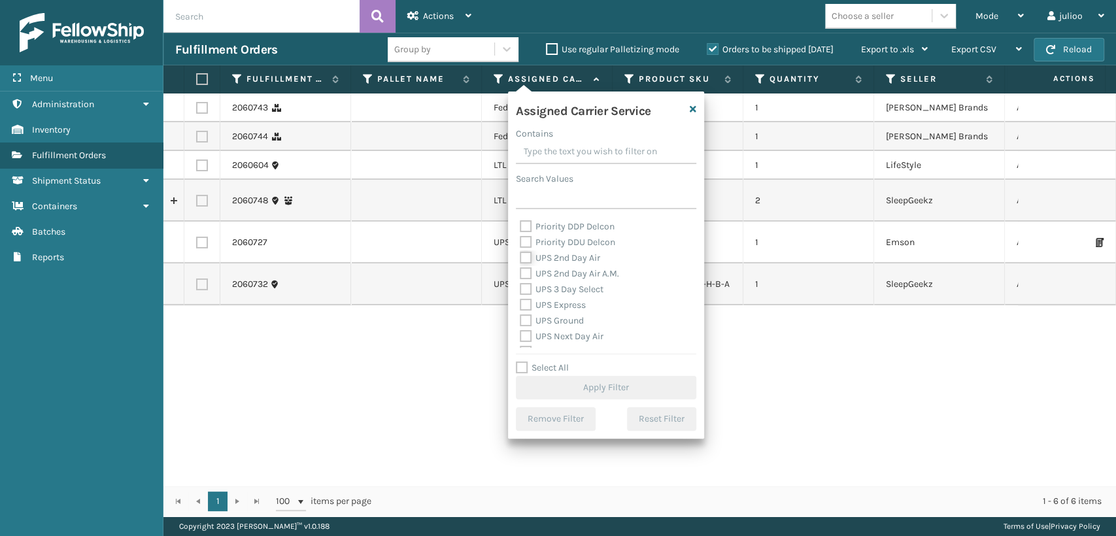
checkbox input "true"
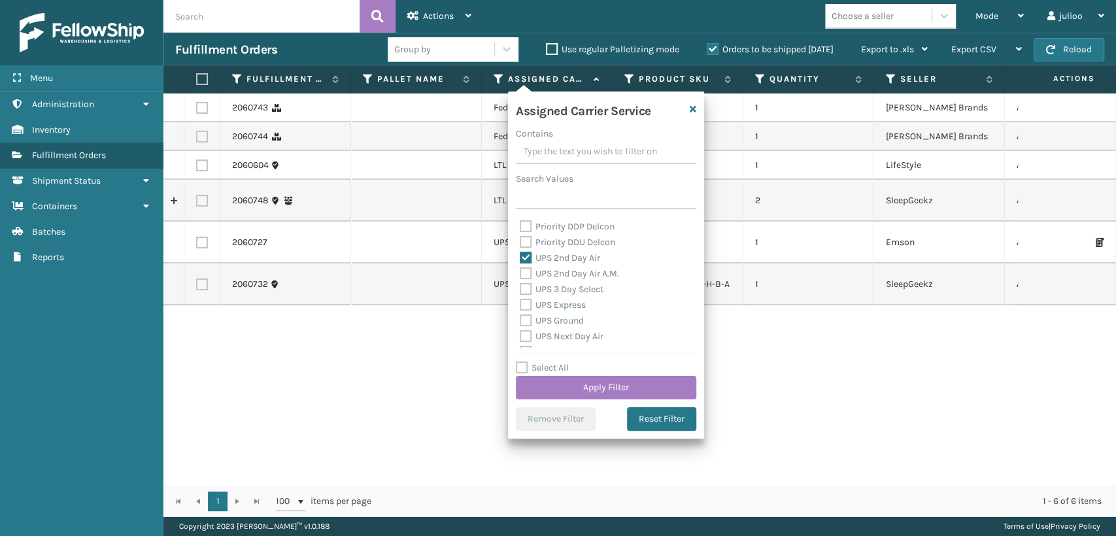
click at [522, 268] on label "UPS 2nd Day Air A.M." at bounding box center [569, 273] width 99 height 11
click at [521, 268] on input "UPS 2nd Day Air A.M." at bounding box center [520, 270] width 1 height 9
checkbox input "true"
drag, startPoint x: 526, startPoint y: 291, endPoint x: 526, endPoint y: 299, distance: 8.5
click at [526, 292] on label "UPS 3 Day Select" at bounding box center [562, 289] width 84 height 11
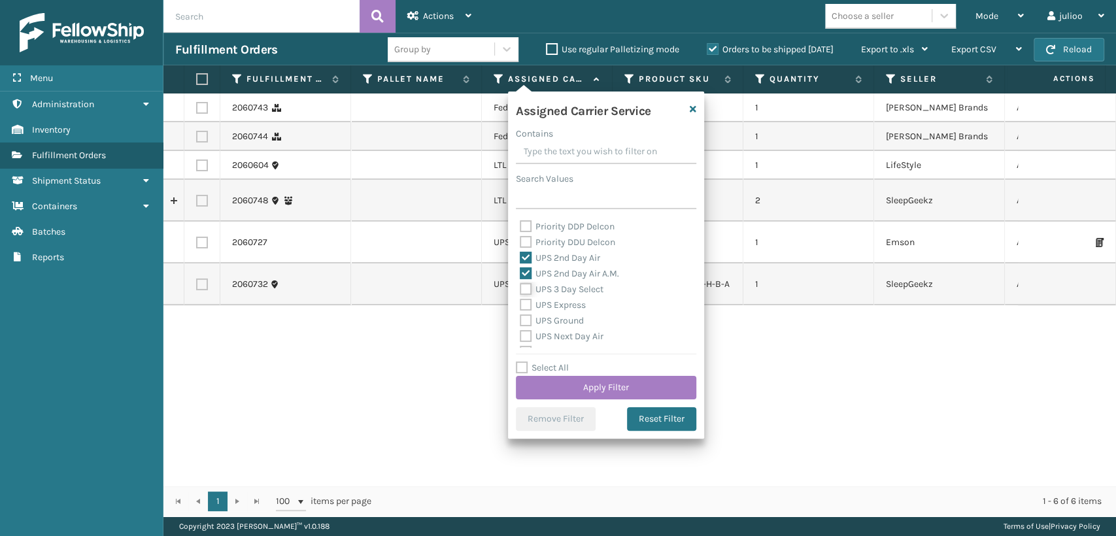
click at [521, 290] on input "UPS 3 Day Select" at bounding box center [520, 286] width 1 height 9
checkbox input "true"
click at [523, 310] on label "UPS Express" at bounding box center [553, 304] width 66 height 11
click at [521, 306] on input "UPS Express" at bounding box center [520, 302] width 1 height 9
checkbox input "true"
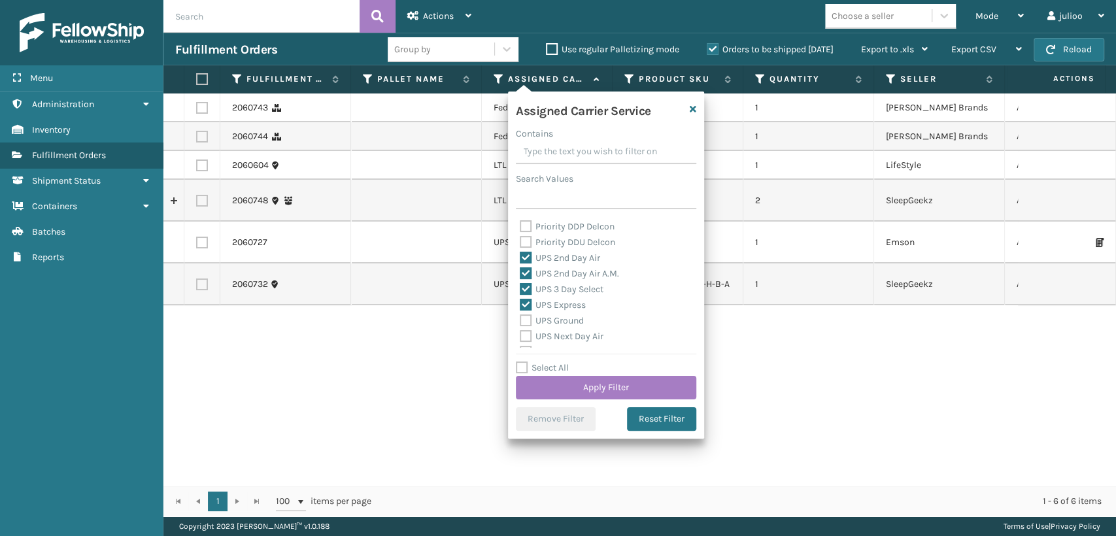
click at [522, 328] on div "UPS Ground" at bounding box center [606, 321] width 173 height 16
click at [521, 318] on label "UPS Ground" at bounding box center [552, 320] width 64 height 11
click at [521, 318] on input "UPS Ground" at bounding box center [520, 317] width 1 height 9
checkbox input "true"
click at [528, 339] on label "UPS Next Day Air" at bounding box center [562, 336] width 84 height 11
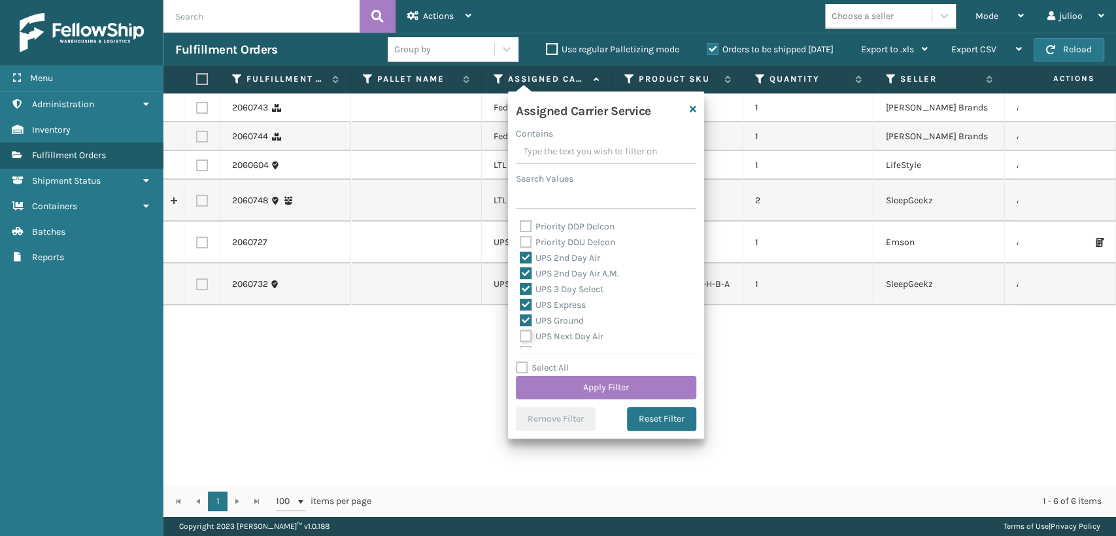
click at [521, 337] on input "UPS Next Day Air" at bounding box center [520, 333] width 1 height 9
checkbox input "true"
click at [528, 275] on label "UPS Next Day Air Early" at bounding box center [573, 279] width 107 height 11
click at [521, 275] on input "UPS Next Day Air Early" at bounding box center [520, 276] width 1 height 9
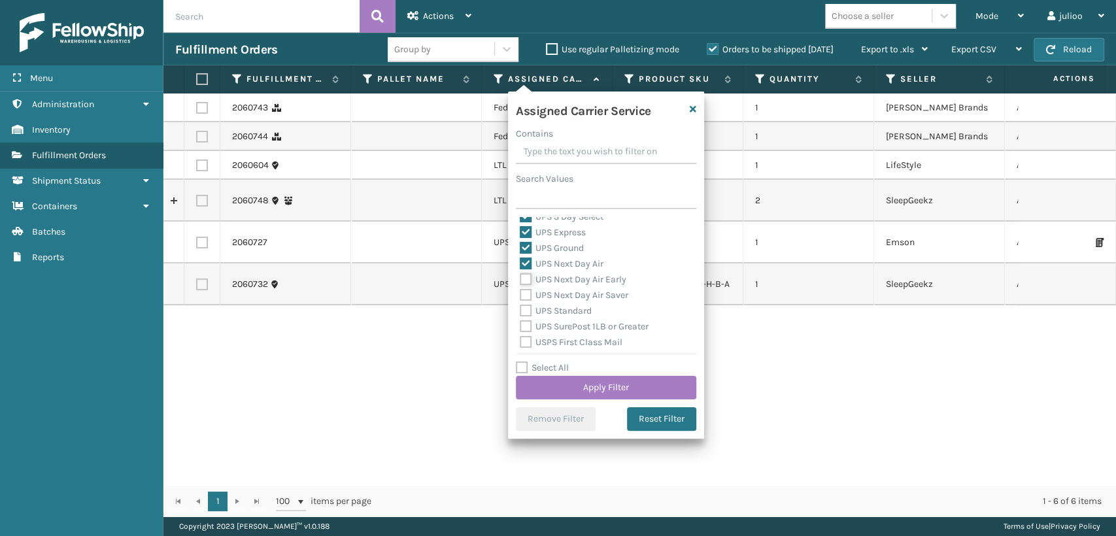
checkbox input "true"
click at [523, 290] on label "UPS Next Day Air Saver" at bounding box center [574, 295] width 109 height 11
click at [521, 289] on input "UPS Next Day Air Saver" at bounding box center [520, 292] width 1 height 9
checkbox input "true"
click at [523, 305] on label "UPS Standard" at bounding box center [556, 310] width 72 height 11
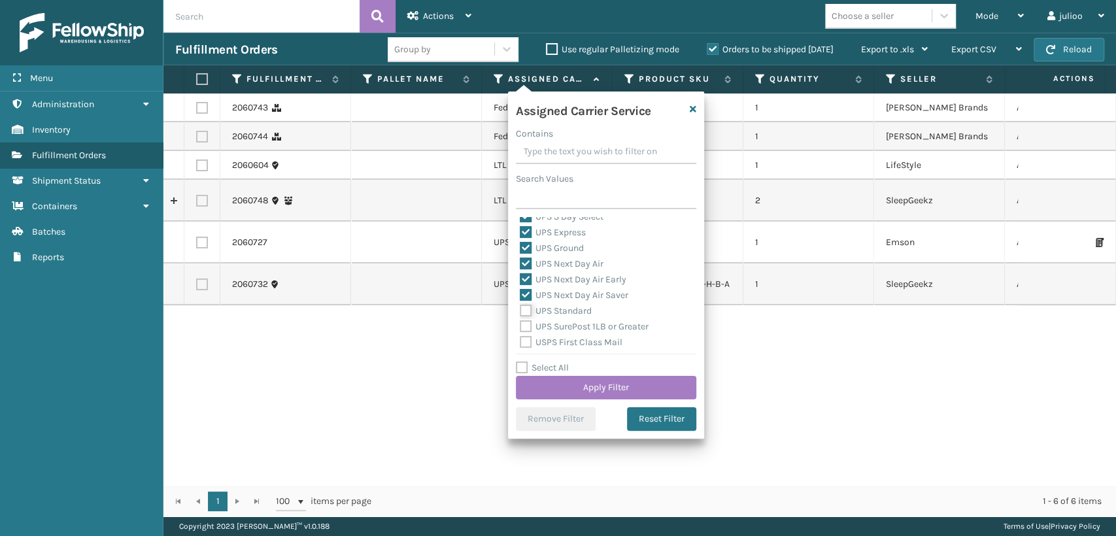
click at [521, 305] on input "UPS Standard" at bounding box center [520, 307] width 1 height 9
checkbox input "true"
click at [527, 320] on div "UPS SurePost 1LB or Greater" at bounding box center [606, 327] width 173 height 16
click at [530, 324] on label "UPS SurePost 1LB or Greater" at bounding box center [584, 326] width 129 height 11
click at [521, 324] on input "UPS SurePost 1LB or Greater" at bounding box center [520, 323] width 1 height 9
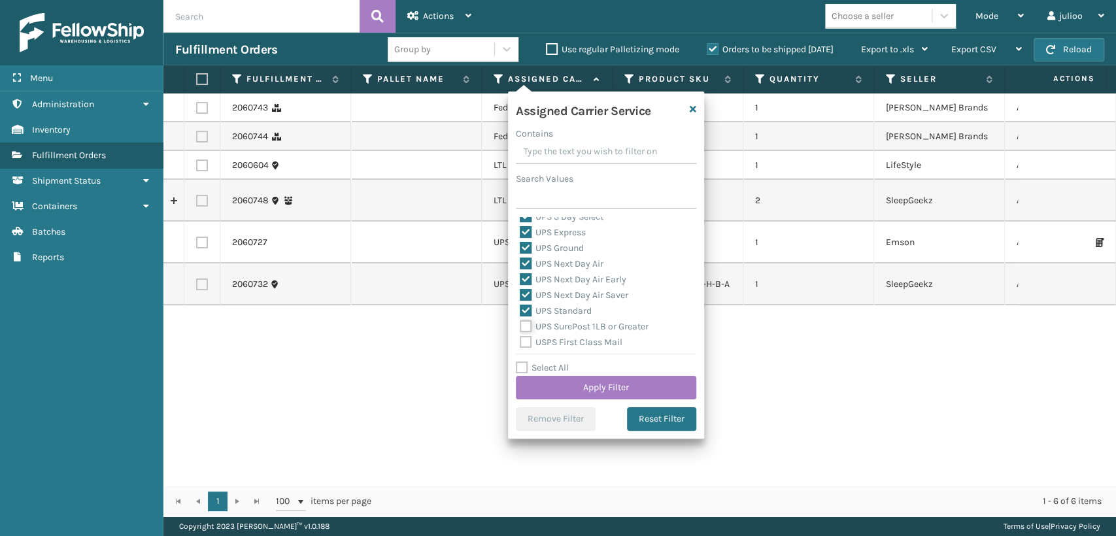
checkbox input "true"
click at [554, 380] on button "Apply Filter" at bounding box center [606, 388] width 180 height 24
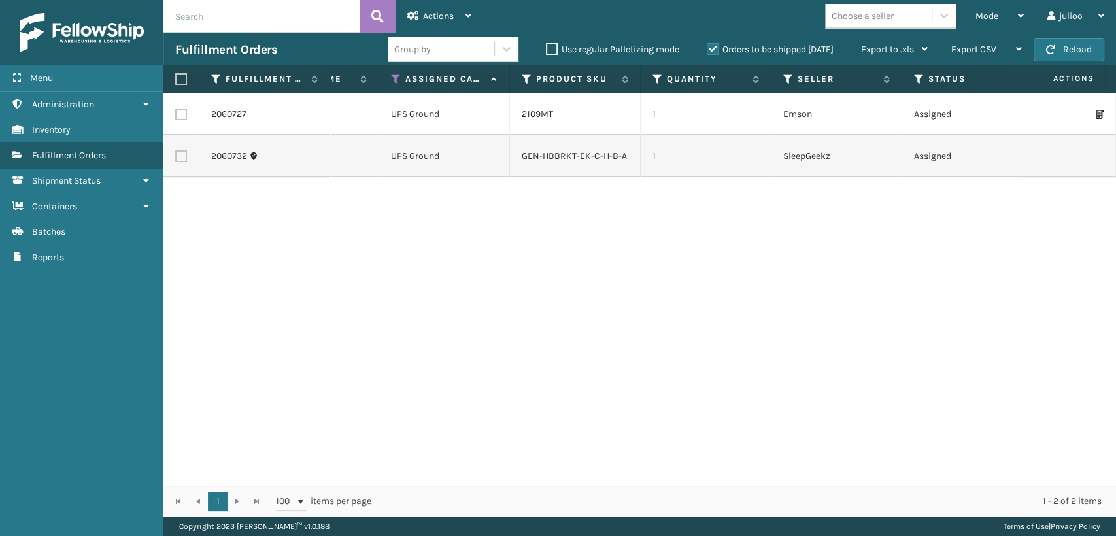
scroll to position [0, 109]
click at [912, 77] on icon at bounding box center [913, 79] width 10 height 12
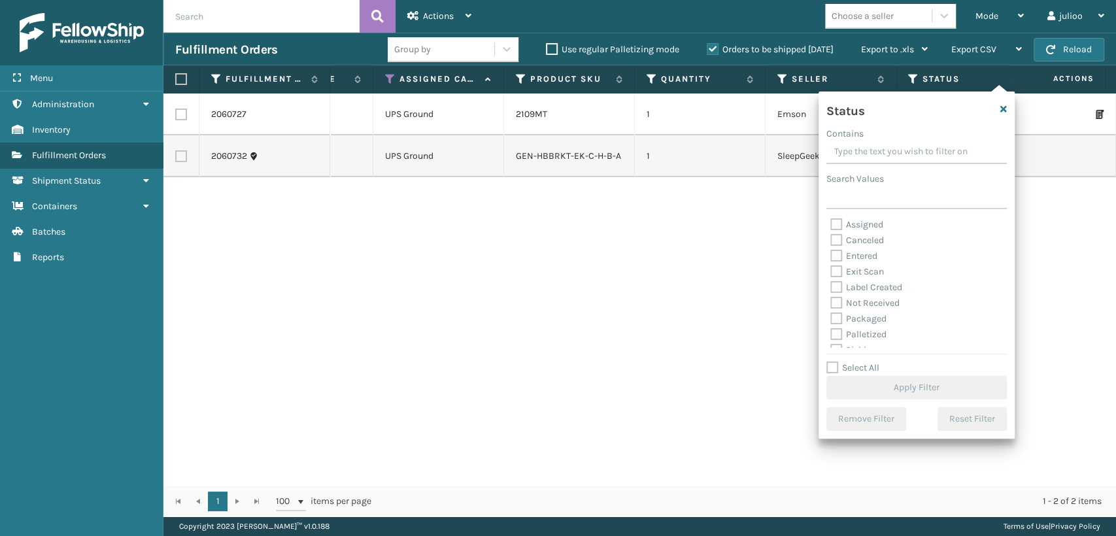
scroll to position [73, 0]
click at [837, 277] on label "Picking" at bounding box center [853, 277] width 46 height 11
click at [831, 277] on input "Picking" at bounding box center [830, 274] width 1 height 9
checkbox input "true"
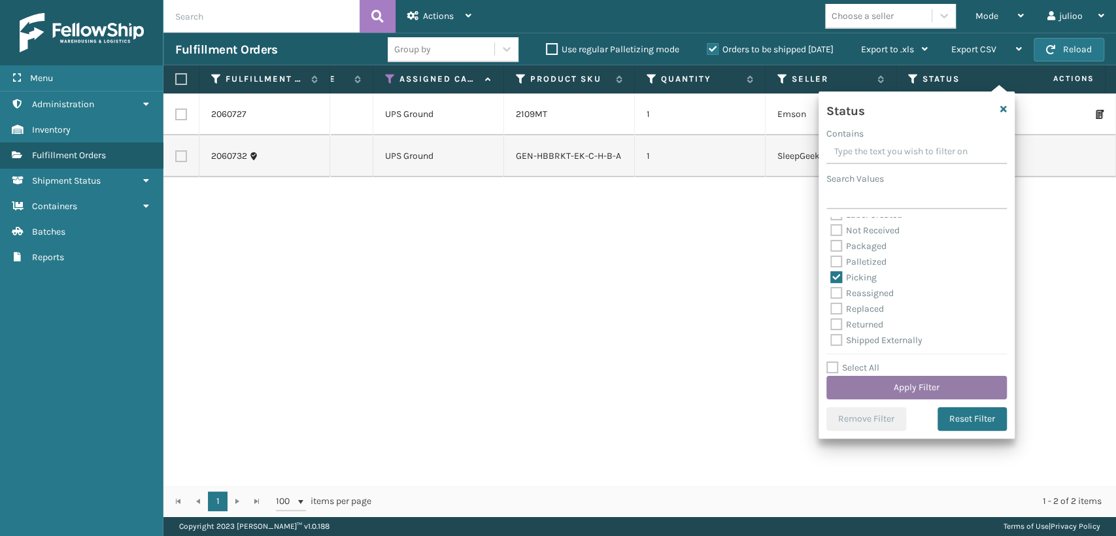
click at [879, 392] on button "Apply Filter" at bounding box center [917, 388] width 180 height 24
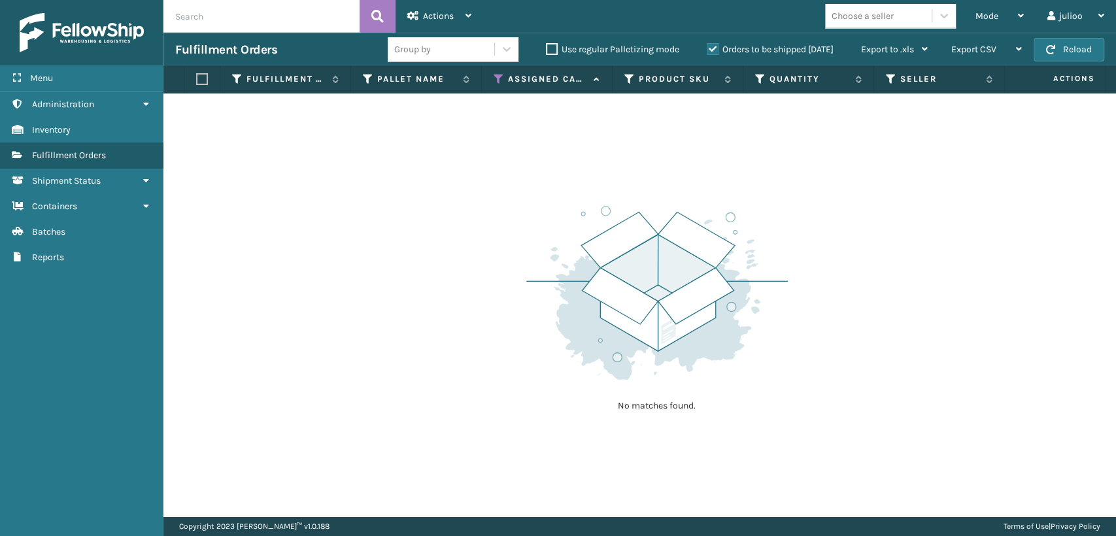
click at [643, 295] on img at bounding box center [657, 292] width 262 height 181
click at [973, 15] on div "Mode Regular Mode Picking Mode Labeling Mode Exit Scan Mode" at bounding box center [1000, 16] width 72 height 33
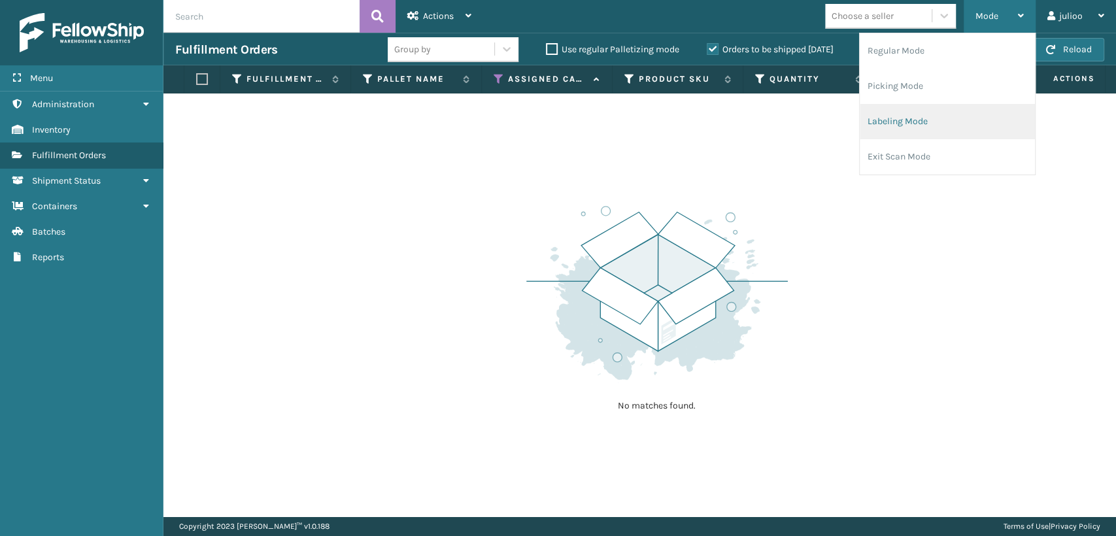
click at [880, 121] on li "Labeling Mode" at bounding box center [947, 121] width 175 height 35
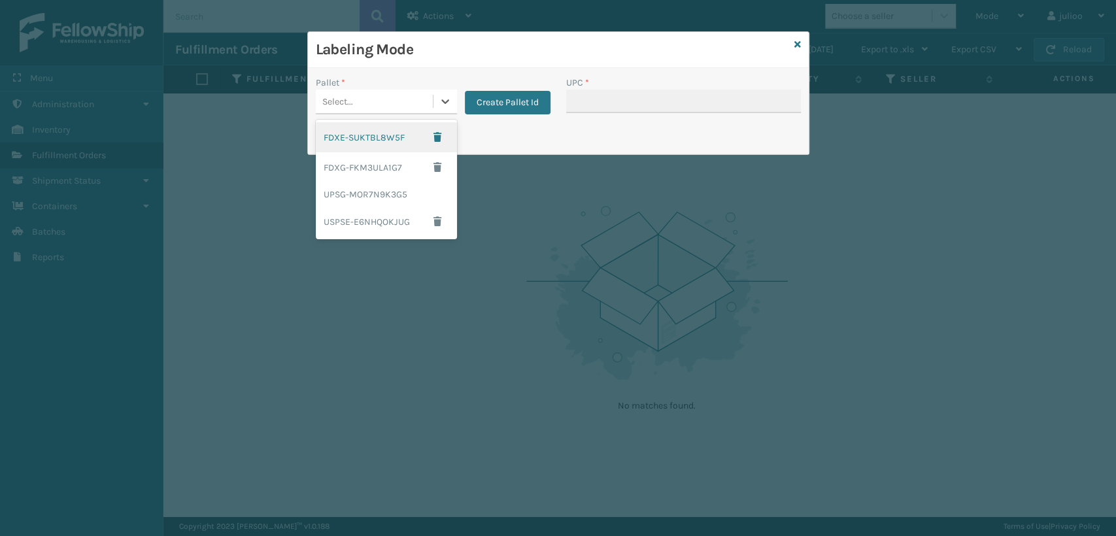
click at [401, 103] on div "Select..." at bounding box center [374, 102] width 117 height 22
click at [333, 187] on div "UPSG-MOR7N9K3G5" at bounding box center [386, 194] width 141 height 24
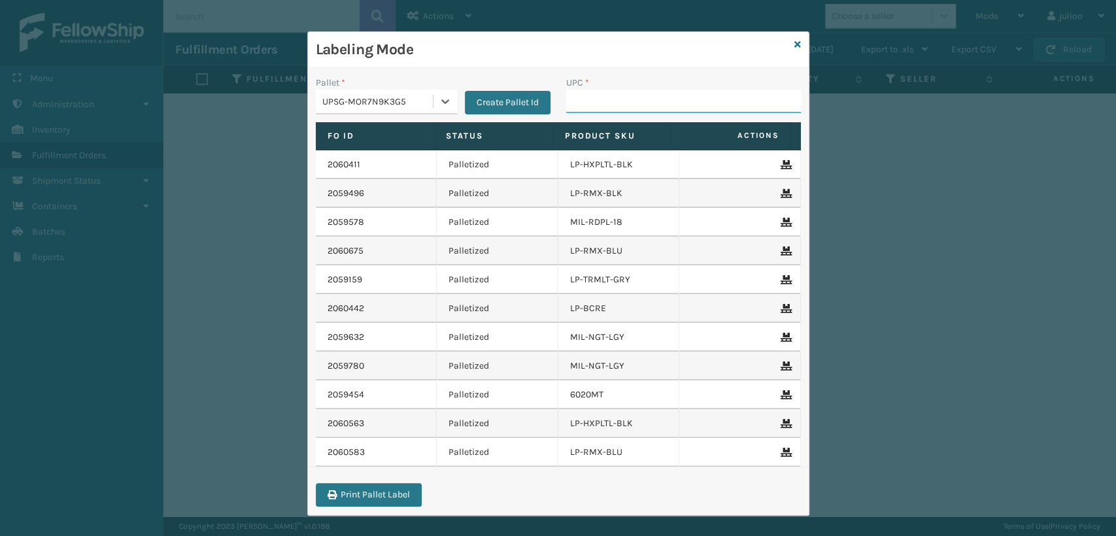
click at [592, 95] on input "UPC *" at bounding box center [683, 102] width 235 height 24
drag, startPoint x: 615, startPoint y: 102, endPoint x: 532, endPoint y: 99, distance: 83.1
click at [532, 99] on div "Pallet * UPSG-MOR7N9K3G5 Create Pallet Id UPC * 840985124045" at bounding box center [558, 99] width 501 height 46
type input "840985124045"
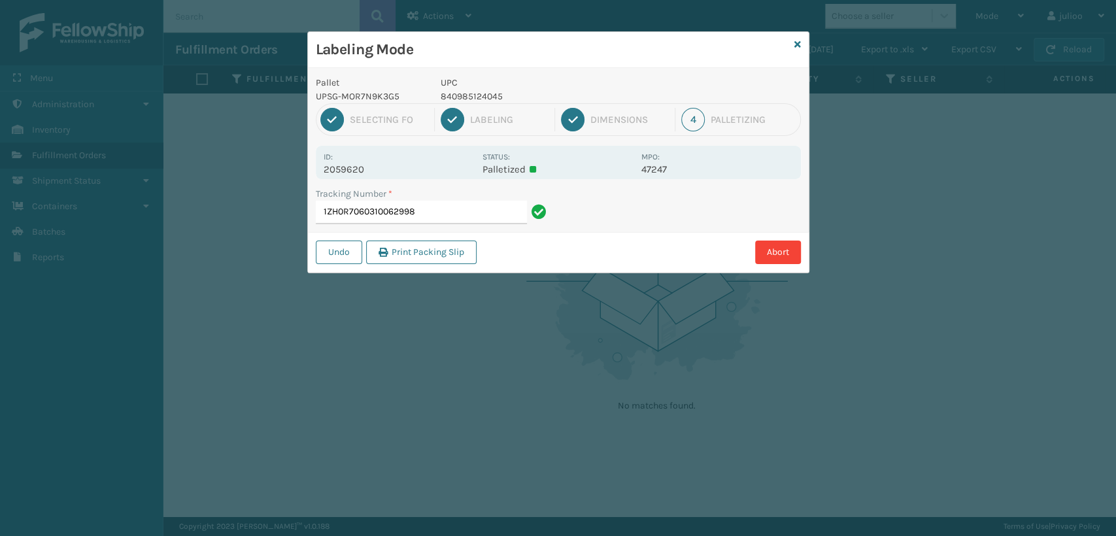
type input "1ZH0R7060310062998840985124045"
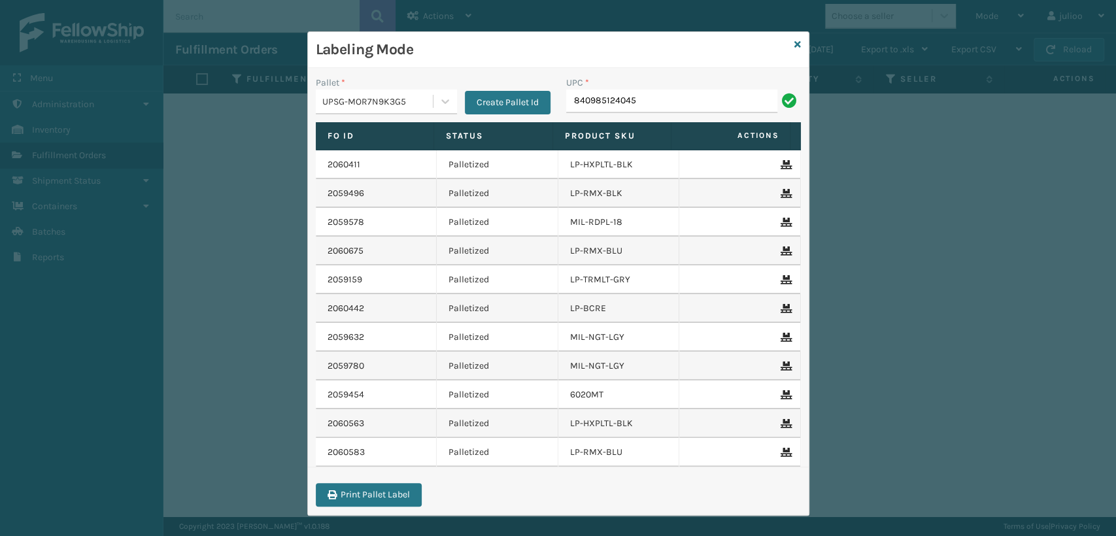
type input "840985124045"
type input "413008-1160"
click at [568, 107] on input "UPC *" at bounding box center [683, 102] width 235 height 24
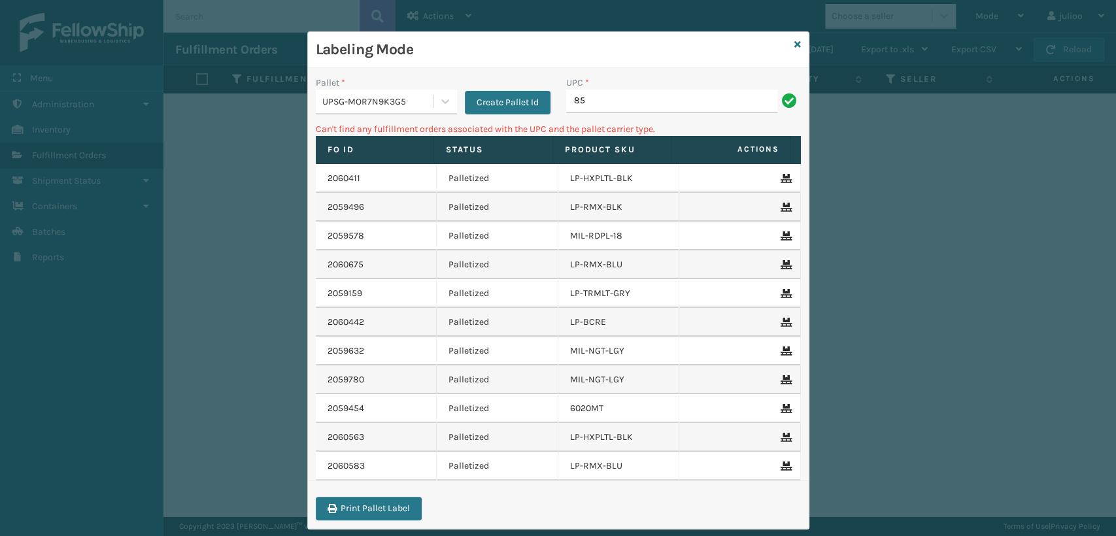
type input "8"
type input "0"
